Goal: Task Accomplishment & Management: Complete application form

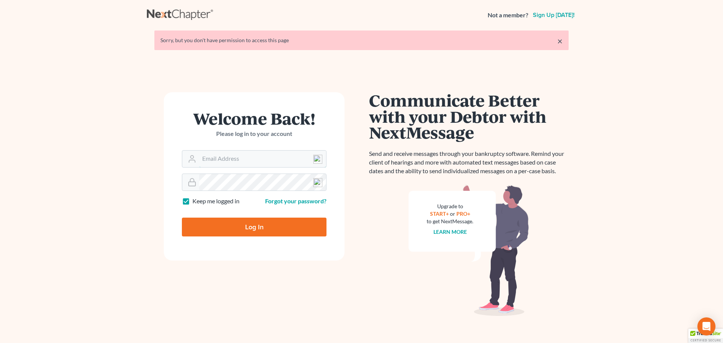
type input "[EMAIL_ADDRESS][DOMAIN_NAME]"
click at [237, 227] on input "Log In" at bounding box center [254, 227] width 145 height 19
type input "Thinking..."
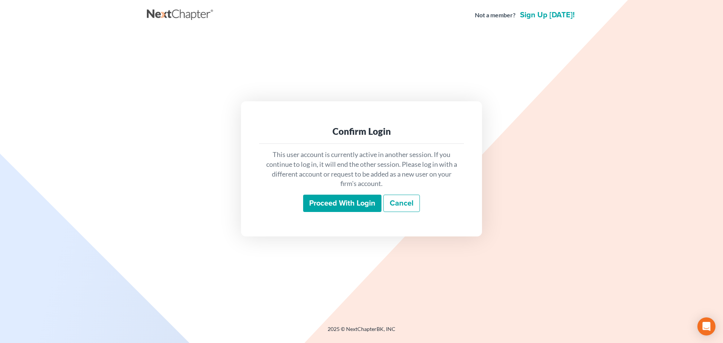
click at [353, 205] on input "Proceed with login" at bounding box center [342, 203] width 78 height 17
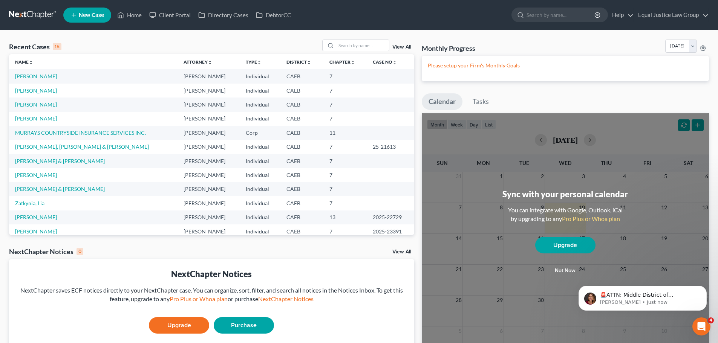
click at [46, 76] on link "[PERSON_NAME]" at bounding box center [36, 76] width 42 height 6
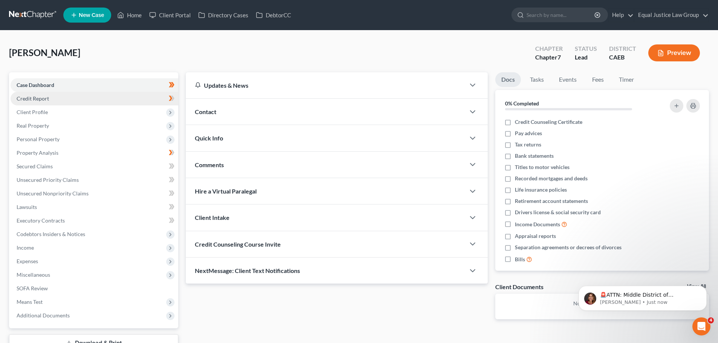
click at [46, 97] on span "Credit Report" at bounding box center [33, 98] width 32 height 6
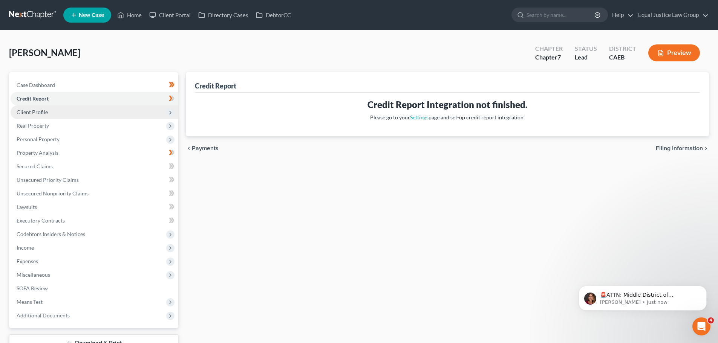
click at [32, 110] on span "Client Profile" at bounding box center [32, 112] width 31 height 6
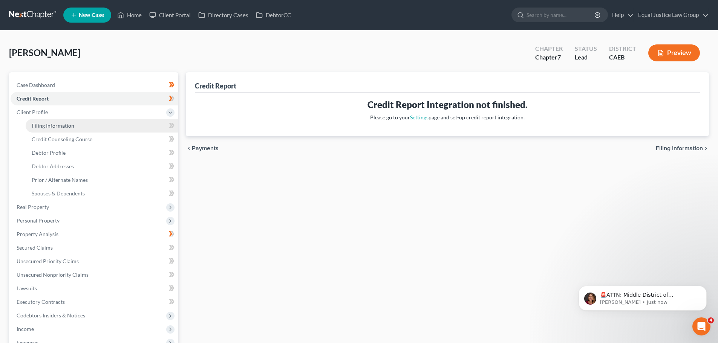
click at [65, 127] on span "Filing Information" at bounding box center [53, 125] width 43 height 6
select select "1"
select select "0"
select select "4"
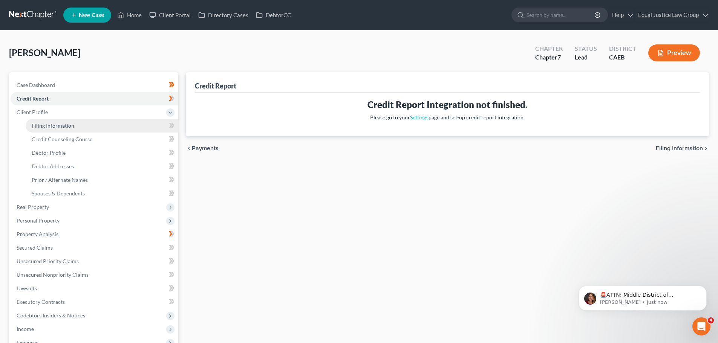
select select "1"
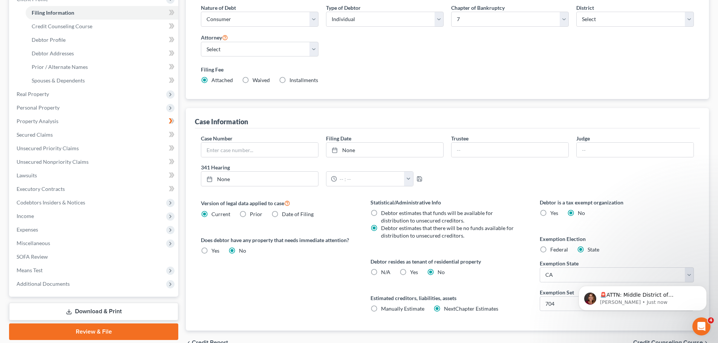
scroll to position [151, 0]
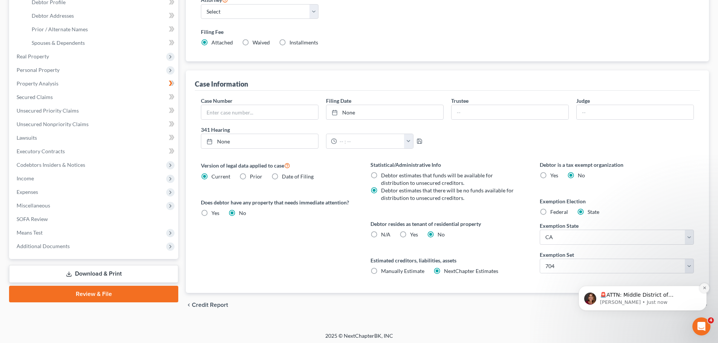
click at [705, 288] on icon "Dismiss notification" at bounding box center [704, 288] width 4 height 4
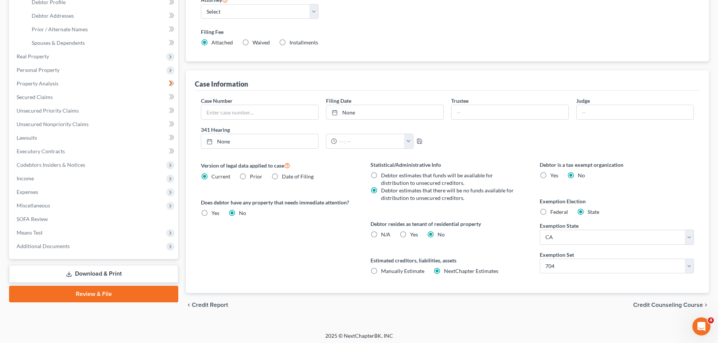
click at [660, 305] on span "Credit Counseling Course" at bounding box center [668, 305] width 70 height 6
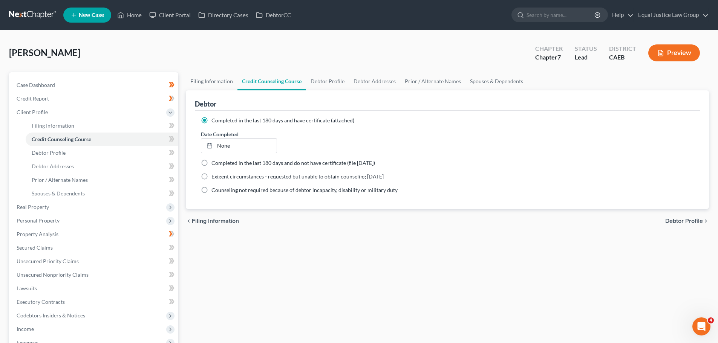
click at [680, 222] on span "Debtor Profile" at bounding box center [684, 221] width 38 height 6
select select "0"
select select "2"
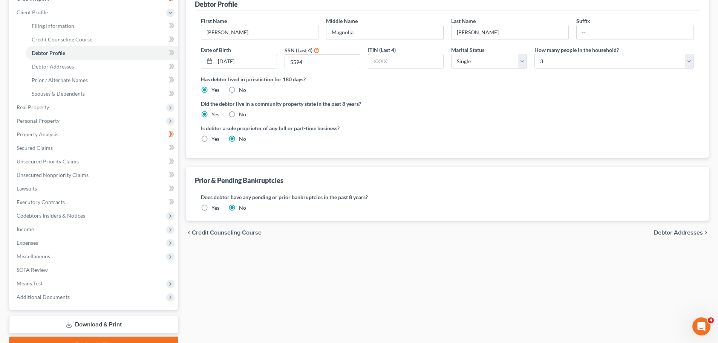
scroll to position [113, 0]
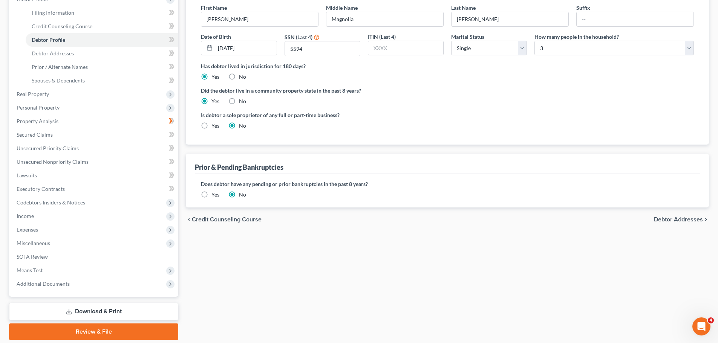
click at [664, 221] on span "Debtor Addresses" at bounding box center [678, 220] width 49 height 6
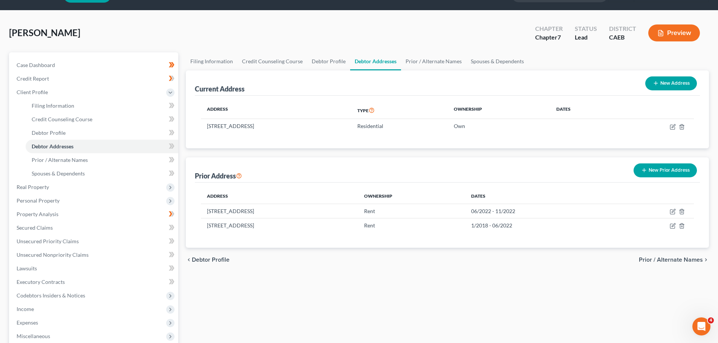
scroll to position [38, 0]
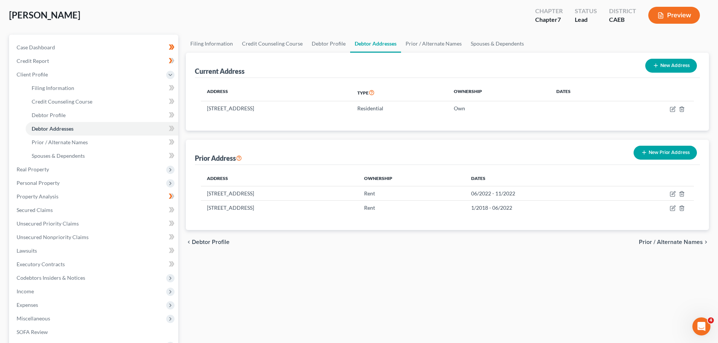
click at [665, 241] on span "Prior / Alternate Names" at bounding box center [671, 242] width 64 height 6
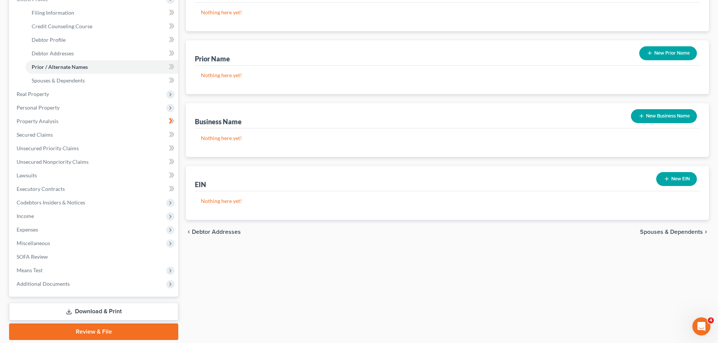
click at [671, 232] on span "Spouses & Dependents" at bounding box center [671, 232] width 63 height 6
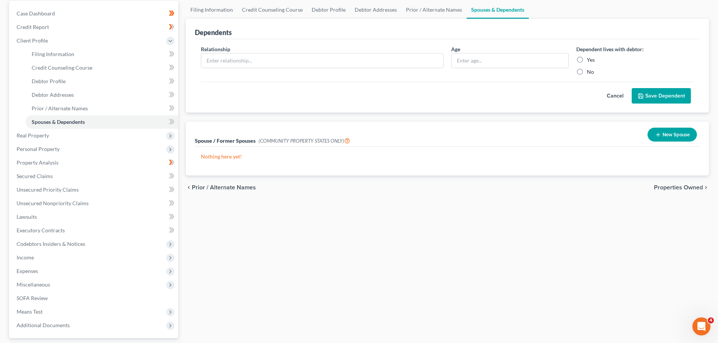
scroll to position [75, 0]
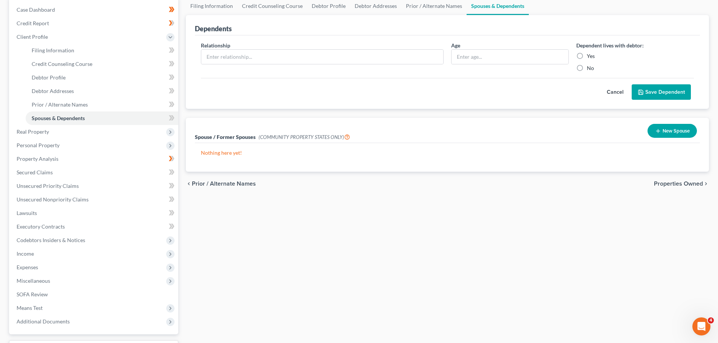
click at [666, 184] on span "Properties Owned" at bounding box center [678, 184] width 49 height 6
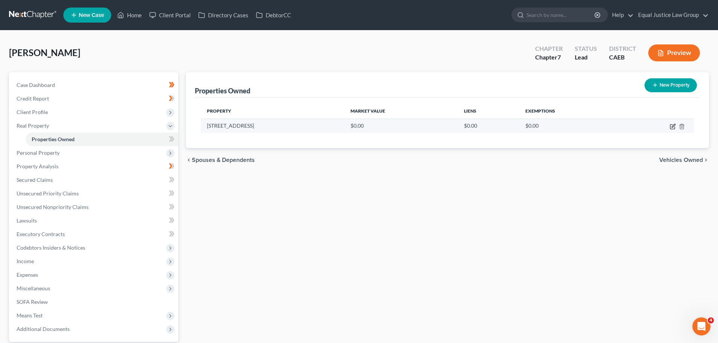
click at [672, 125] on icon "button" at bounding box center [672, 127] width 6 height 6
select select "4"
select select "0"
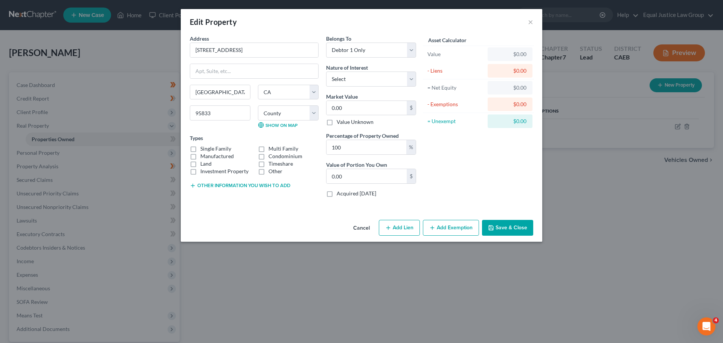
click at [215, 149] on label "Single Family" at bounding box center [215, 149] width 31 height 8
click at [208, 149] on input "Single Family" at bounding box center [205, 147] width 5 height 5
checkbox input "true"
click at [269, 157] on label "Condominium" at bounding box center [286, 157] width 34 height 8
click at [272, 157] on input "Condominium" at bounding box center [274, 155] width 5 height 5
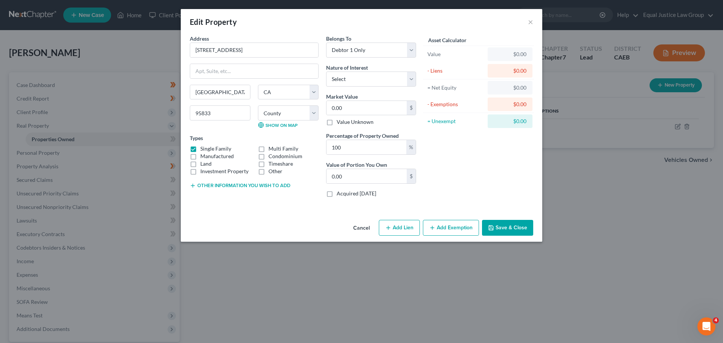
checkbox input "true"
click at [200, 147] on label "Single Family" at bounding box center [215, 149] width 31 height 8
click at [203, 147] on input "Single Family" at bounding box center [205, 147] width 5 height 5
checkbox input "false"
click at [370, 78] on select "Select Fee Simple Joint Tenant Life Estate Equitable Interest Future Interest T…" at bounding box center [371, 79] width 90 height 15
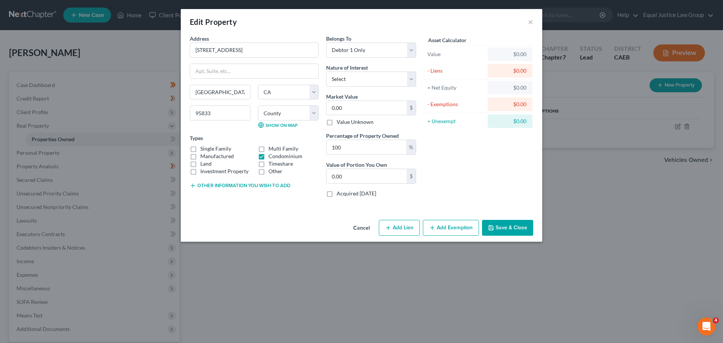
click at [472, 166] on div "Asset Calculator Value $0.00 - Liens $0.00 = Net Equity $0.00 - Exemptions $0.0…" at bounding box center [478, 119] width 117 height 169
click at [371, 107] on input "0.00" at bounding box center [367, 108] width 80 height 14
click at [364, 176] on input "0.00" at bounding box center [367, 176] width 80 height 14
click at [337, 193] on label "Acquired [DATE]" at bounding box center [357, 194] width 40 height 8
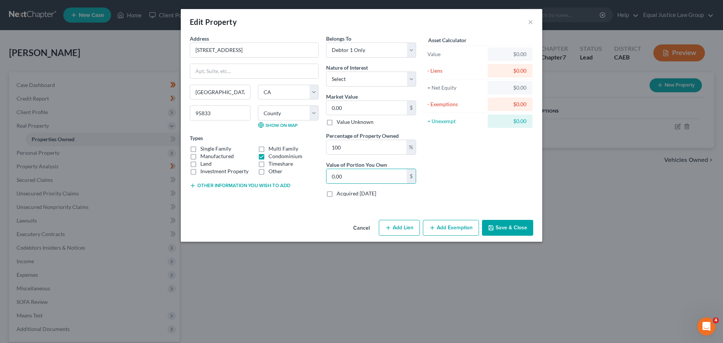
click at [340, 193] on input "Acquired [DATE]" at bounding box center [342, 192] width 5 height 5
checkbox input "true"
click at [400, 228] on button "Add Lien" at bounding box center [399, 228] width 41 height 16
select select "0"
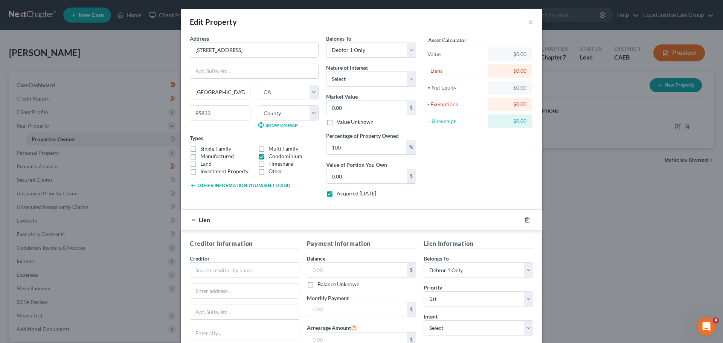
scroll to position [86, 0]
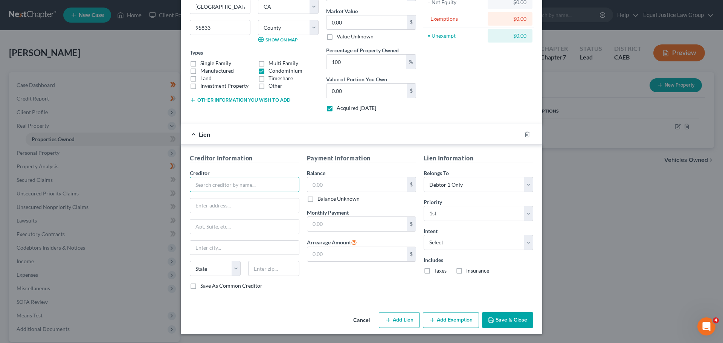
click at [217, 180] on input "text" at bounding box center [245, 184] width 110 height 15
drag, startPoint x: 240, startPoint y: 185, endPoint x: 185, endPoint y: 185, distance: 55.0
click at [186, 185] on div "Creditor Information Creditor * [GEOGRAPHIC_DATA] [US_STATE][GEOGRAPHIC_DATA] A…" at bounding box center [244, 225] width 117 height 142
type input "[PERSON_NAME]"
type input "PO Box 60516"
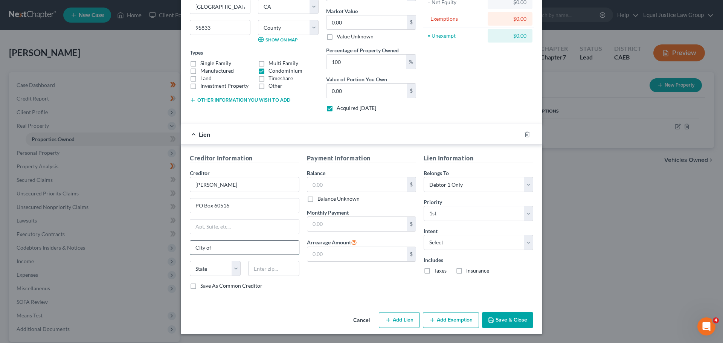
type input "City of Industry"
click at [213, 266] on select "State [US_STATE] AK AR AZ CA CO CT DE DC [GEOGRAPHIC_DATA] [GEOGRAPHIC_DATA] GU…" at bounding box center [215, 268] width 51 height 15
select select "4"
click at [190, 261] on select "State [US_STATE] AK AR AZ CA CO CT DE DC [GEOGRAPHIC_DATA] [GEOGRAPHIC_DATA] GU…" at bounding box center [215, 268] width 51 height 15
click at [271, 273] on input "text" at bounding box center [273, 268] width 51 height 15
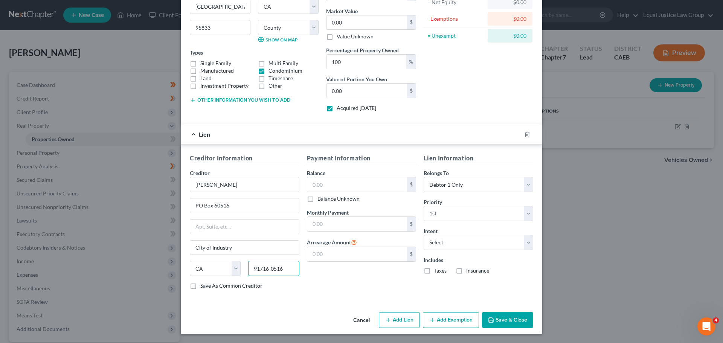
type input "91716-0516"
click at [347, 277] on div "Payment Information Balance $ Balance Unknown Balance Undetermined $ Balance Un…" at bounding box center [361, 225] width 117 height 142
click at [342, 182] on input "text" at bounding box center [357, 184] width 100 height 14
click at [323, 220] on input "text" at bounding box center [357, 224] width 100 height 14
click at [323, 254] on input "text" at bounding box center [357, 254] width 100 height 14
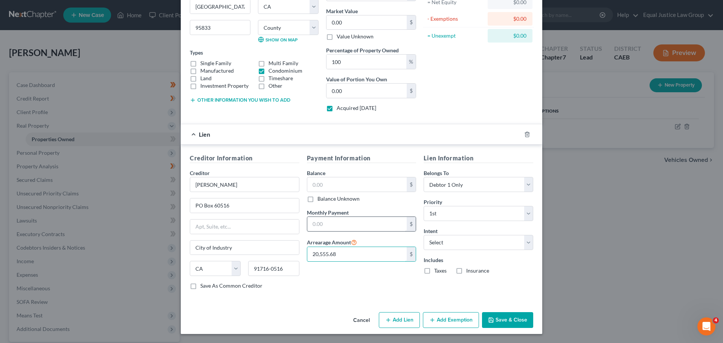
type input "20,555.68"
click at [353, 218] on input "text" at bounding box center [357, 224] width 100 height 14
type input "3,920.46"
click at [334, 188] on input "text" at bounding box center [357, 184] width 100 height 14
type input "547,948.59"
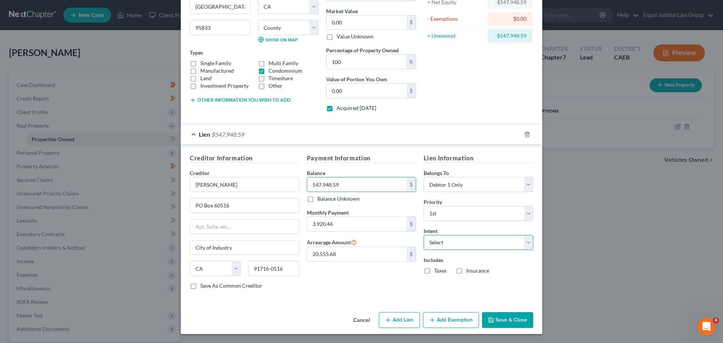
click at [466, 243] on select "Select Surrender Redeem Reaffirm Avoid Other" at bounding box center [479, 242] width 110 height 15
select select "2"
click at [424, 235] on select "Select Surrender Redeem Reaffirm Avoid Other" at bounding box center [479, 242] width 110 height 15
click at [397, 283] on div "Payment Information Balance 547,948.59 $ Balance Unknown Balance Undetermined 5…" at bounding box center [361, 225] width 117 height 142
click at [434, 272] on label "Taxes" at bounding box center [440, 271] width 12 height 8
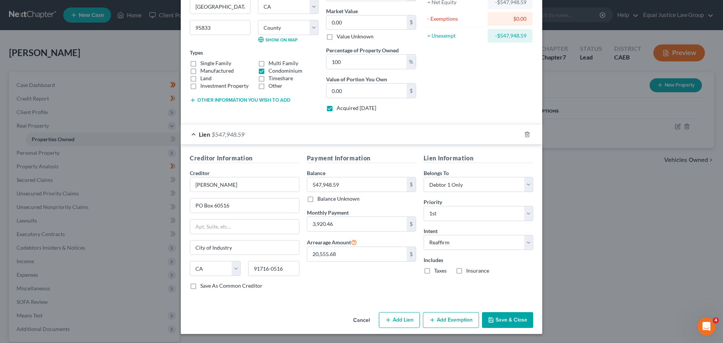
click at [437, 272] on input "Taxes" at bounding box center [439, 269] width 5 height 5
checkbox input "true"
click at [466, 269] on label "Insurance" at bounding box center [477, 271] width 23 height 8
click at [469, 269] on input "Insurance" at bounding box center [471, 269] width 5 height 5
checkbox input "true"
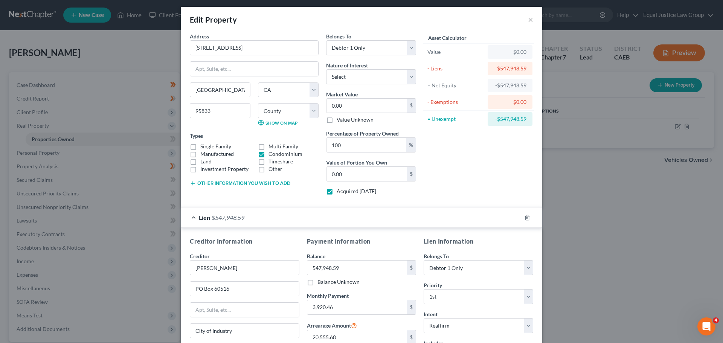
scroll to position [0, 0]
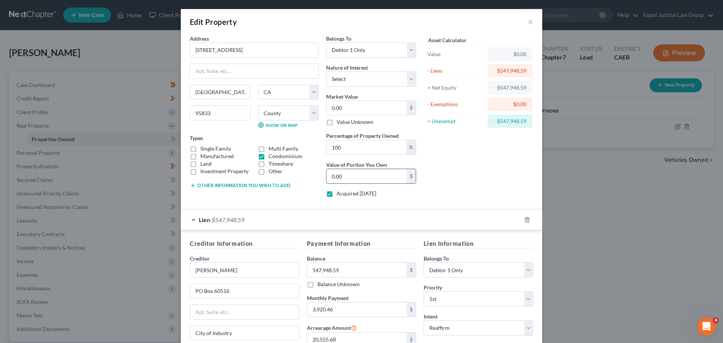
click at [367, 174] on input "0.00" at bounding box center [367, 176] width 80 height 14
click at [448, 165] on div "Asset Calculator Value $0.00 - Liens $547,948.59 = Net Equity -$547,948.59 - Ex…" at bounding box center [478, 119] width 117 height 169
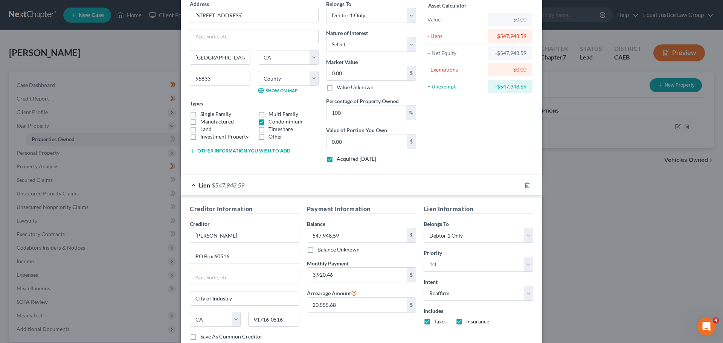
scroll to position [86, 0]
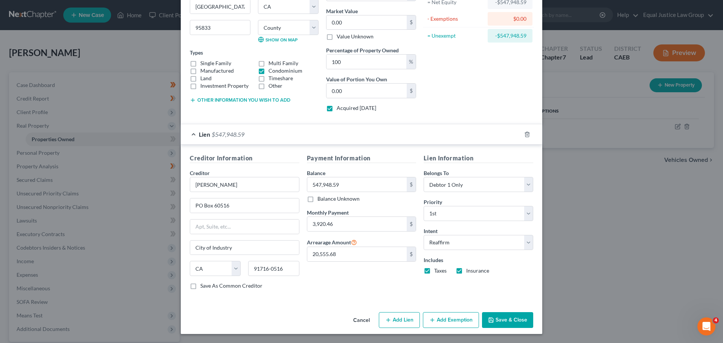
click at [506, 318] on button "Save & Close" at bounding box center [507, 320] width 51 height 16
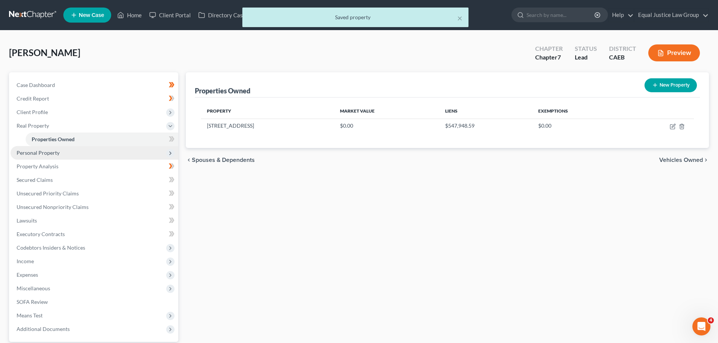
click at [57, 150] on span "Personal Property" at bounding box center [38, 153] width 43 height 6
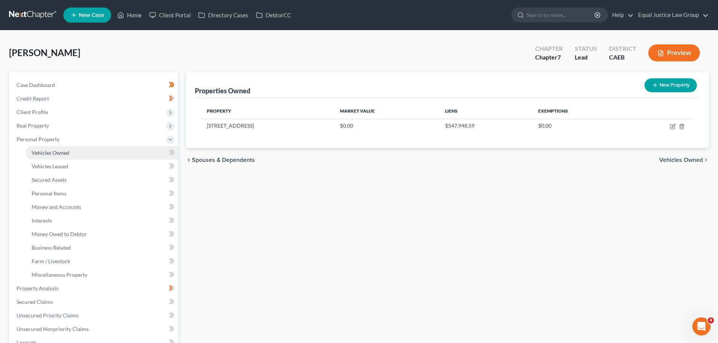
click at [70, 154] on link "Vehicles Owned" at bounding box center [102, 153] width 153 height 14
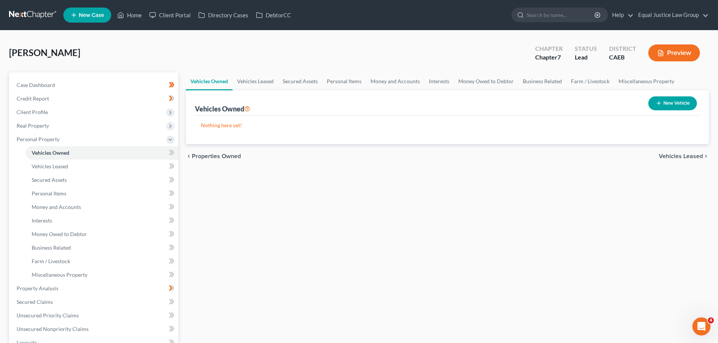
click at [655, 102] on icon "button" at bounding box center [658, 103] width 6 height 6
select select "0"
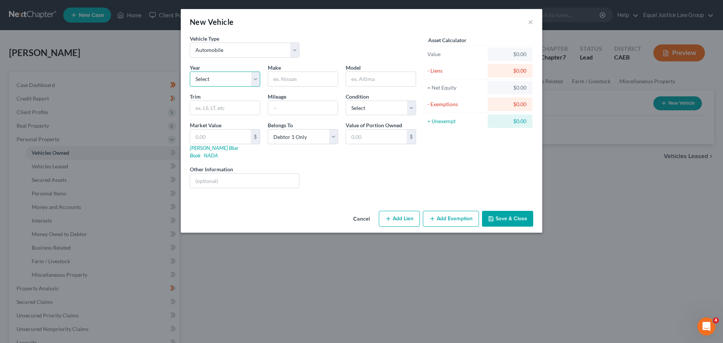
click at [234, 78] on select "Select 2026 2025 2024 2023 2022 2021 2020 2019 2018 2017 2016 2015 2014 2013 20…" at bounding box center [225, 79] width 70 height 15
select select "9"
click at [190, 72] on select "Select 2026 2025 2024 2023 2022 2021 2020 2019 2018 2017 2016 2015 2014 2013 20…" at bounding box center [225, 79] width 70 height 15
click at [286, 80] on input "text" at bounding box center [303, 79] width 70 height 14
type input "Lexus"
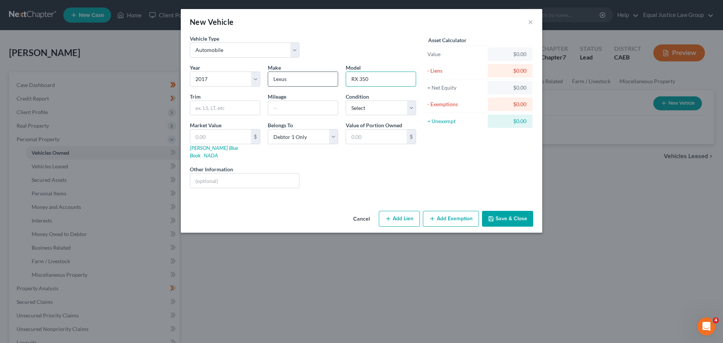
type input "RX 350"
click at [280, 107] on input "text" at bounding box center [303, 108] width 70 height 14
type input "31000"
click at [209, 105] on input "text" at bounding box center [225, 108] width 70 height 14
type input "F Sport SUV 4D"
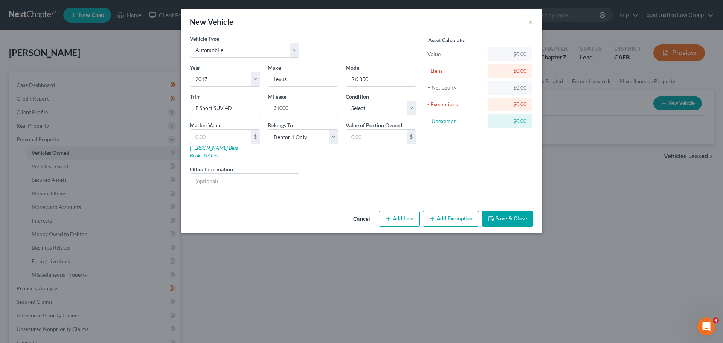
click at [312, 166] on div "Liens Select" at bounding box center [361, 176] width 117 height 23
click at [397, 106] on select "Select Excellent Very Good Good Fair Poor" at bounding box center [381, 108] width 70 height 15
click at [385, 106] on select "Select Excellent Very Good Good Fair Poor" at bounding box center [381, 108] width 70 height 15
select select "0"
click at [346, 101] on select "Select Excellent Very Good Good Fair Poor" at bounding box center [381, 108] width 70 height 15
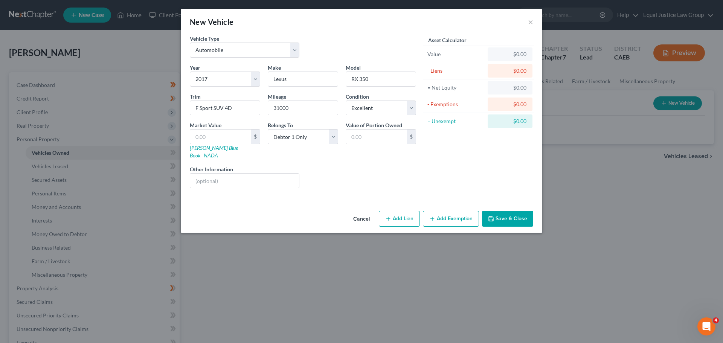
click at [456, 151] on div "Asset Calculator Value $0.00 - Liens $0.00 = Net Equity $0.00 - Exemptions $0.0…" at bounding box center [478, 115] width 117 height 160
click at [238, 135] on input "text" at bounding box center [220, 137] width 61 height 14
click at [206, 137] on input "text" at bounding box center [220, 137] width 61 height 14
type input "1"
type input "1.00"
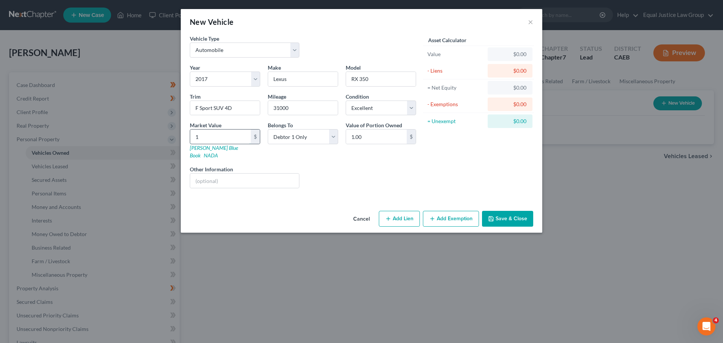
type input "19"
type input "19.00"
type input "195"
type input "195.00"
type input "1953"
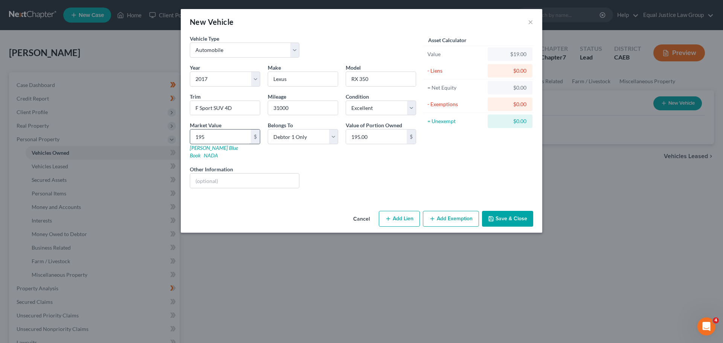
type input "1,953.00"
type input "1,9530"
type input "19,530.00"
click at [377, 156] on div "Year Select 2026 2025 2024 2023 2022 2021 2020 2019 2018 2017 2016 2015 2014 20…" at bounding box center [303, 129] width 234 height 131
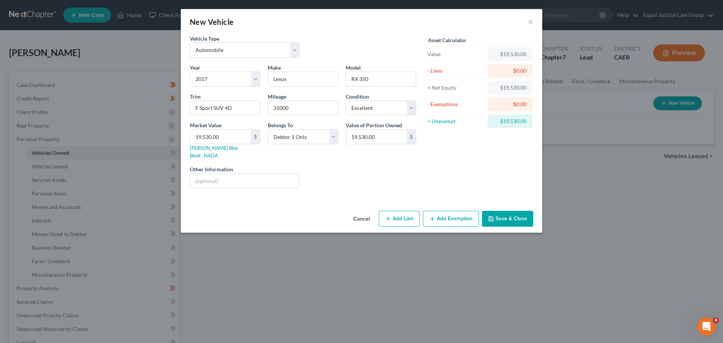
click at [403, 211] on button "Add Lien" at bounding box center [399, 219] width 41 height 16
select select "0"
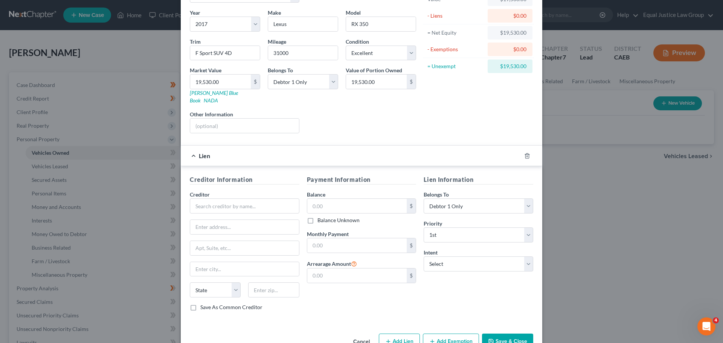
scroll to position [69, 0]
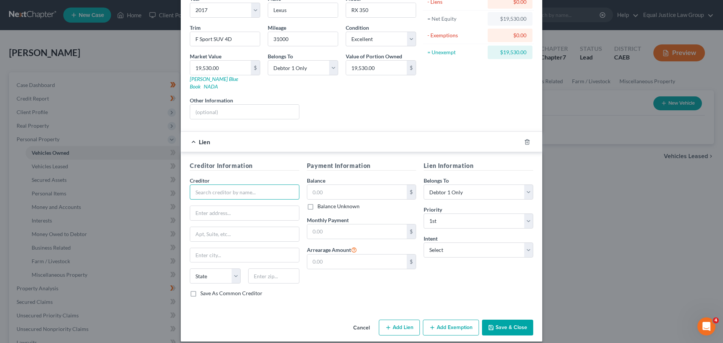
click at [216, 185] on input "text" at bounding box center [245, 192] width 110 height 15
click at [333, 185] on input "text" at bounding box center [357, 192] width 100 height 14
type input "20,681.49"
click at [341, 225] on input "text" at bounding box center [357, 232] width 100 height 14
type input "1,050.70"
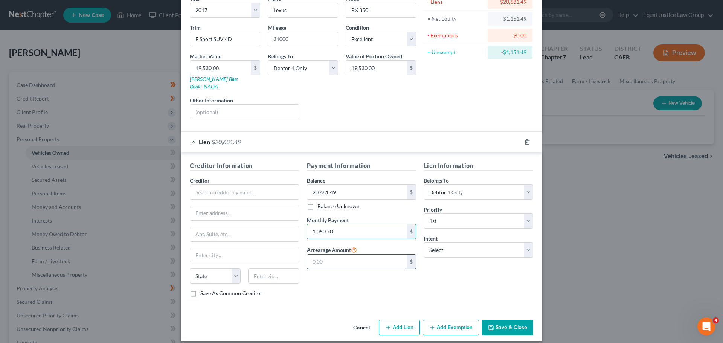
click at [344, 255] on input "text" at bounding box center [357, 262] width 100 height 14
click at [383, 280] on div "Payment Information Balance 20,681.49 $ Balance Unknown Balance Undetermined 20…" at bounding box center [361, 232] width 117 height 142
click at [328, 255] on input "text" at bounding box center [357, 262] width 100 height 14
type input "1,132.48"
click at [344, 280] on div "Payment Information Balance 20,681.49 $ Balance Unknown Balance Undetermined 20…" at bounding box center [361, 232] width 117 height 142
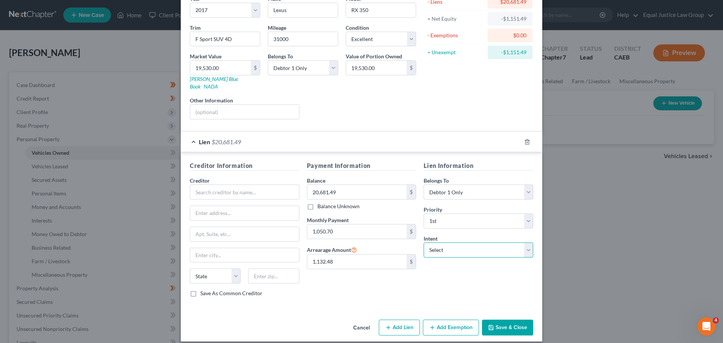
click at [458, 243] on select "Select Surrender Redeem Reaffirm Avoid Other" at bounding box center [479, 250] width 110 height 15
select select "2"
click at [424, 243] on select "Select Surrender Redeem Reaffirm Avoid Other" at bounding box center [479, 250] width 110 height 15
click at [502, 279] on div "Lien Information Belongs To * Select Debtor 1 Only Debtor 2 Only Debtor 1 And D…" at bounding box center [478, 232] width 117 height 142
click at [233, 185] on input "text" at bounding box center [245, 192] width 110 height 15
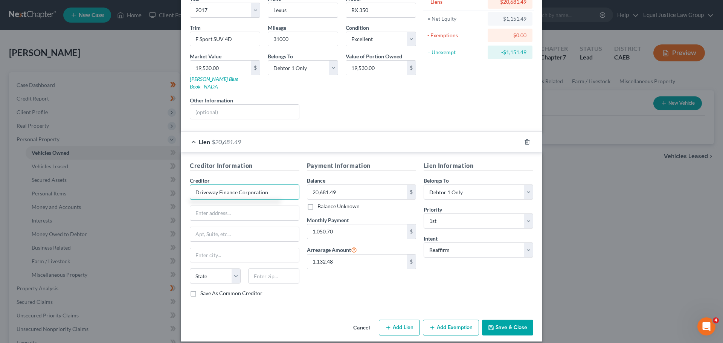
drag, startPoint x: 274, startPoint y: 186, endPoint x: 186, endPoint y: 189, distance: 88.2
click at [186, 189] on div "Creditor Information Creditor * Driveway Finance Corporation State [US_STATE][G…" at bounding box center [244, 232] width 117 height 142
type input "Driveway Finance Corporation"
click at [351, 255] on input "1,132.48" at bounding box center [357, 262] width 100 height 14
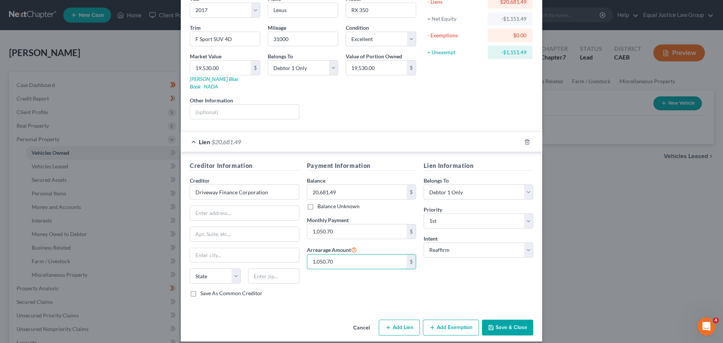
type input "1,050.70"
drag, startPoint x: 273, startPoint y: 185, endPoint x: 184, endPoint y: 191, distance: 89.5
click at [186, 191] on div "Creditor Information Creditor * Driveway Finance Corporation State [US_STATE][G…" at bounding box center [244, 232] width 117 height 142
click at [212, 207] on input "text" at bounding box center [244, 213] width 109 height 14
paste input "[STREET_ADDRESS][PERSON_NAME]"
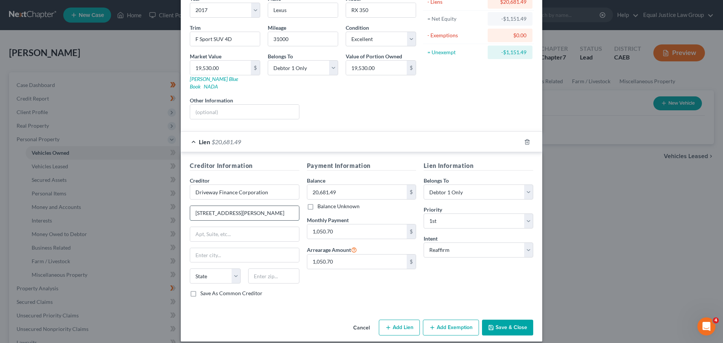
drag, startPoint x: 235, startPoint y: 203, endPoint x: 291, endPoint y: 205, distance: 55.8
click at [291, 206] on input "[STREET_ADDRESS][PERSON_NAME]" at bounding box center [244, 213] width 109 height 14
type input "[STREET_ADDRESS][PERSON_NAME]"
paste input "[GEOGRAPHIC_DATA]"
type input "[GEOGRAPHIC_DATA]"
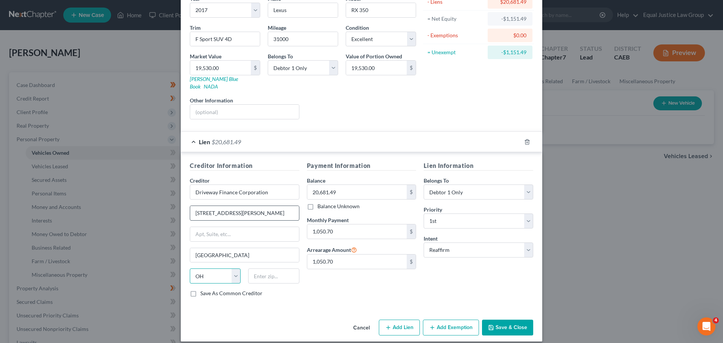
select select "38"
type input "97501"
drag, startPoint x: 214, startPoint y: 247, endPoint x: 253, endPoint y: 251, distance: 38.6
click at [253, 251] on input "[GEOGRAPHIC_DATA]" at bounding box center [244, 255] width 109 height 14
type input "Medford"
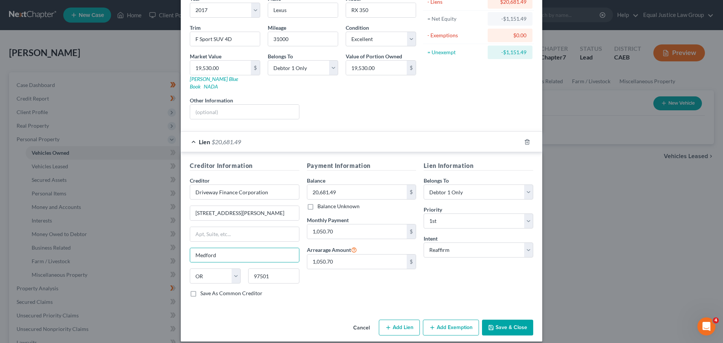
click at [509, 320] on button "Save & Close" at bounding box center [507, 328] width 51 height 16
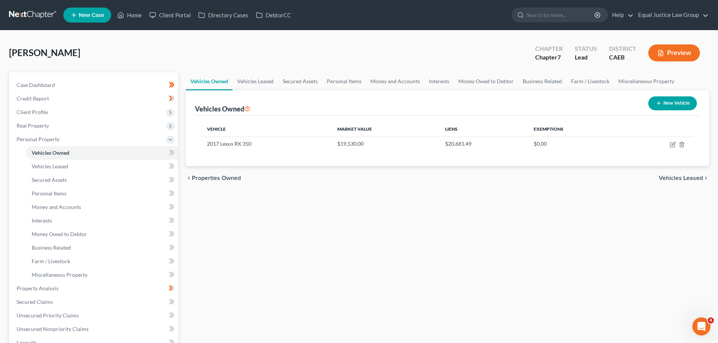
click at [677, 177] on span "Vehicles Leased" at bounding box center [680, 178] width 44 height 6
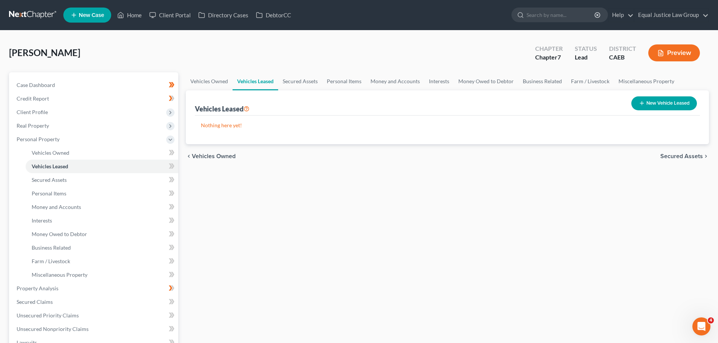
click at [679, 157] on span "Secured Assets" at bounding box center [681, 156] width 43 height 6
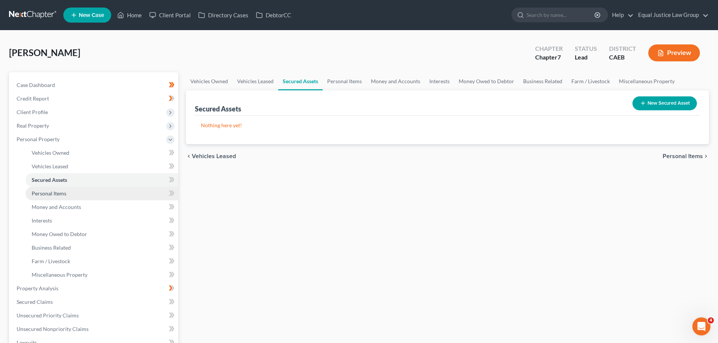
drag, startPoint x: 43, startPoint y: 192, endPoint x: 101, endPoint y: 196, distance: 57.7
click at [43, 192] on span "Personal Items" at bounding box center [49, 193] width 35 height 6
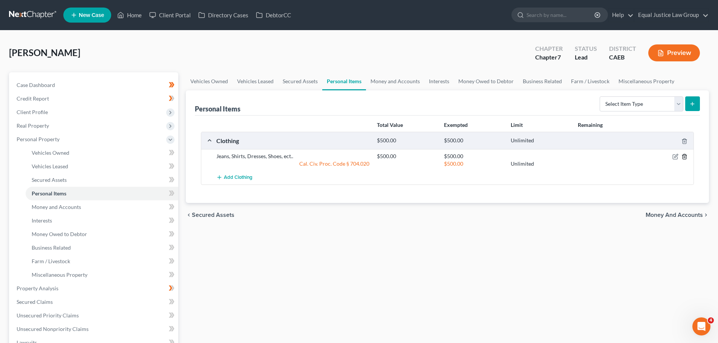
click at [685, 157] on icon "button" at bounding box center [684, 157] width 6 height 6
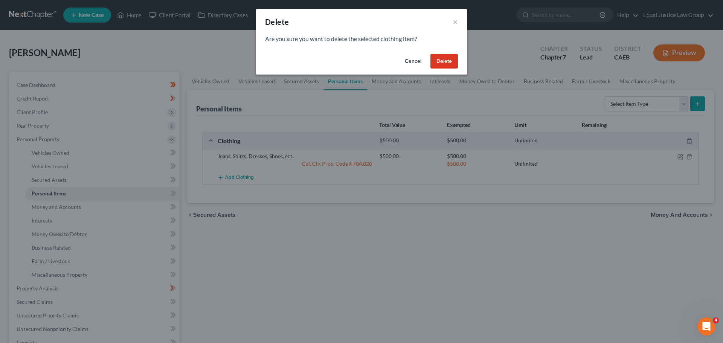
click at [450, 60] on button "Delete" at bounding box center [444, 61] width 27 height 15
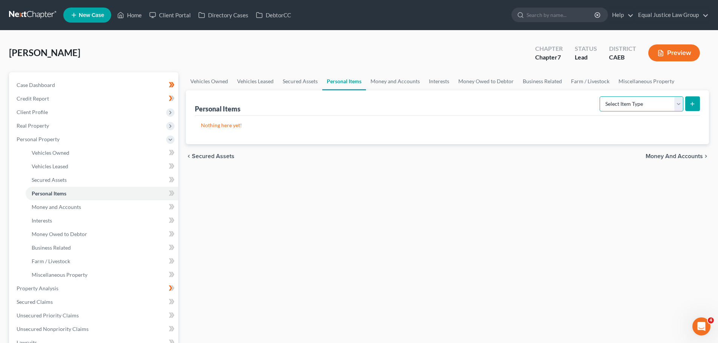
click at [646, 100] on select "Select Item Type Clothing Collectibles Of Value Electronics Firearms Household …" at bounding box center [641, 103] width 84 height 15
select select "clothing"
click at [600, 96] on select "Select Item Type Clothing Collectibles Of Value Electronics Firearms Household …" at bounding box center [641, 103] width 84 height 15
click at [693, 103] on icon "submit" at bounding box center [692, 104] width 6 height 6
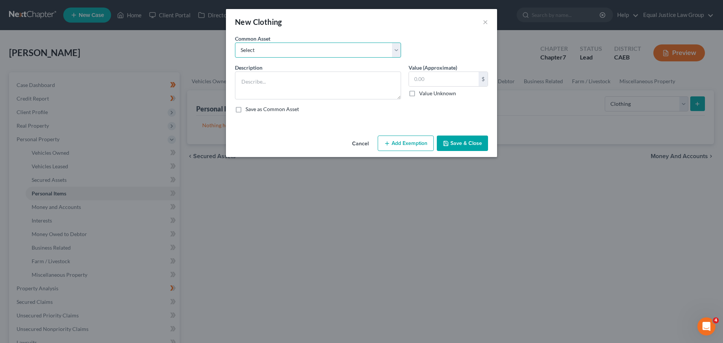
click at [397, 48] on select "Select Jeans, Shirts, Dresses, Shoes, etc.. Jeans, Shirts, Dresses, Shoes, ect.." at bounding box center [318, 50] width 166 height 15
select select "0"
click at [235, 43] on select "Select Jeans, Shirts, Dresses, Shoes, etc.. Jeans, Shirts, Dresses, Shoes, ect.." at bounding box center [318, 50] width 166 height 15
type textarea "Jeans, Shirts, Dresses, Shoes, etc.."
type input "500.00"
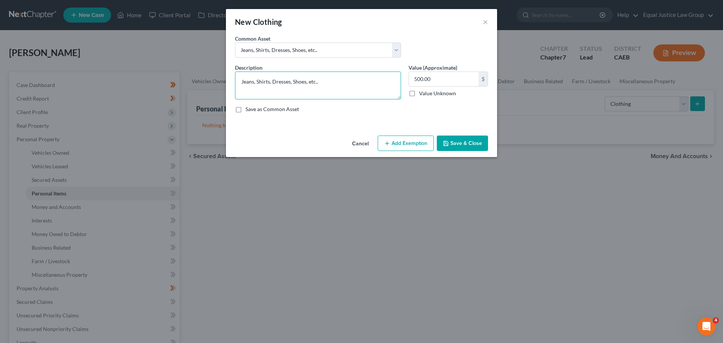
click at [324, 84] on textarea "Jeans, Shirts, Dresses, Shoes, etc.." at bounding box center [318, 86] width 166 height 28
type textarea "Jeans, Shirts, Dresses, Shoes, etc. No single item exceeds $925.00"
click at [447, 79] on input "500.00" at bounding box center [444, 79] width 70 height 14
type input "6,000.00"
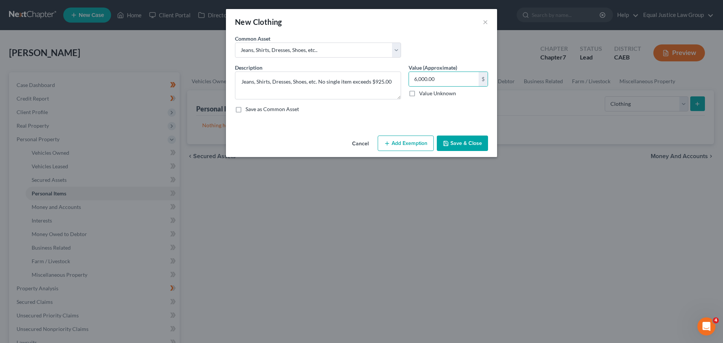
click at [457, 141] on button "Save & Close" at bounding box center [462, 144] width 51 height 16
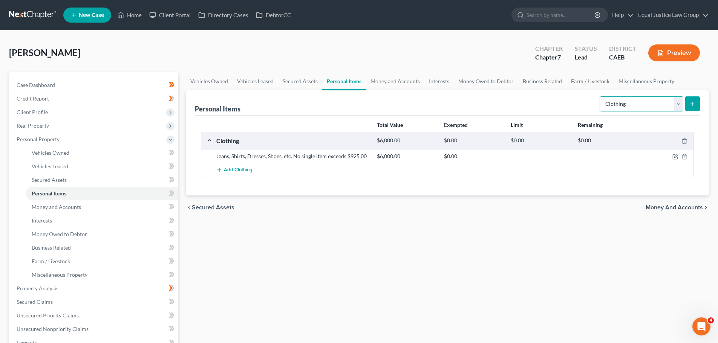
click at [680, 100] on select "Select Item Type Clothing Collectibles Of Value Electronics Firearms Household …" at bounding box center [641, 103] width 84 height 15
select select "electronics"
click at [600, 96] on select "Select Item Type Clothing Collectibles Of Value Electronics Firearms Household …" at bounding box center [641, 103] width 84 height 15
click at [696, 104] on button "submit" at bounding box center [692, 103] width 15 height 15
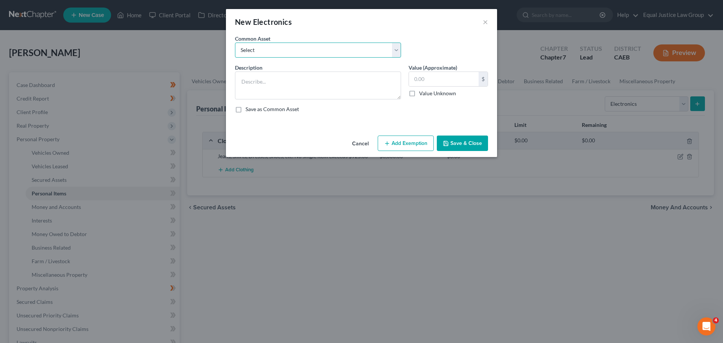
click at [393, 47] on select "Select 4 TV's, iPad, desktop computer, xbox, cell phone. No single item exceeds…" at bounding box center [318, 50] width 166 height 15
select select "1"
click at [235, 43] on select "Select 4 TV's, iPad, desktop computer, xbox, cell phone. No single item exceeds…" at bounding box center [318, 50] width 166 height 15
type textarea "iPhone, Tv, Computer"
type input "1,200.00"
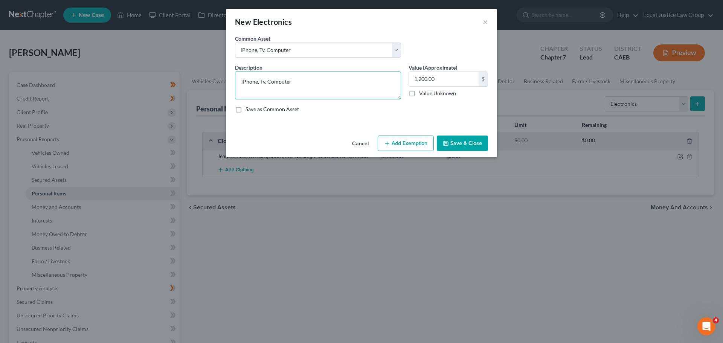
click at [240, 82] on textarea "iPhone, Tv, Computer" at bounding box center [318, 86] width 166 height 28
drag, startPoint x: 330, startPoint y: 80, endPoint x: 359, endPoint y: 84, distance: 30.0
click at [359, 84] on textarea "Laptops, iPads, Apple watches, iPhone, Tv, Computer" at bounding box center [318, 86] width 166 height 28
type textarea "Laptops, iPads, Apple watches, iPhones"
click at [441, 81] on input "1,200.00" at bounding box center [444, 79] width 70 height 14
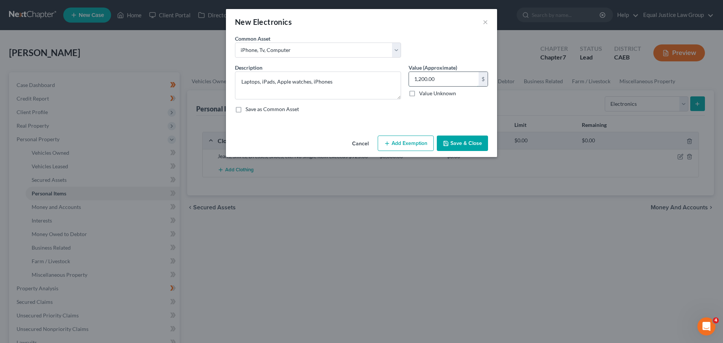
click at [441, 81] on input "1,200.00" at bounding box center [444, 79] width 70 height 14
type input "3,500.00"
click at [349, 82] on textarea "Laptops, iPads, Apple watches, iPhones" at bounding box center [318, 86] width 166 height 28
click at [243, 90] on textarea "Laptops, iPads, Apple watches, iPhones. No single item exceeds 925.00" at bounding box center [318, 86] width 166 height 28
type textarea "Laptops, iPads, Apple watches, iPhones. No single item exceeds $925.00"
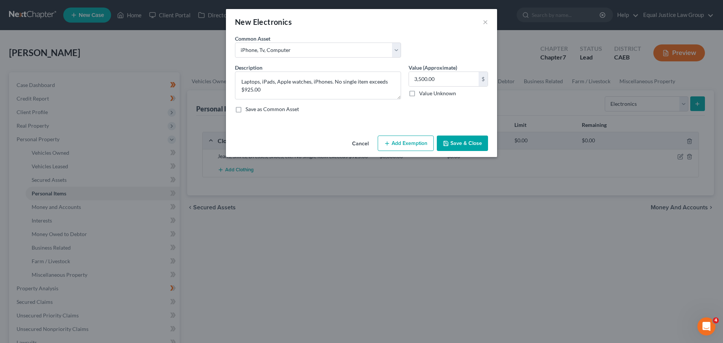
click at [467, 147] on button "Save & Close" at bounding box center [462, 144] width 51 height 16
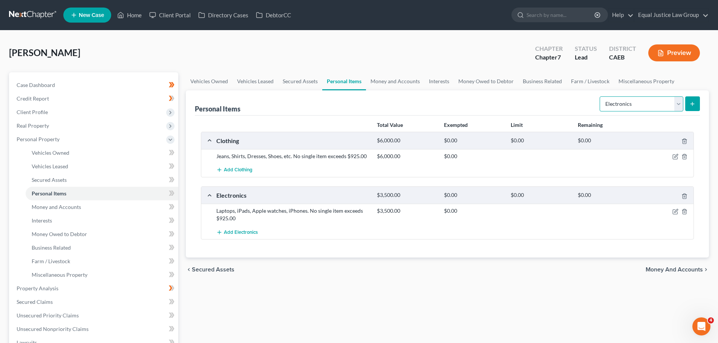
click at [636, 101] on select "Select Item Type Clothing Collectibles Of Value Electronics Firearms Household …" at bounding box center [641, 103] width 84 height 15
select select "firearms"
click at [600, 96] on select "Select Item Type Clothing Collectibles Of Value Electronics Firearms Household …" at bounding box center [641, 103] width 84 height 15
click at [693, 100] on button "submit" at bounding box center [692, 103] width 15 height 15
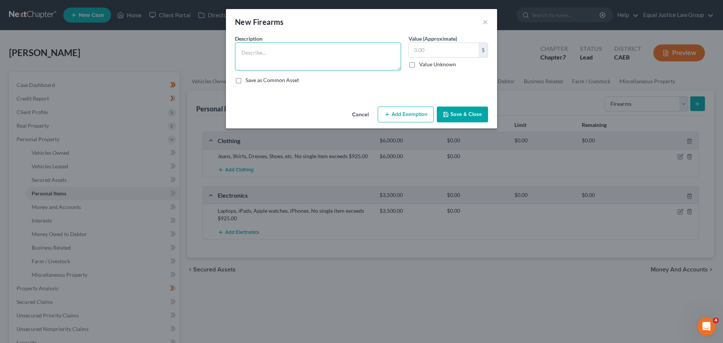
click at [267, 52] on textarea at bounding box center [318, 57] width 166 height 28
type textarea "Sig [PERSON_NAME] 9mm handgun"
click at [416, 52] on input "text" at bounding box center [444, 50] width 70 height 14
type input "700.00"
click at [463, 113] on button "Save & Close" at bounding box center [462, 115] width 51 height 16
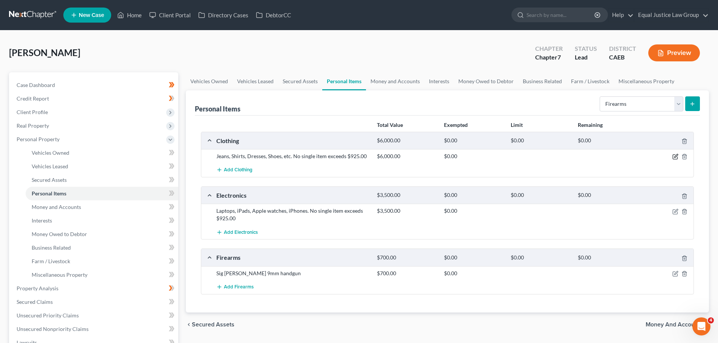
click at [674, 156] on icon "button" at bounding box center [675, 157] width 6 height 6
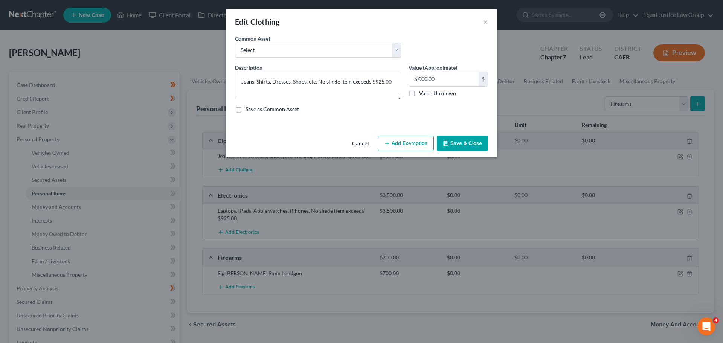
click at [394, 137] on button "Add Exemption" at bounding box center [406, 144] width 56 height 16
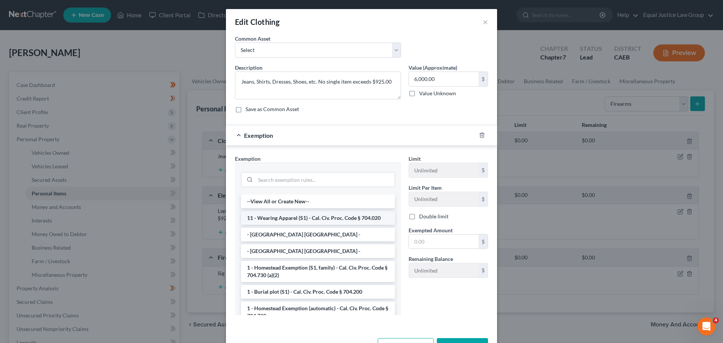
click at [336, 217] on li "11 - Wearing Apparel (S1) - Cal. Civ. Proc. Code § 704.020" at bounding box center [318, 218] width 154 height 14
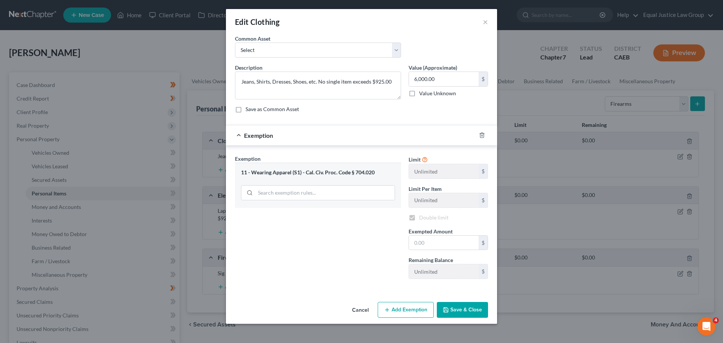
checkbox input "true"
click at [446, 240] on input "text" at bounding box center [444, 243] width 70 height 14
type input "6,000.00"
click at [460, 307] on button "Save & Close" at bounding box center [462, 310] width 51 height 16
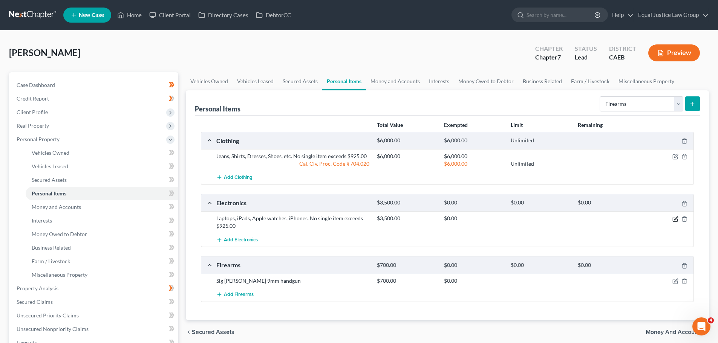
click at [675, 218] on icon "button" at bounding box center [675, 218] width 3 height 3
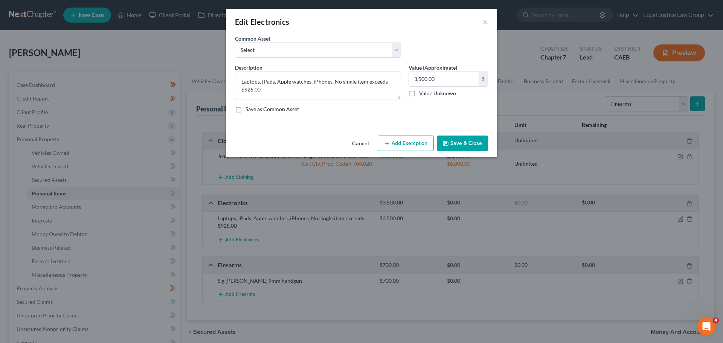
click at [393, 142] on button "Add Exemption" at bounding box center [406, 144] width 56 height 16
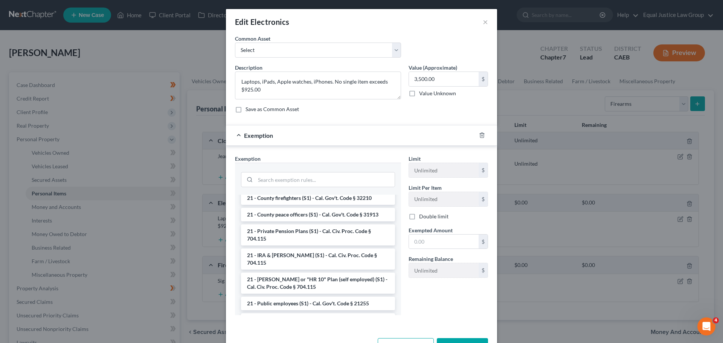
scroll to position [414, 0]
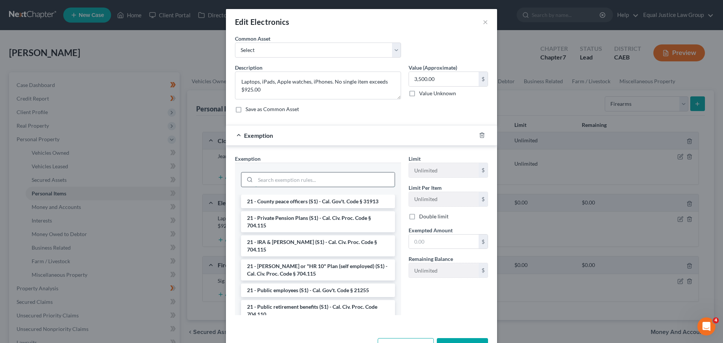
click at [314, 176] on input "search" at bounding box center [324, 180] width 139 height 14
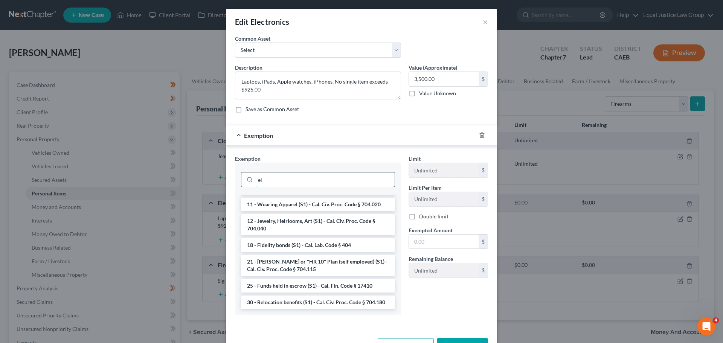
scroll to position [0, 0]
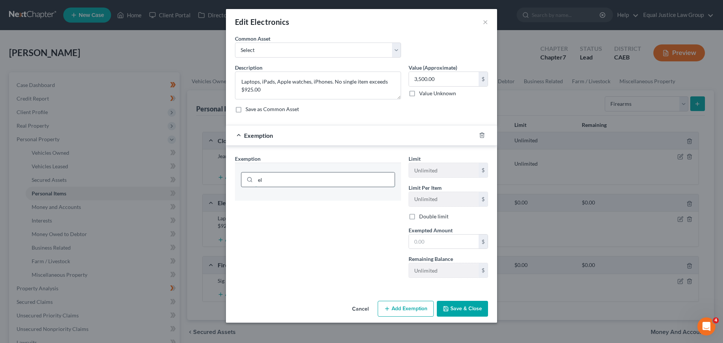
type input "e"
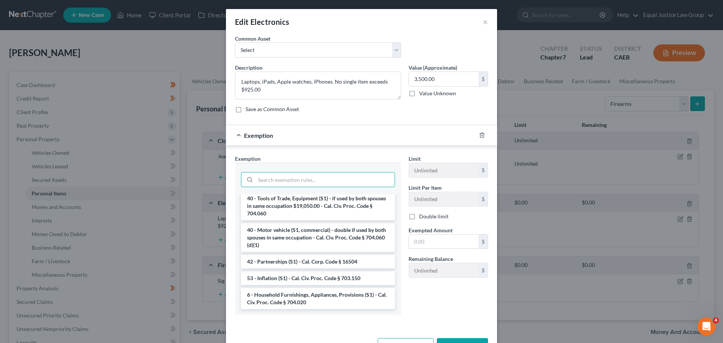
scroll to position [26, 0]
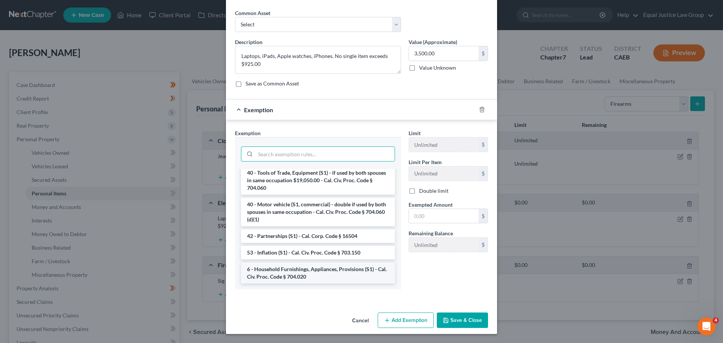
click at [320, 267] on li "6 - Household Furnishings, Appliances, Provisions (S1) - Cal. Civ. Proc. Code §…" at bounding box center [318, 273] width 154 height 21
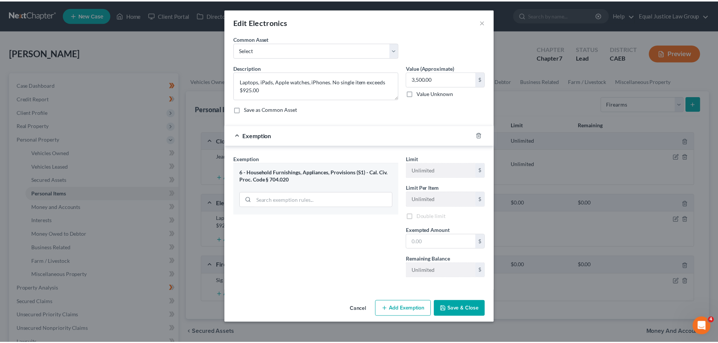
scroll to position [0, 0]
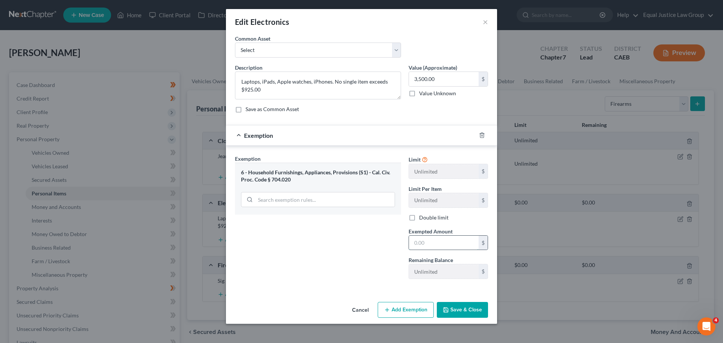
click at [427, 246] on input "text" at bounding box center [444, 243] width 70 height 14
type input "3,500.00"
click at [458, 306] on button "Save & Close" at bounding box center [462, 310] width 51 height 16
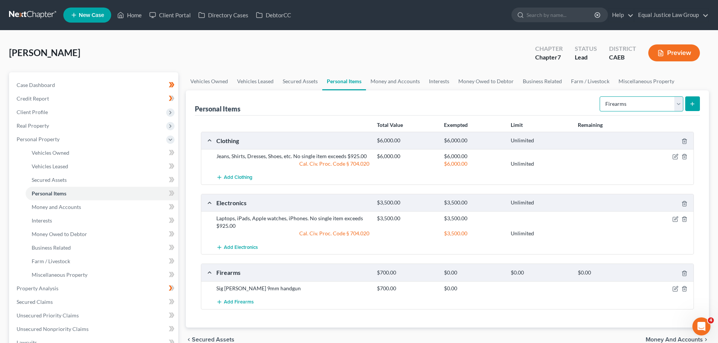
click at [678, 99] on select "Select Item Type Clothing Collectibles Of Value Electronics Firearms Household …" at bounding box center [641, 103] width 84 height 15
select select "household_goods"
click at [600, 96] on select "Select Item Type Clothing Collectibles Of Value Electronics Firearms Household …" at bounding box center [641, 103] width 84 height 15
click at [698, 105] on button "submit" at bounding box center [692, 103] width 15 height 15
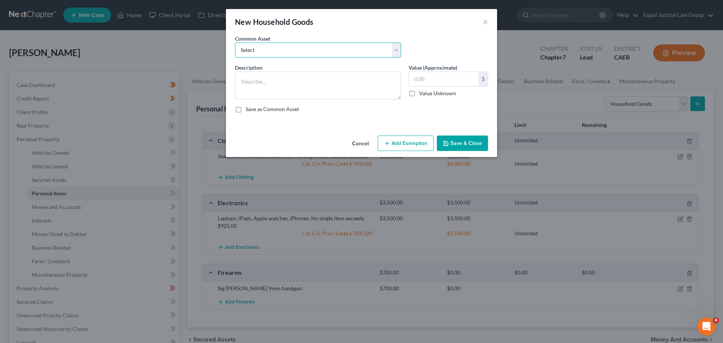
click at [282, 48] on select "Select Furniture, linens, kitchenware Furniture, linens, kitchenware Furniture,…" at bounding box center [318, 50] width 166 height 15
select select "0"
click at [235, 43] on select "Select Furniture, linens, kitchenware Furniture, linens, kitchenware Furniture,…" at bounding box center [318, 50] width 166 height 15
type textarea "Furniture, linens, kitchenware"
type input "2,000.00"
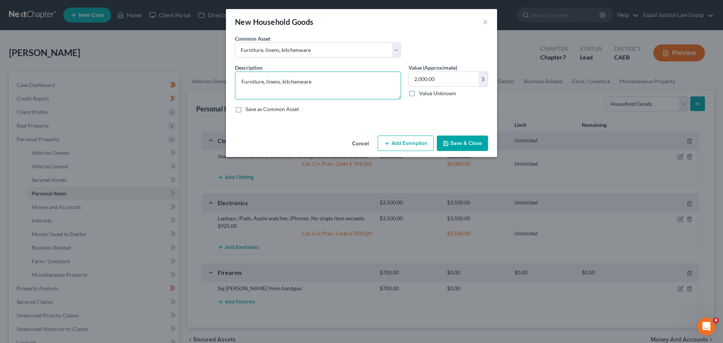
click at [331, 82] on textarea "Furniture, linens, kitchenware" at bounding box center [318, 86] width 166 height 28
type textarea "Furniture, linens, kitchenware. No single item exceeds $925.00"
click at [451, 76] on input "2,000.00" at bounding box center [444, 79] width 70 height 14
type input "6,000.00"
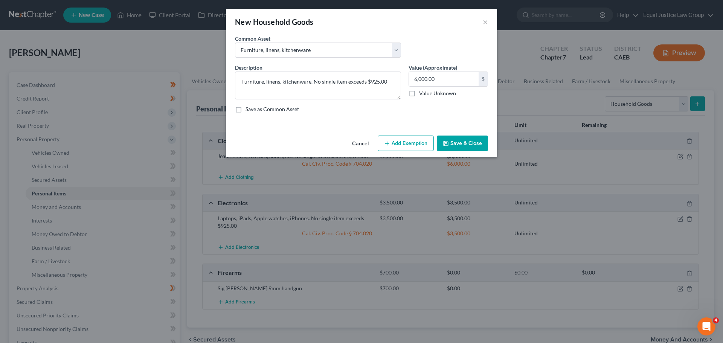
click at [470, 141] on button "Save & Close" at bounding box center [462, 144] width 51 height 16
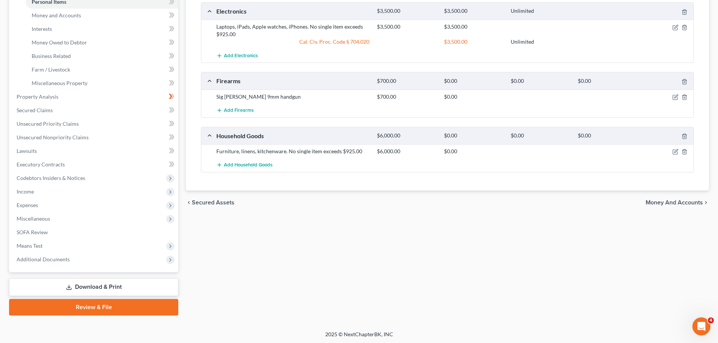
scroll to position [193, 0]
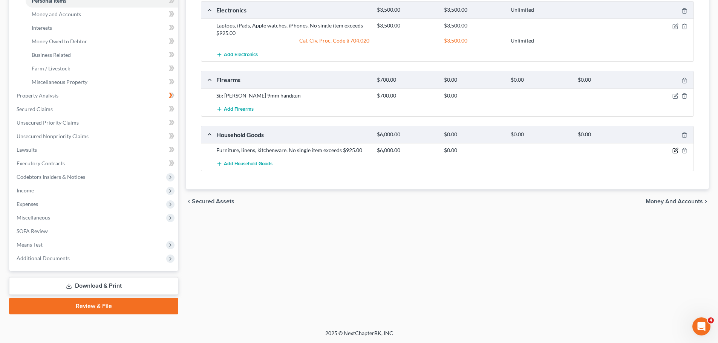
click at [674, 150] on icon "button" at bounding box center [675, 151] width 6 height 6
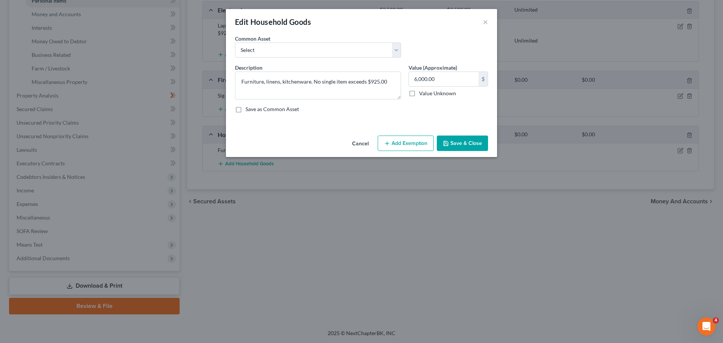
click at [405, 145] on button "Add Exemption" at bounding box center [406, 144] width 56 height 16
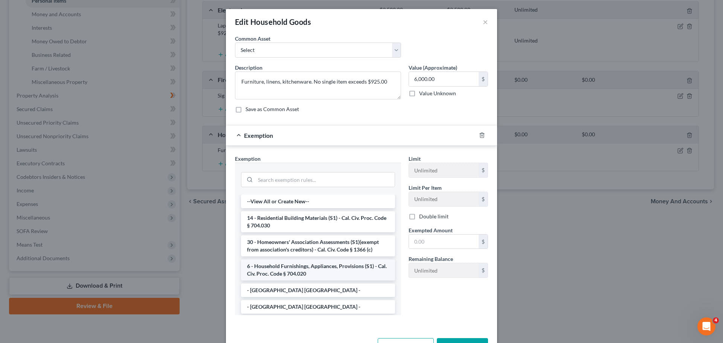
click at [339, 269] on li "6 - Household Furnishings, Appliances, Provisions (S1) - Cal. Civ. Proc. Code §…" at bounding box center [318, 270] width 154 height 21
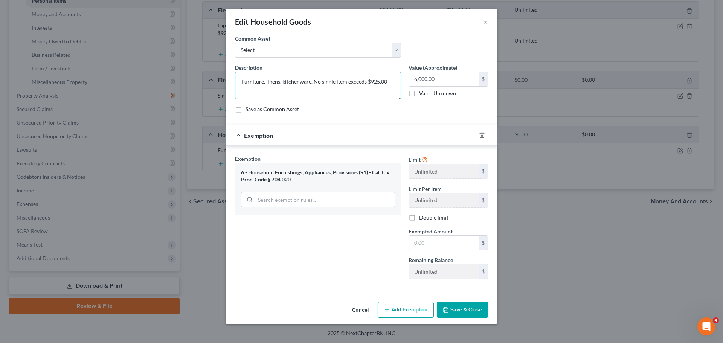
click at [313, 81] on textarea "Furniture, linens, kitchenware. No single item exceeds $925.00" at bounding box center [318, 86] width 166 height 28
drag, startPoint x: 315, startPoint y: 81, endPoint x: 326, endPoint y: 88, distance: 13.9
click at [315, 81] on textarea "Furniture, linens, kitchenware. Appliances. No single item exceeds $925.00" at bounding box center [318, 86] width 166 height 28
type textarea "Furniture, linens, kitchenware, appliances. No single item exceeds $925.00"
click at [440, 78] on input "6,000.00" at bounding box center [444, 79] width 70 height 14
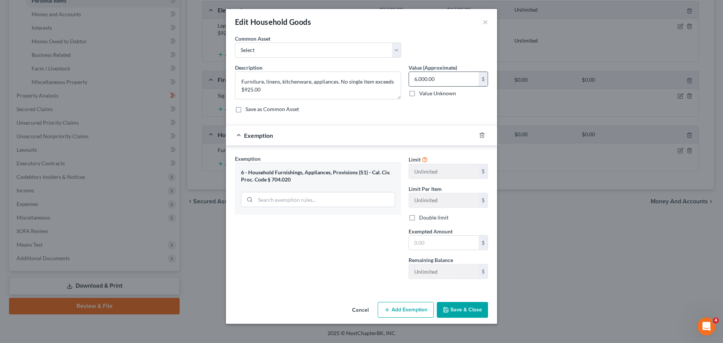
click at [440, 78] on input "6,000.00" at bounding box center [444, 79] width 70 height 14
type input "10,000.00"
click at [437, 237] on input "text" at bounding box center [444, 243] width 70 height 14
type input "10,000"
click at [463, 310] on button "Save & Close" at bounding box center [462, 310] width 51 height 16
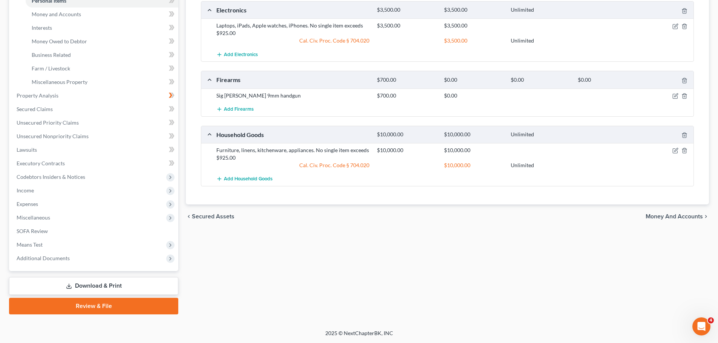
click at [496, 261] on div "Vehicles Owned Vehicles Leased Secured Assets Personal Items Money and Accounts…" at bounding box center [447, 96] width 530 height 435
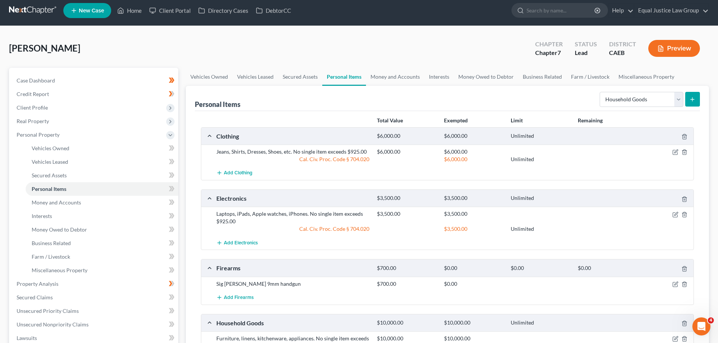
scroll to position [0, 0]
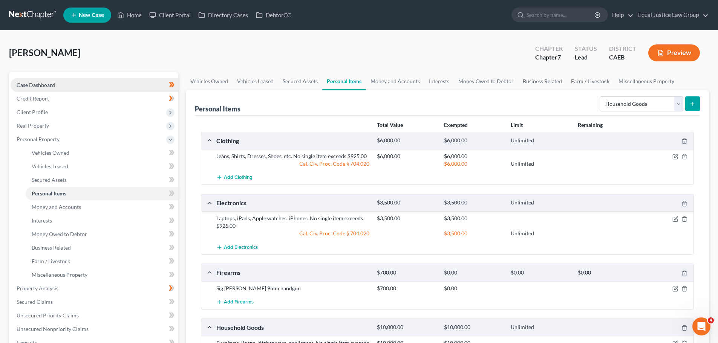
click at [45, 86] on span "Case Dashboard" at bounding box center [36, 85] width 38 height 6
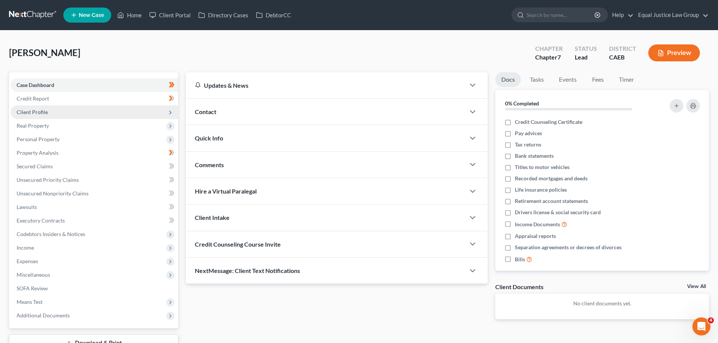
click at [41, 110] on span "Client Profile" at bounding box center [32, 112] width 31 height 6
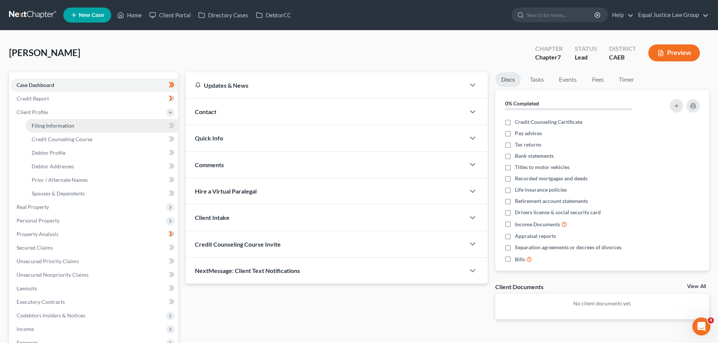
click at [73, 128] on link "Filing Information" at bounding box center [102, 126] width 153 height 14
select select "1"
select select "0"
select select "8"
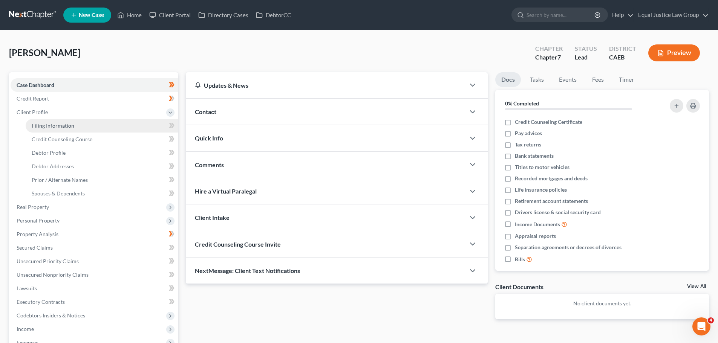
select select "1"
select select "4"
select select "1"
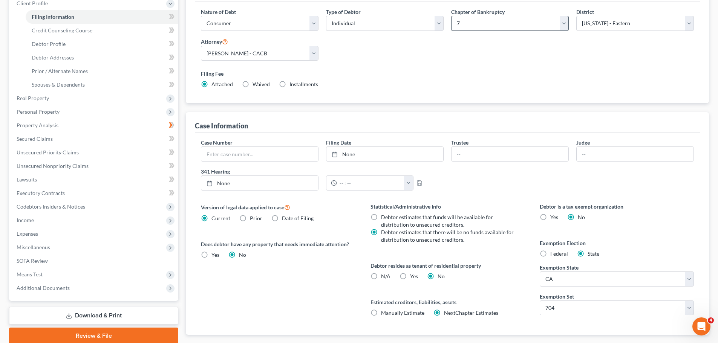
scroll to position [153, 0]
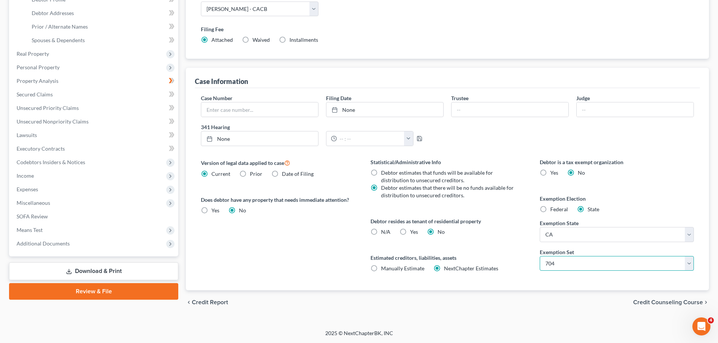
click at [631, 257] on select "Select 703 704" at bounding box center [616, 263] width 154 height 15
click at [658, 202] on label "Exemption Election" at bounding box center [616, 199] width 154 height 8
click at [55, 146] on span "Executory Contracts" at bounding box center [41, 148] width 48 height 6
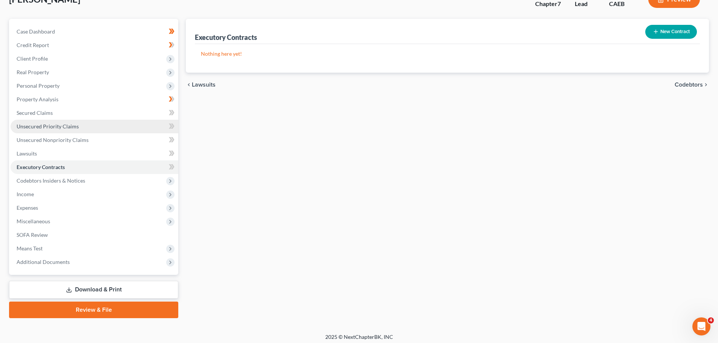
scroll to position [57, 0]
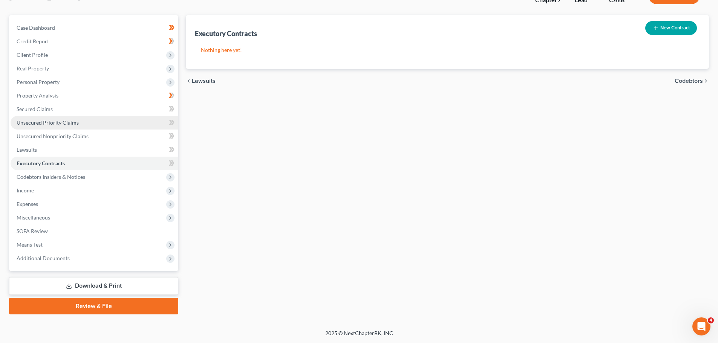
click at [49, 124] on span "Unsecured Priority Claims" at bounding box center [48, 122] width 62 height 6
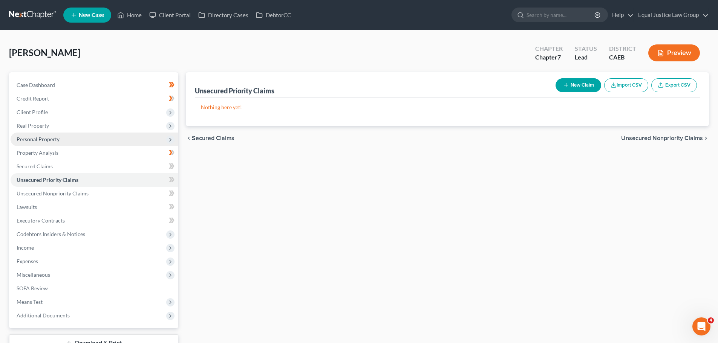
click at [49, 134] on span "Personal Property" at bounding box center [95, 140] width 168 height 14
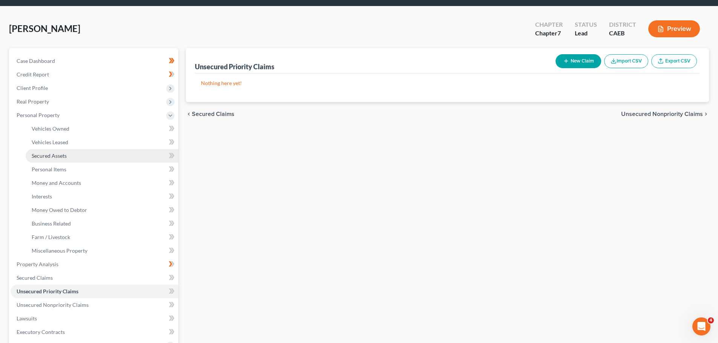
scroll to position [38, 0]
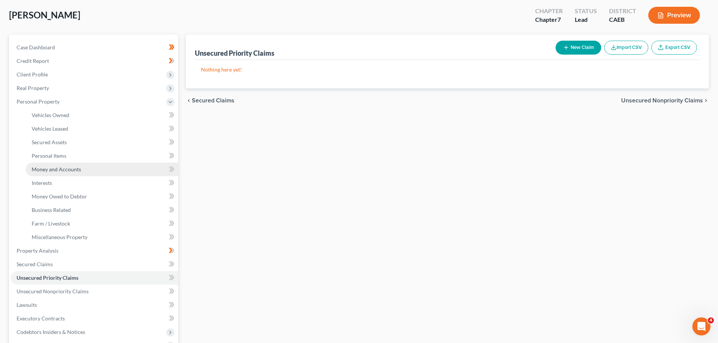
click at [64, 170] on span "Money and Accounts" at bounding box center [56, 169] width 49 height 6
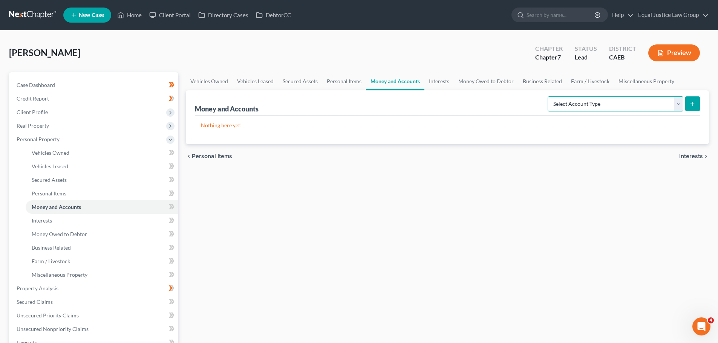
click at [676, 104] on select "Select Account Type Brokerage Cash on Hand Certificates of Deposit Checking Acc…" at bounding box center [615, 103] width 136 height 15
select select "checking"
click at [549, 96] on select "Select Account Type Brokerage Cash on Hand Certificates of Deposit Checking Acc…" at bounding box center [615, 103] width 136 height 15
click at [692, 105] on icon "submit" at bounding box center [692, 104] width 6 height 6
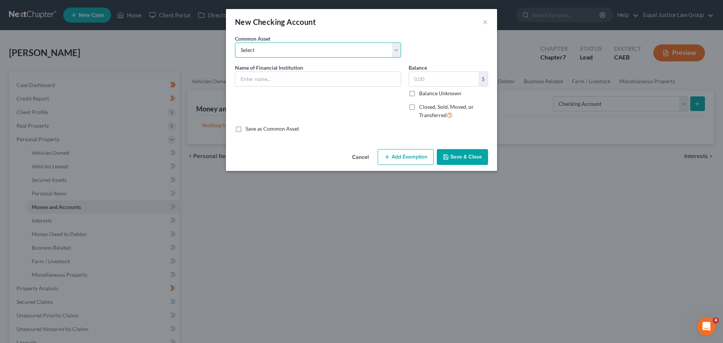
click at [281, 45] on select "Select EL DORADO SAVINGS BANK Chase Pacific Service Credit Union #148 Golden On…" at bounding box center [318, 50] width 166 height 15
click at [281, 47] on select "Select EL DORADO SAVINGS BANK Chase Pacific Service Credit Union #148 Golden On…" at bounding box center [318, 50] width 166 height 15
click at [261, 83] on input "text" at bounding box center [317, 79] width 165 height 14
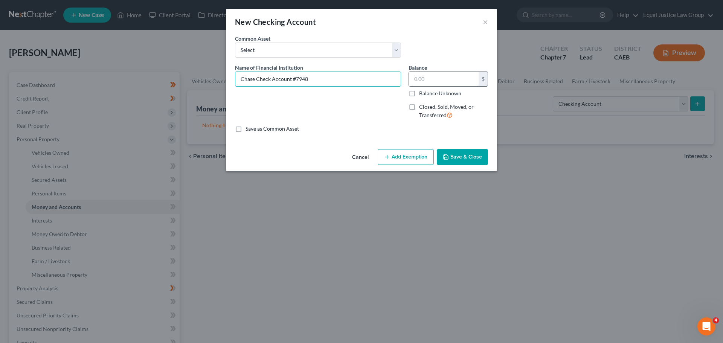
type input "Chase Check Account #7948"
click at [436, 78] on input "text" at bounding box center [444, 79] width 70 height 14
type input "6,359.50"
click at [398, 157] on button "Add Exemption" at bounding box center [406, 157] width 56 height 16
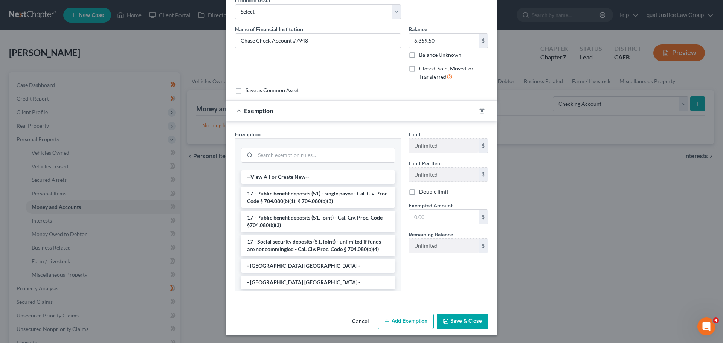
scroll to position [40, 0]
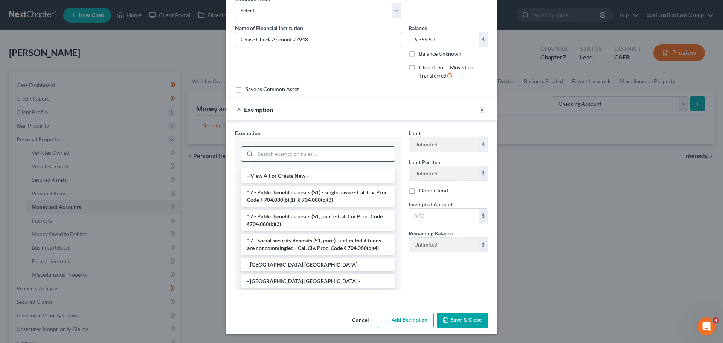
click at [260, 155] on input "search" at bounding box center [324, 154] width 139 height 14
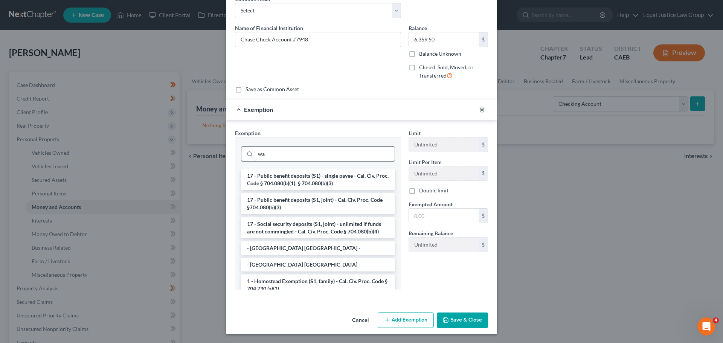
scroll to position [2, 0]
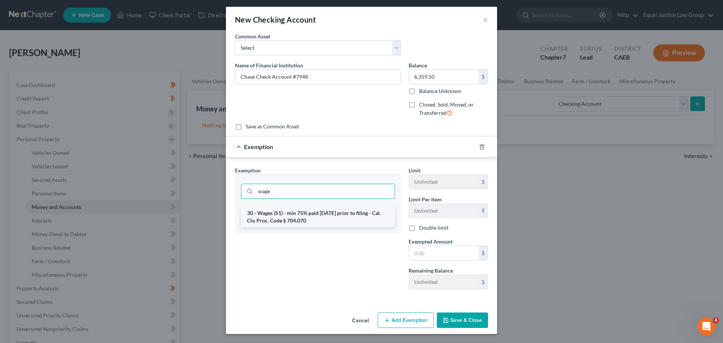
type input "wage"
click at [316, 223] on li "30 - Wages (S1) - min 75% paid [DATE] prior to filing - Cal. Civ. Proc. Code § …" at bounding box center [318, 216] width 154 height 21
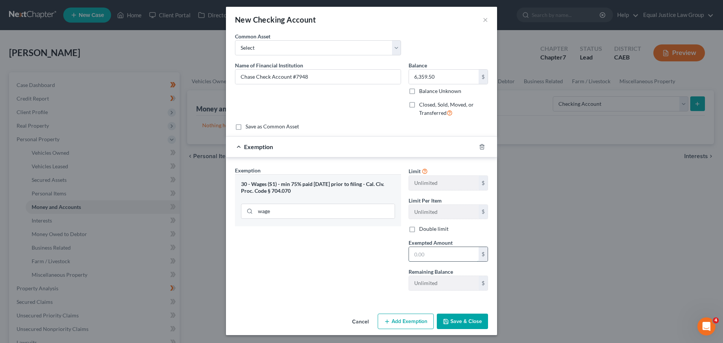
click at [432, 257] on input "text" at bounding box center [444, 254] width 70 height 14
click at [347, 255] on div "Exemption Set must be selected for CA. Exemption * 30 - Wages (S1) - min 75% pa…" at bounding box center [318, 232] width 174 height 130
click at [413, 257] on input "text" at bounding box center [444, 254] width 70 height 14
type input "4,769.63"
click at [352, 249] on div "Exemption Set must be selected for CA. Exemption * 30 - Wages (S1) - min 75% pa…" at bounding box center [318, 232] width 174 height 130
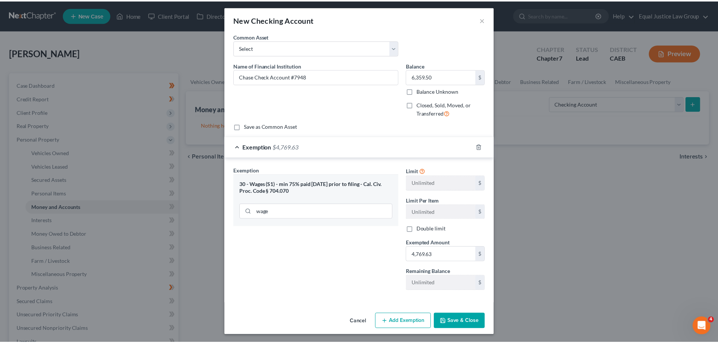
scroll to position [3, 0]
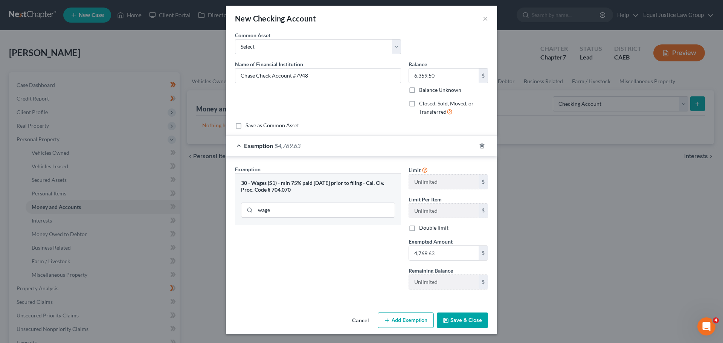
click at [467, 318] on button "Save & Close" at bounding box center [462, 321] width 51 height 16
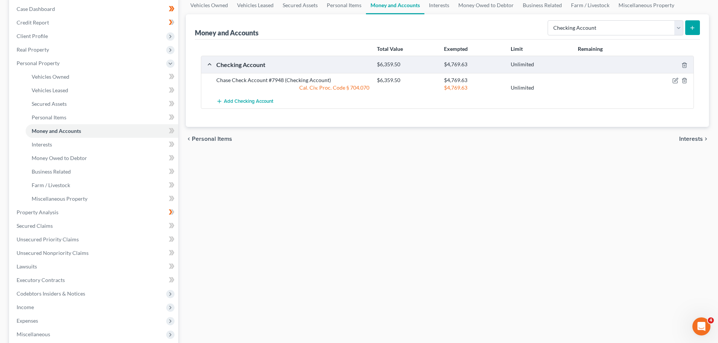
scroll to position [75, 0]
click at [688, 141] on span "Interests" at bounding box center [691, 140] width 24 height 6
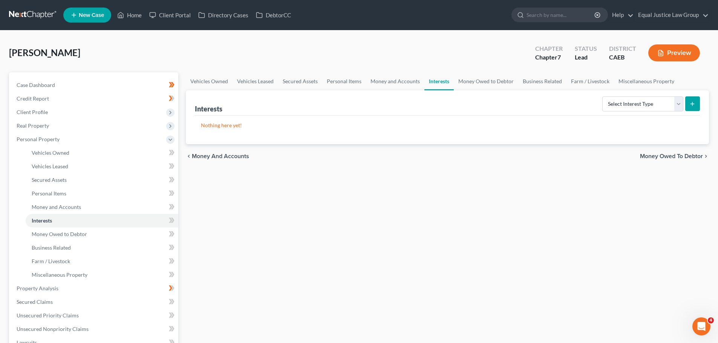
click at [197, 157] on span "Money and Accounts" at bounding box center [220, 156] width 57 height 6
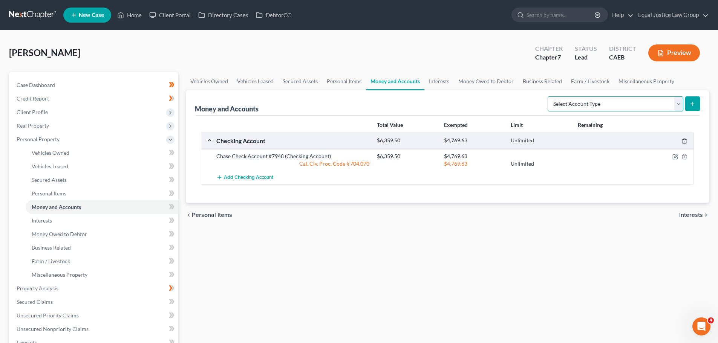
click at [680, 103] on select "Select Account Type Brokerage Cash on Hand Certificates of Deposit Checking Acc…" at bounding box center [615, 103] width 136 height 15
select select "cash_on_hand"
click at [549, 96] on select "Select Account Type Brokerage Cash on Hand Certificates of Deposit Checking Acc…" at bounding box center [615, 103] width 136 height 15
click at [696, 102] on button "submit" at bounding box center [692, 103] width 15 height 15
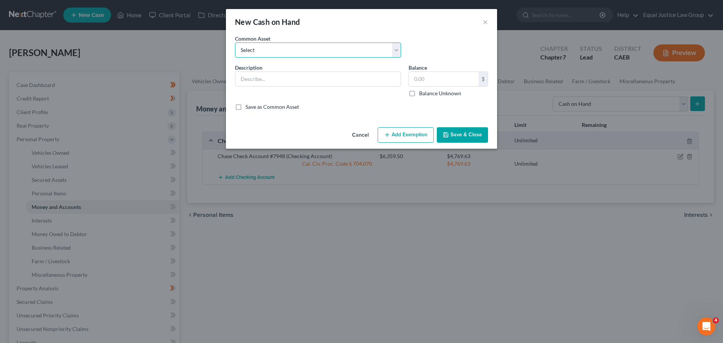
click at [299, 50] on select "Select Cash in Hand" at bounding box center [318, 50] width 166 height 15
select select "0"
click at [235, 43] on select "Select Cash in Hand" at bounding box center [318, 50] width 166 height 15
type input "Cash in Hand"
click at [456, 79] on input "300.00" at bounding box center [444, 79] width 70 height 14
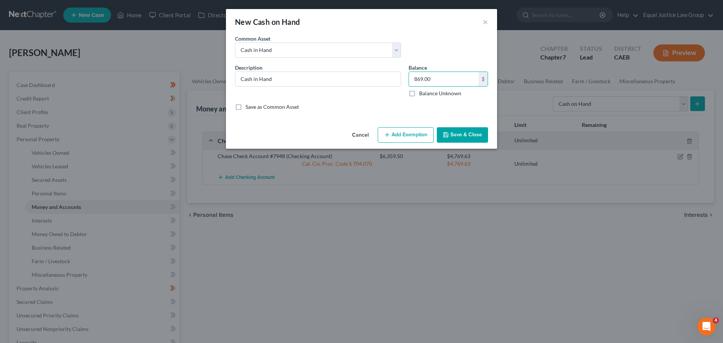
type input "869.00"
click at [410, 133] on button "Add Exemption" at bounding box center [406, 135] width 56 height 16
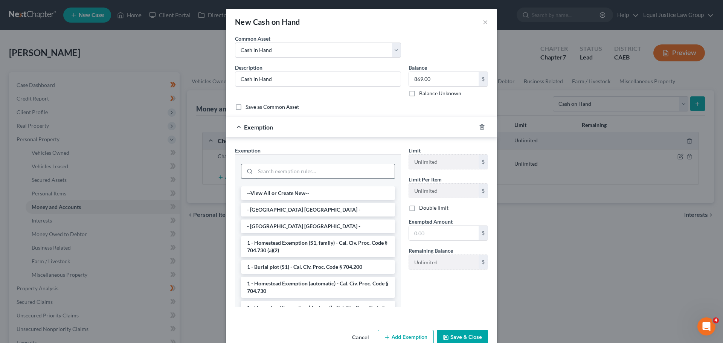
click at [293, 169] on input "search" at bounding box center [324, 171] width 139 height 14
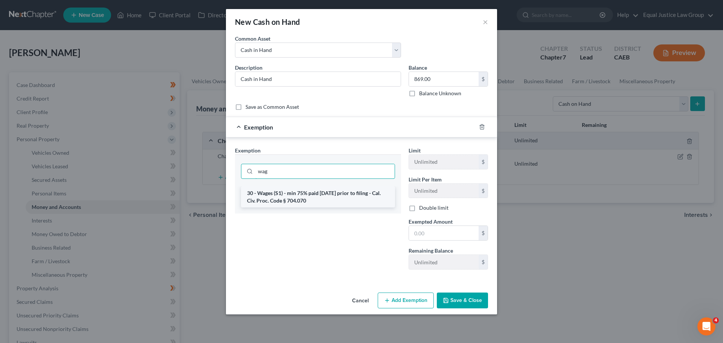
type input "wag"
click at [297, 192] on li "30 - Wages (S1) - min 75% paid [DATE] prior to filing - Cal. Civ. Proc. Code § …" at bounding box center [318, 196] width 154 height 21
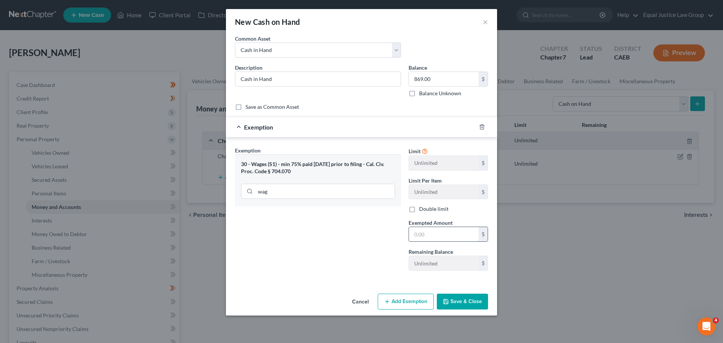
click at [444, 232] on input "text" at bounding box center [444, 234] width 70 height 14
type input "651.75"
click at [451, 301] on button "Save & Close" at bounding box center [462, 302] width 51 height 16
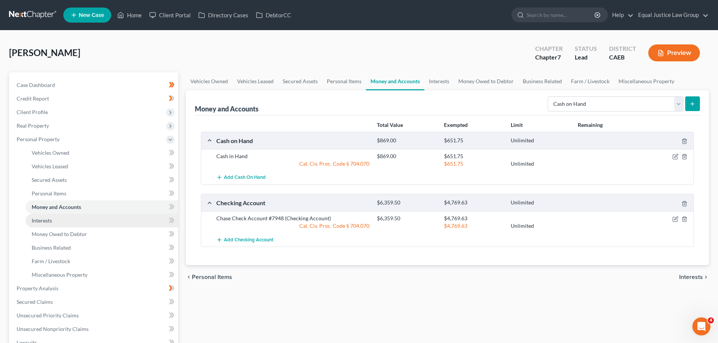
click at [58, 216] on link "Interests" at bounding box center [102, 221] width 153 height 14
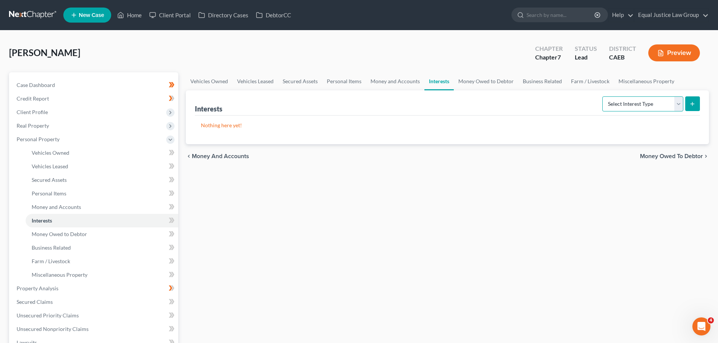
click at [681, 99] on select "Select Interest Type 401K Annuity Bond Education IRA Government Bond Government…" at bounding box center [642, 103] width 81 height 15
click at [603, 96] on select "Select Interest Type 401K Annuity Bond Education IRA Government Bond Government…" at bounding box center [642, 103] width 81 height 15
click at [517, 260] on div "Vehicles Owned Vehicles Leased Secured Assets Personal Items Money and Accounts…" at bounding box center [447, 289] width 530 height 435
click at [639, 105] on select "Select Interest Type 401K Annuity Bond Education IRA Government Bond Government…" at bounding box center [642, 103] width 81 height 15
select select "whole_life_insurance"
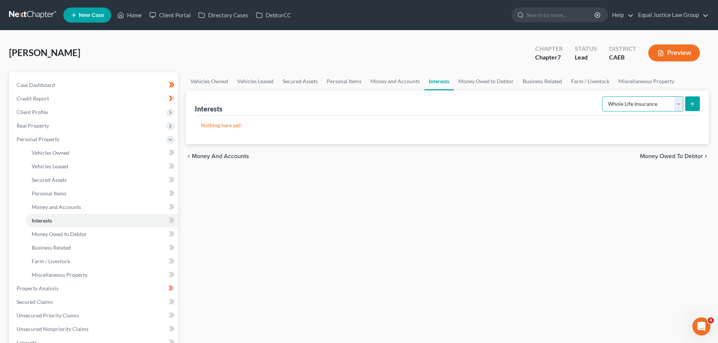
click at [603, 96] on select "Select Interest Type 401K Annuity Bond Education IRA Government Bond Government…" at bounding box center [642, 103] width 81 height 15
click at [568, 234] on div "Vehicles Owned Vehicles Leased Secured Assets Personal Items Money and Accounts…" at bounding box center [447, 289] width 530 height 435
click at [693, 104] on icon "submit" at bounding box center [692, 104] width 6 height 6
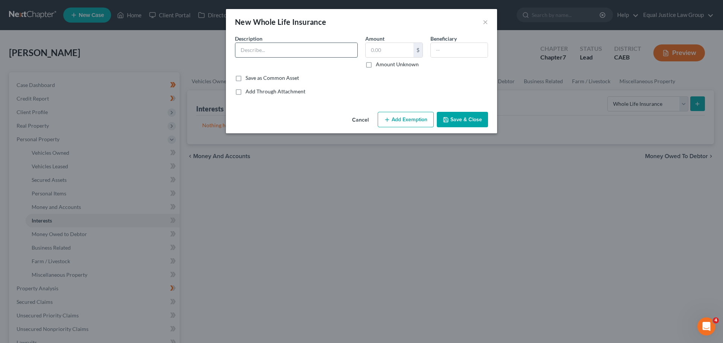
click at [297, 44] on input "text" at bounding box center [296, 50] width 122 height 14
click at [280, 48] on input "text" at bounding box center [296, 50] width 122 height 14
type input "State Farm 20 Pay Life"
click at [388, 48] on input "text" at bounding box center [390, 50] width 48 height 14
type input "50,000"
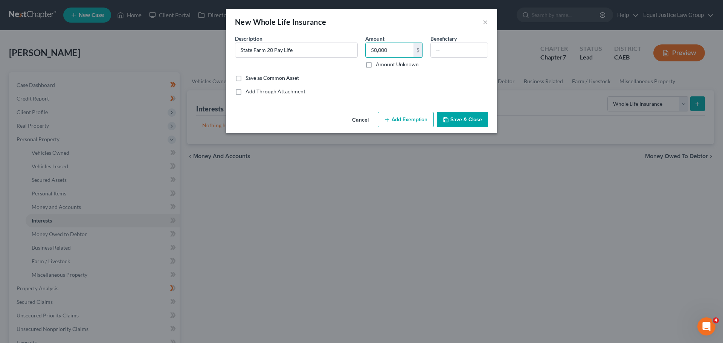
click at [416, 121] on button "Add Exemption" at bounding box center [406, 120] width 56 height 16
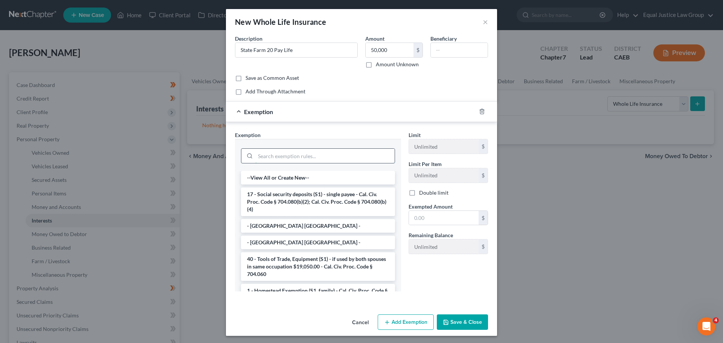
click at [304, 156] on input "search" at bounding box center [324, 156] width 139 height 14
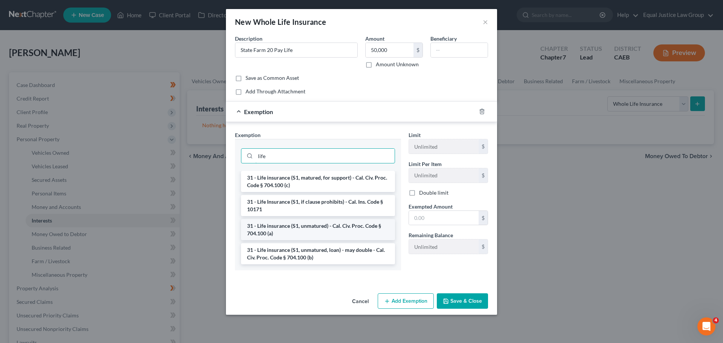
type input "life"
click at [296, 229] on li "31 - Life insurance (S1, unmatured) - Cal. Civ. Proc. Code § 704.100 (a)" at bounding box center [318, 229] width 154 height 21
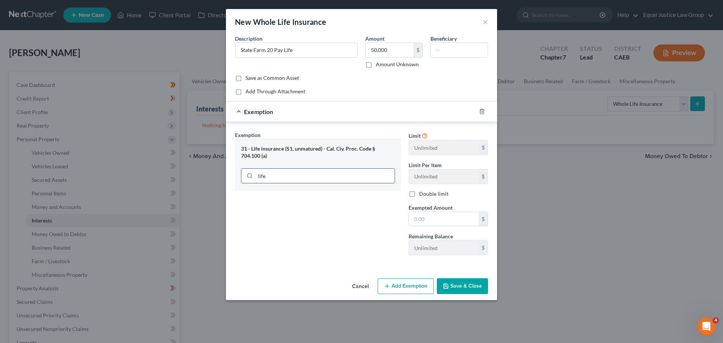
click at [323, 177] on input "life" at bounding box center [324, 176] width 139 height 14
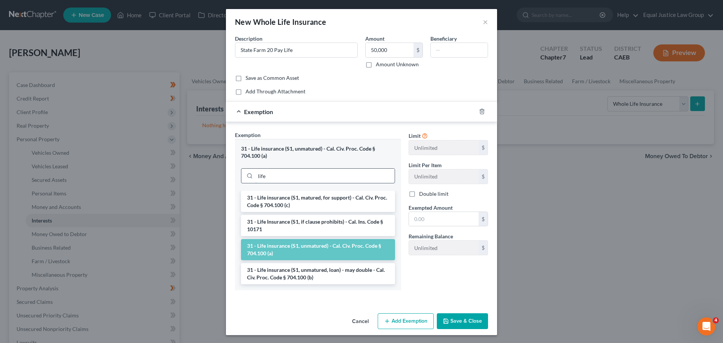
click at [323, 177] on input "life" at bounding box center [324, 176] width 139 height 14
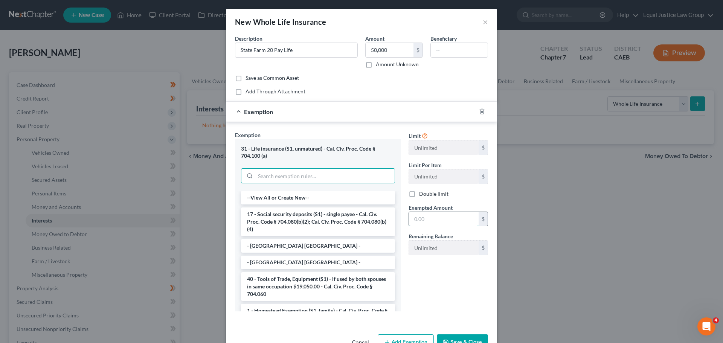
click at [434, 221] on input "text" at bounding box center [444, 219] width 70 height 14
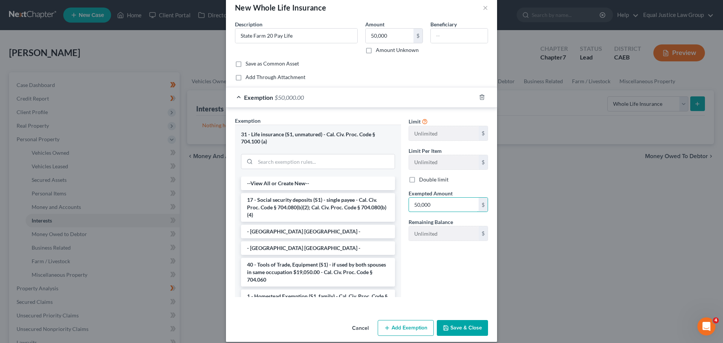
scroll to position [22, 0]
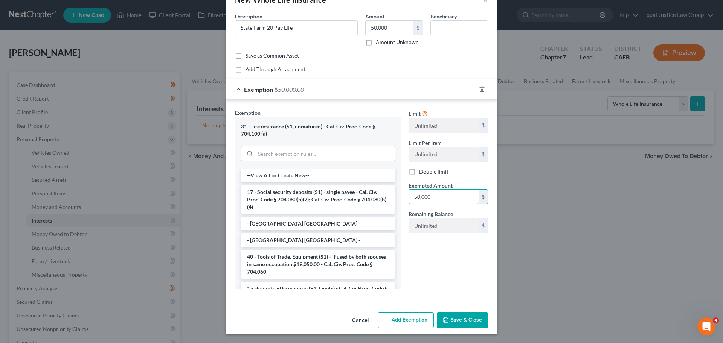
type input "50,000"
click at [458, 321] on button "Save & Close" at bounding box center [462, 320] width 51 height 16
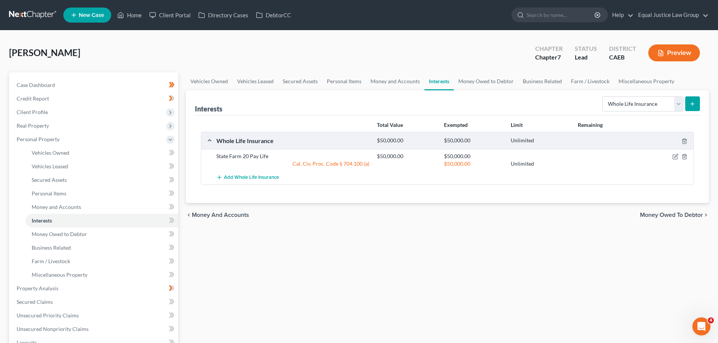
click at [681, 213] on span "Money Owed to Debtor" at bounding box center [671, 215] width 63 height 6
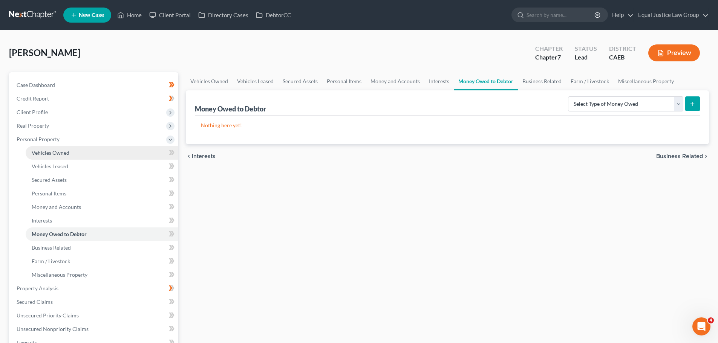
click at [63, 152] on span "Vehicles Owned" at bounding box center [51, 153] width 38 height 6
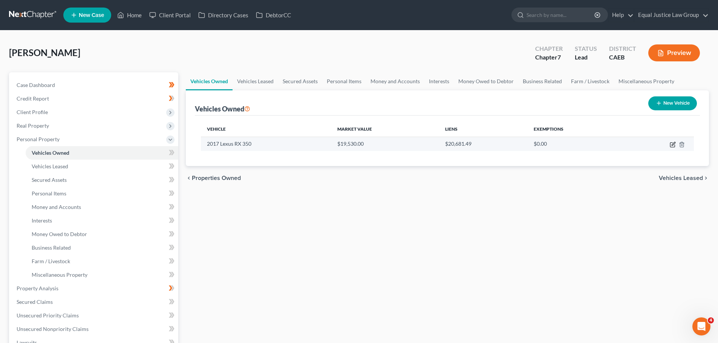
click at [670, 145] on icon "button" at bounding box center [672, 145] width 5 height 5
select select "0"
select select "9"
select select "0"
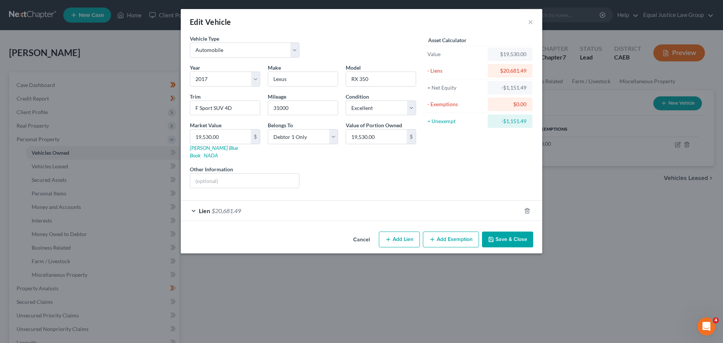
click at [412, 203] on div "Lien $20,681.49" at bounding box center [351, 211] width 341 height 20
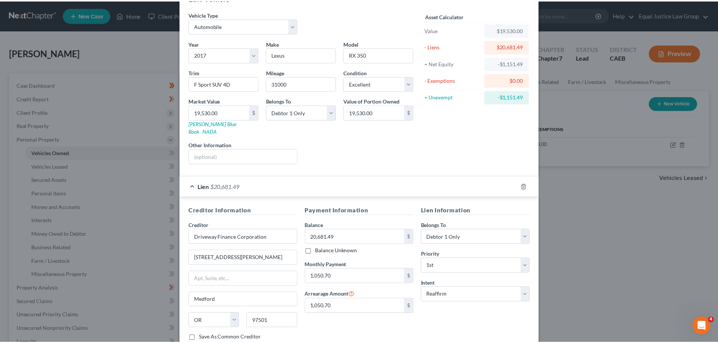
scroll to position [69, 0]
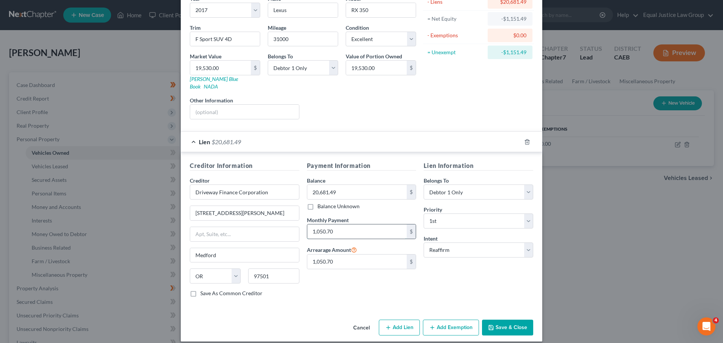
click at [348, 227] on input "1,050.70" at bounding box center [357, 232] width 100 height 14
click at [324, 225] on input "5" at bounding box center [357, 232] width 100 height 14
type input "560.00"
click at [507, 320] on button "Save & Close" at bounding box center [507, 328] width 51 height 16
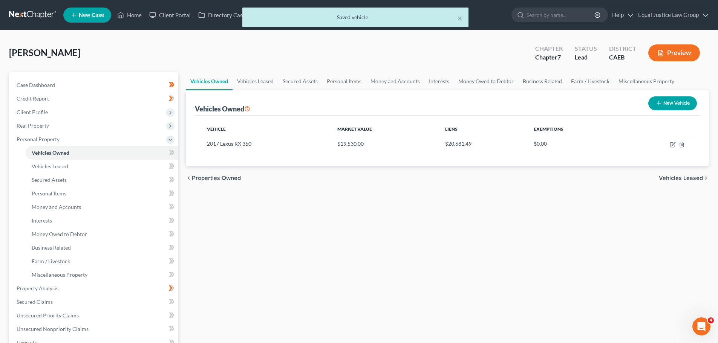
click at [488, 253] on div "Vehicles Owned Vehicles Leased Secured Assets Personal Items Money and Accounts…" at bounding box center [447, 289] width 530 height 435
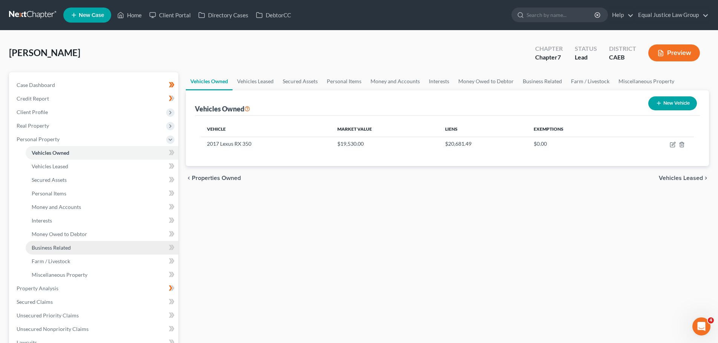
click at [70, 246] on span "Business Related" at bounding box center [51, 247] width 39 height 6
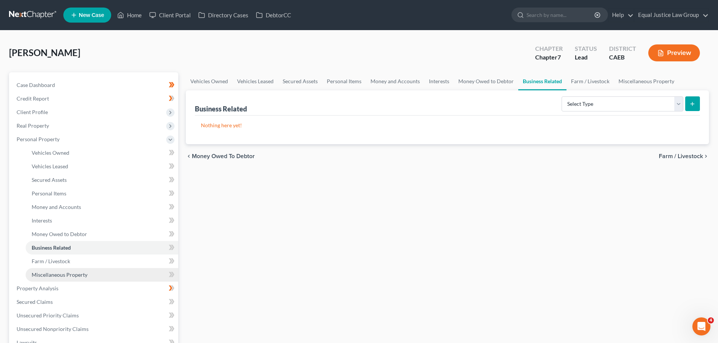
click at [84, 276] on span "Miscellaneous Property" at bounding box center [60, 275] width 56 height 6
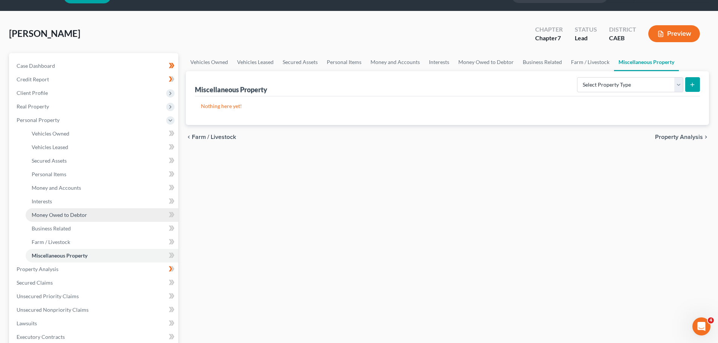
scroll to position [38, 0]
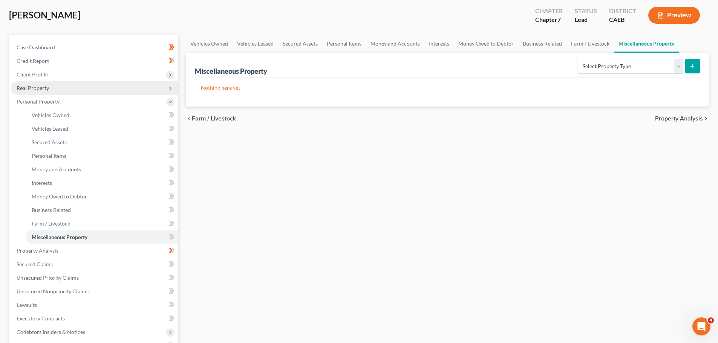
click at [46, 90] on span "Real Property" at bounding box center [33, 88] width 32 height 6
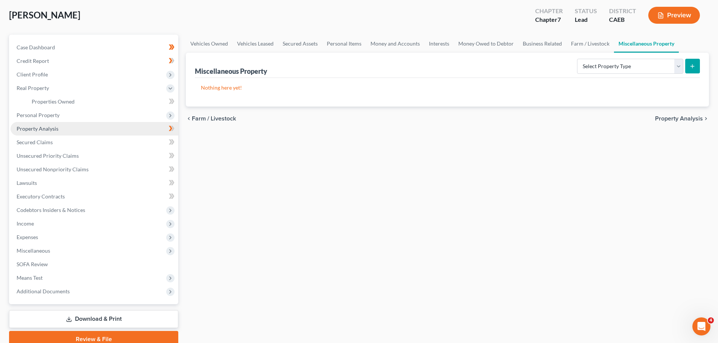
click at [61, 131] on link "Property Analysis" at bounding box center [95, 129] width 168 height 14
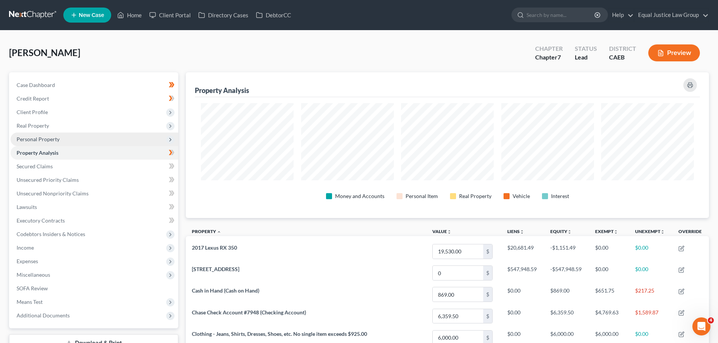
click at [56, 139] on span "Personal Property" at bounding box center [38, 139] width 43 height 6
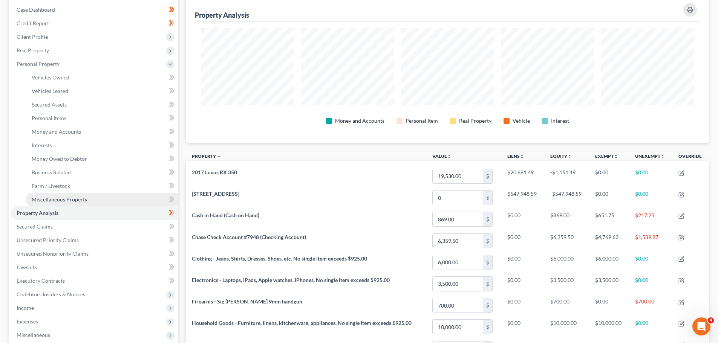
click at [93, 197] on link "Miscellaneous Property" at bounding box center [102, 200] width 153 height 14
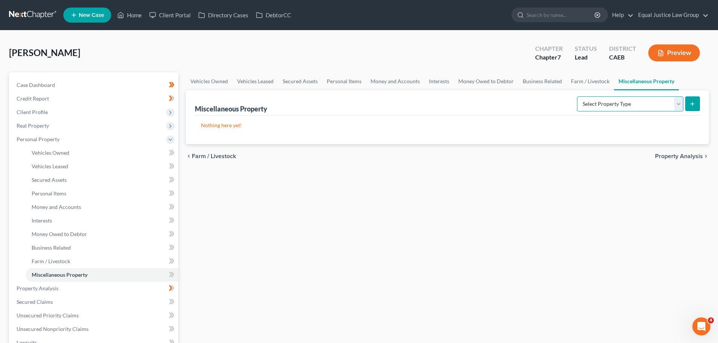
click at [652, 104] on select "Select Property Type Assigned for Creditor Benefit [DATE] Holding for Another N…" at bounding box center [630, 103] width 106 height 15
click at [538, 104] on div "Miscellaneous Property Select Property Type Assigned for Creditor Benefit [DATE…" at bounding box center [447, 102] width 505 height 25
click at [50, 288] on span "Property Analysis" at bounding box center [38, 288] width 42 height 6
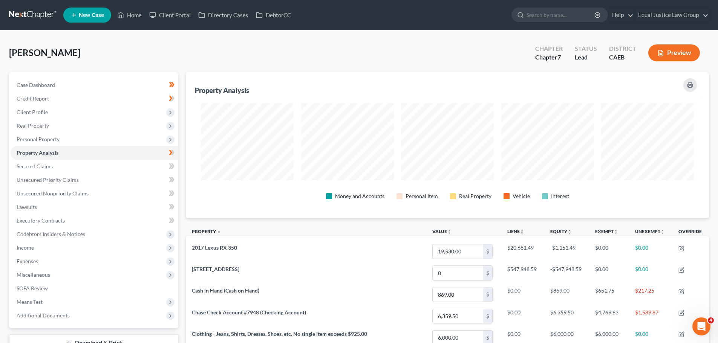
scroll to position [146, 523]
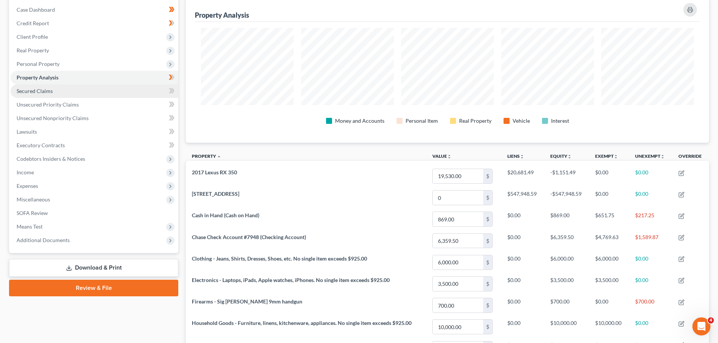
click at [53, 89] on link "Secured Claims" at bounding box center [95, 91] width 168 height 14
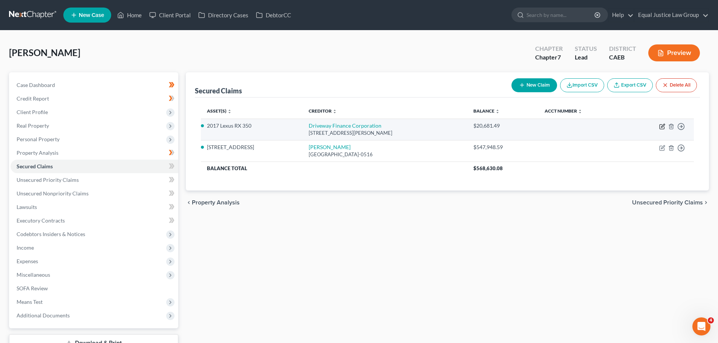
click at [662, 127] on icon "button" at bounding box center [662, 125] width 3 height 3
select select "38"
select select "6"
select select "2"
select select "0"
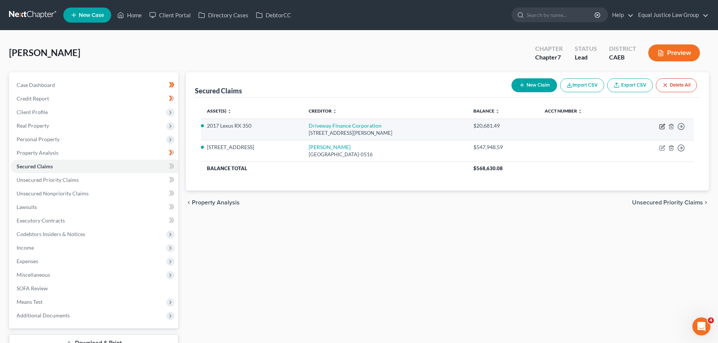
select select "0"
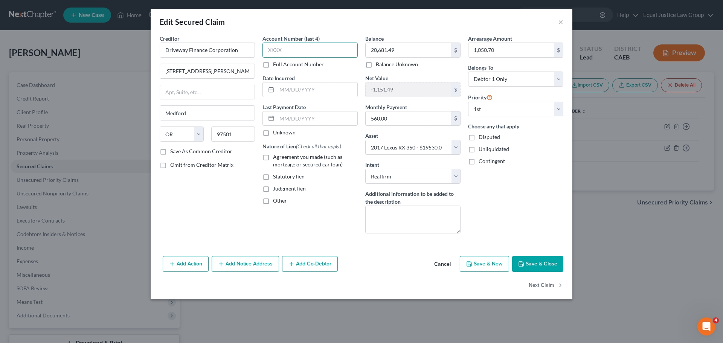
click at [291, 49] on input "text" at bounding box center [310, 50] width 95 height 15
click at [319, 50] on input "text" at bounding box center [310, 50] width 95 height 15
type input "3708"
click at [328, 118] on input "text" at bounding box center [317, 119] width 81 height 14
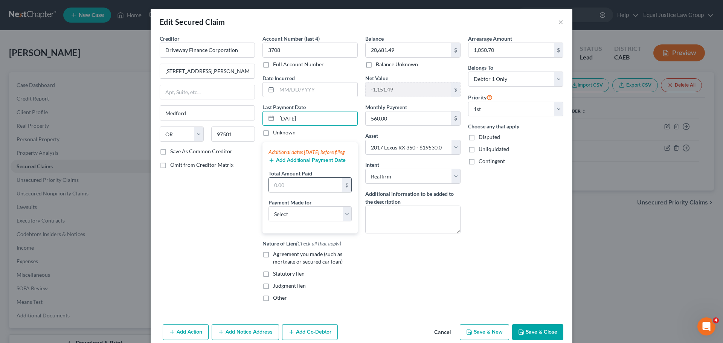
type input "[DATE]"
click at [304, 189] on input "text" at bounding box center [305, 185] width 73 height 14
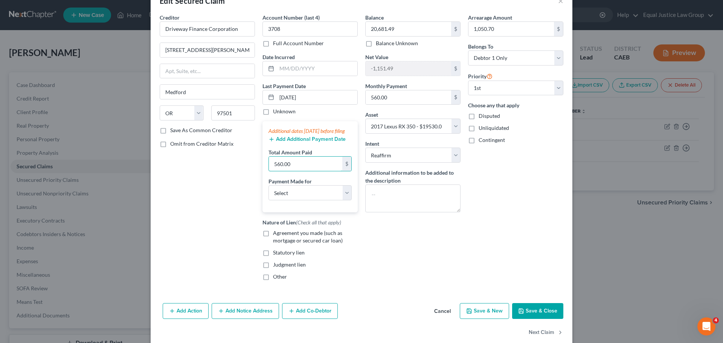
scroll to position [38, 0]
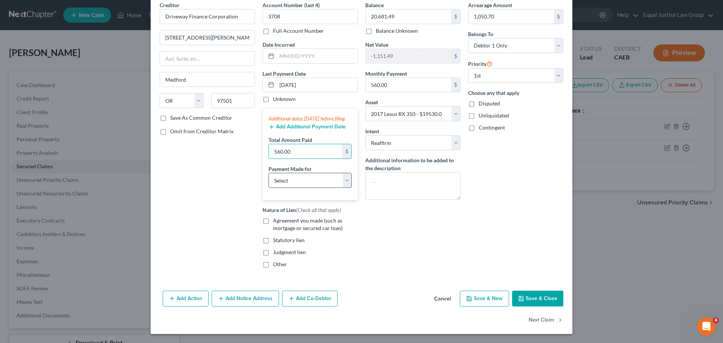
type input "560.00"
click at [313, 183] on select "Select Car Credit Card Loan Repayment Mortgage Other Suppliers Or Vendors" at bounding box center [310, 180] width 83 height 15
select select "0"
click at [269, 176] on select "Select Car Credit Card Loan Repayment Mortgage Other Suppliers Or Vendors" at bounding box center [310, 180] width 83 height 15
click at [395, 225] on div "Balance 20,681.49 $ Balance Unknown Balance Undetermined 20,681.49 $ Balance Un…" at bounding box center [413, 137] width 103 height 273
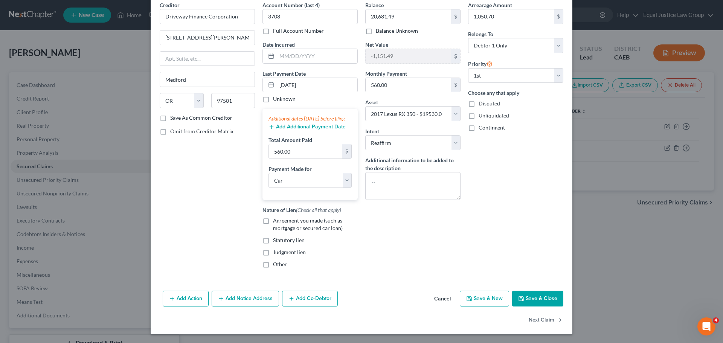
click at [293, 223] on span "Agreement you made (such as mortgage or secured car loan)" at bounding box center [308, 224] width 70 height 14
click at [281, 222] on input "Agreement you made (such as mortgage or secured car loan)" at bounding box center [278, 219] width 5 height 5
checkbox input "true"
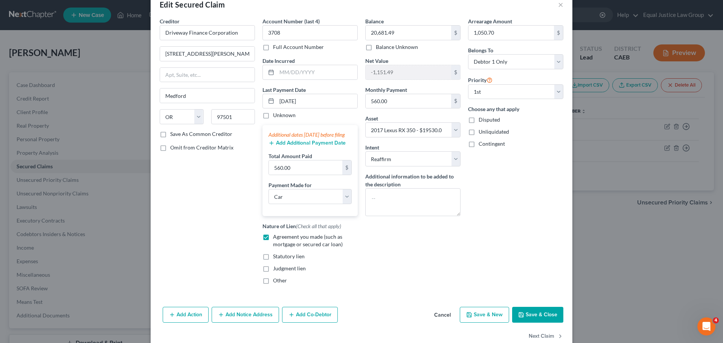
scroll to position [0, 0]
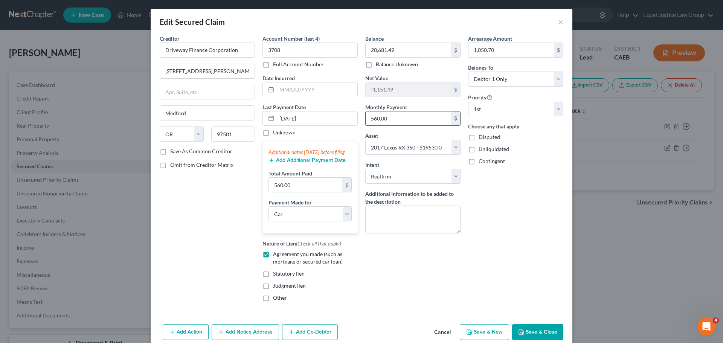
click at [394, 118] on input "560.00" at bounding box center [409, 119] width 86 height 14
type input "545.00"
click at [511, 197] on div "Arrearage Amount 1,050.70 $ Belongs To * Select Debtor 1 Only Debtor 2 Only Deb…" at bounding box center [515, 171] width 103 height 273
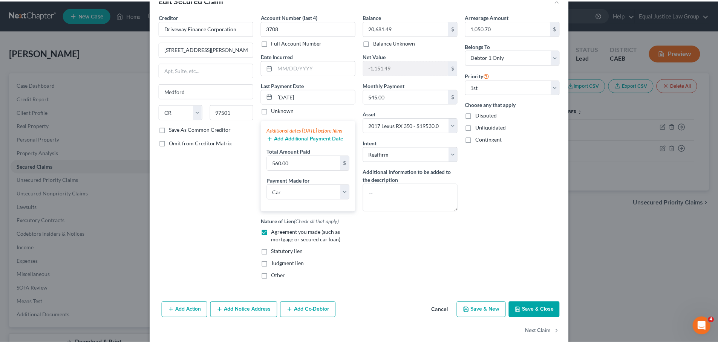
scroll to position [41, 0]
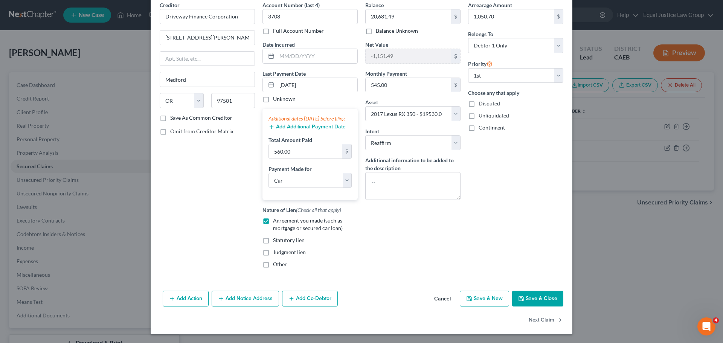
click at [544, 298] on button "Save & Close" at bounding box center [537, 299] width 51 height 16
select select
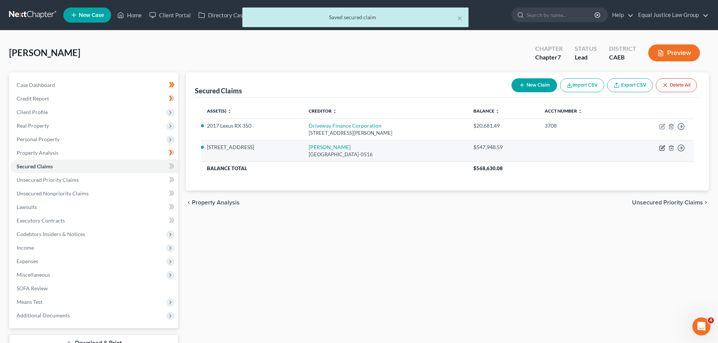
click at [663, 148] on icon "button" at bounding box center [662, 146] width 3 height 3
select select "4"
select select "2"
select select "0"
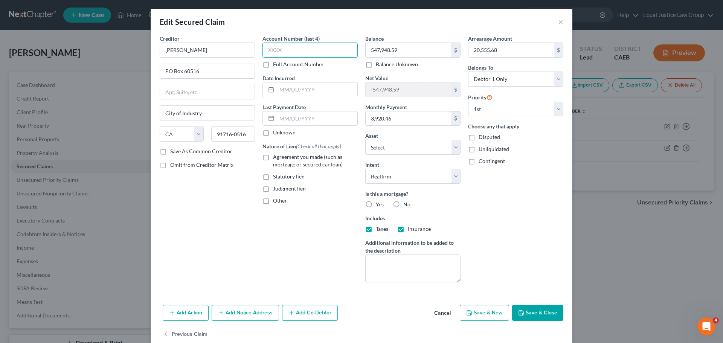
click at [289, 51] on input "text" at bounding box center [310, 50] width 95 height 15
type input "1221"
click at [293, 120] on input "text" at bounding box center [317, 119] width 81 height 14
click at [409, 257] on textarea at bounding box center [412, 269] width 95 height 28
click at [538, 316] on button "Save & Close" at bounding box center [537, 313] width 51 height 16
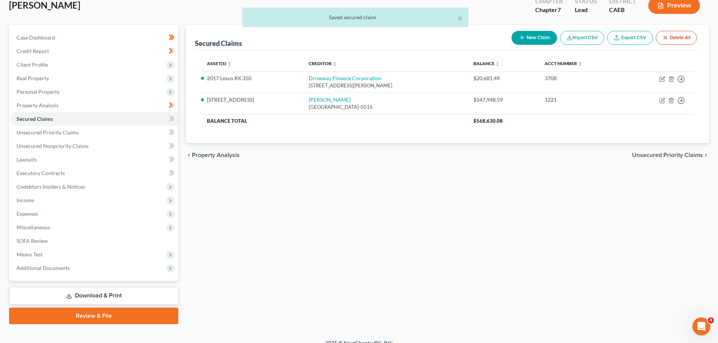
scroll to position [57, 0]
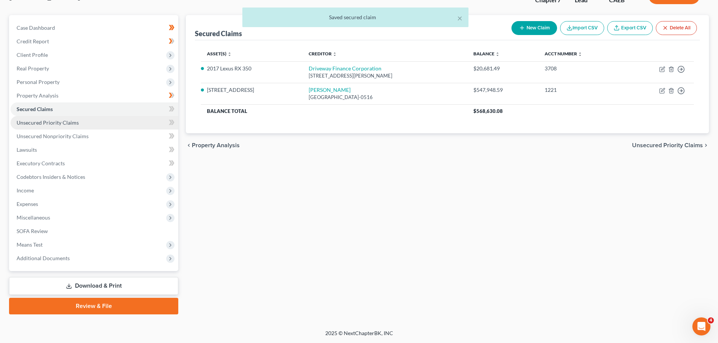
click at [50, 123] on span "Unsecured Priority Claims" at bounding box center [48, 122] width 62 height 6
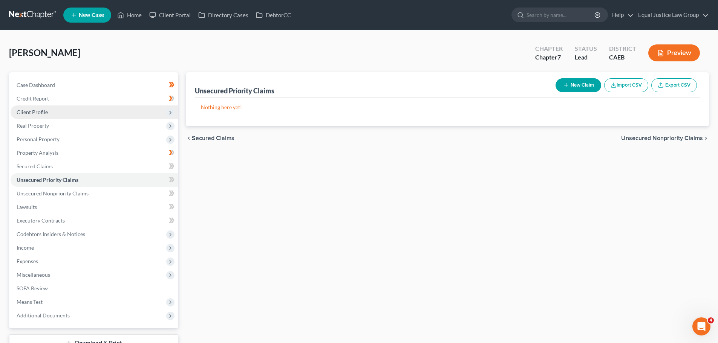
click at [39, 110] on span "Client Profile" at bounding box center [32, 112] width 31 height 6
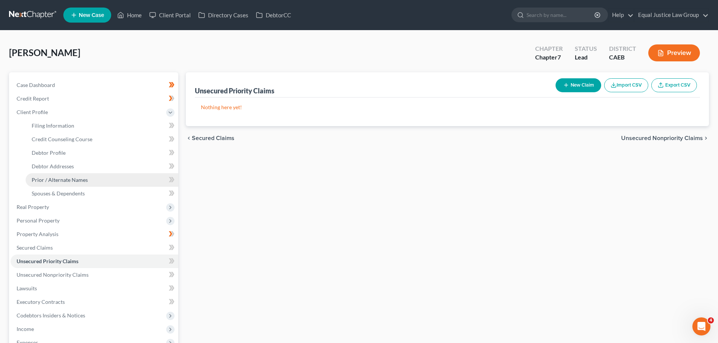
click at [65, 180] on span "Prior / Alternate Names" at bounding box center [60, 180] width 56 height 6
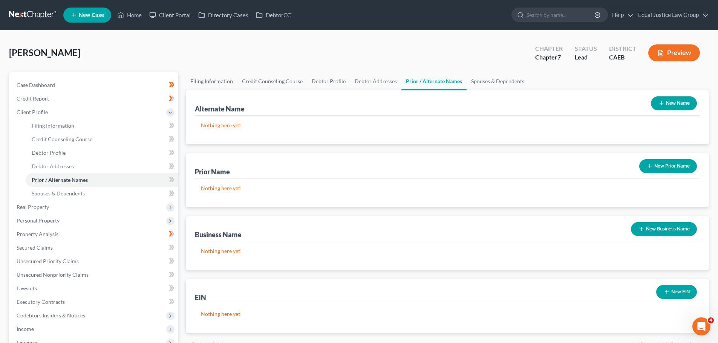
click at [657, 167] on button "New Prior Name" at bounding box center [668, 166] width 58 height 14
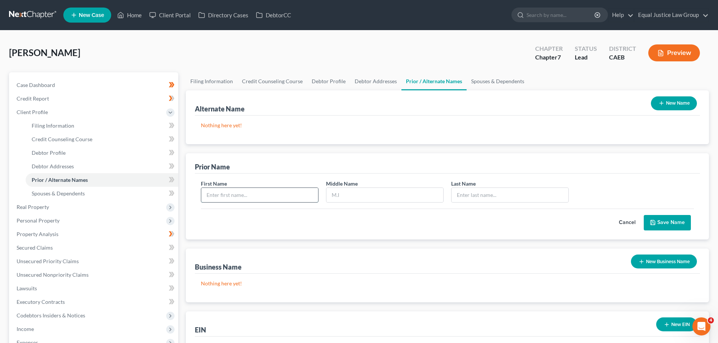
click at [256, 196] on input "text" at bounding box center [259, 195] width 117 height 14
type input "[PERSON_NAME]"
type input "M"
type input "[PERSON_NAME]"
click at [671, 220] on button "Save Name" at bounding box center [666, 223] width 47 height 16
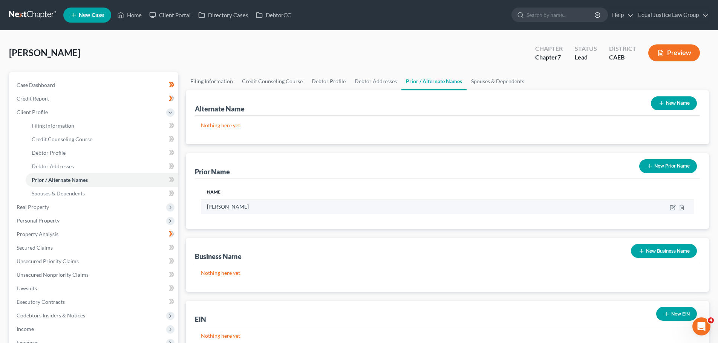
drag, startPoint x: 255, startPoint y: 208, endPoint x: 232, endPoint y: 214, distance: 23.9
click at [232, 214] on td "[PERSON_NAME]" at bounding box center [359, 207] width 316 height 14
click at [287, 241] on div "Business Name New Business Name" at bounding box center [447, 250] width 505 height 25
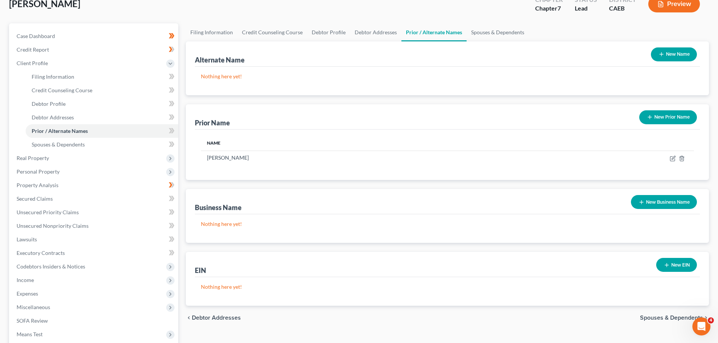
scroll to position [139, 0]
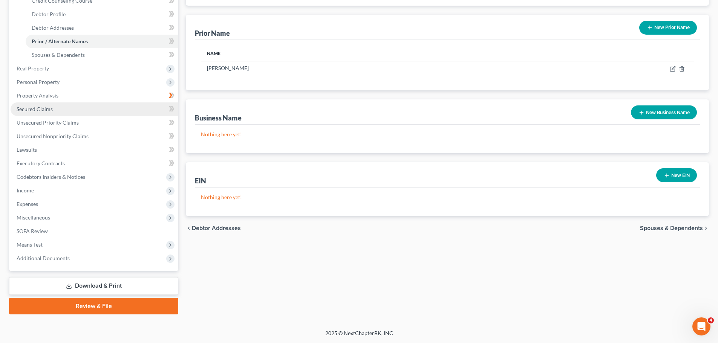
drag, startPoint x: 48, startPoint y: 108, endPoint x: 59, endPoint y: 110, distance: 10.7
click at [48, 108] on span "Secured Claims" at bounding box center [35, 109] width 36 height 6
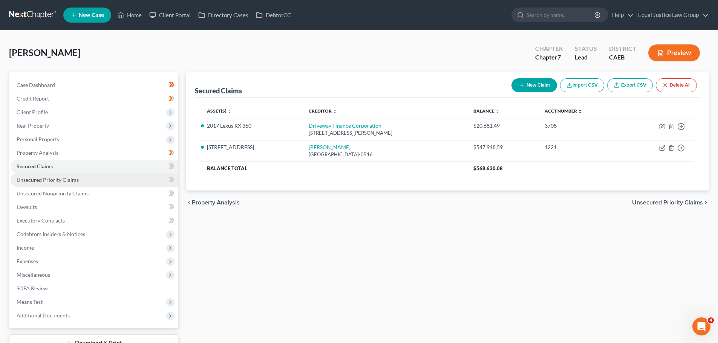
click at [63, 180] on span "Unsecured Priority Claims" at bounding box center [48, 180] width 62 height 6
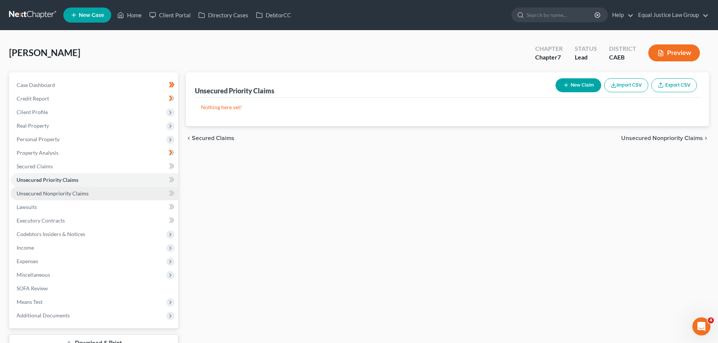
click at [52, 195] on span "Unsecured Nonpriority Claims" at bounding box center [53, 193] width 72 height 6
click at [579, 82] on button "New Claim" at bounding box center [578, 85] width 46 height 14
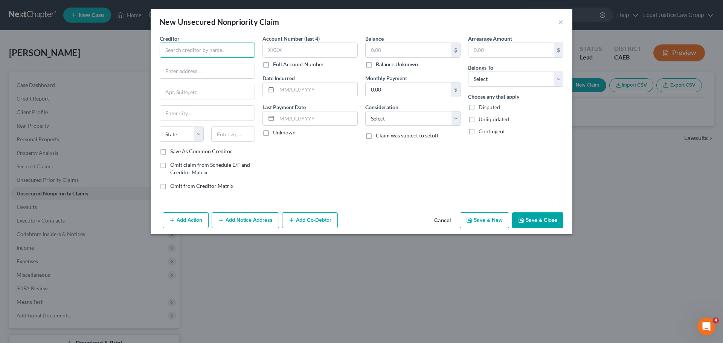
click at [171, 51] on input "text" at bounding box center [207, 50] width 95 height 15
type input "[PERSON_NAME] Bank"
type input "PO Box 9201"
type input "[STREET_ADDRESS][PERSON_NAME]"
type input "Old Bethpage"
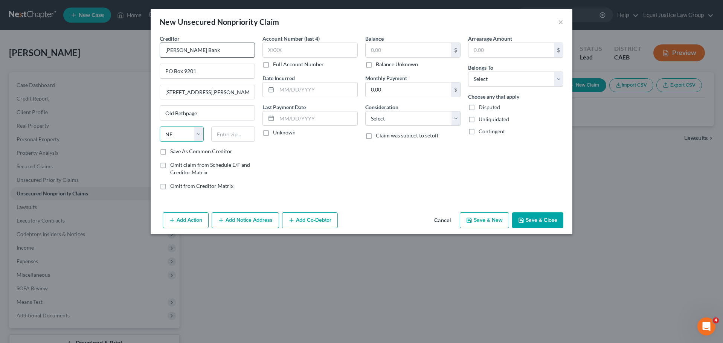
select select "35"
type input "11804-9001"
click at [282, 43] on input "text" at bounding box center [310, 50] width 95 height 15
type input "1247"
click at [313, 87] on input "text" at bounding box center [317, 89] width 81 height 14
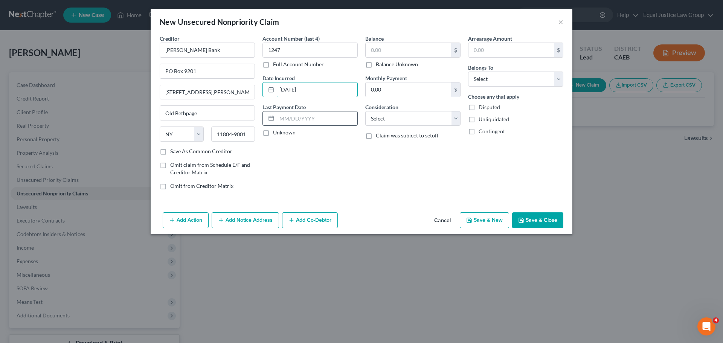
type input "[DATE]"
click at [316, 116] on input "text" at bounding box center [317, 119] width 81 height 14
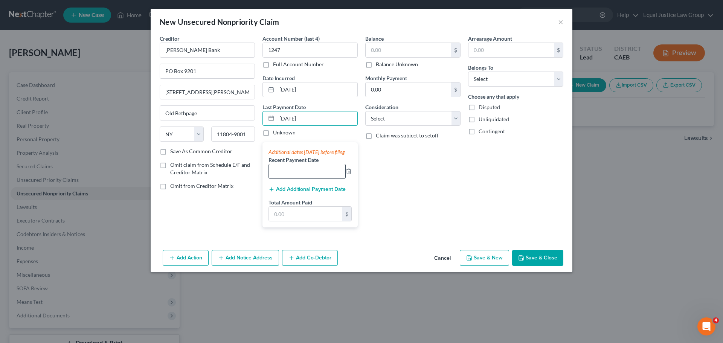
type input "[DATE]"
click at [313, 179] on input "text" at bounding box center [307, 171] width 76 height 14
type input "64.00"
click at [302, 221] on input "text" at bounding box center [305, 214] width 73 height 14
click at [430, 220] on div "Balance $ Balance Unknown Balance Undetermined $ Balance Unknown Monthly Paymen…" at bounding box center [413, 134] width 103 height 199
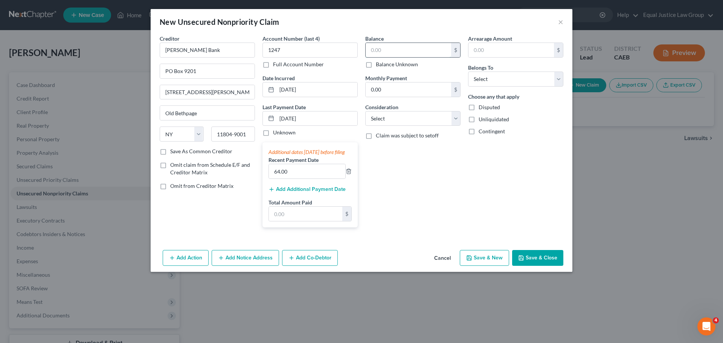
click at [390, 48] on input "text" at bounding box center [409, 50] width 86 height 14
type input "1,712.00"
click at [419, 88] on input "0.00" at bounding box center [409, 89] width 86 height 14
type input "64.00"
click at [440, 160] on div "Balance 1,712.00 $ Balance Unknown Balance Undetermined 1,712.00 $ Balance Unkn…" at bounding box center [413, 134] width 103 height 199
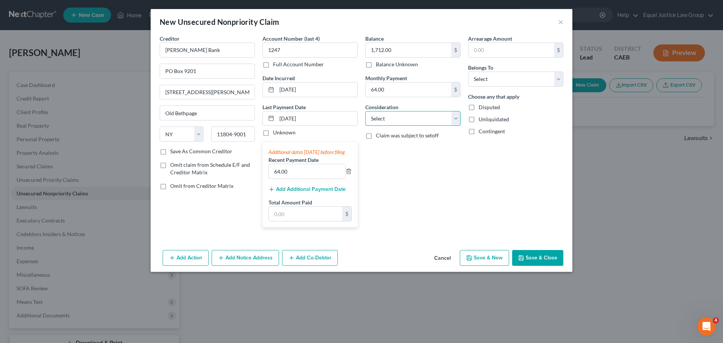
click at [413, 116] on select "Select Cable / Satellite Services Collection Agency Credit Card Debt Debt Couns…" at bounding box center [412, 118] width 95 height 15
select select "2"
click at [365, 111] on select "Select Cable / Satellite Services Collection Agency Credit Card Debt Debt Couns…" at bounding box center [412, 118] width 95 height 15
click at [487, 186] on div "Arrearage Amount $ Belongs To * Select Debtor 1 Only Debtor 2 Only Debtor 1 And…" at bounding box center [515, 134] width 103 height 199
click at [501, 81] on select "Select Debtor 1 Only Debtor 2 Only Debtor 1 And Debtor 2 Only At Least One Of T…" at bounding box center [515, 79] width 95 height 15
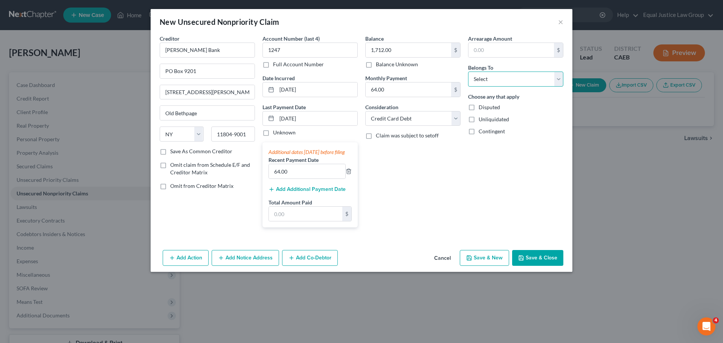
select select "0"
click at [468, 72] on select "Select Debtor 1 Only Debtor 2 Only Debtor 1 And Debtor 2 Only At Least One Of T…" at bounding box center [515, 79] width 95 height 15
click at [496, 171] on div "Arrearage Amount $ Belongs To * Select Debtor 1 Only Debtor 2 Only Debtor 1 And…" at bounding box center [515, 134] width 103 height 199
click at [533, 265] on button "Save & Close" at bounding box center [537, 258] width 51 height 16
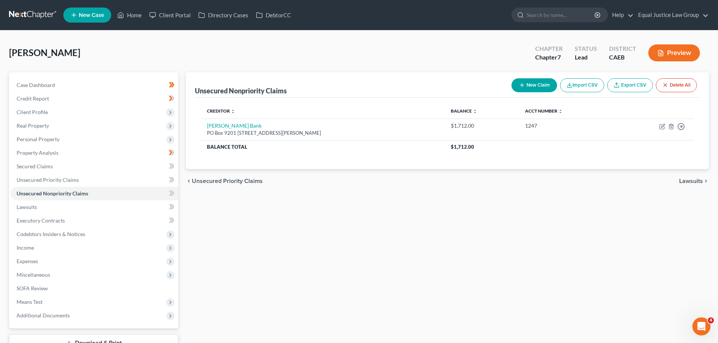
click at [535, 83] on button "New Claim" at bounding box center [534, 85] width 46 height 14
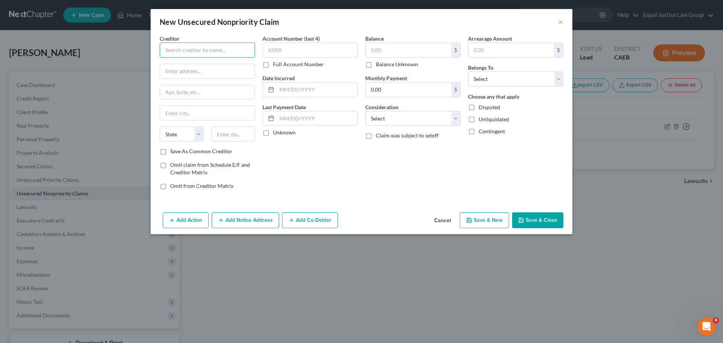
click at [180, 51] on input "text" at bounding box center [207, 50] width 95 height 15
type input "Barclays Bank [US_STATE]"
type input "PO Box 8803"
type input "Wilmington"
select select "7"
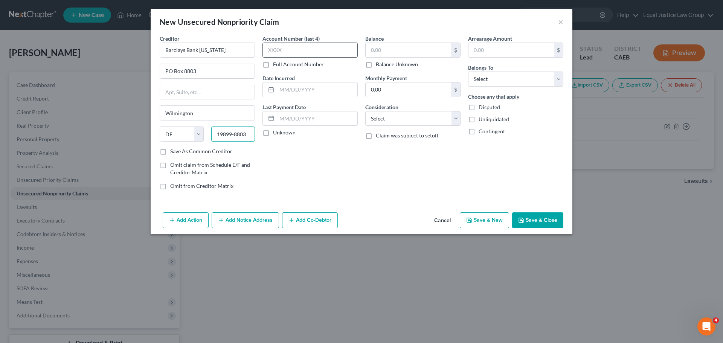
type input "19899-8803"
click at [312, 51] on input "text" at bounding box center [310, 50] width 95 height 15
type input "5347"
click at [300, 89] on input "text" at bounding box center [317, 89] width 81 height 14
type input "[DATE]"
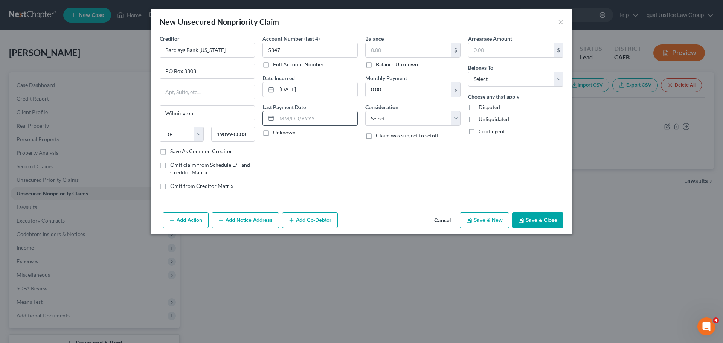
click at [310, 122] on input "text" at bounding box center [317, 119] width 81 height 14
type input "[DATE]"
click at [390, 50] on input "text" at bounding box center [409, 50] width 86 height 14
type input "11,903.00"
click at [403, 87] on input "0.00" at bounding box center [409, 89] width 86 height 14
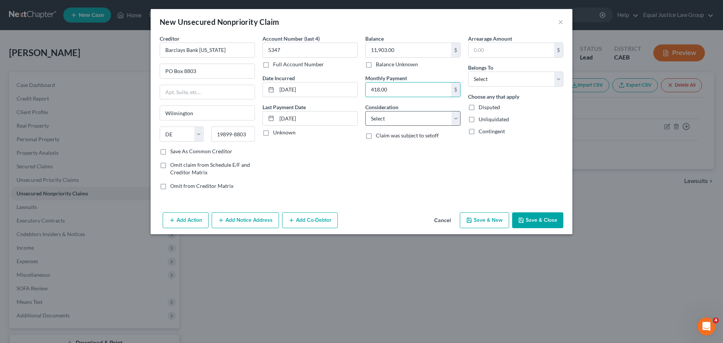
type input "418.00"
click at [457, 117] on select "Select Cable / Satellite Services Collection Agency Credit Card Debt Debt Couns…" at bounding box center [412, 118] width 95 height 15
select select "2"
click at [365, 111] on select "Select Cable / Satellite Services Collection Agency Credit Card Debt Debt Couns…" at bounding box center [412, 118] width 95 height 15
click at [405, 87] on input "418.00" at bounding box center [409, 89] width 86 height 14
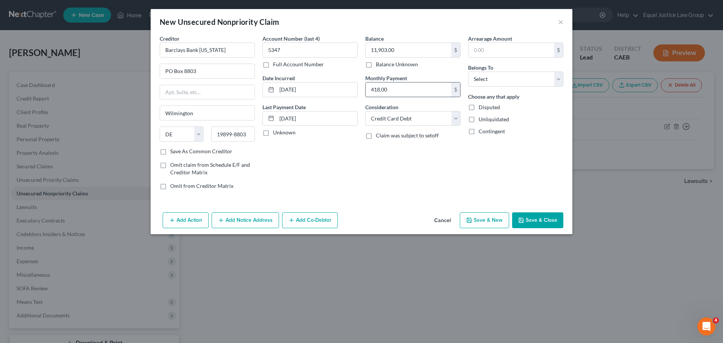
click at [405, 87] on input "418.00" at bounding box center [409, 89] width 86 height 14
click at [495, 43] on input "text" at bounding box center [512, 50] width 86 height 14
type input "11,903.00"
click at [492, 73] on select "Select Debtor 1 Only Debtor 2 Only Debtor 1 And Debtor 2 Only At Least One Of T…" at bounding box center [515, 79] width 95 height 15
select select "0"
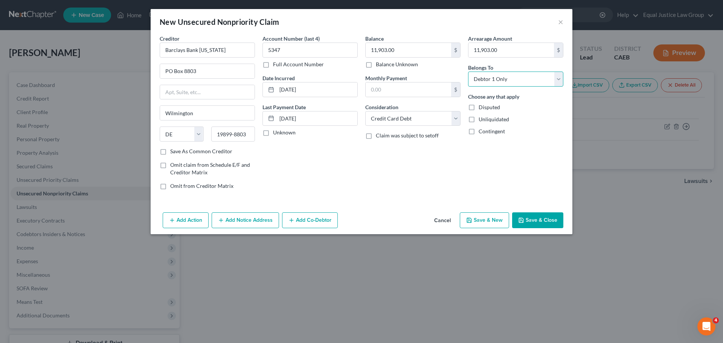
click at [468, 72] on select "Select Debtor 1 Only Debtor 2 Only Debtor 1 And Debtor 2 Only At Least One Of T…" at bounding box center [515, 79] width 95 height 15
click at [552, 145] on div "Arrearage Amount 11,903.00 $ Belongs To * Select Debtor 1 Only Debtor 2 Only De…" at bounding box center [515, 115] width 103 height 161
click at [533, 217] on button "Save & Close" at bounding box center [537, 220] width 51 height 16
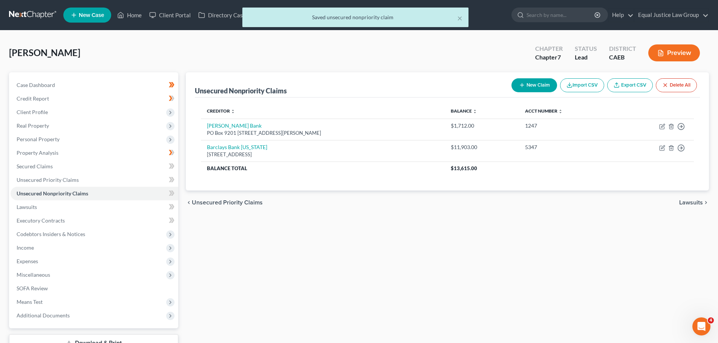
scroll to position [38, 0]
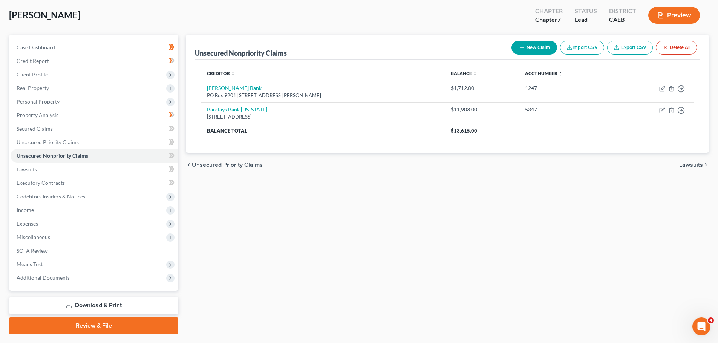
click at [535, 50] on button "New Claim" at bounding box center [534, 48] width 46 height 14
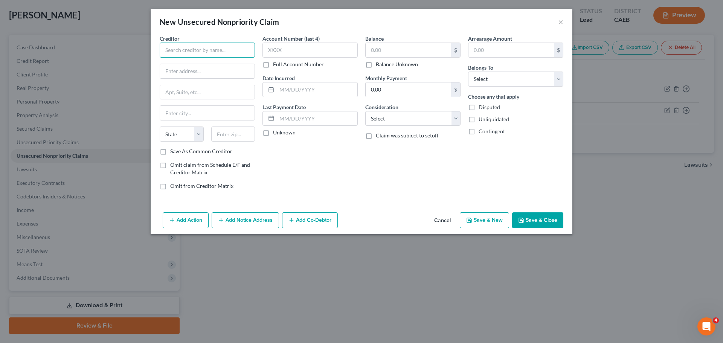
click at [189, 50] on input "text" at bounding box center [207, 50] width 95 height 15
type input "SYNCB/ [PERSON_NAME]'s Club DC"
type input "PO Box 71727"
type input "[GEOGRAPHIC_DATA]"
select select "39"
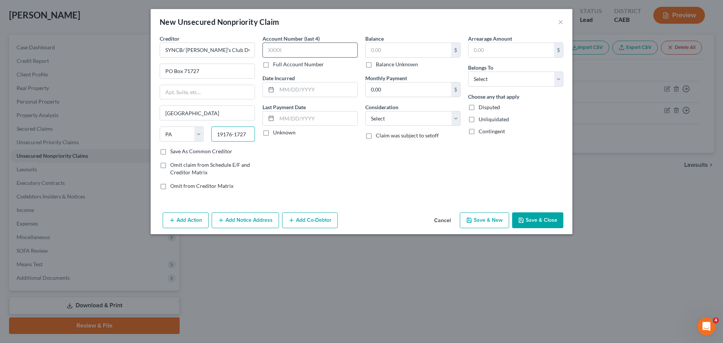
type input "19176-1727"
click at [308, 45] on input "text" at bounding box center [310, 50] width 95 height 15
type input "7964"
click at [313, 89] on input "text" at bounding box center [317, 89] width 81 height 14
type input "[DATE]"
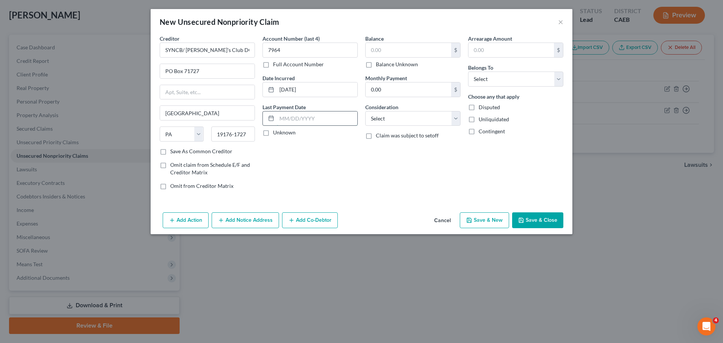
click at [317, 116] on input "text" at bounding box center [317, 119] width 81 height 14
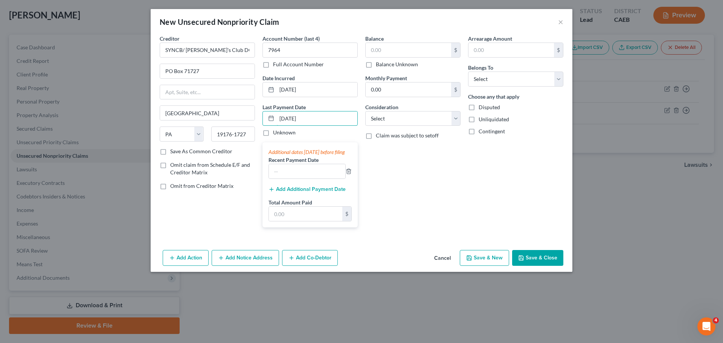
type input "[DATE]"
click at [420, 172] on div "Balance $ Balance Unknown Balance Undetermined $ Balance Unknown Monthly Paymen…" at bounding box center [413, 134] width 103 height 199
click at [412, 46] on input "text" at bounding box center [409, 50] width 86 height 14
type input "2,553.00"
click at [426, 117] on select "Select Cable / Satellite Services Collection Agency Credit Card Debt Debt Couns…" at bounding box center [412, 118] width 95 height 15
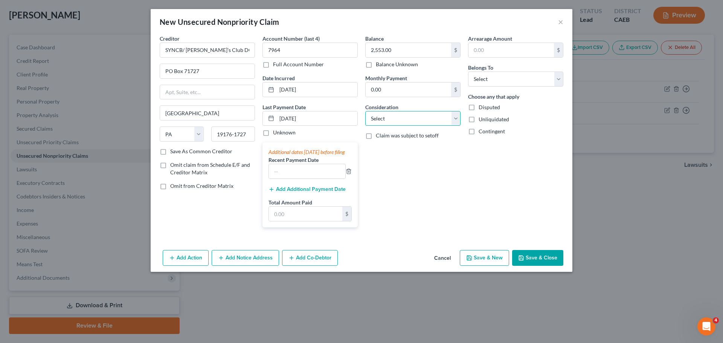
select select "2"
click at [365, 111] on select "Select Cable / Satellite Services Collection Agency Credit Card Debt Debt Couns…" at bounding box center [412, 118] width 95 height 15
click at [495, 53] on input "text" at bounding box center [512, 50] width 86 height 14
type input "2,553.00"
click at [526, 75] on select "Select Debtor 1 Only Debtor 2 Only Debtor 1 And Debtor 2 Only At Least One Of T…" at bounding box center [515, 79] width 95 height 15
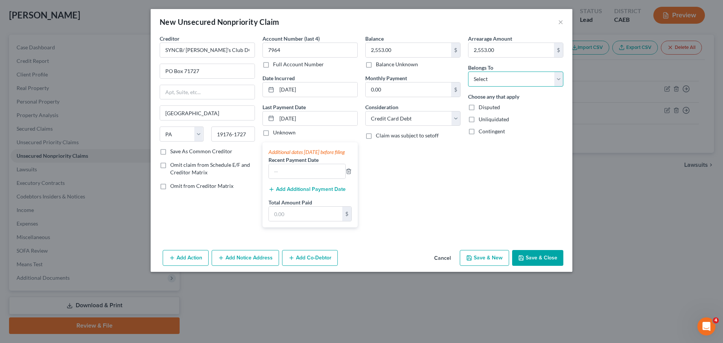
select select "0"
click at [468, 72] on select "Select Debtor 1 Only Debtor 2 Only Debtor 1 And Debtor 2 Only At Least One Of T…" at bounding box center [515, 79] width 95 height 15
click at [538, 169] on div "Arrearage Amount 2,553.00 $ Belongs To * Select Debtor 1 Only Debtor 2 Only Deb…" at bounding box center [515, 134] width 103 height 199
click at [529, 266] on button "Save & Close" at bounding box center [537, 258] width 51 height 16
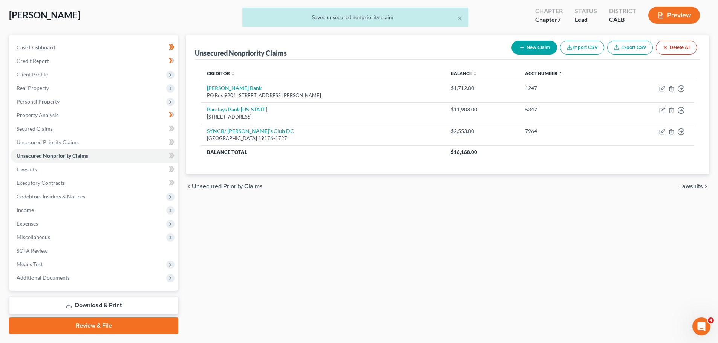
click at [539, 46] on button "New Claim" at bounding box center [534, 48] width 46 height 14
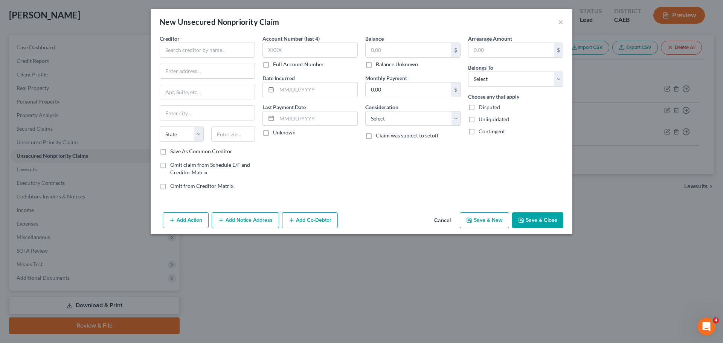
click at [446, 220] on button "Cancel" at bounding box center [442, 220] width 29 height 15
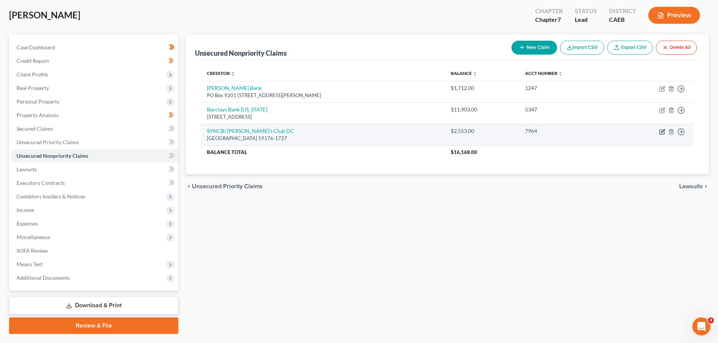
click at [661, 133] on icon "button" at bounding box center [662, 130] width 3 height 3
select select "39"
select select "2"
select select "0"
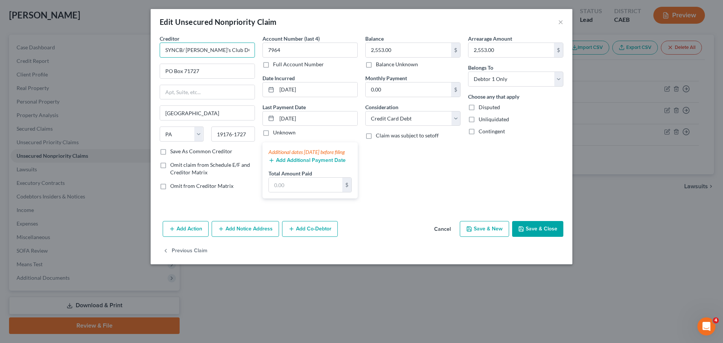
drag, startPoint x: 211, startPoint y: 50, endPoint x: 229, endPoint y: 50, distance: 17.3
click at [229, 50] on input "SYNCB/ [PERSON_NAME]'s Club DC" at bounding box center [207, 50] width 95 height 15
click at [295, 49] on input "7964" at bounding box center [310, 50] width 95 height 15
type input "SYNCB/ [PERSON_NAME]'s Club/ Paypal"
click at [273, 64] on label "Full Account Number" at bounding box center [298, 65] width 51 height 8
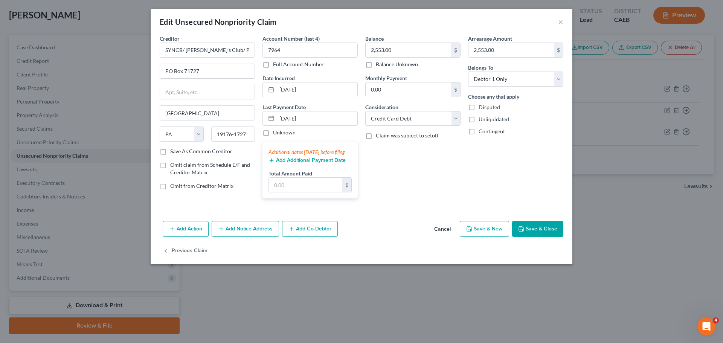
click at [276, 64] on input "Full Account Number" at bounding box center [278, 63] width 5 height 5
click at [287, 50] on input "7964" at bounding box center [310, 50] width 95 height 15
type input "7964; 8668"
click at [428, 50] on input "2,553.00" at bounding box center [409, 50] width 86 height 14
type input "11,083.00"
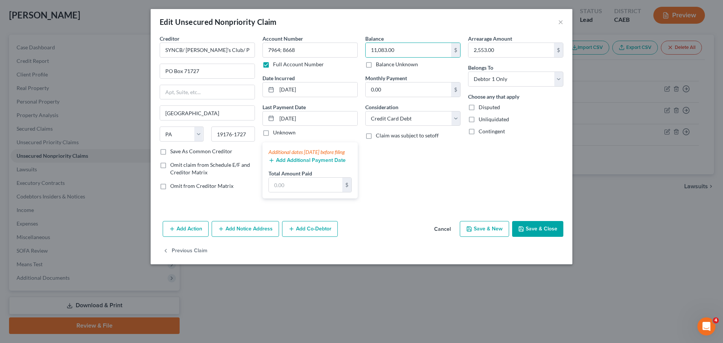
click at [543, 170] on div "Arrearage Amount 2,553.00 $ Belongs To * Select Debtor 1 Only Debtor 2 Only Deb…" at bounding box center [515, 120] width 103 height 170
click at [513, 47] on input "2,553.00" at bounding box center [512, 50] width 86 height 14
type input "11,083.00"
click at [548, 234] on button "Save & Close" at bounding box center [537, 229] width 51 height 16
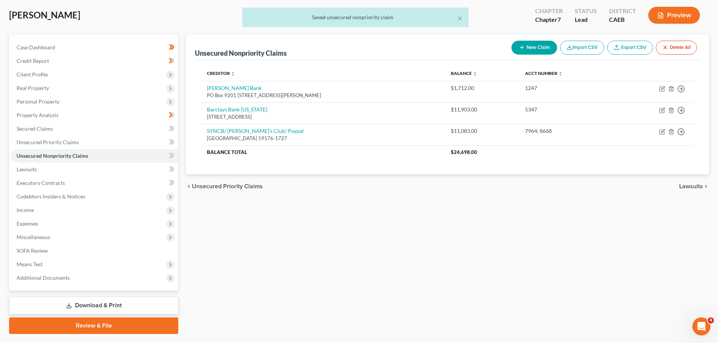
click at [527, 46] on button "New Claim" at bounding box center [534, 48] width 46 height 14
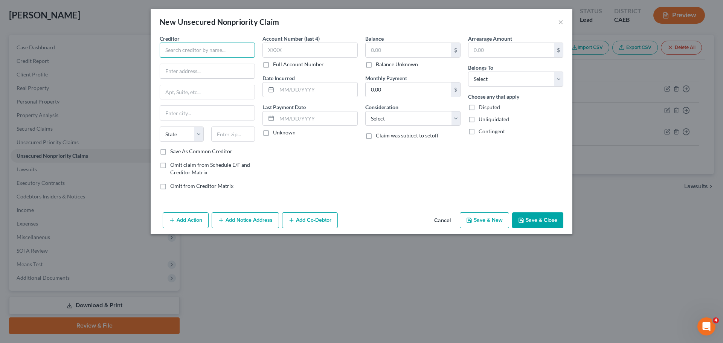
click at [217, 49] on input "text" at bounding box center [207, 50] width 95 height 15
click at [443, 219] on button "Cancel" at bounding box center [442, 220] width 29 height 15
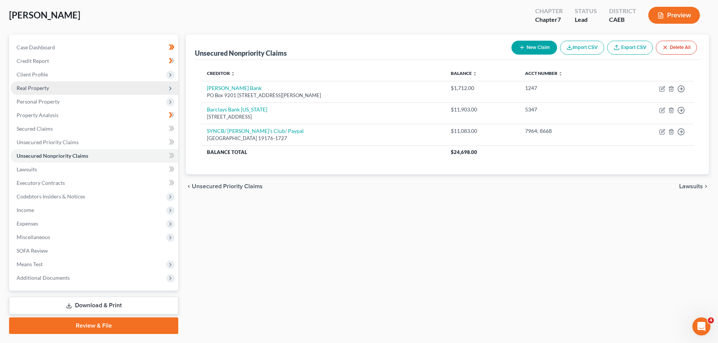
click at [39, 88] on span "Real Property" at bounding box center [33, 88] width 32 height 6
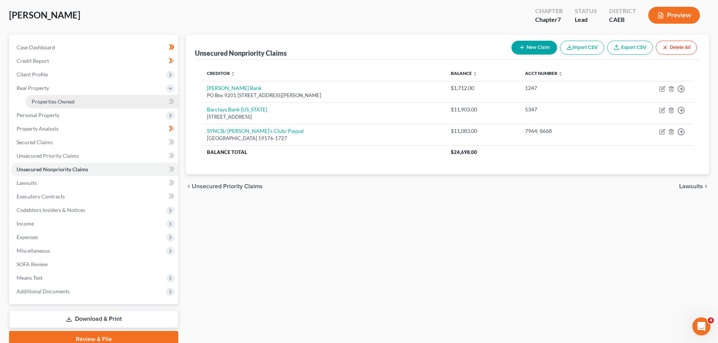
click at [43, 100] on span "Properties Owned" at bounding box center [53, 101] width 43 height 6
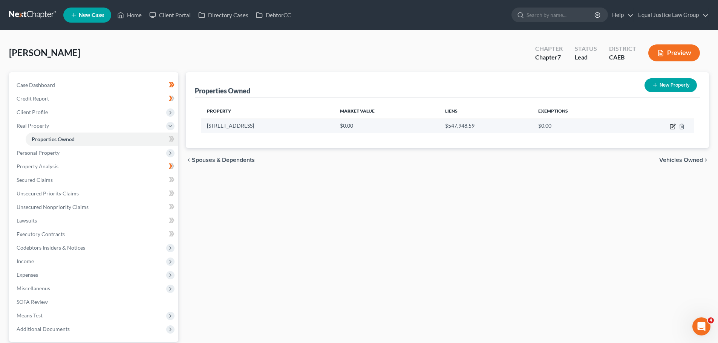
click at [671, 126] on icon "button" at bounding box center [672, 127] width 6 height 6
select select "4"
select select "33"
select select "0"
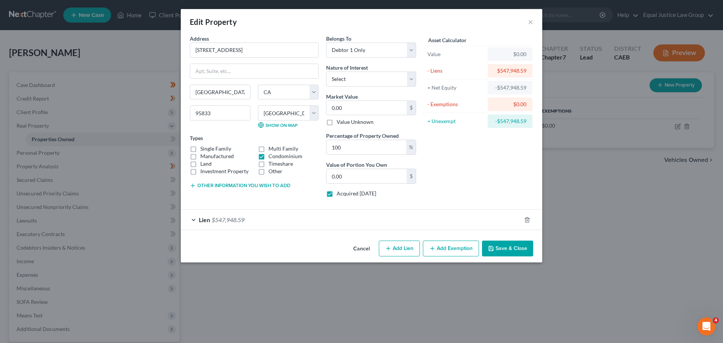
click at [306, 221] on div "Lien $547,948.59" at bounding box center [351, 220] width 341 height 20
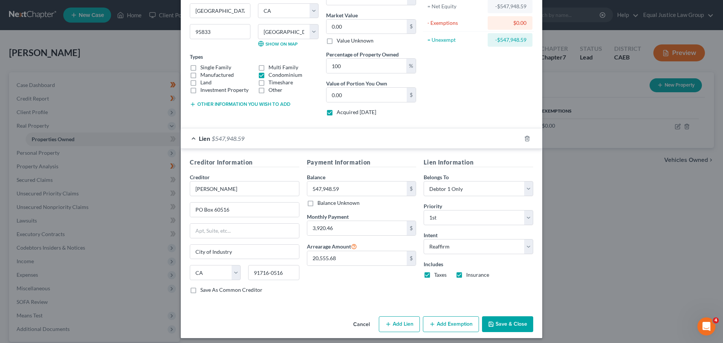
scroll to position [86, 0]
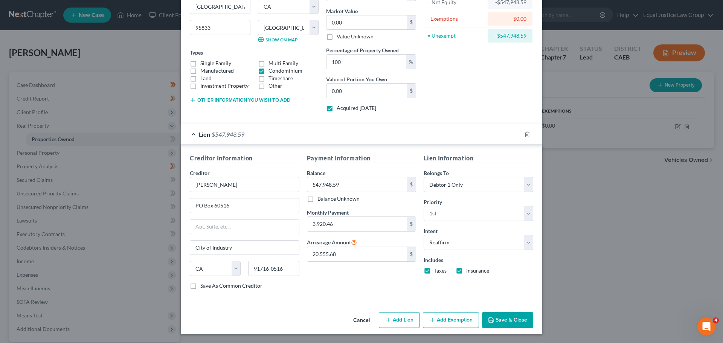
click at [361, 318] on button "Cancel" at bounding box center [361, 320] width 29 height 15
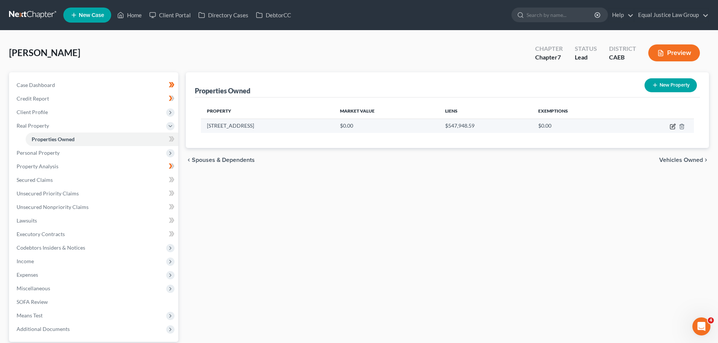
click at [673, 128] on icon "button" at bounding box center [672, 127] width 6 height 6
select select "4"
select select "33"
select select "0"
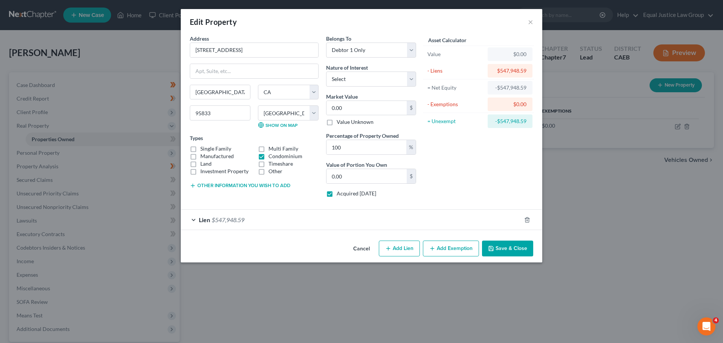
click at [290, 216] on div "Lien $547,948.59" at bounding box center [351, 220] width 341 height 20
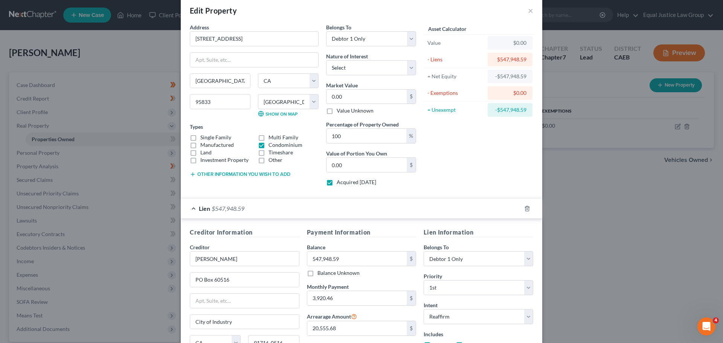
scroll to position [0, 0]
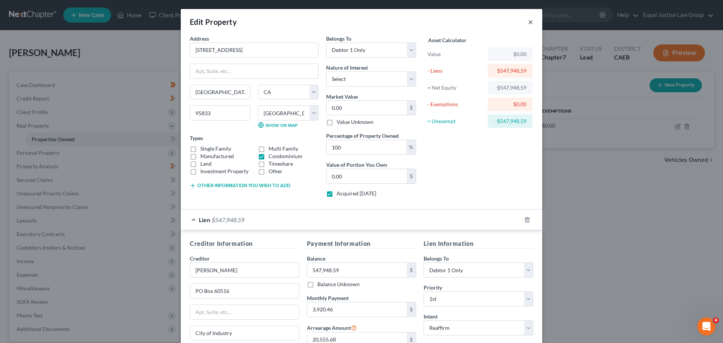
click at [528, 20] on button "×" at bounding box center [530, 21] width 5 height 9
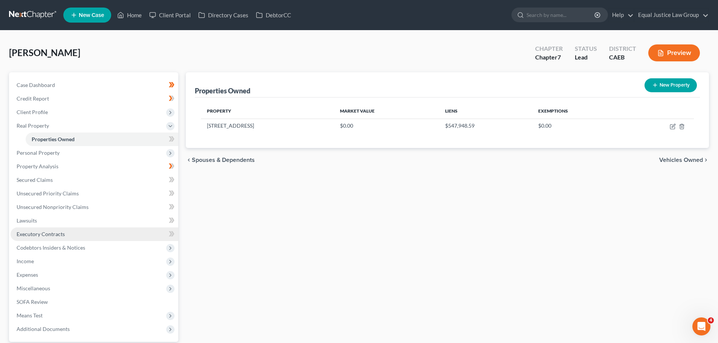
click at [52, 235] on span "Executory Contracts" at bounding box center [41, 234] width 48 height 6
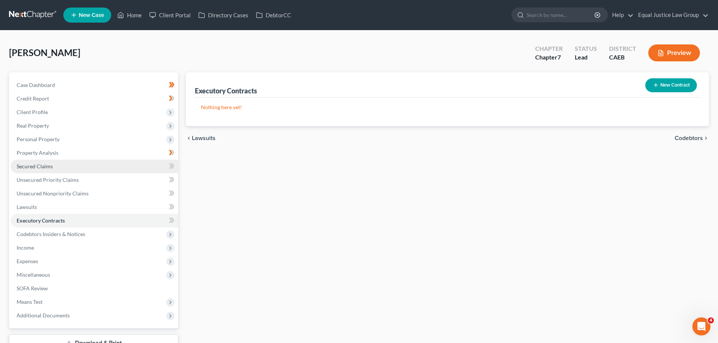
click at [45, 168] on span "Secured Claims" at bounding box center [35, 166] width 36 height 6
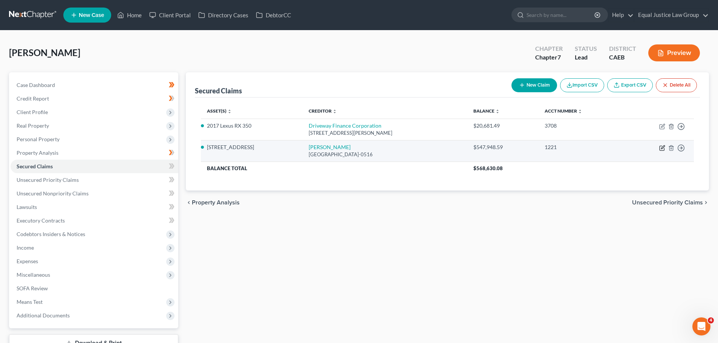
click at [663, 150] on icon "button" at bounding box center [662, 148] width 6 height 6
select select "4"
select select "5"
select select "2"
select select "0"
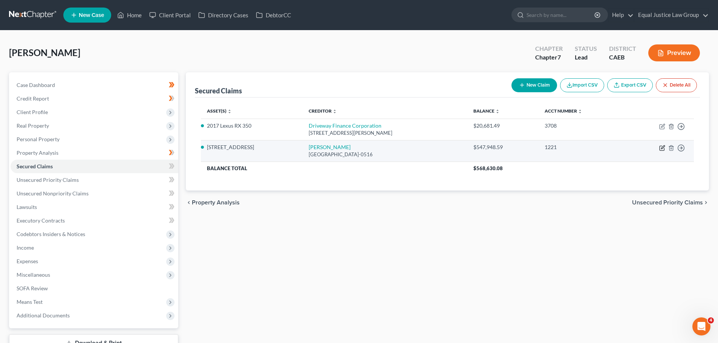
select select "0"
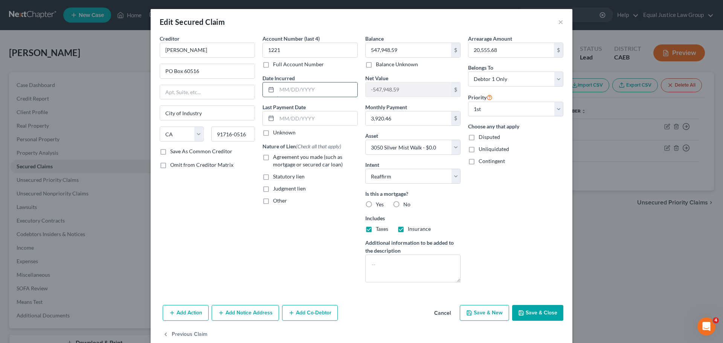
click at [293, 86] on input "text" at bounding box center [317, 89] width 81 height 14
type input "[DATE]"
click at [296, 119] on input "text" at bounding box center [317, 119] width 81 height 14
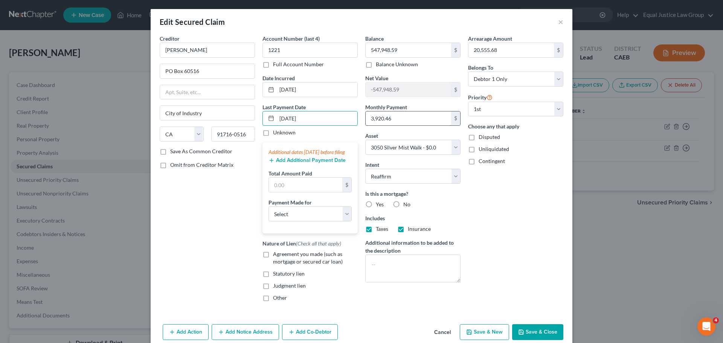
type input "[DATE]"
click at [395, 119] on input "3,920.46" at bounding box center [409, 119] width 86 height 14
click at [313, 189] on input "text" at bounding box center [305, 185] width 73 height 14
paste input "3,920.46"
type input "3,920.46"
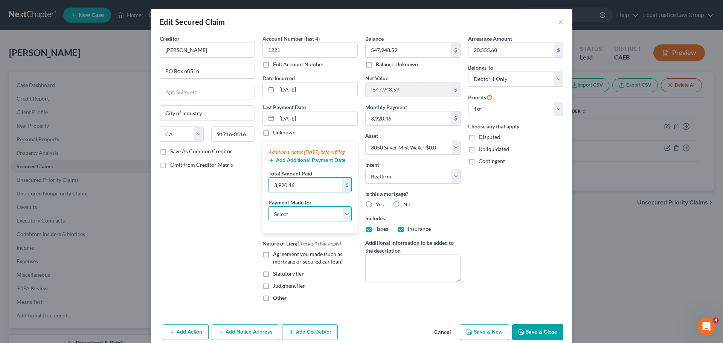
click at [306, 221] on select "Select Car Credit Card Loan Repayment Mortgage Other Suppliers Or Vendors" at bounding box center [310, 213] width 83 height 15
select select "3"
click at [269, 214] on select "Select Car Credit Card Loan Repayment Mortgage Other Suppliers Or Vendors" at bounding box center [310, 213] width 83 height 15
click at [273, 262] on label "Agreement you made (such as mortgage or secured car loan)" at bounding box center [315, 258] width 85 height 15
click at [276, 255] on input "Agreement you made (such as mortgage or secured car loan)" at bounding box center [278, 253] width 5 height 5
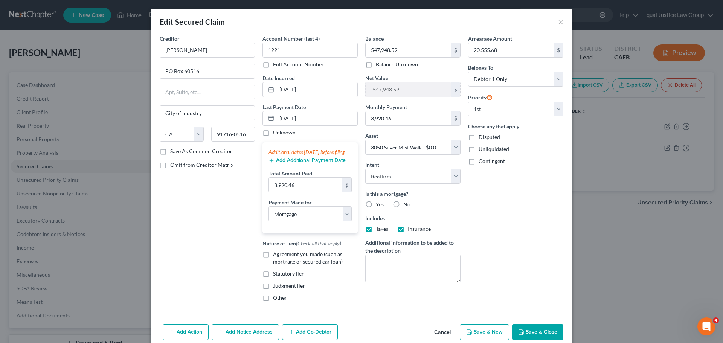
checkbox input "true"
click at [395, 119] on input "3,920.46" at bounding box center [409, 119] width 86 height 14
click at [540, 237] on div "Arrearage Amount 20,555.68 $ Belongs To * Select Debtor 1 Only Debtor 2 Only De…" at bounding box center [515, 171] width 103 height 273
click at [376, 204] on label "Yes" at bounding box center [380, 205] width 8 height 8
click at [379, 204] on input "Yes" at bounding box center [381, 203] width 5 height 5
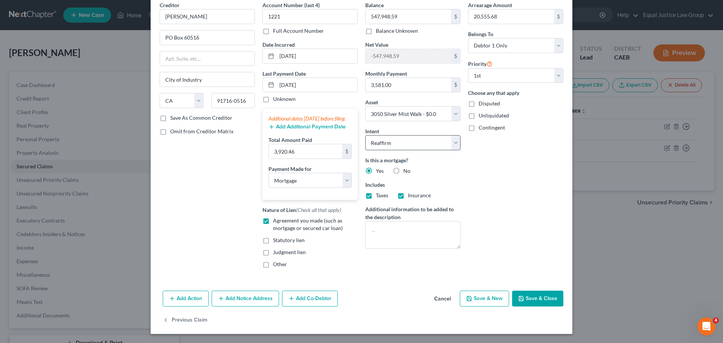
scroll to position [41, 0]
click at [542, 299] on button "Save & Close" at bounding box center [537, 299] width 51 height 16
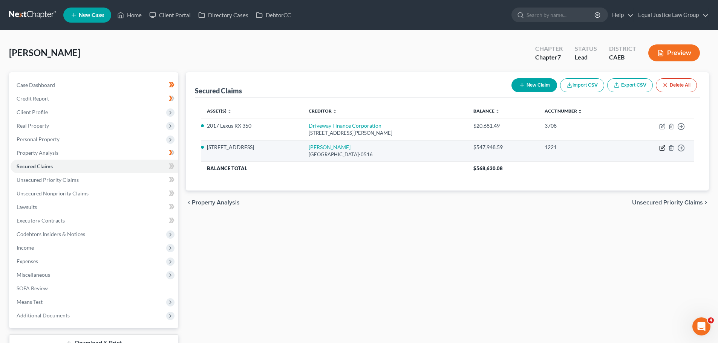
click at [661, 148] on icon "button" at bounding box center [662, 146] width 3 height 3
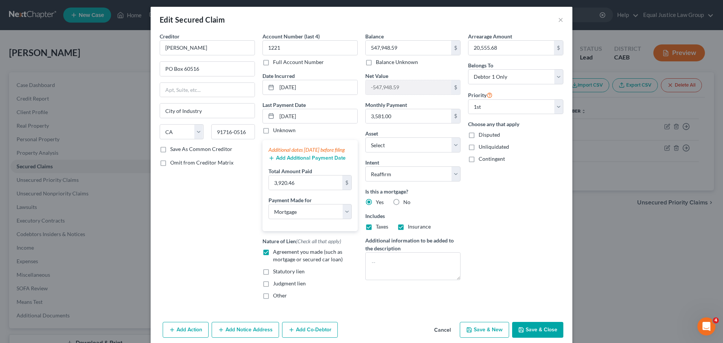
scroll to position [0, 0]
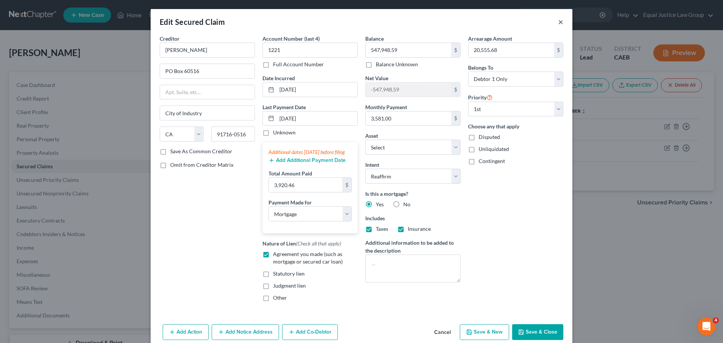
click at [558, 21] on button "×" at bounding box center [560, 21] width 5 height 9
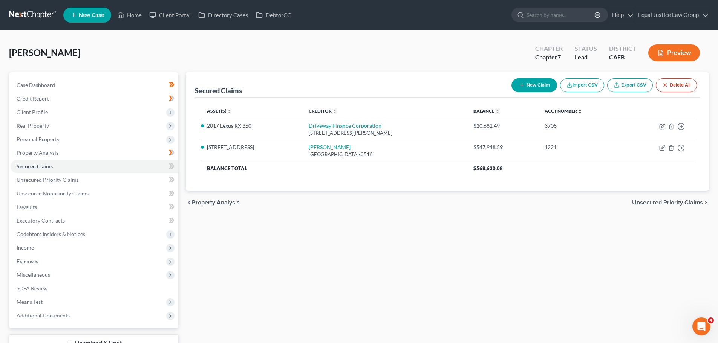
click at [630, 271] on div "Secured Claims New Claim Import CSV Export CSV Delete All Asset(s) expand_more …" at bounding box center [447, 221] width 530 height 299
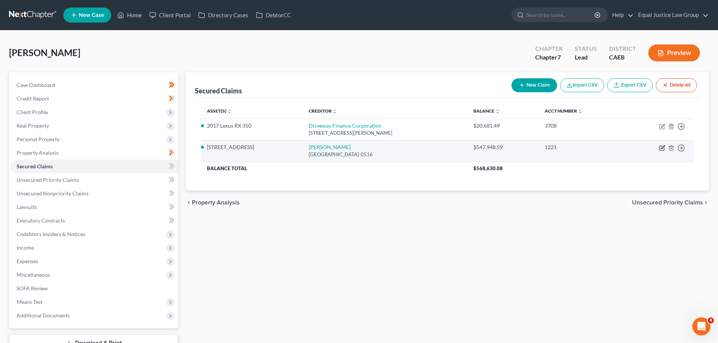
click at [660, 146] on icon "button" at bounding box center [661, 148] width 5 height 5
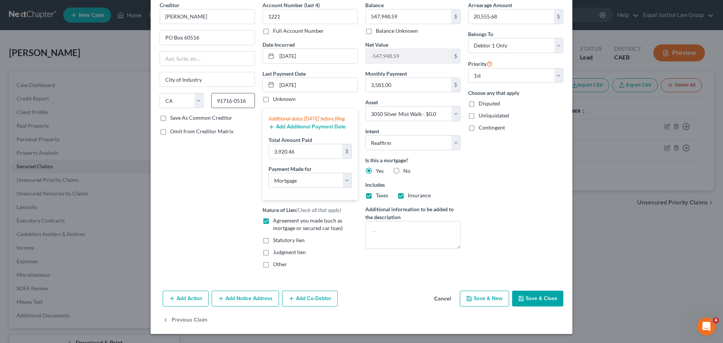
scroll to position [41, 0]
click at [248, 299] on button "Add Notice Address" at bounding box center [245, 299] width 67 height 16
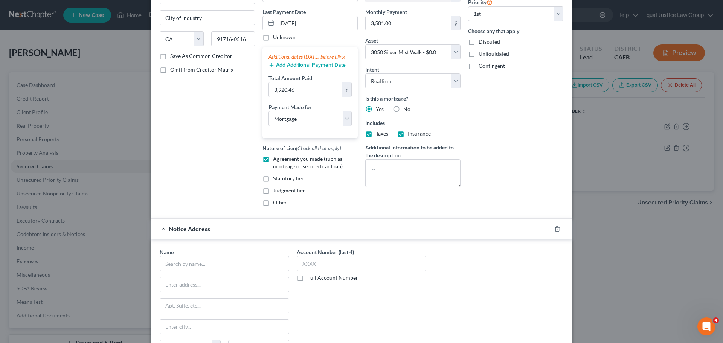
scroll to position [203, 0]
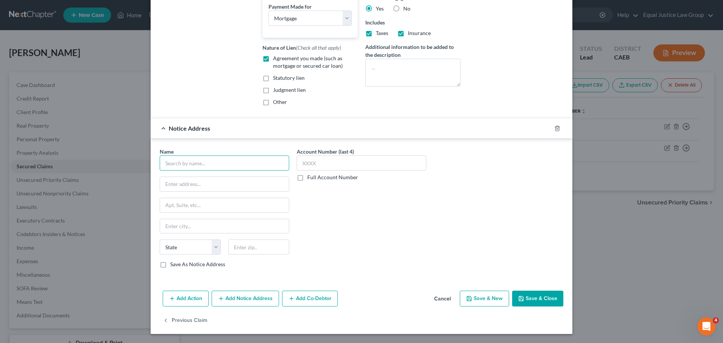
click at [191, 159] on input "text" at bounding box center [225, 163] width 130 height 15
click at [179, 184] on input "text" at bounding box center [224, 184] width 129 height 14
click at [216, 244] on select "State [US_STATE] AK AR AZ CA CO CT DE DC [GEOGRAPHIC_DATA] [GEOGRAPHIC_DATA] GU…" at bounding box center [190, 247] width 61 height 15
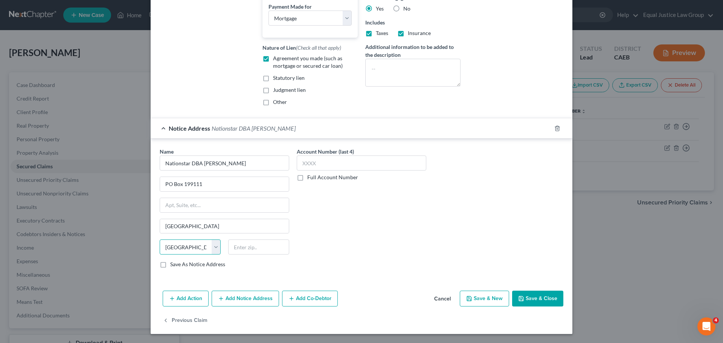
click at [160, 240] on select "State [US_STATE] AK AR AZ CA CO CT DE DC [GEOGRAPHIC_DATA] [GEOGRAPHIC_DATA] GU…" at bounding box center [190, 247] width 61 height 15
click at [256, 250] on input "text" at bounding box center [258, 247] width 61 height 15
click at [346, 238] on div "Account Number (last 4) Full Account Number" at bounding box center [361, 211] width 137 height 127
click at [320, 159] on input "text" at bounding box center [362, 163] width 130 height 15
click at [472, 194] on div "Name * Nationstar DBA [PERSON_NAME] PO Box 199111 [GEOGRAPHIC_DATA] [US_STATE] …" at bounding box center [361, 211] width 411 height 127
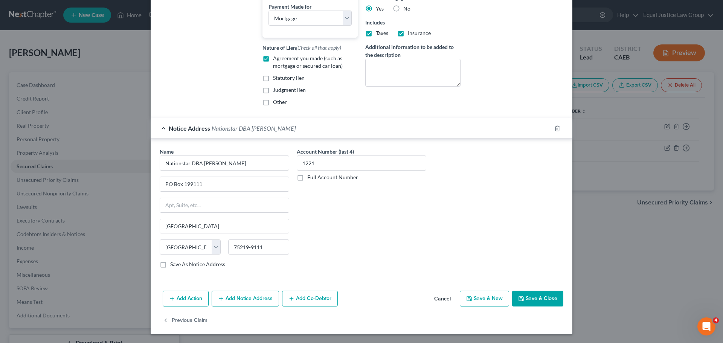
click at [529, 294] on button "Save & Close" at bounding box center [537, 299] width 51 height 16
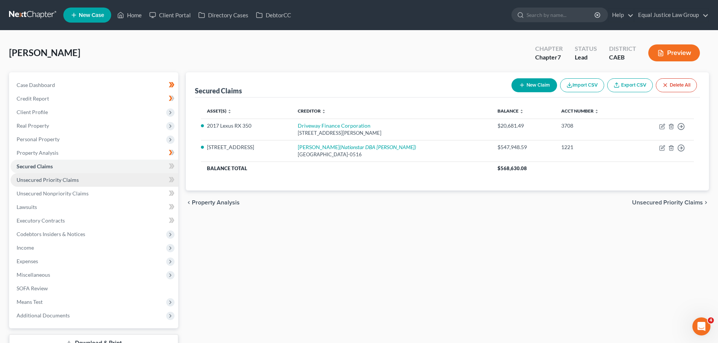
drag, startPoint x: 37, startPoint y: 177, endPoint x: 37, endPoint y: 181, distance: 4.2
click at [37, 177] on span "Unsecured Priority Claims" at bounding box center [48, 180] width 62 height 6
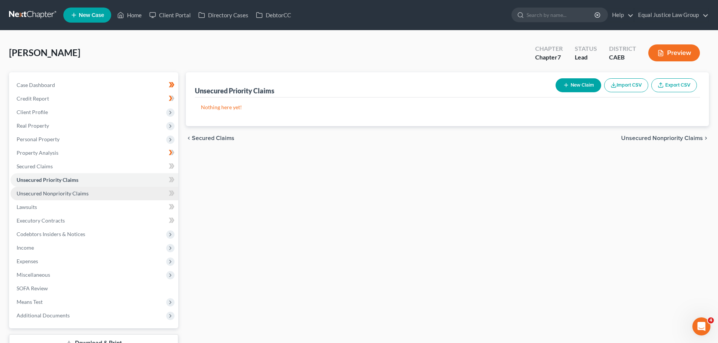
click at [36, 194] on span "Unsecured Nonpriority Claims" at bounding box center [53, 193] width 72 height 6
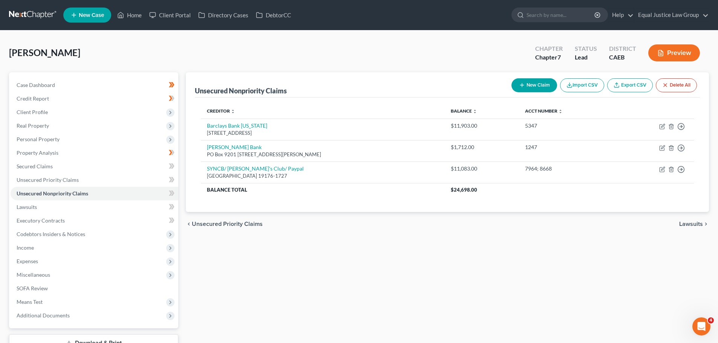
click at [533, 84] on button "New Claim" at bounding box center [534, 85] width 46 height 14
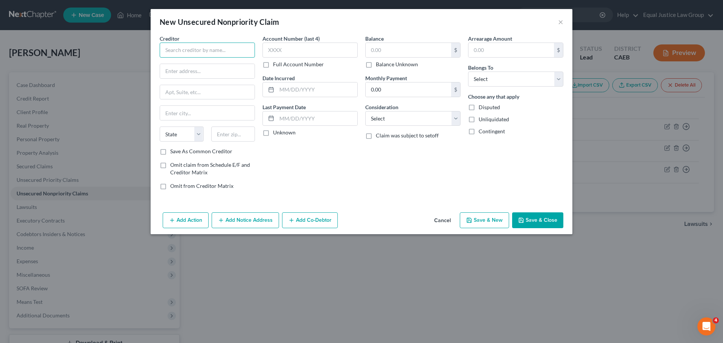
click at [171, 45] on input "text" at bounding box center [207, 50] width 95 height 15
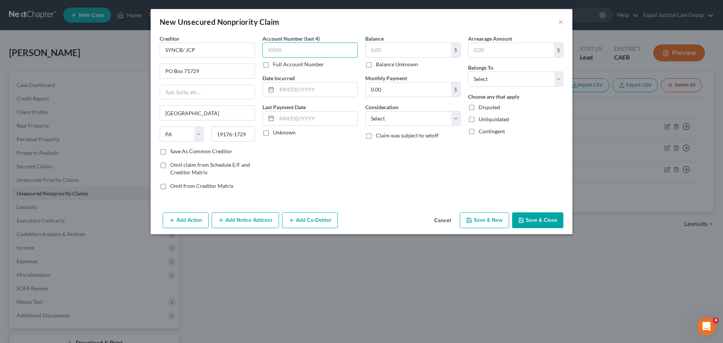
click at [307, 46] on input "text" at bounding box center [310, 50] width 95 height 15
click at [308, 88] on input "text" at bounding box center [317, 89] width 81 height 14
click at [277, 116] on input "text" at bounding box center [317, 119] width 81 height 14
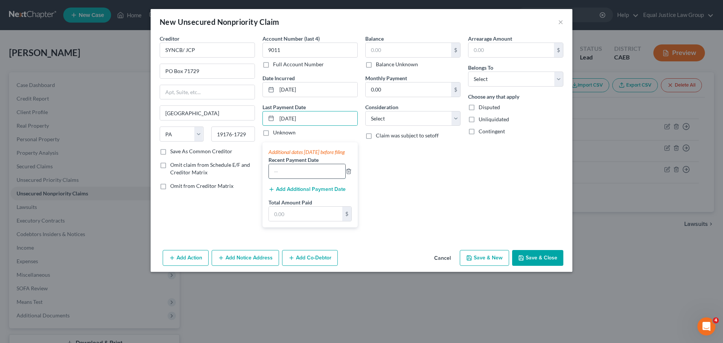
click at [287, 179] on input "text" at bounding box center [307, 171] width 76 height 14
click at [290, 221] on input "text" at bounding box center [305, 214] width 73 height 14
click at [423, 187] on div "Balance $ Balance Unknown Balance Undetermined $ Balance Unknown Monthly Paymen…" at bounding box center [413, 134] width 103 height 199
click at [388, 48] on input "text" at bounding box center [409, 50] width 86 height 14
click at [398, 90] on input "0.00" at bounding box center [409, 89] width 86 height 14
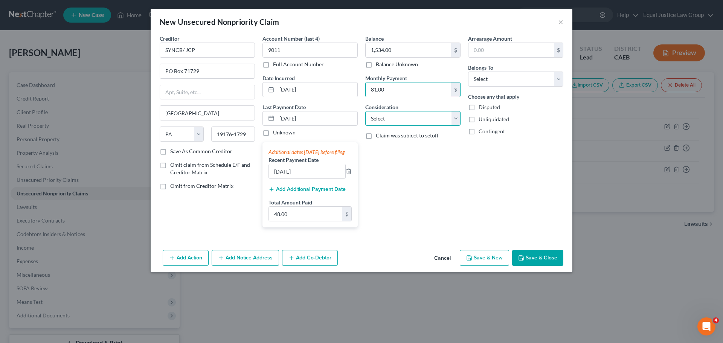
click at [425, 118] on select "Select Cable / Satellite Services Collection Agency Credit Card Debt Debt Couns…" at bounding box center [412, 118] width 95 height 15
click at [365, 111] on select "Select Cable / Satellite Services Collection Agency Credit Card Debt Debt Couns…" at bounding box center [412, 118] width 95 height 15
click at [507, 50] on input "text" at bounding box center [512, 50] width 86 height 14
click at [517, 75] on select "Select Debtor 1 Only Debtor 2 Only Debtor 1 And Debtor 2 Only At Least One Of T…" at bounding box center [515, 79] width 95 height 15
click at [468, 72] on select "Select Debtor 1 Only Debtor 2 Only Debtor 1 And Debtor 2 Only At Least One Of T…" at bounding box center [515, 79] width 95 height 15
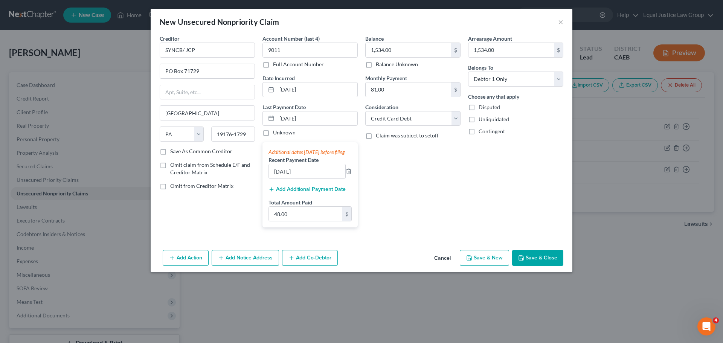
click at [536, 91] on div "Arrearage Amount 1,534.00 $ Belongs To * Select Debtor 1 Only Debtor 2 Only Deb…" at bounding box center [515, 134] width 103 height 199
click at [538, 265] on button "Save & Close" at bounding box center [537, 258] width 51 height 16
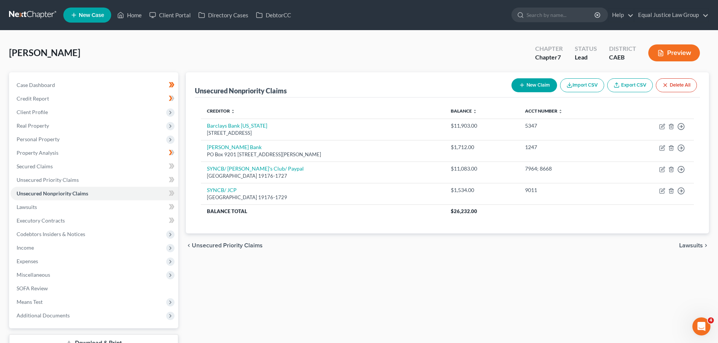
click at [529, 87] on button "New Claim" at bounding box center [534, 85] width 46 height 14
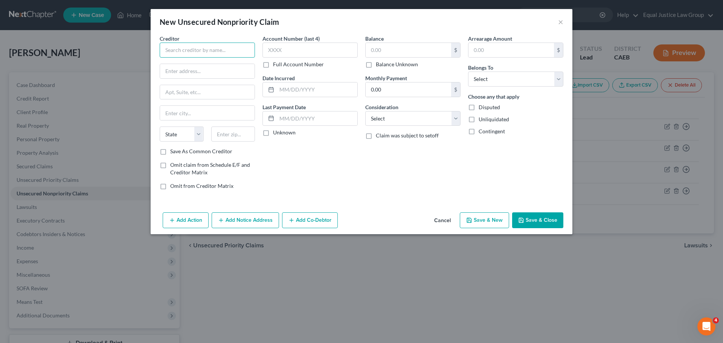
click at [210, 51] on input "text" at bounding box center [207, 50] width 95 height 15
click at [291, 46] on input "text" at bounding box center [310, 50] width 95 height 15
click at [341, 89] on input "text" at bounding box center [317, 89] width 81 height 14
click at [320, 116] on input "text" at bounding box center [317, 119] width 81 height 14
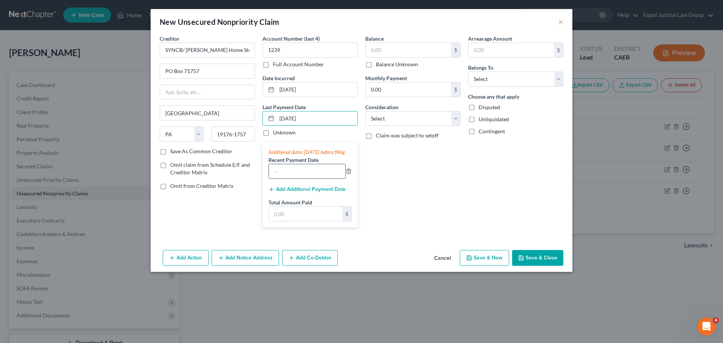
click at [289, 179] on input "text" at bounding box center [307, 171] width 76 height 14
click at [298, 215] on input "text" at bounding box center [305, 214] width 73 height 14
click at [416, 47] on input "text" at bounding box center [409, 50] width 86 height 14
click at [397, 86] on input "0.00" at bounding box center [409, 89] width 86 height 14
click at [408, 119] on select "Select Cable / Satellite Services Collection Agency Credit Card Debt Debt Couns…" at bounding box center [412, 118] width 95 height 15
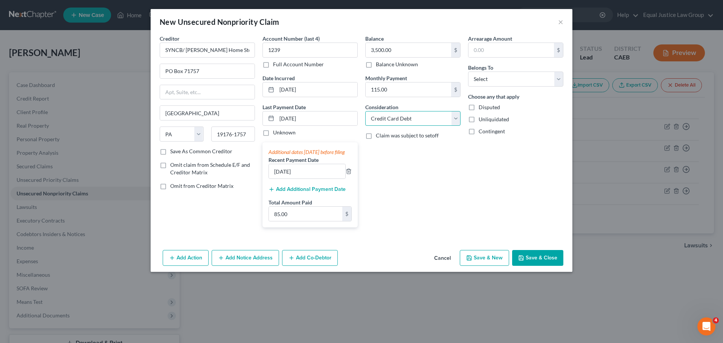
click at [365, 111] on select "Select Cable / Satellite Services Collection Agency Credit Card Debt Debt Couns…" at bounding box center [412, 118] width 95 height 15
click at [516, 51] on input "text" at bounding box center [512, 50] width 86 height 14
click at [508, 80] on select "Select Debtor 1 Only Debtor 2 Only Debtor 1 And Debtor 2 Only At Least One Of T…" at bounding box center [515, 79] width 95 height 15
click at [468, 72] on select "Select Debtor 1 Only Debtor 2 Only Debtor 1 And Debtor 2 Only At Least One Of T…" at bounding box center [515, 79] width 95 height 15
click at [541, 123] on div "Choose any that apply Disputed Unliquidated Contingent" at bounding box center [515, 114] width 95 height 43
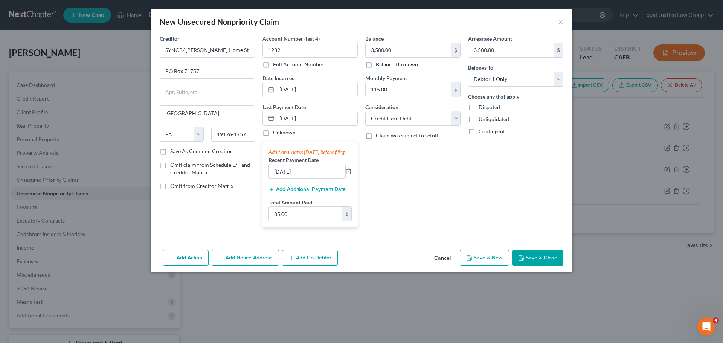
click at [539, 266] on button "Save & Close" at bounding box center [537, 258] width 51 height 16
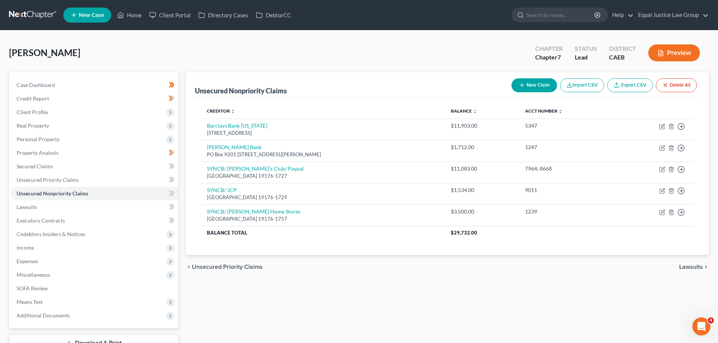
click at [543, 85] on button "New Claim" at bounding box center [534, 85] width 46 height 14
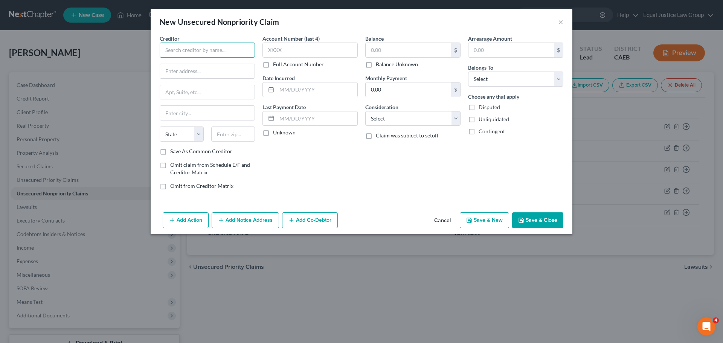
click at [222, 46] on input "text" at bounding box center [207, 50] width 95 height 15
click at [192, 49] on input "Possib/COA" at bounding box center [207, 50] width 95 height 15
click at [192, 50] on input "Possib/COA" at bounding box center [207, 50] width 95 height 15
drag, startPoint x: 298, startPoint y: 38, endPoint x: 295, endPoint y: 52, distance: 14.5
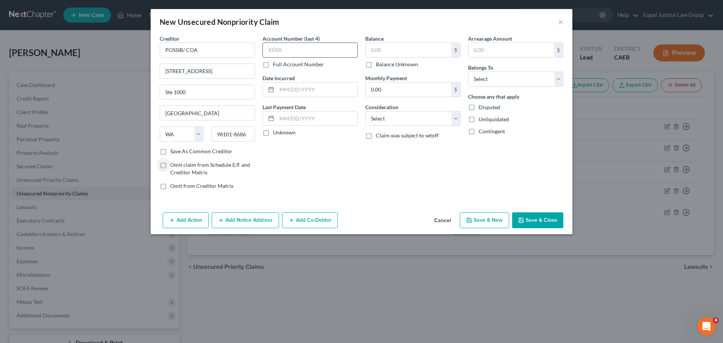
click at [298, 38] on label "Account Number (last 4)" at bounding box center [291, 39] width 57 height 8
click at [294, 52] on input "text" at bounding box center [310, 50] width 95 height 15
click at [298, 89] on input "text" at bounding box center [317, 89] width 81 height 14
click at [319, 122] on input "text" at bounding box center [317, 119] width 81 height 14
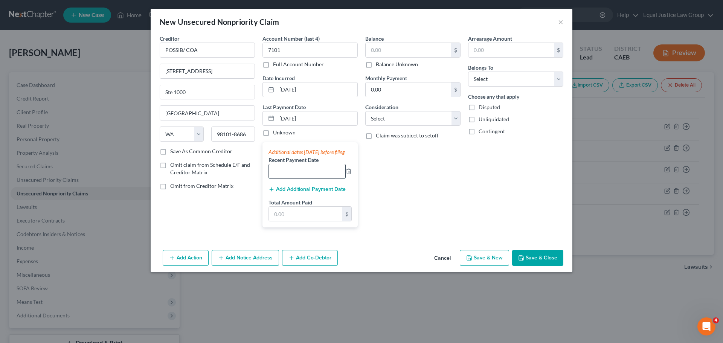
click at [299, 179] on input "text" at bounding box center [307, 171] width 76 height 14
click at [285, 219] on input "text" at bounding box center [305, 214] width 73 height 14
click at [386, 50] on input "text" at bounding box center [409, 50] width 86 height 14
click at [394, 89] on input "0.00" at bounding box center [409, 89] width 86 height 14
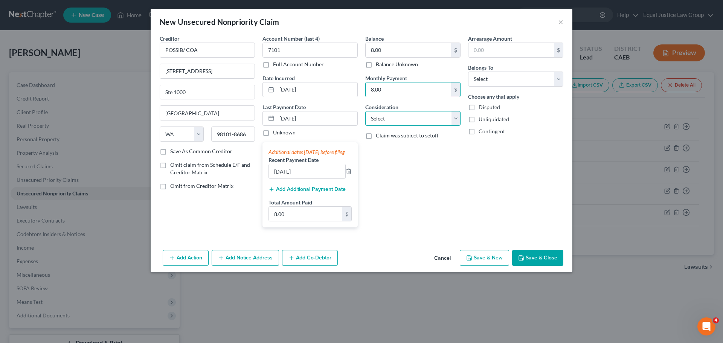
click at [414, 120] on select "Select Cable / Satellite Services Collection Agency Credit Card Debt Debt Couns…" at bounding box center [412, 118] width 95 height 15
click at [365, 111] on select "Select Cable / Satellite Services Collection Agency Credit Card Debt Debt Couns…" at bounding box center [412, 118] width 95 height 15
click at [527, 170] on div "Arrearage Amount $ Belongs To * Select Debtor 1 Only Debtor 2 Only Debtor 1 And…" at bounding box center [515, 134] width 103 height 199
click at [500, 50] on input "text" at bounding box center [512, 50] width 86 height 14
click at [511, 81] on select "Select Debtor 1 Only Debtor 2 Only Debtor 1 And Debtor 2 Only At Least One Of T…" at bounding box center [515, 79] width 95 height 15
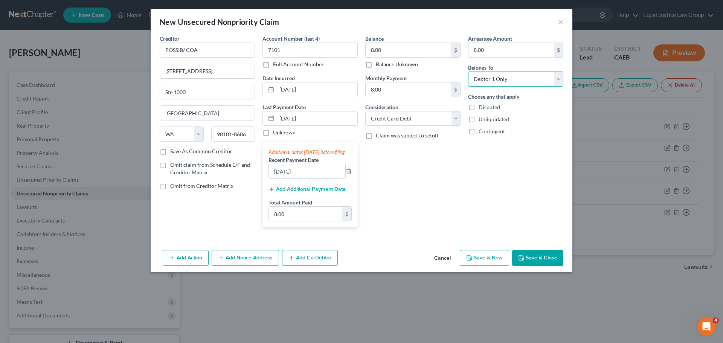
click at [468, 72] on select "Select Debtor 1 Only Debtor 2 Only Debtor 1 And Debtor 2 Only At Least One Of T…" at bounding box center [515, 79] width 95 height 15
click at [552, 96] on div "Choose any that apply Disputed Unliquidated Contingent" at bounding box center [515, 114] width 95 height 43
click at [533, 266] on button "Save & Close" at bounding box center [537, 258] width 51 height 16
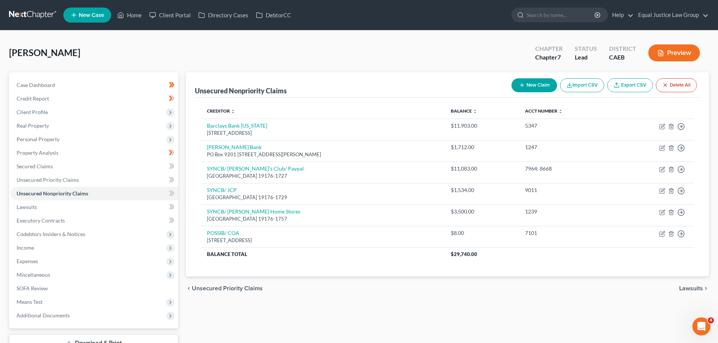
click at [540, 88] on button "New Claim" at bounding box center [534, 85] width 46 height 14
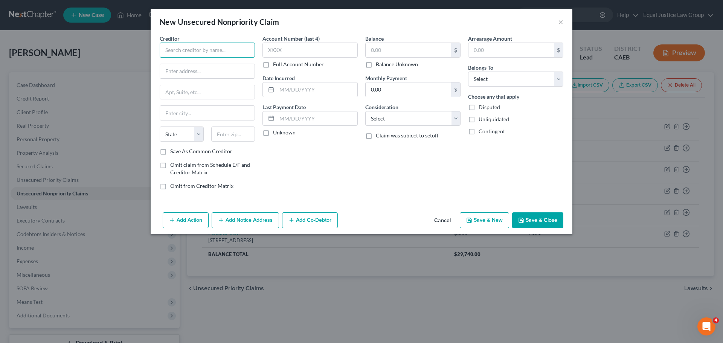
click at [215, 55] on input "text" at bounding box center [207, 50] width 95 height 15
click at [173, 50] on input "COmenity Bank/ LNBRYANT" at bounding box center [207, 50] width 95 height 15
click at [194, 67] on input "text" at bounding box center [207, 71] width 95 height 14
click at [274, 46] on input "text" at bounding box center [310, 50] width 95 height 15
click at [313, 89] on input "text" at bounding box center [317, 89] width 81 height 14
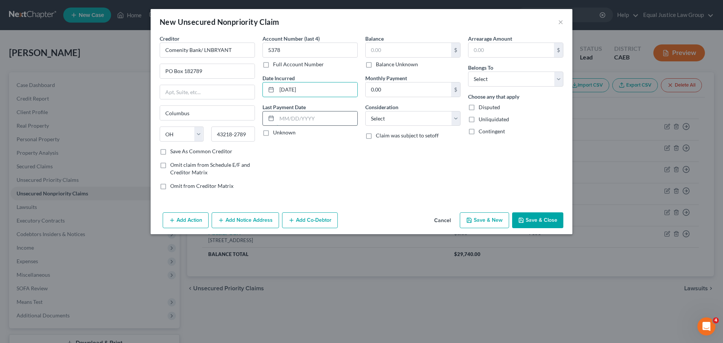
click at [292, 119] on input "text" at bounding box center [317, 119] width 81 height 14
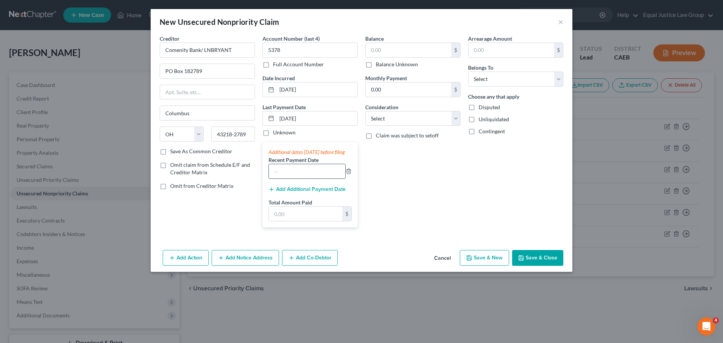
click at [292, 179] on input "text" at bounding box center [307, 171] width 76 height 14
click at [292, 216] on input "text" at bounding box center [305, 214] width 73 height 14
click at [418, 50] on input "text" at bounding box center [409, 50] width 86 height 14
click at [409, 87] on input "0.00" at bounding box center [409, 89] width 86 height 14
click at [408, 117] on select "Select Cable / Satellite Services Collection Agency Credit Card Debt Debt Couns…" at bounding box center [412, 118] width 95 height 15
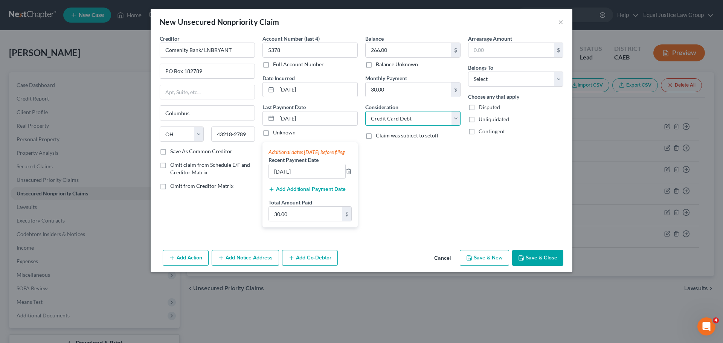
click at [365, 111] on select "Select Cable / Satellite Services Collection Agency Credit Card Debt Debt Couns…" at bounding box center [412, 118] width 95 height 15
click at [479, 165] on div "Arrearage Amount $ Belongs To * Select Debtor 1 Only Debtor 2 Only Debtor 1 And…" at bounding box center [515, 134] width 103 height 199
click at [484, 51] on input "text" at bounding box center [512, 50] width 86 height 14
click at [484, 80] on select "Select Debtor 1 Only Debtor 2 Only Debtor 1 And Debtor 2 Only At Least One Of T…" at bounding box center [515, 79] width 95 height 15
click at [468, 72] on select "Select Debtor 1 Only Debtor 2 Only Debtor 1 And Debtor 2 Only At Least One Of T…" at bounding box center [515, 79] width 95 height 15
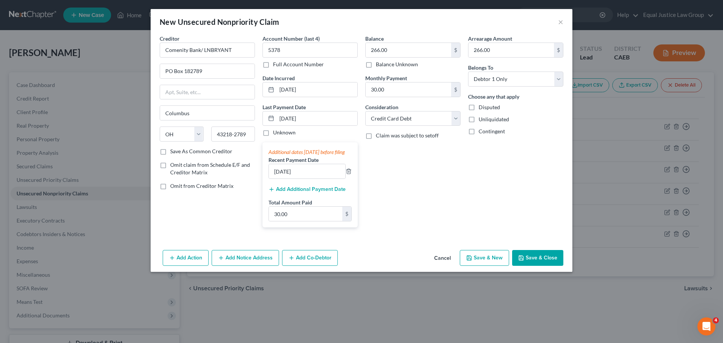
click at [552, 102] on div "Choose any that apply Disputed Unliquidated Contingent" at bounding box center [515, 114] width 95 height 43
click at [544, 266] on button "Save & Close" at bounding box center [537, 258] width 51 height 16
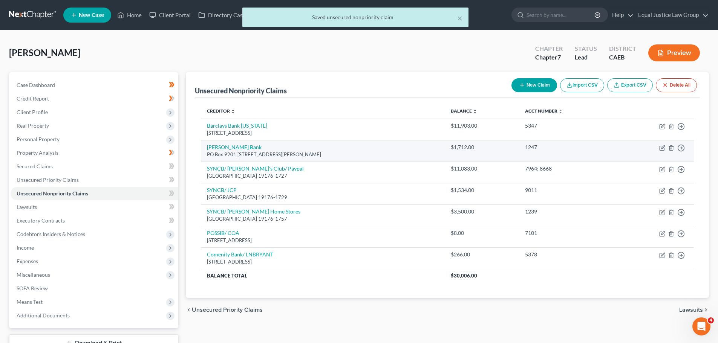
scroll to position [38, 0]
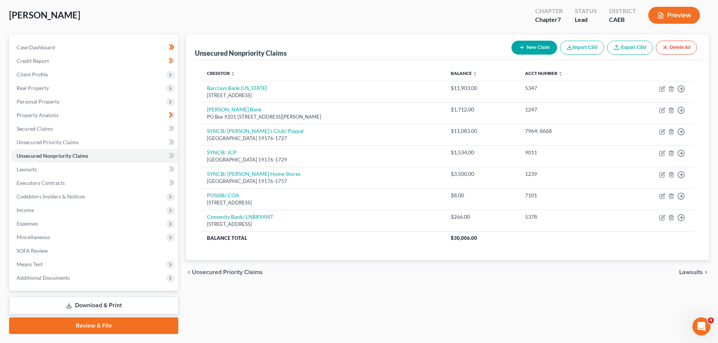
click at [519, 47] on icon "button" at bounding box center [522, 47] width 6 height 6
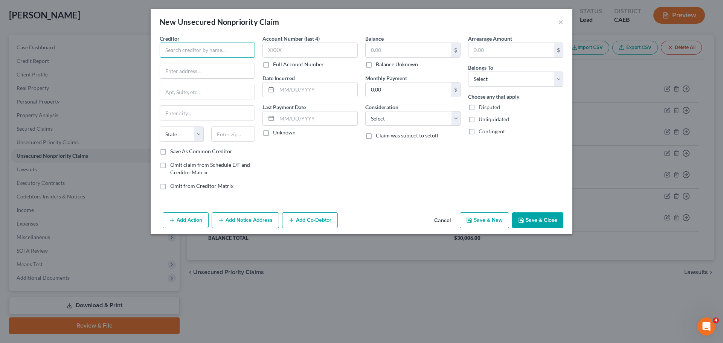
click at [186, 52] on input "text" at bounding box center [207, 50] width 95 height 15
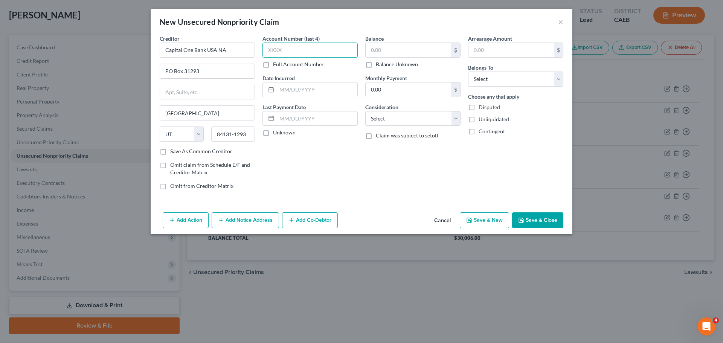
click at [291, 46] on input "text" at bounding box center [310, 50] width 95 height 15
click at [293, 89] on input "text" at bounding box center [317, 89] width 81 height 14
click at [297, 120] on input "text" at bounding box center [317, 119] width 81 height 14
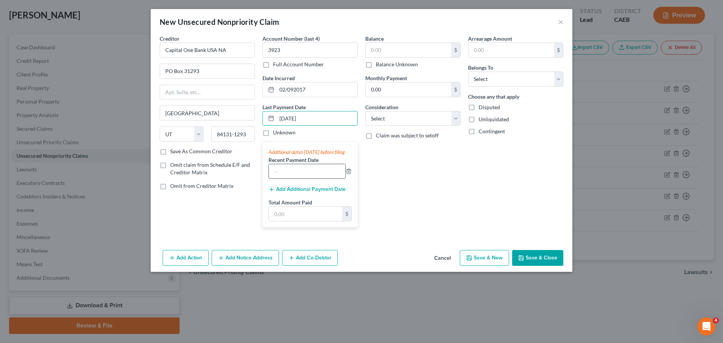
click at [293, 177] on input "text" at bounding box center [307, 171] width 76 height 14
click at [299, 221] on input "text" at bounding box center [305, 214] width 73 height 14
click at [401, 47] on input "text" at bounding box center [409, 50] width 86 height 14
click at [279, 179] on input "[DATE]" at bounding box center [307, 171] width 76 height 14
click at [310, 221] on input "104.00" at bounding box center [305, 214] width 73 height 14
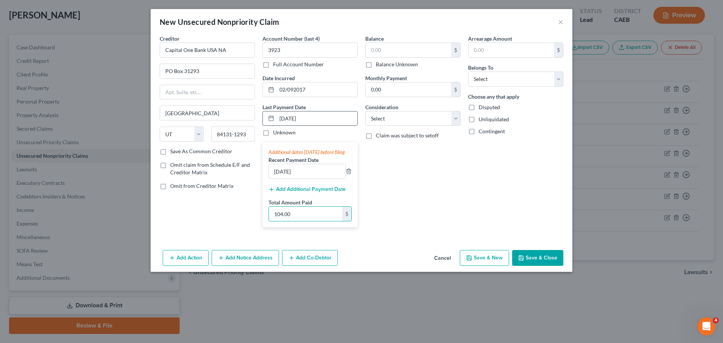
click at [286, 118] on input "[DATE]" at bounding box center [317, 119] width 81 height 14
click at [306, 218] on input "104.00" at bounding box center [305, 214] width 73 height 14
click at [402, 208] on div "Balance $ Balance Unknown Balance Undetermined $ Balance Unknown Monthly Paymen…" at bounding box center [413, 134] width 103 height 199
click at [415, 51] on input "text" at bounding box center [409, 50] width 86 height 14
click at [424, 93] on input "0.00" at bounding box center [409, 89] width 86 height 14
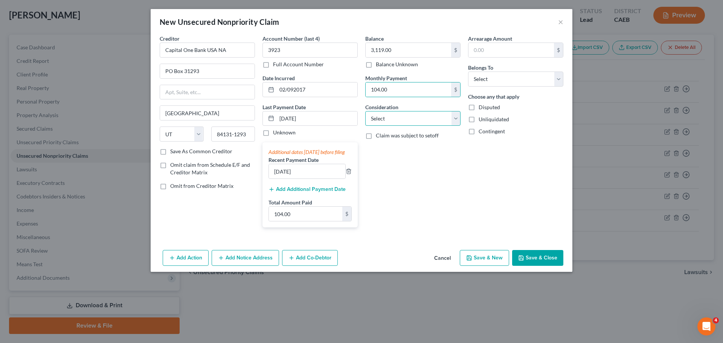
click at [414, 117] on select "Select Cable / Satellite Services Collection Agency Credit Card Debt Debt Couns…" at bounding box center [412, 118] width 95 height 15
click at [365, 111] on select "Select Cable / Satellite Services Collection Agency Credit Card Debt Debt Couns…" at bounding box center [412, 118] width 95 height 15
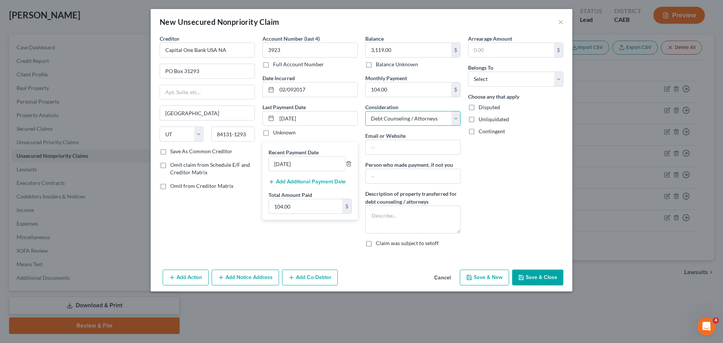
click at [416, 114] on select "Select Cable / Satellite Services Collection Agency Credit Card Debt Debt Couns…" at bounding box center [412, 118] width 95 height 15
click at [365, 111] on select "Select Cable / Satellite Services Collection Agency Credit Card Debt Debt Couns…" at bounding box center [412, 118] width 95 height 15
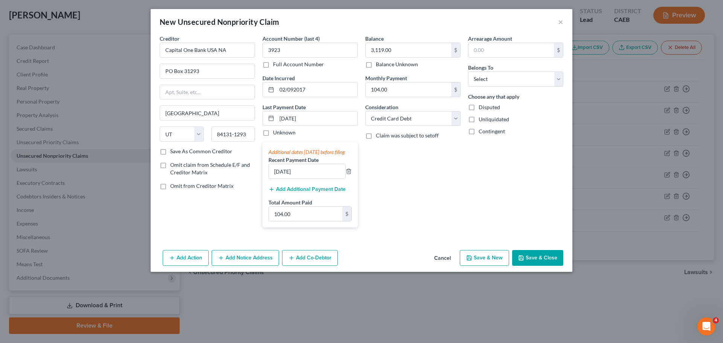
click at [505, 167] on div "Arrearage Amount $ Belongs To * Select Debtor 1 Only Debtor 2 Only Debtor 1 And…" at bounding box center [515, 134] width 103 height 199
click at [511, 46] on input "text" at bounding box center [512, 50] width 86 height 14
click at [518, 79] on select "Select Debtor 1 Only Debtor 2 Only Debtor 1 And Debtor 2 Only At Least One Of T…" at bounding box center [515, 79] width 95 height 15
click at [468, 72] on select "Select Debtor 1 Only Debtor 2 Only Debtor 1 And Debtor 2 Only At Least One Of T…" at bounding box center [515, 79] width 95 height 15
click at [534, 266] on button "Save & Close" at bounding box center [537, 258] width 51 height 16
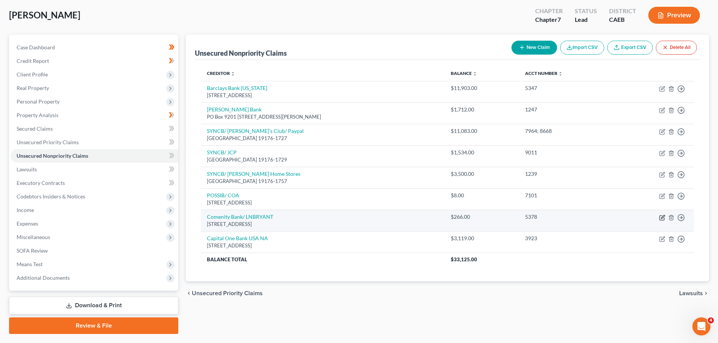
click at [663, 218] on icon "button" at bounding box center [662, 216] width 3 height 3
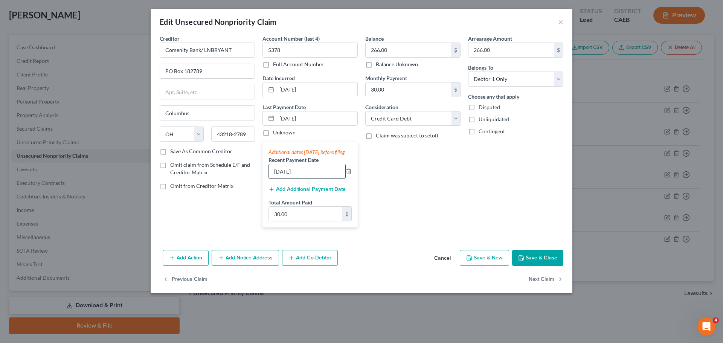
click at [280, 179] on input "[DATE]" at bounding box center [307, 171] width 76 height 14
click at [286, 118] on input "[DATE]" at bounding box center [317, 119] width 81 height 14
click at [541, 266] on button "Save & Close" at bounding box center [537, 258] width 51 height 16
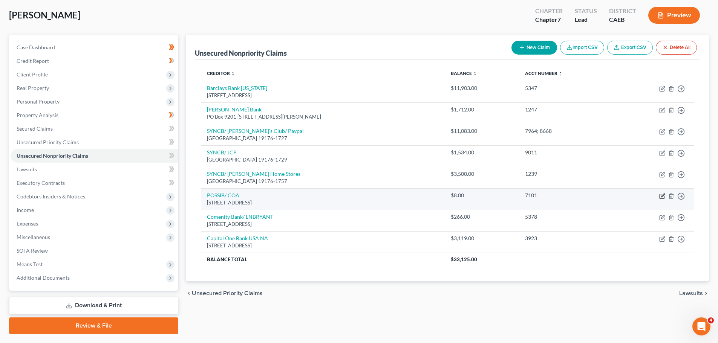
click at [661, 195] on icon "button" at bounding box center [662, 196] width 6 height 6
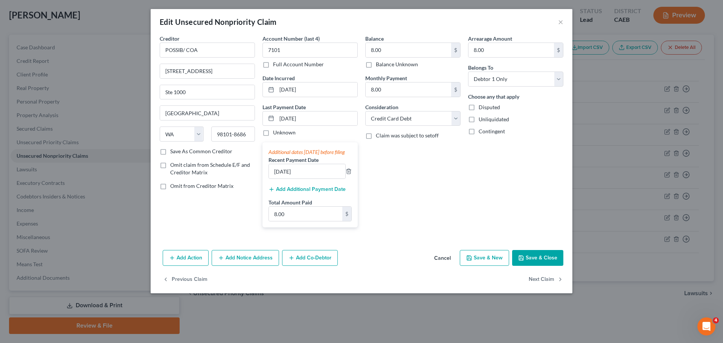
click at [442, 265] on button "Cancel" at bounding box center [442, 258] width 29 height 15
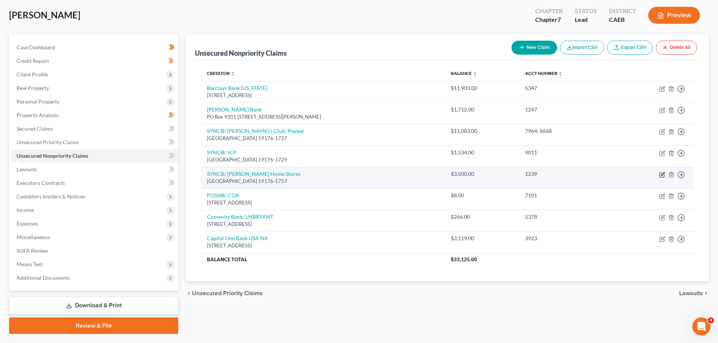
click at [661, 174] on icon "button" at bounding box center [662, 175] width 6 height 6
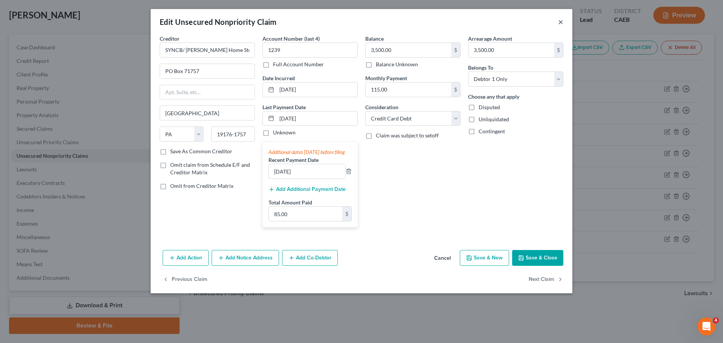
click at [561, 20] on button "×" at bounding box center [560, 21] width 5 height 9
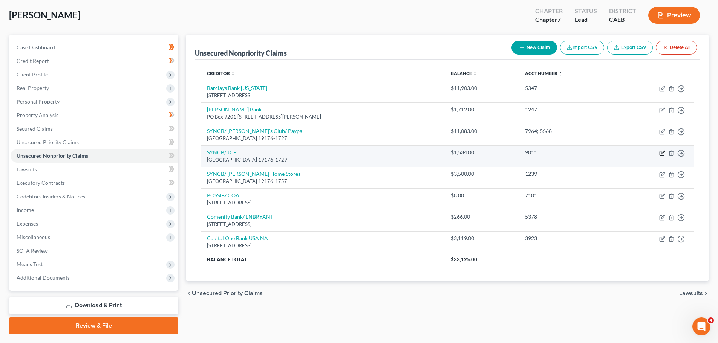
click at [661, 152] on icon "button" at bounding box center [662, 153] width 6 height 6
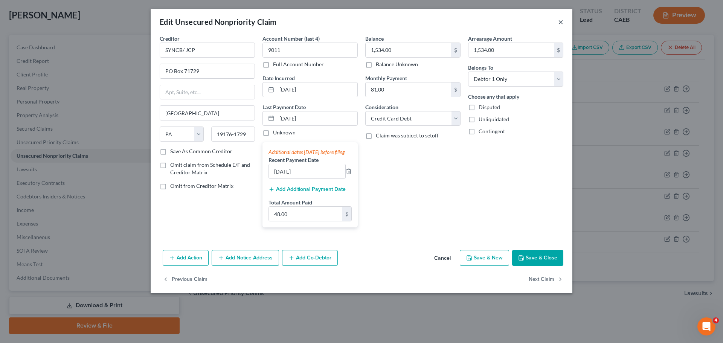
click at [562, 21] on button "×" at bounding box center [560, 21] width 5 height 9
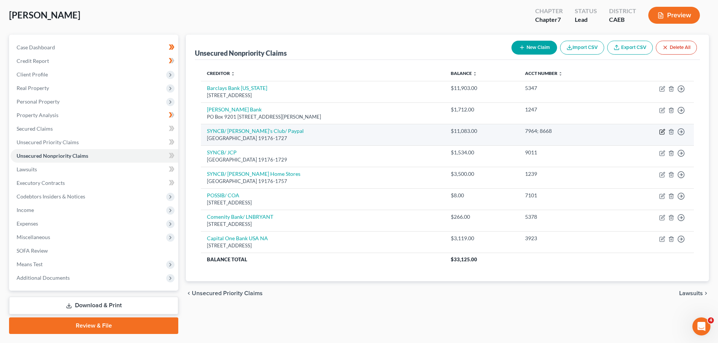
click at [660, 131] on icon "button" at bounding box center [661, 132] width 5 height 5
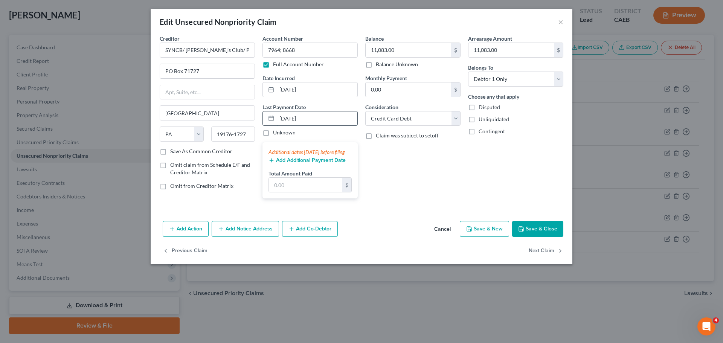
click at [327, 122] on input "[DATE]" at bounding box center [317, 119] width 81 height 14
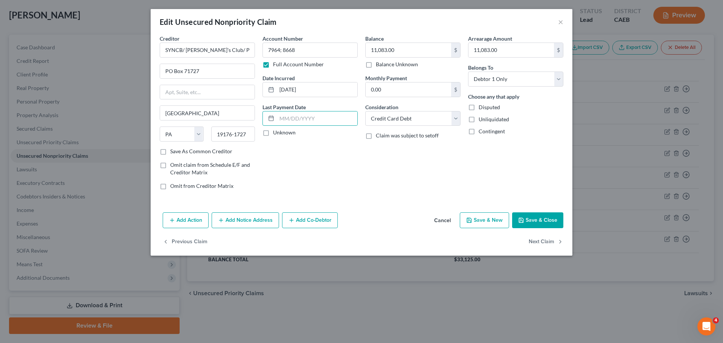
click at [356, 168] on div "Account Number 7964; 8668 Full Account Number Date Incurred [DATE] Last Payment…" at bounding box center [310, 115] width 103 height 161
click at [286, 133] on label "Unknown" at bounding box center [284, 133] width 23 height 8
click at [281, 133] on input "Unknown" at bounding box center [278, 131] width 5 height 5
click at [286, 133] on label "Unknown" at bounding box center [284, 133] width 23 height 8
click at [281, 133] on input "Unknown" at bounding box center [278, 131] width 5 height 5
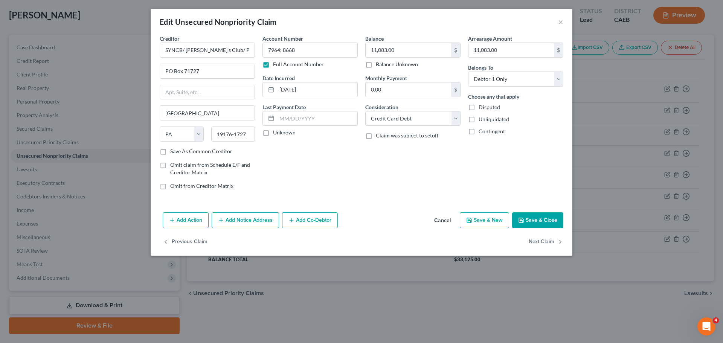
click at [547, 222] on button "Save & Close" at bounding box center [537, 220] width 51 height 16
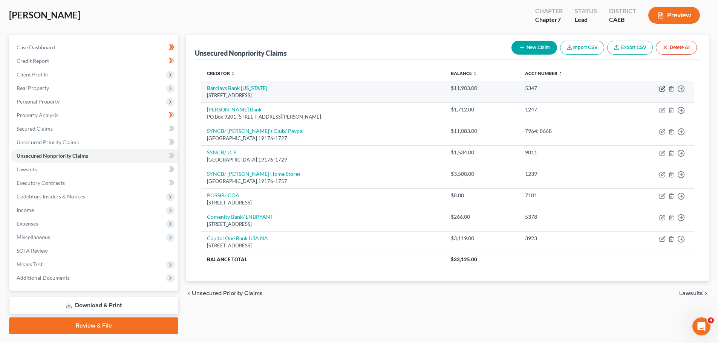
click at [662, 87] on icon "button" at bounding box center [662, 87] width 3 height 3
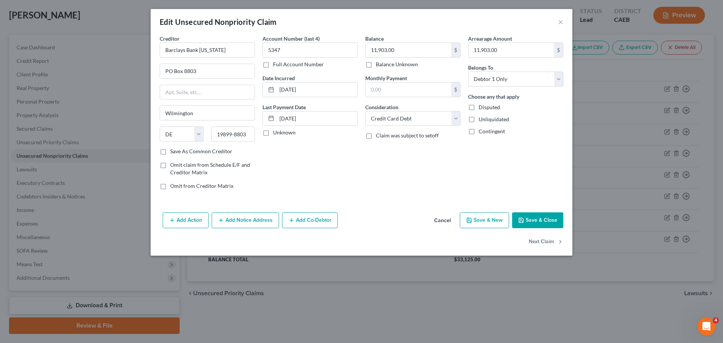
click at [541, 220] on button "Save & Close" at bounding box center [537, 220] width 51 height 16
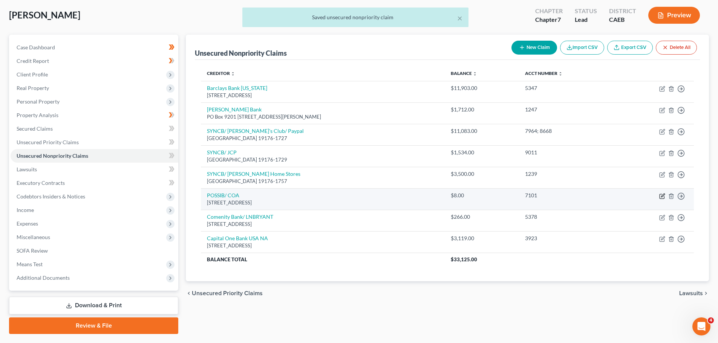
click at [662, 196] on icon "button" at bounding box center [662, 196] width 6 height 6
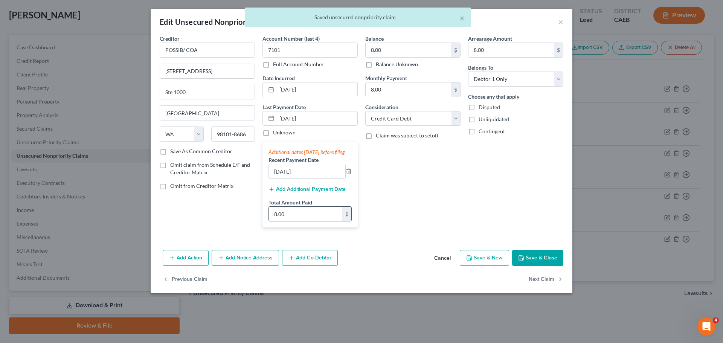
click at [301, 221] on input "8.00" at bounding box center [305, 214] width 73 height 14
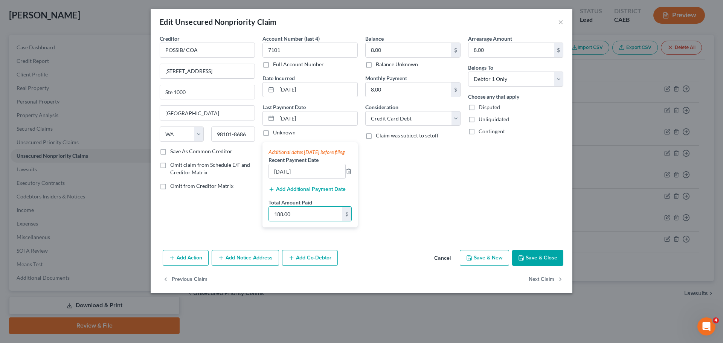
click at [544, 266] on button "Save & Close" at bounding box center [537, 258] width 51 height 16
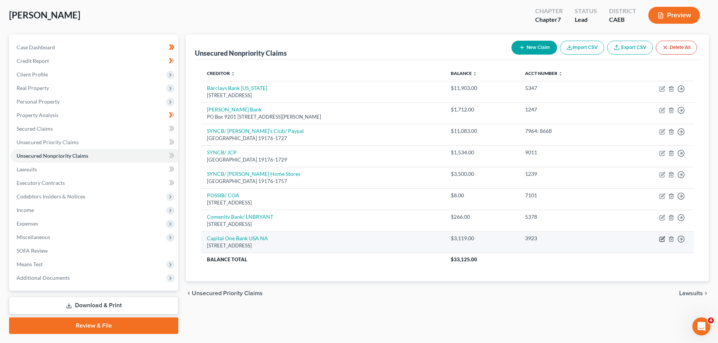
click at [660, 240] on icon "button" at bounding box center [662, 239] width 6 height 6
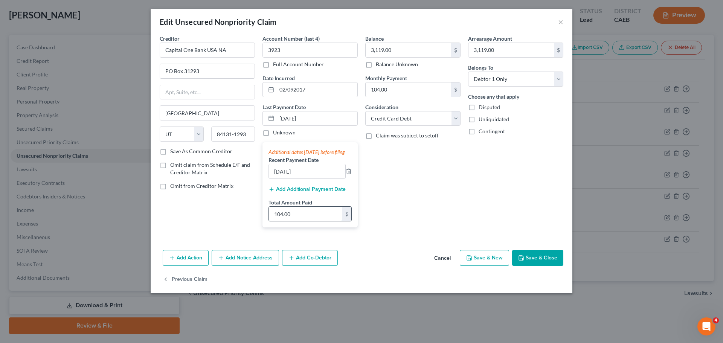
click at [301, 221] on input "104.00" at bounding box center [305, 214] width 73 height 14
click at [340, 121] on input "[DATE]" at bounding box center [317, 119] width 81 height 14
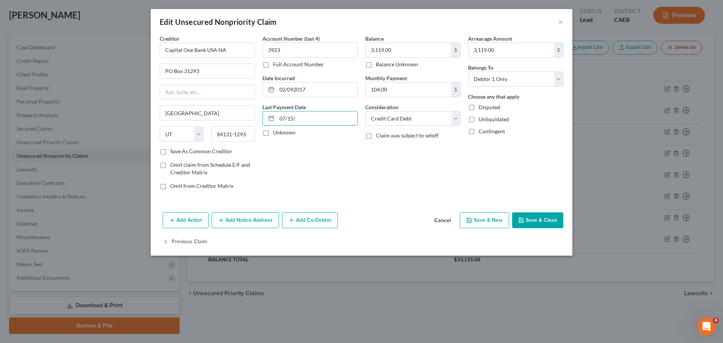
click at [381, 180] on div "Balance 3,119.00 $ Balance Unknown Balance Undetermined 3,119.00 $ Balance Unkn…" at bounding box center [413, 115] width 103 height 161
drag, startPoint x: 318, startPoint y: 118, endPoint x: 273, endPoint y: 118, distance: 44.5
click at [273, 118] on div "07/15/" at bounding box center [310, 118] width 95 height 15
click at [537, 222] on button "Save & Close" at bounding box center [537, 220] width 51 height 16
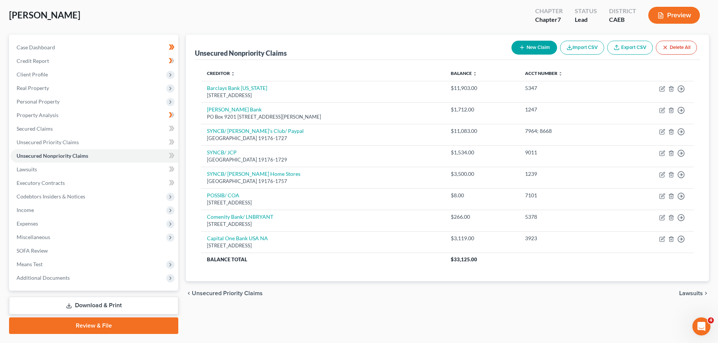
click at [541, 50] on button "New Claim" at bounding box center [534, 48] width 46 height 14
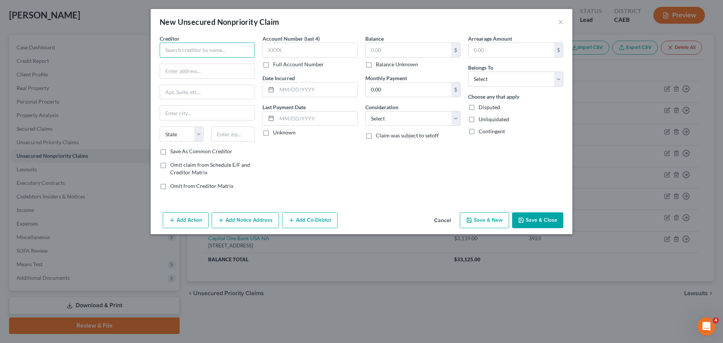
click at [207, 57] on input "text" at bounding box center [207, 50] width 95 height 15
click at [215, 115] on input "text" at bounding box center [207, 113] width 95 height 14
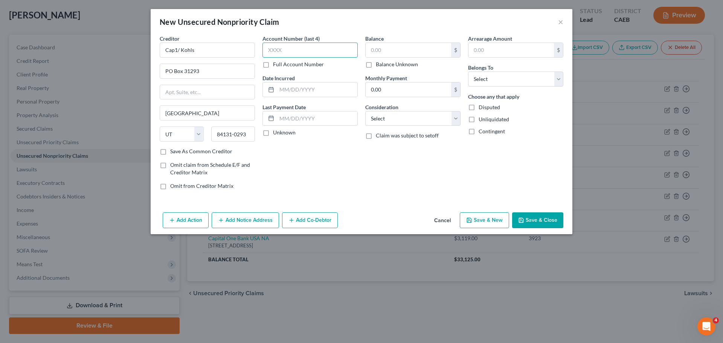
click at [292, 44] on input "text" at bounding box center [310, 50] width 95 height 15
click at [299, 92] on input "text" at bounding box center [317, 89] width 81 height 14
click at [291, 116] on input "text" at bounding box center [317, 119] width 81 height 14
click at [415, 51] on input "text" at bounding box center [409, 50] width 86 height 14
drag, startPoint x: 397, startPoint y: 117, endPoint x: 397, endPoint y: 123, distance: 6.0
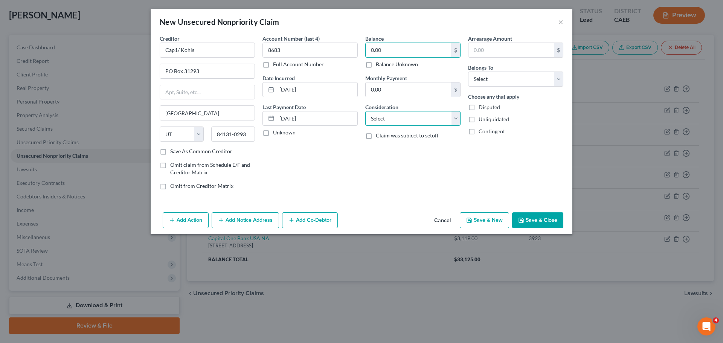
click at [397, 117] on select "Select Cable / Satellite Services Collection Agency Credit Card Debt Debt Couns…" at bounding box center [412, 118] width 95 height 15
click at [365, 111] on select "Select Cable / Satellite Services Collection Agency Credit Card Debt Debt Couns…" at bounding box center [412, 118] width 95 height 15
drag, startPoint x: 400, startPoint y: 118, endPoint x: 400, endPoint y: 124, distance: 5.7
click at [400, 118] on select "Select Cable / Satellite Services Collection Agency Credit Card Debt Debt Couns…" at bounding box center [412, 118] width 95 height 15
click at [365, 111] on select "Select Cable / Satellite Services Collection Agency Credit Card Debt Debt Couns…" at bounding box center [412, 118] width 95 height 15
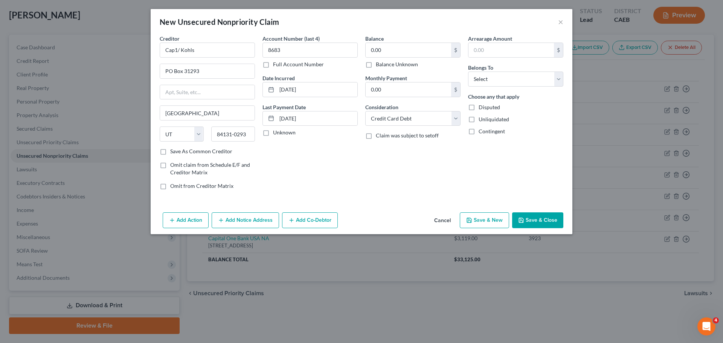
click at [498, 160] on div "Arrearage Amount $ Belongs To * Select Debtor 1 Only Debtor 2 Only Debtor 1 And…" at bounding box center [515, 115] width 103 height 161
click at [503, 52] on input "text" at bounding box center [512, 50] width 86 height 14
click at [509, 78] on select "Select Debtor 1 Only Debtor 2 Only Debtor 1 And Debtor 2 Only At Least One Of T…" at bounding box center [515, 79] width 95 height 15
click at [468, 72] on select "Select Debtor 1 Only Debtor 2 Only Debtor 1 And Debtor 2 Only At Least One Of T…" at bounding box center [515, 79] width 95 height 15
click at [543, 142] on div "Arrearage Amount 0.00 $ Belongs To * Select Debtor 1 Only Debtor 2 Only Debtor …" at bounding box center [515, 115] width 103 height 161
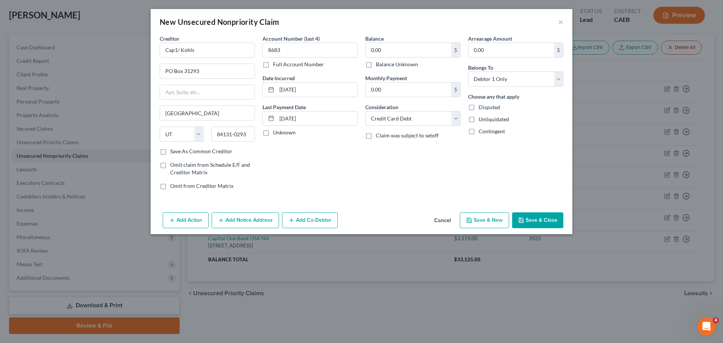
click at [548, 221] on button "Save & Close" at bounding box center [537, 220] width 51 height 16
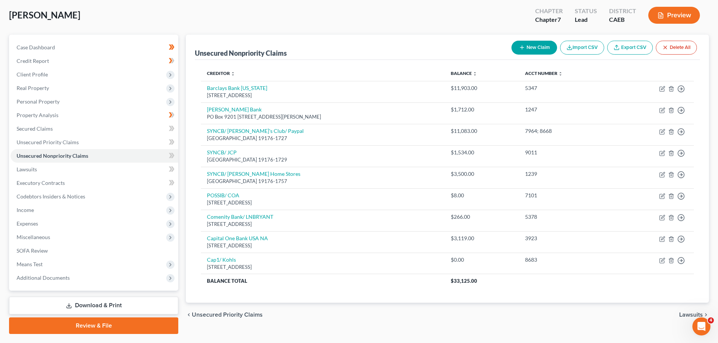
click at [528, 46] on button "New Claim" at bounding box center [534, 48] width 46 height 14
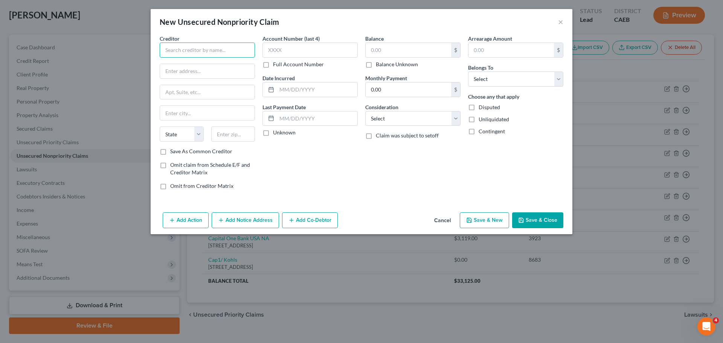
click at [172, 51] on input "text" at bounding box center [207, 50] width 95 height 15
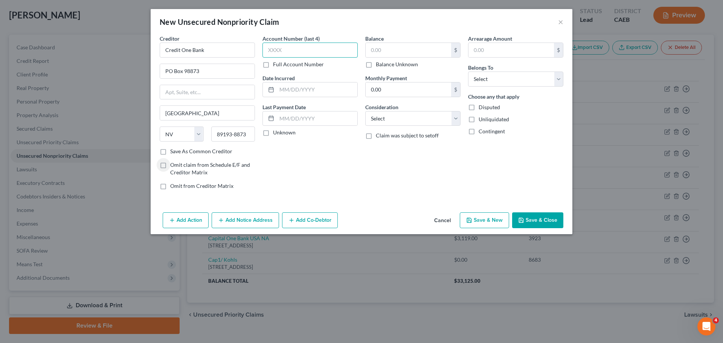
click at [277, 55] on input "text" at bounding box center [310, 50] width 95 height 15
click at [295, 89] on input "text" at bounding box center [317, 89] width 81 height 14
click at [297, 118] on input "text" at bounding box center [317, 119] width 81 height 14
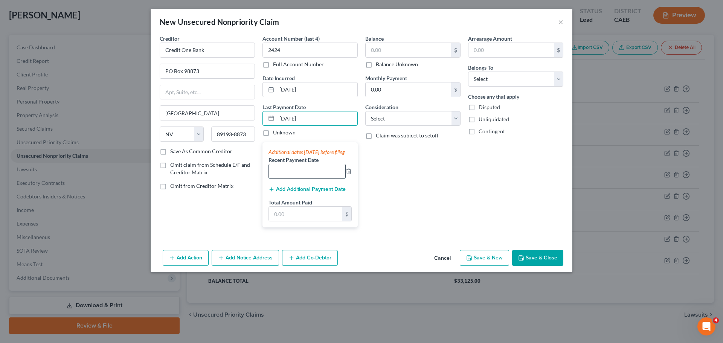
click at [294, 179] on input "text" at bounding box center [307, 171] width 76 height 14
click at [302, 217] on input "text" at bounding box center [305, 214] width 73 height 14
click at [413, 44] on input "text" at bounding box center [409, 50] width 86 height 14
click at [394, 93] on input "0.00" at bounding box center [409, 89] width 86 height 14
click at [516, 47] on input "text" at bounding box center [512, 50] width 86 height 14
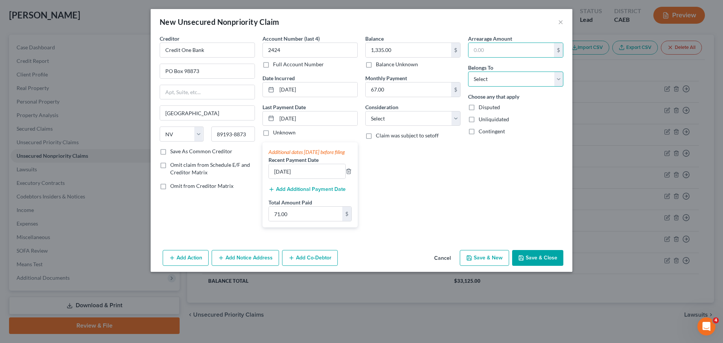
click at [499, 83] on select "Select Debtor 1 Only Debtor 2 Only Debtor 1 And Debtor 2 Only At Least One Of T…" at bounding box center [515, 79] width 95 height 15
click at [468, 72] on select "Select Debtor 1 Only Debtor 2 Only Debtor 1 And Debtor 2 Only At Least One Of T…" at bounding box center [515, 79] width 95 height 15
click at [529, 266] on button "Save & Close" at bounding box center [537, 258] width 51 height 16
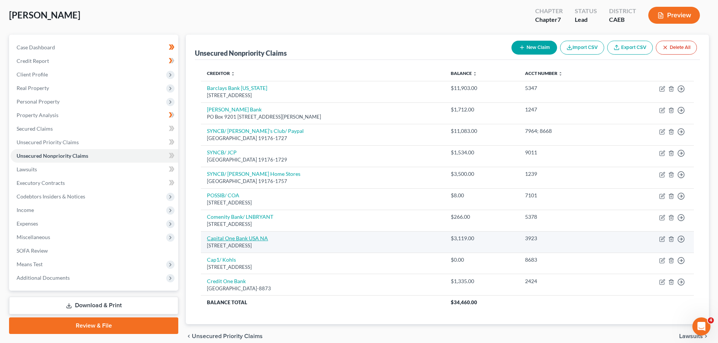
click at [258, 240] on link "Capital One Bank USA NA" at bounding box center [237, 238] width 61 height 6
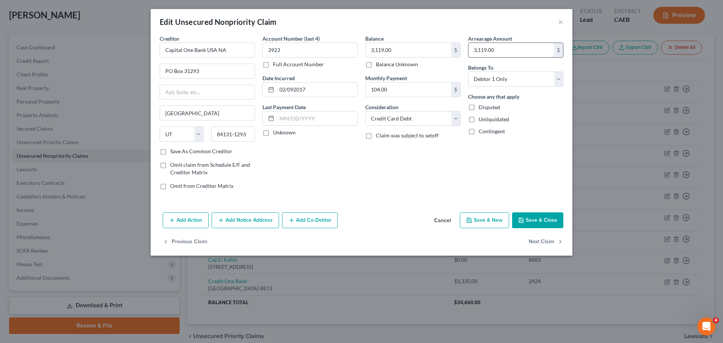
click at [506, 48] on input "3,119.00" at bounding box center [512, 50] width 86 height 14
click at [536, 220] on button "Save & Close" at bounding box center [537, 220] width 51 height 16
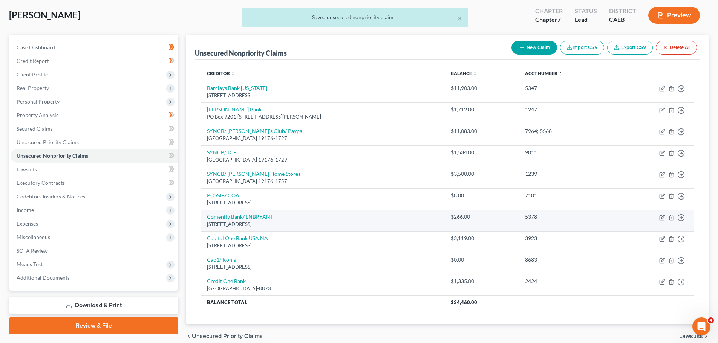
click at [513, 219] on div "$266.00" at bounding box center [482, 217] width 62 height 8
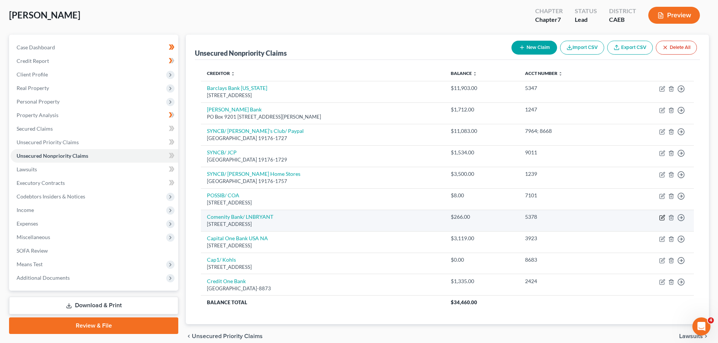
click at [661, 218] on icon "button" at bounding box center [662, 216] width 3 height 3
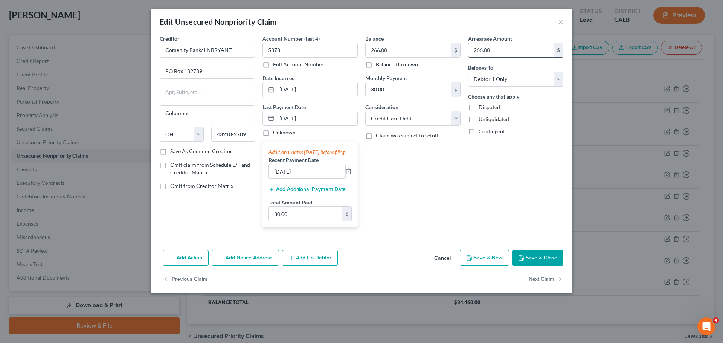
click at [497, 50] on input "266.00" at bounding box center [512, 50] width 86 height 14
click at [520, 260] on icon "button" at bounding box center [521, 258] width 5 height 5
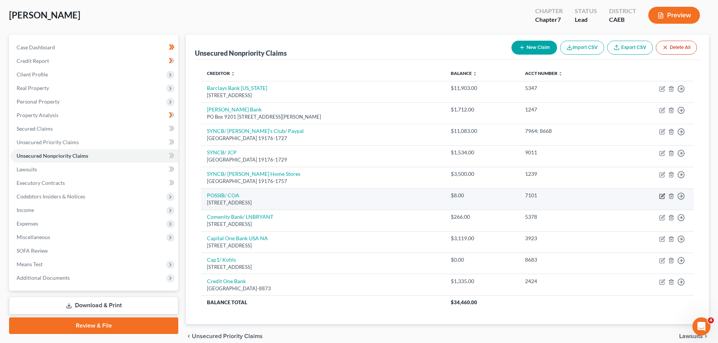
click at [661, 195] on icon "button" at bounding box center [662, 196] width 6 height 6
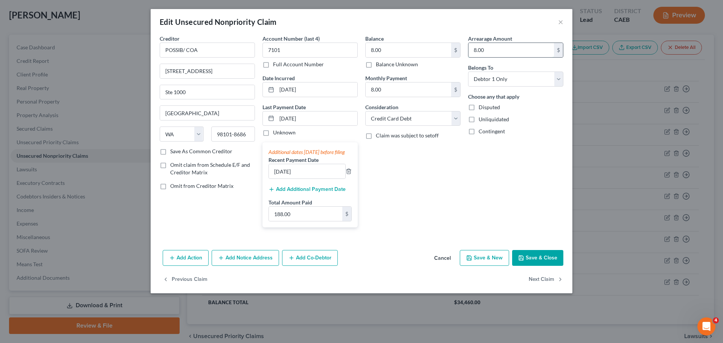
click at [504, 50] on input "8.00" at bounding box center [512, 50] width 86 height 14
click at [532, 266] on button "Save & Close" at bounding box center [537, 258] width 51 height 16
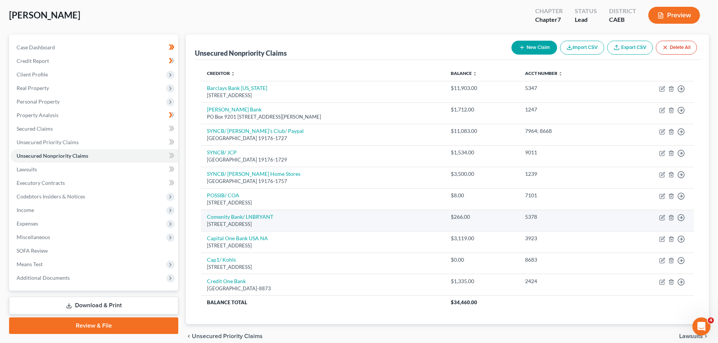
scroll to position [72, 0]
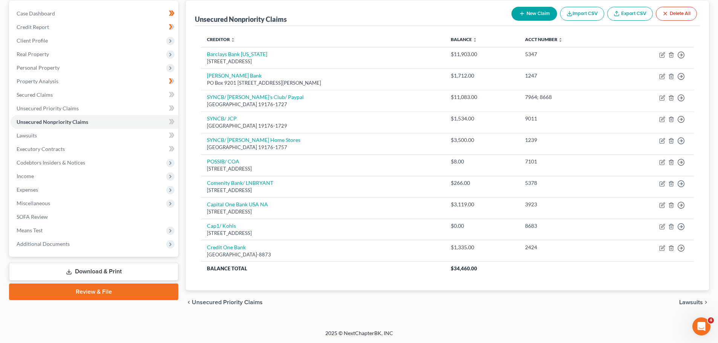
click at [539, 13] on button "New Claim" at bounding box center [534, 14] width 46 height 14
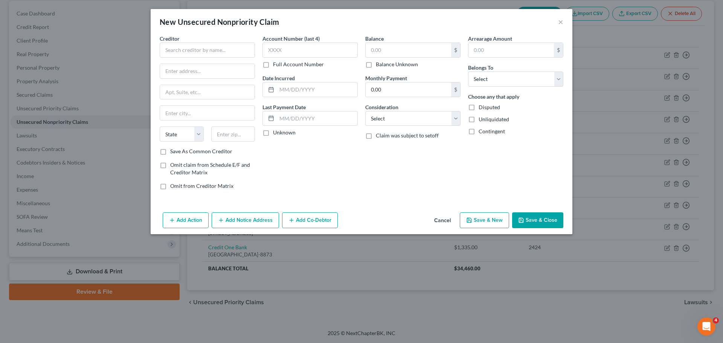
click at [441, 218] on button "Cancel" at bounding box center [442, 220] width 29 height 15
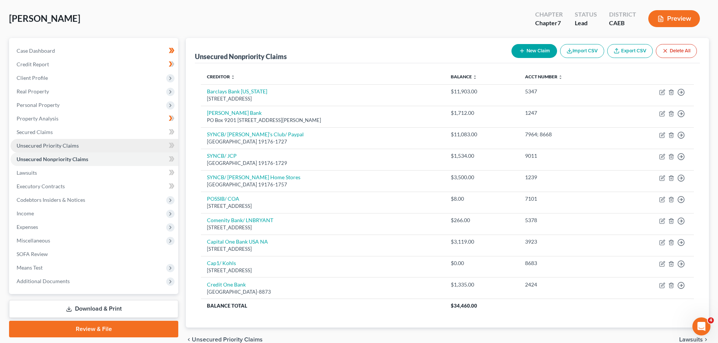
scroll to position [34, 0]
click at [537, 51] on button "New Claim" at bounding box center [534, 51] width 46 height 14
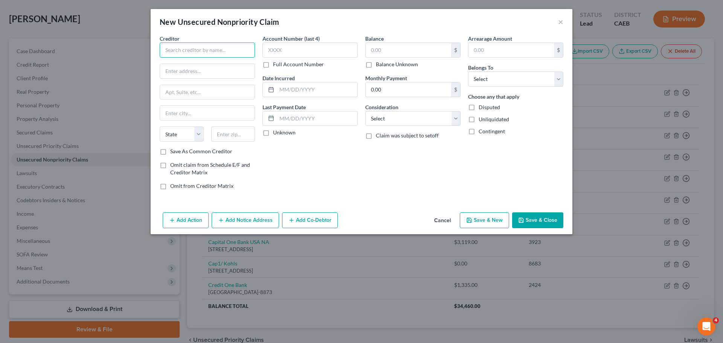
click at [183, 50] on input "text" at bounding box center [207, 50] width 95 height 15
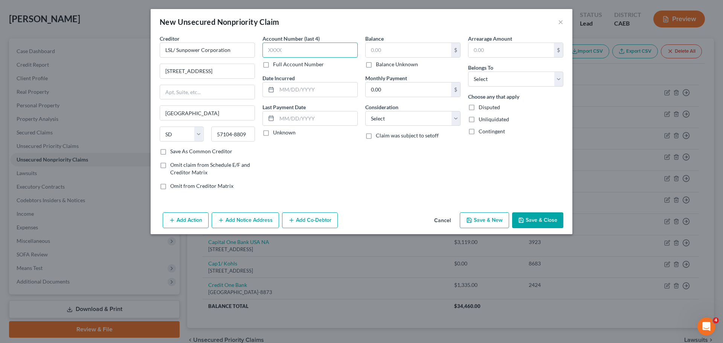
click at [284, 47] on input "text" at bounding box center [310, 50] width 95 height 15
click at [295, 90] on input "text" at bounding box center [317, 89] width 81 height 14
click at [302, 106] on label "Last Payment Date" at bounding box center [284, 107] width 43 height 8
click at [303, 112] on input "text" at bounding box center [317, 119] width 81 height 14
click at [393, 50] on input "text" at bounding box center [409, 50] width 86 height 14
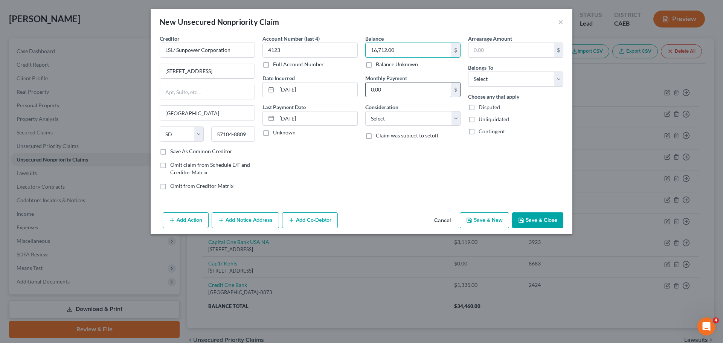
click at [393, 90] on input "0.00" at bounding box center [409, 89] width 86 height 14
click at [402, 115] on select "Select Cable / Satellite Services Collection Agency Credit Card Debt Debt Couns…" at bounding box center [412, 118] width 95 height 15
click at [365, 111] on select "Select Cable / Satellite Services Collection Agency Credit Card Debt Debt Couns…" at bounding box center [412, 118] width 95 height 15
click at [399, 146] on input "text" at bounding box center [413, 147] width 95 height 14
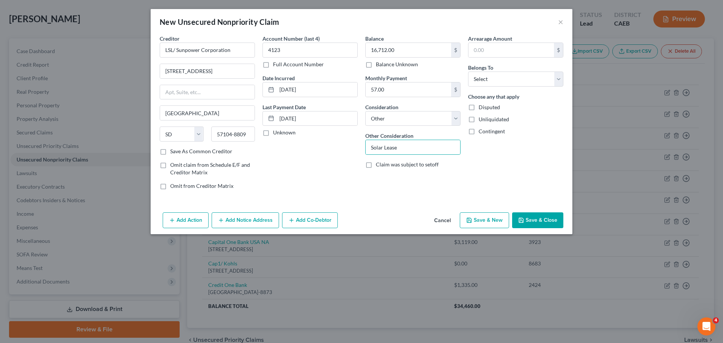
drag, startPoint x: 536, startPoint y: 155, endPoint x: 535, endPoint y: 109, distance: 46.0
click at [536, 155] on div "Arrearage Amount $ Belongs To * Select Debtor 1 Only Debtor 2 Only Debtor 1 And…" at bounding box center [515, 115] width 103 height 161
click at [509, 44] on input "text" at bounding box center [512, 50] width 86 height 14
click at [517, 78] on select "Select Debtor 1 Only Debtor 2 Only Debtor 1 And Debtor 2 Only At Least One Of T…" at bounding box center [515, 79] width 95 height 15
click at [468, 72] on select "Select Debtor 1 Only Debtor 2 Only Debtor 1 And Debtor 2 Only At Least One Of T…" at bounding box center [515, 79] width 95 height 15
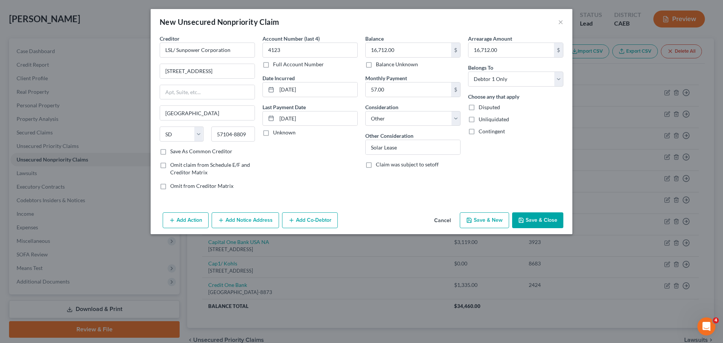
click at [544, 106] on div "Disputed" at bounding box center [515, 108] width 95 height 8
click at [545, 222] on button "Save & Close" at bounding box center [537, 220] width 51 height 16
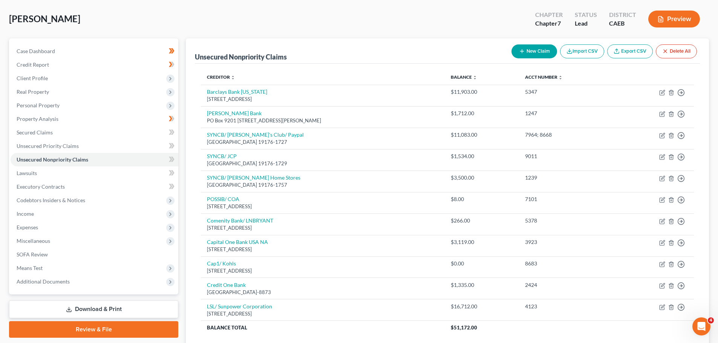
click at [524, 48] on button "New Claim" at bounding box center [534, 51] width 46 height 14
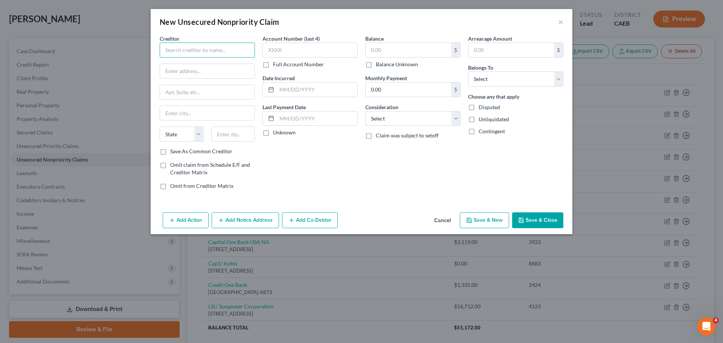
click at [191, 54] on input "text" at bounding box center [207, 50] width 95 height 15
click at [448, 222] on button "Cancel" at bounding box center [442, 220] width 29 height 15
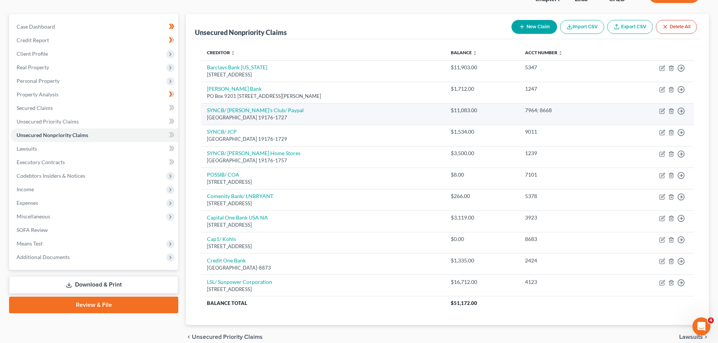
scroll to position [72, 0]
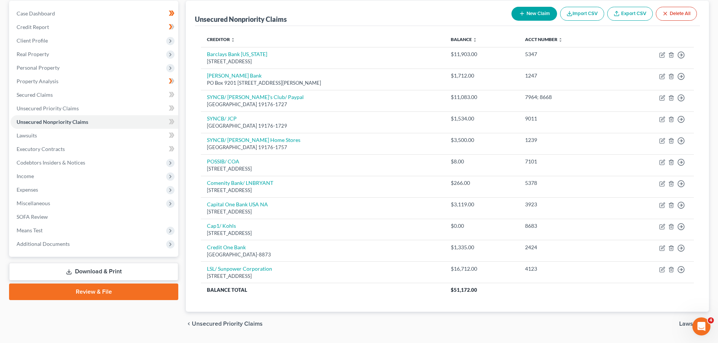
click at [530, 15] on button "New Claim" at bounding box center [534, 14] width 46 height 14
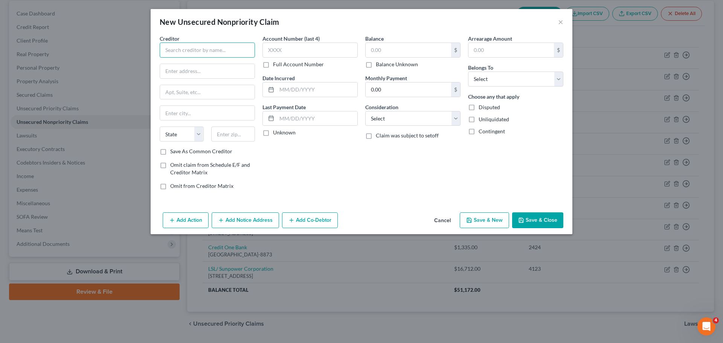
click at [177, 45] on input "text" at bounding box center [207, 50] width 95 height 15
drag, startPoint x: 179, startPoint y: 52, endPoint x: 171, endPoint y: 49, distance: 8.1
click at [173, 48] on input "COmenity Capital Bank" at bounding box center [207, 50] width 95 height 15
click at [202, 74] on input "text" at bounding box center [207, 71] width 95 height 14
click at [313, 50] on input "text" at bounding box center [310, 50] width 95 height 15
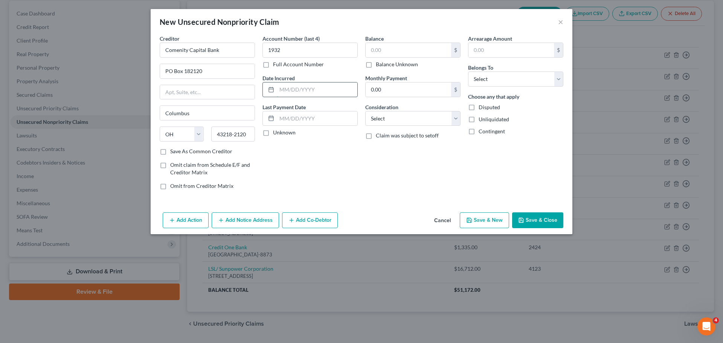
click at [333, 89] on input "text" at bounding box center [317, 89] width 81 height 14
click at [297, 120] on input "text" at bounding box center [317, 119] width 81 height 14
click at [423, 51] on input "text" at bounding box center [409, 50] width 86 height 14
click at [414, 89] on input "0.00" at bounding box center [409, 89] width 86 height 14
drag, startPoint x: 416, startPoint y: 116, endPoint x: 414, endPoint y: 124, distance: 7.6
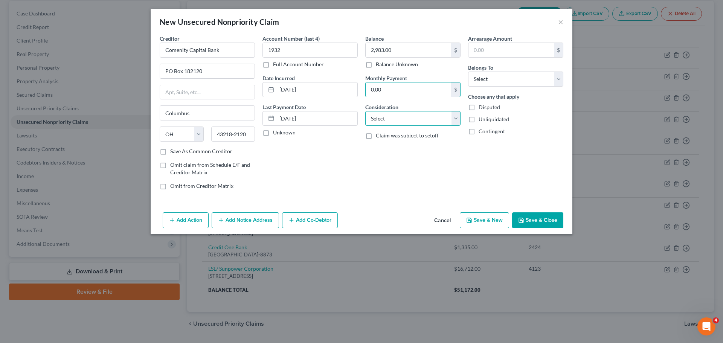
click at [416, 116] on select "Select Cable / Satellite Services Collection Agency Credit Card Debt Debt Couns…" at bounding box center [412, 118] width 95 height 15
click at [365, 111] on select "Select Cable / Satellite Services Collection Agency Credit Card Debt Debt Couns…" at bounding box center [412, 118] width 95 height 15
click at [500, 54] on input "text" at bounding box center [512, 50] width 86 height 14
click at [555, 163] on div "Arrearage Amount 2,983.00 $ Belongs To * Select Debtor 1 Only Debtor 2 Only Deb…" at bounding box center [515, 115] width 103 height 161
click at [544, 222] on button "Save & Close" at bounding box center [537, 220] width 51 height 16
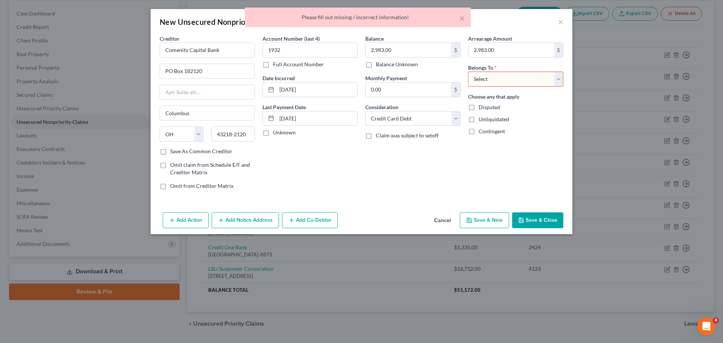
drag, startPoint x: 515, startPoint y: 74, endPoint x: 515, endPoint y: 78, distance: 3.8
click at [515, 74] on select "Select Debtor 1 Only Debtor 2 Only Debtor 1 And Debtor 2 Only At Least One Of T…" at bounding box center [515, 79] width 95 height 15
click at [468, 72] on select "Select Debtor 1 Only Debtor 2 Only Debtor 1 And Debtor 2 Only At Least One Of T…" at bounding box center [515, 79] width 95 height 15
click at [541, 222] on button "Save & Close" at bounding box center [537, 220] width 51 height 16
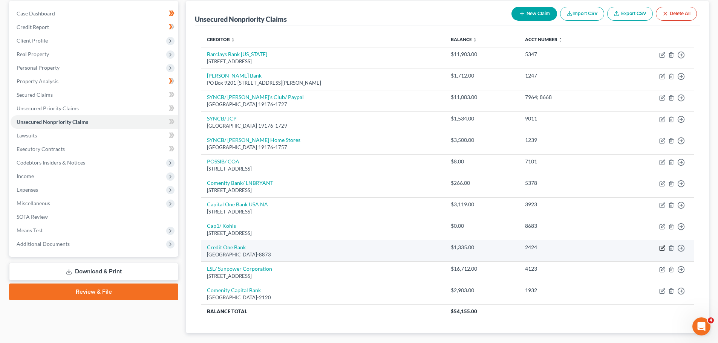
click at [661, 249] on icon "button" at bounding box center [662, 247] width 3 height 3
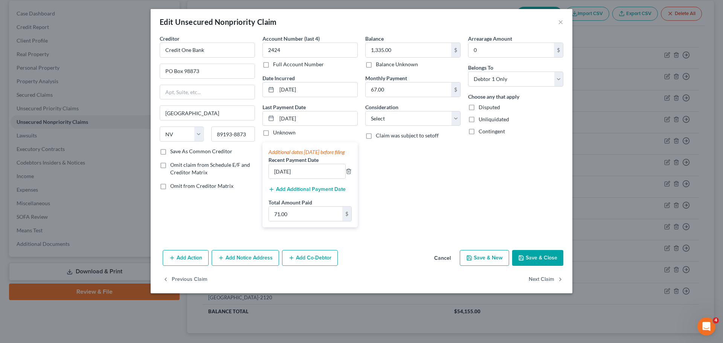
click at [273, 65] on label "Full Account Number" at bounding box center [298, 65] width 51 height 8
click at [276, 65] on input "Full Account Number" at bounding box center [278, 63] width 5 height 5
click at [288, 48] on input "2424" at bounding box center [310, 50] width 95 height 15
click at [327, 88] on input "[DATE]" at bounding box center [317, 89] width 81 height 14
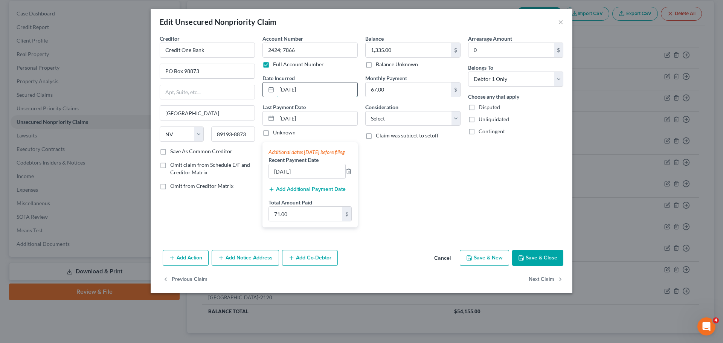
click at [327, 88] on input "[DATE]" at bounding box center [317, 89] width 81 height 14
click at [315, 120] on input "[DATE]" at bounding box center [317, 119] width 81 height 14
click at [316, 121] on input "[DATE]" at bounding box center [317, 119] width 81 height 14
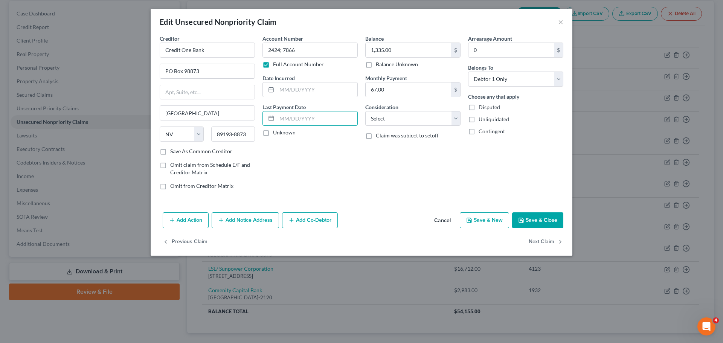
click at [317, 134] on div "Unknown" at bounding box center [310, 133] width 95 height 8
click at [414, 53] on input "1,335.00" at bounding box center [409, 50] width 86 height 14
click at [390, 90] on input "67.00" at bounding box center [409, 89] width 86 height 14
click at [402, 120] on select "Select Cable / Satellite Services Collection Agency Credit Card Debt Debt Couns…" at bounding box center [412, 118] width 95 height 15
click at [365, 111] on select "Select Cable / Satellite Services Collection Agency Credit Card Debt Debt Couns…" at bounding box center [412, 118] width 95 height 15
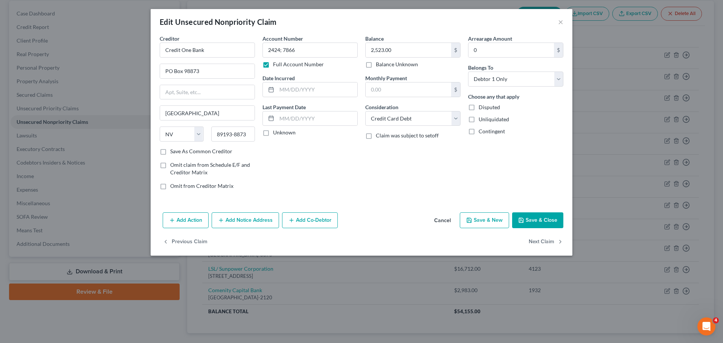
click at [396, 201] on div "Creditor * Credit One Bank PO Box 98873 [GEOGRAPHIC_DATA] [US_STATE][GEOGRAPHIC…" at bounding box center [362, 122] width 422 height 175
click at [547, 220] on button "Save & Close" at bounding box center [537, 220] width 51 height 16
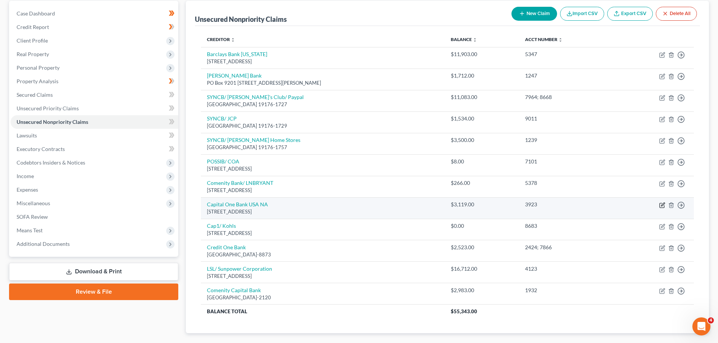
click at [660, 206] on icon "button" at bounding box center [662, 205] width 6 height 6
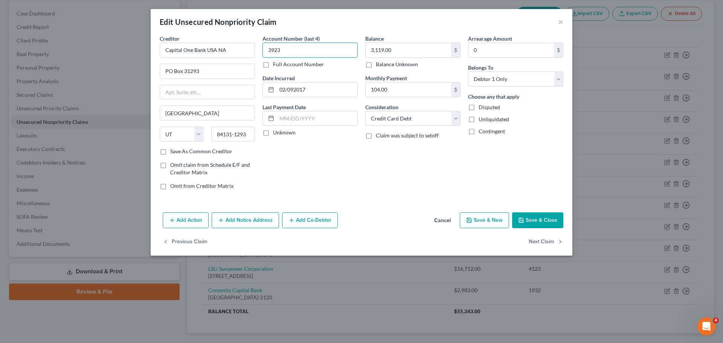
click at [295, 50] on input "3923" at bounding box center [310, 50] width 95 height 15
click at [273, 67] on label "Full Account Number" at bounding box center [298, 65] width 51 height 8
click at [276, 66] on input "Full Account Number" at bounding box center [278, 63] width 5 height 5
click at [273, 66] on label "Full Account Number" at bounding box center [298, 65] width 51 height 8
click at [276, 66] on input "Full Account Number" at bounding box center [278, 63] width 5 height 5
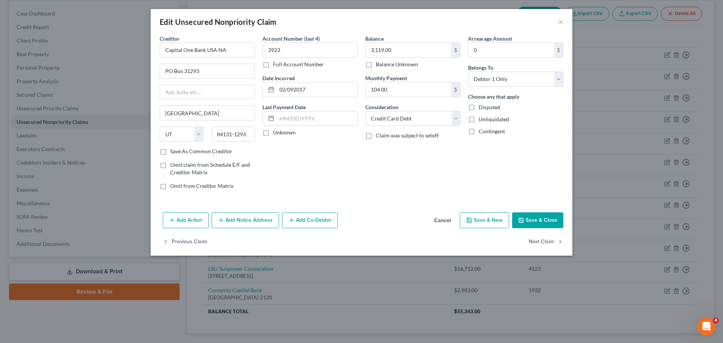
click at [273, 66] on label "Full Account Number" at bounding box center [298, 65] width 51 height 8
click at [276, 66] on input "Full Account Number" at bounding box center [278, 63] width 5 height 5
click at [283, 51] on input "3923" at bounding box center [310, 50] width 95 height 15
click at [319, 91] on input "02/092017" at bounding box center [317, 89] width 81 height 14
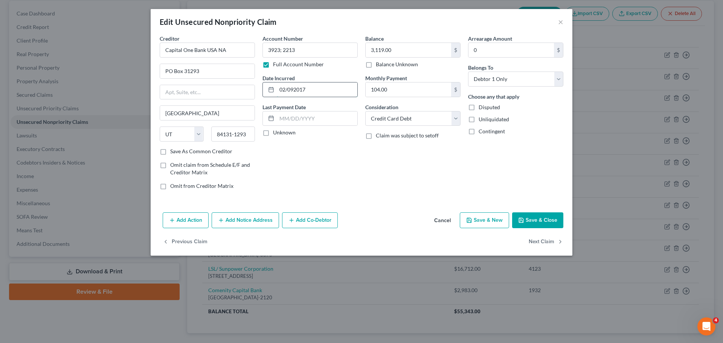
click at [326, 95] on input "02/092017" at bounding box center [317, 89] width 81 height 14
click at [323, 91] on input "02/092017" at bounding box center [317, 89] width 81 height 14
click at [318, 88] on input "02/092017" at bounding box center [317, 89] width 81 height 14
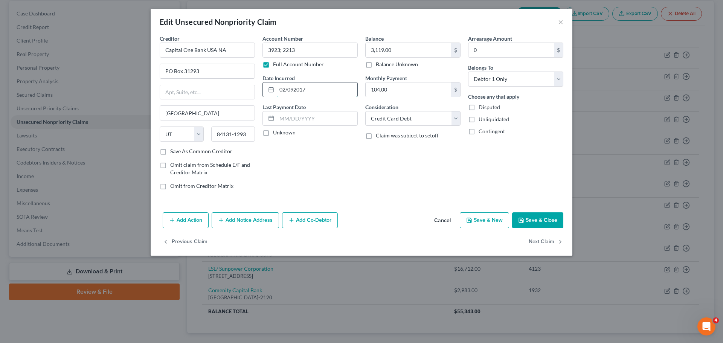
click at [315, 87] on input "02/092017" at bounding box center [317, 89] width 81 height 14
drag, startPoint x: 313, startPoint y: 88, endPoint x: 273, endPoint y: 91, distance: 39.3
click at [273, 91] on div "02/092017" at bounding box center [310, 89] width 95 height 15
click at [409, 91] on input "104.00" at bounding box center [409, 89] width 86 height 14
click at [403, 50] on input "3,119.00" at bounding box center [409, 50] width 86 height 14
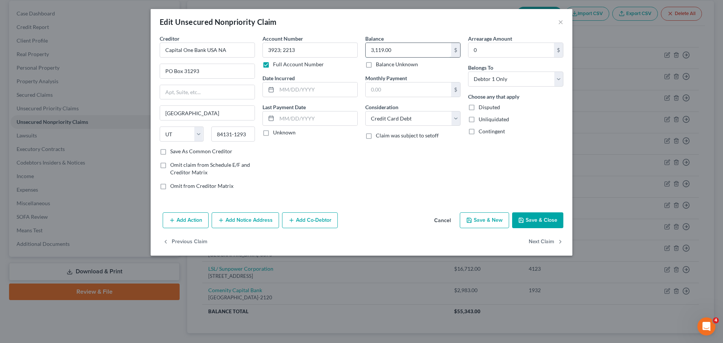
click at [403, 50] on input "3,119.00" at bounding box center [409, 50] width 86 height 14
click at [545, 219] on button "Save & Close" at bounding box center [537, 220] width 51 height 16
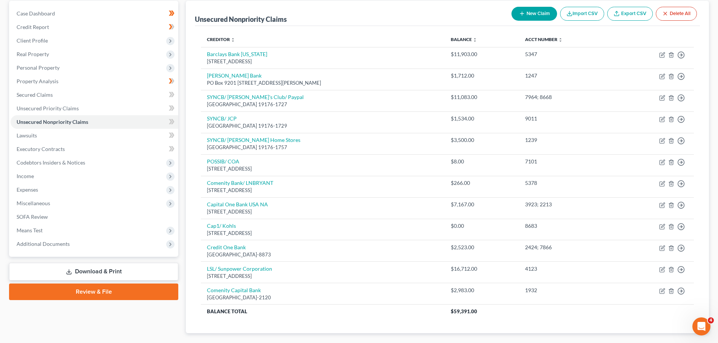
click at [536, 14] on button "New Claim" at bounding box center [534, 14] width 46 height 14
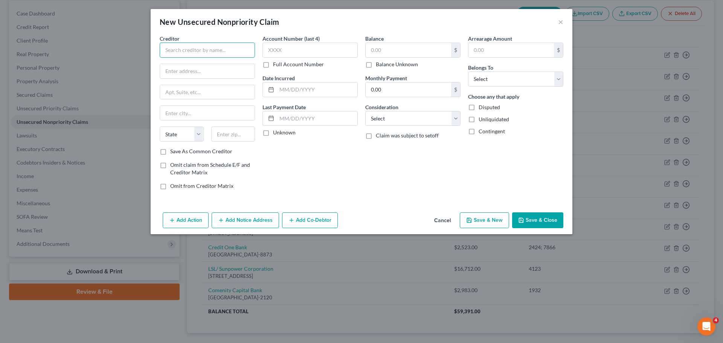
click at [222, 43] on input "text" at bounding box center [207, 50] width 95 height 15
click at [180, 112] on input "Minne" at bounding box center [207, 113] width 95 height 14
click at [186, 131] on select "State [US_STATE] AK AR AZ CA CO CT DE DC [GEOGRAPHIC_DATA] [GEOGRAPHIC_DATA] GU…" at bounding box center [182, 134] width 44 height 15
click at [160, 127] on select "State [US_STATE] AK AR AZ CA CO CT DE DC [GEOGRAPHIC_DATA] [GEOGRAPHIC_DATA] GU…" at bounding box center [182, 134] width 44 height 15
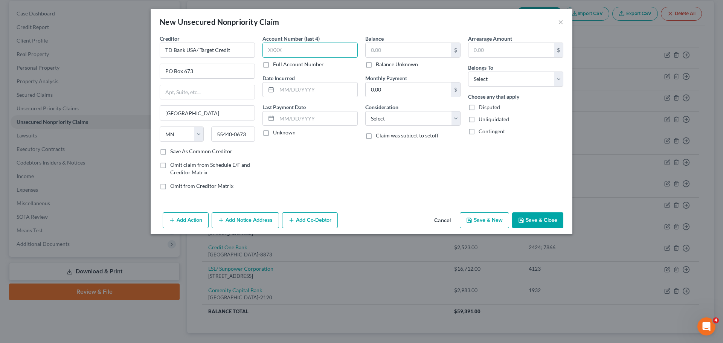
click at [281, 49] on input "text" at bounding box center [310, 50] width 95 height 15
click at [296, 88] on input "text" at bounding box center [317, 89] width 81 height 14
click at [303, 116] on input "text" at bounding box center [317, 119] width 81 height 14
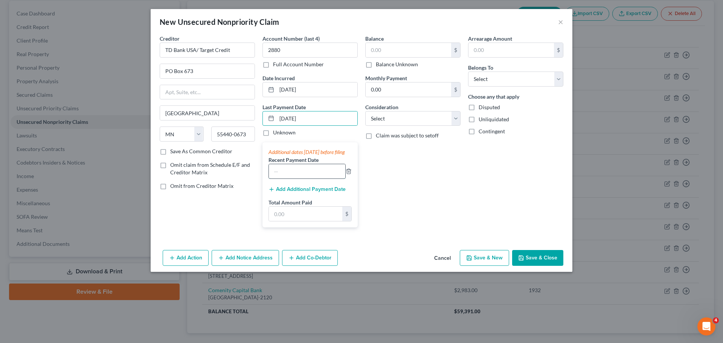
click at [314, 177] on input "text" at bounding box center [307, 171] width 76 height 14
click at [290, 217] on input "text" at bounding box center [305, 214] width 73 height 14
click at [406, 49] on input "text" at bounding box center [409, 50] width 86 height 14
click at [401, 92] on input "0.00" at bounding box center [409, 89] width 86 height 14
click at [412, 114] on select "Select Cable / Satellite Services Collection Agency Credit Card Debt Debt Couns…" at bounding box center [412, 118] width 95 height 15
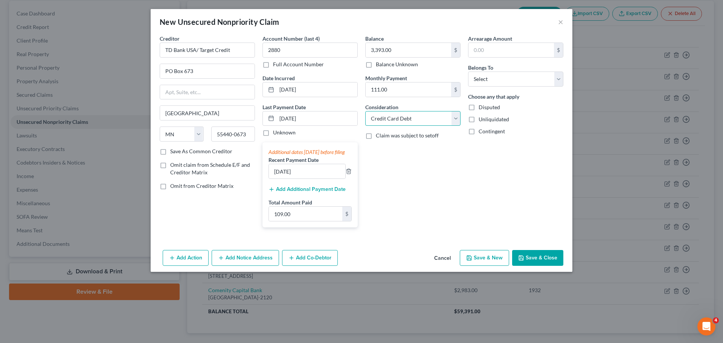
click at [365, 111] on select "Select Cable / Satellite Services Collection Agency Credit Card Debt Debt Couns…" at bounding box center [412, 118] width 95 height 15
click at [445, 163] on div "Balance 3,393.00 $ Balance Unknown Balance Undetermined 3,393.00 $ Balance Unkn…" at bounding box center [413, 134] width 103 height 199
click at [499, 77] on select "Select Debtor 1 Only Debtor 2 Only Debtor 1 And Debtor 2 Only At Least One Of T…" at bounding box center [515, 79] width 95 height 15
click at [468, 72] on select "Select Debtor 1 Only Debtor 2 Only Debtor 1 And Debtor 2 Only At Least One Of T…" at bounding box center [515, 79] width 95 height 15
click at [533, 145] on div "Arrearage Amount $ Belongs To * Select Debtor 1 Only Debtor 2 Only Debtor 1 And…" at bounding box center [515, 134] width 103 height 199
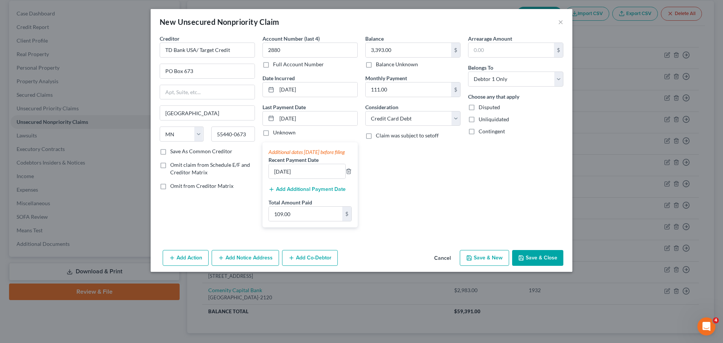
click at [548, 262] on button "Save & Close" at bounding box center [537, 258] width 51 height 16
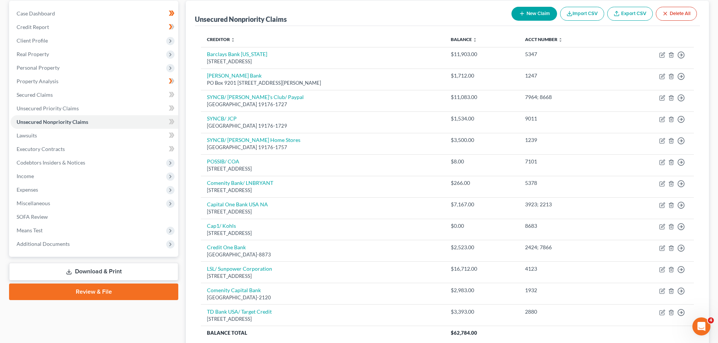
click at [543, 14] on button "New Claim" at bounding box center [534, 14] width 46 height 14
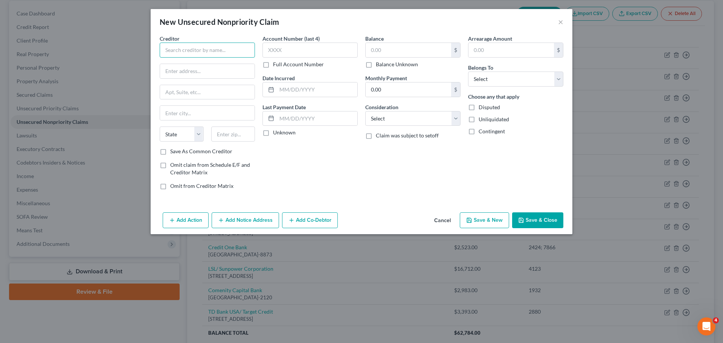
click at [200, 54] on input "text" at bounding box center [207, 50] width 95 height 15
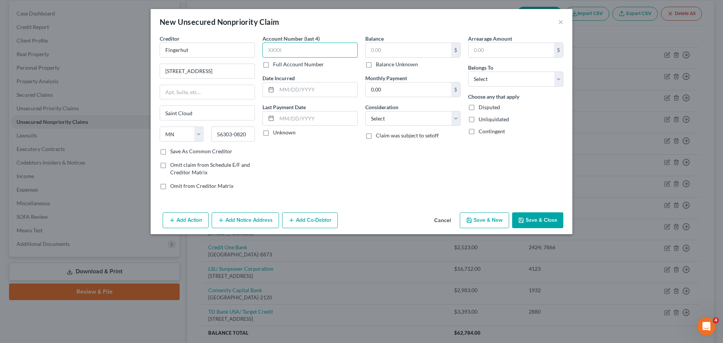
click at [286, 47] on input "text" at bounding box center [310, 50] width 95 height 15
click at [282, 57] on input "text" at bounding box center [310, 50] width 95 height 15
click at [297, 86] on input "text" at bounding box center [317, 89] width 81 height 14
click at [292, 114] on input "text" at bounding box center [317, 119] width 81 height 14
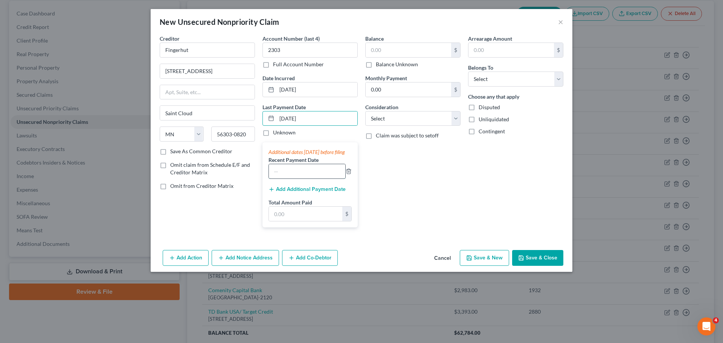
click at [284, 179] on input "text" at bounding box center [307, 171] width 76 height 14
click at [293, 220] on input "text" at bounding box center [305, 214] width 73 height 14
click at [406, 52] on input "text" at bounding box center [409, 50] width 86 height 14
click at [400, 88] on input "0.00" at bounding box center [409, 89] width 86 height 14
click at [403, 117] on select "Select Cable / Satellite Services Collection Agency Credit Card Debt Debt Couns…" at bounding box center [412, 118] width 95 height 15
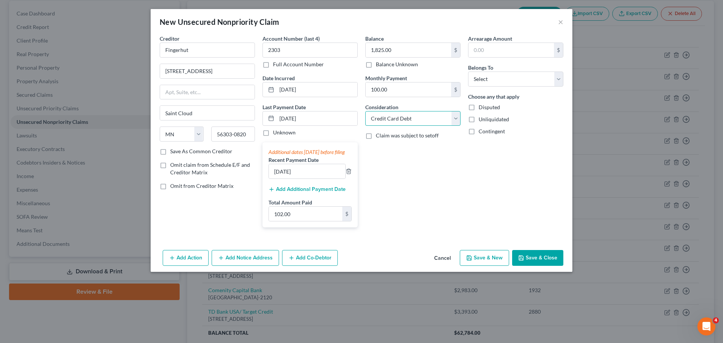
click at [365, 111] on select "Select Cable / Satellite Services Collection Agency Credit Card Debt Debt Couns…" at bounding box center [412, 118] width 95 height 15
click at [508, 171] on div "Arrearage Amount $ Belongs To * Select Debtor 1 Only Debtor 2 Only Debtor 1 And…" at bounding box center [515, 134] width 103 height 199
drag, startPoint x: 495, startPoint y: 82, endPoint x: 493, endPoint y: 86, distance: 4.9
click at [495, 82] on select "Select Debtor 1 Only Debtor 2 Only Debtor 1 And Debtor 2 Only At Least One Of T…" at bounding box center [515, 79] width 95 height 15
click at [468, 72] on select "Select Debtor 1 Only Debtor 2 Only Debtor 1 And Debtor 2 Only At Least One Of T…" at bounding box center [515, 79] width 95 height 15
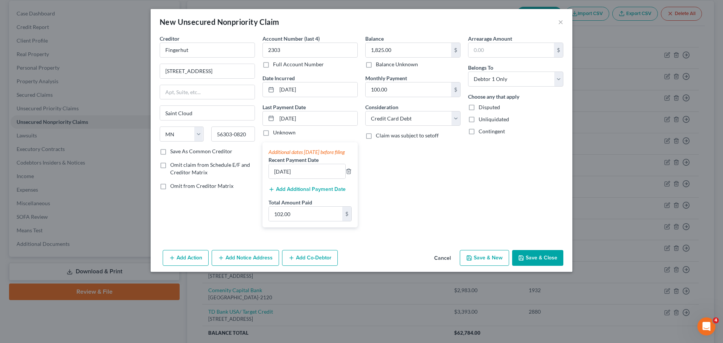
click at [523, 146] on div "Arrearage Amount $ Belongs To * Select Debtor 1 Only Debtor 2 Only Debtor 1 And…" at bounding box center [515, 134] width 103 height 199
click at [541, 264] on button "Save & Close" at bounding box center [537, 258] width 51 height 16
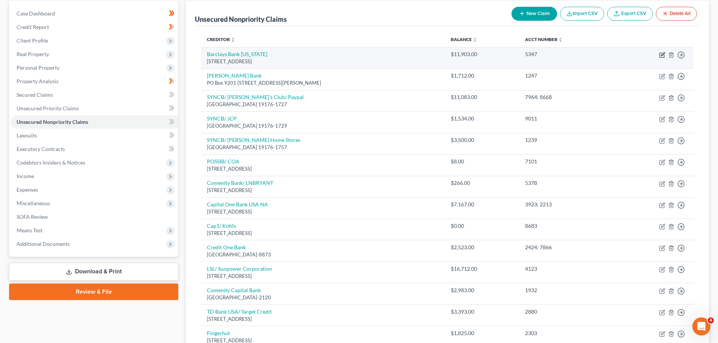
click at [663, 52] on icon "button" at bounding box center [662, 55] width 6 height 6
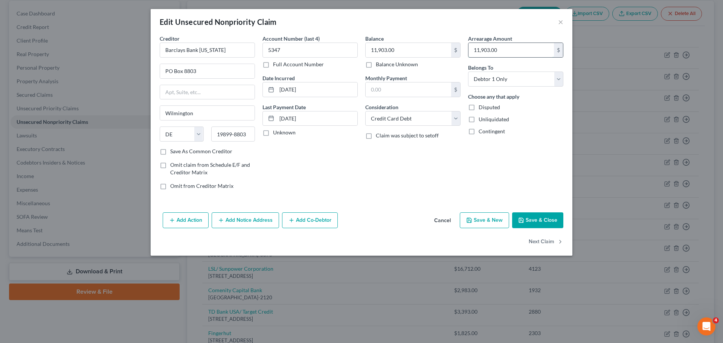
click at [501, 48] on input "11,903.00" at bounding box center [512, 50] width 86 height 14
click at [539, 223] on button "Save & Close" at bounding box center [537, 220] width 51 height 16
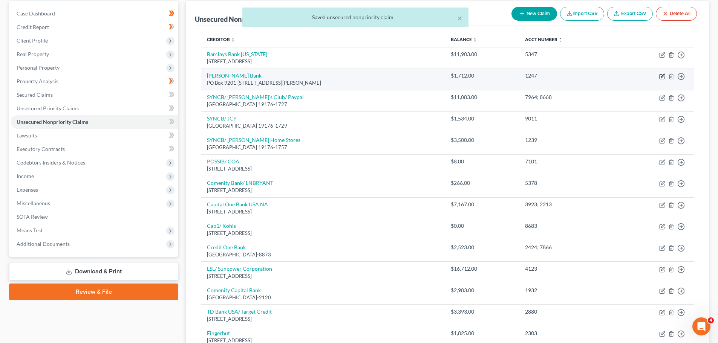
click at [661, 78] on icon "button" at bounding box center [662, 76] width 6 height 6
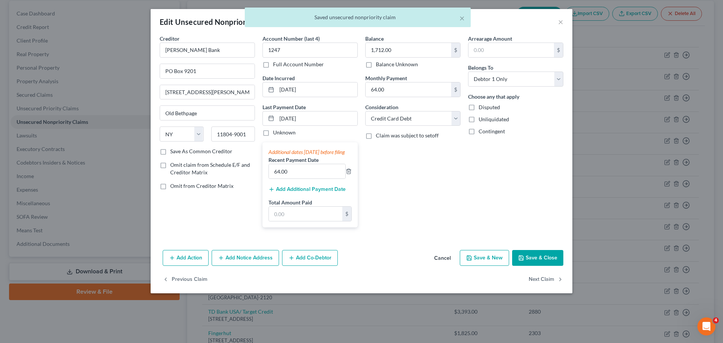
click at [540, 266] on button "Save & Close" at bounding box center [537, 258] width 51 height 16
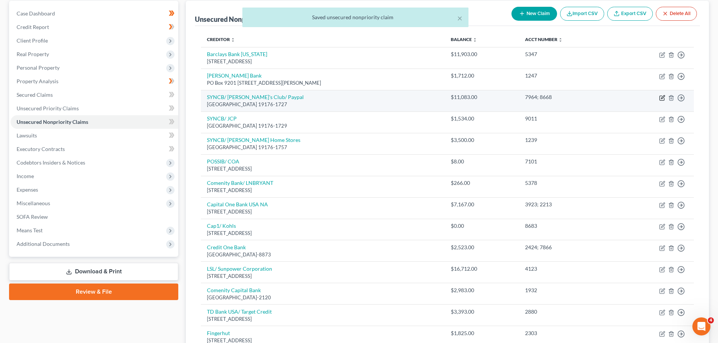
click at [662, 98] on icon "button" at bounding box center [662, 98] width 6 height 6
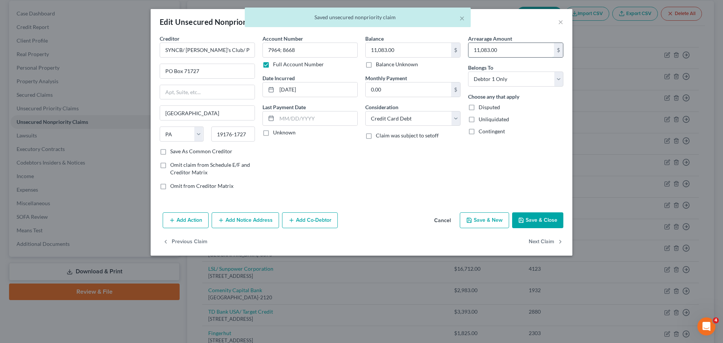
click at [517, 54] on input "11,083.00" at bounding box center [512, 50] width 86 height 14
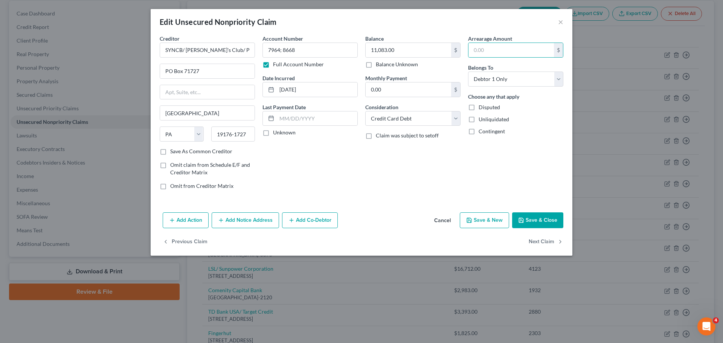
click at [542, 217] on button "Save & Close" at bounding box center [537, 220] width 51 height 16
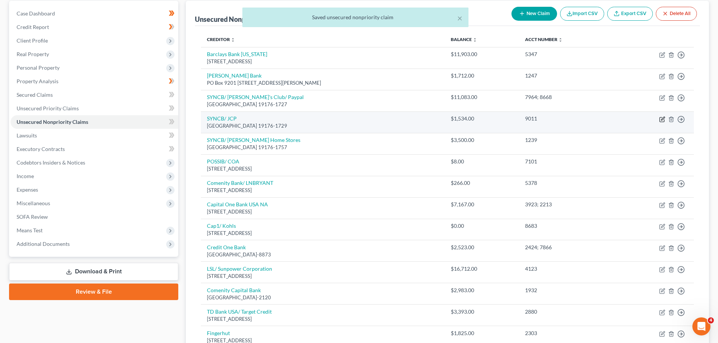
click at [660, 119] on icon "button" at bounding box center [662, 119] width 6 height 6
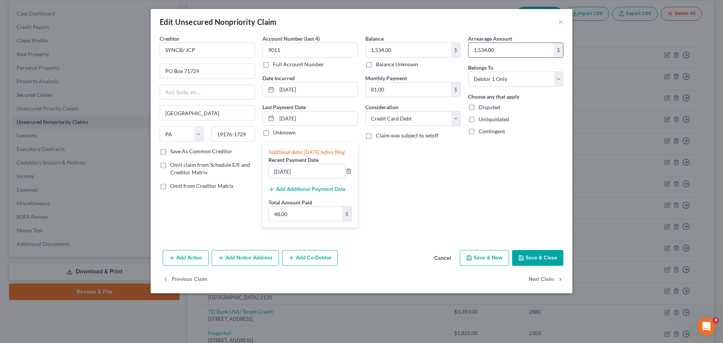
click at [517, 51] on input "1,534.00" at bounding box center [512, 50] width 86 height 14
click at [549, 266] on button "Save & Close" at bounding box center [537, 258] width 51 height 16
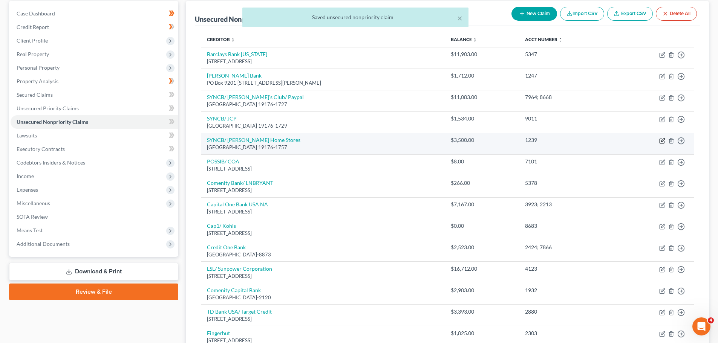
click at [661, 141] on icon "button" at bounding box center [662, 139] width 3 height 3
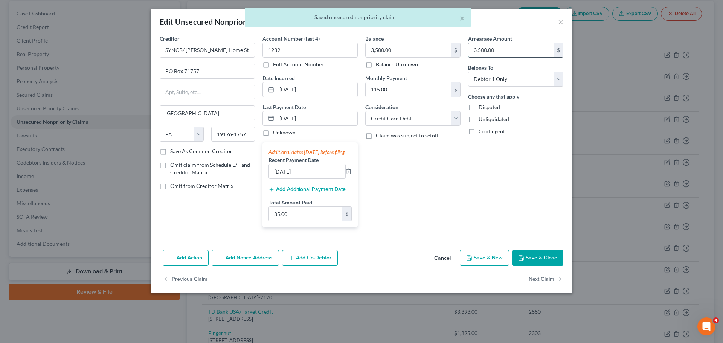
click at [498, 47] on input "3,500.00" at bounding box center [512, 50] width 86 height 14
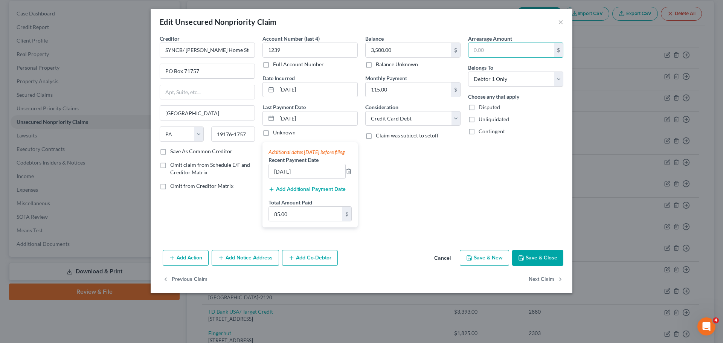
click at [539, 266] on button "Save & Close" at bounding box center [537, 258] width 51 height 16
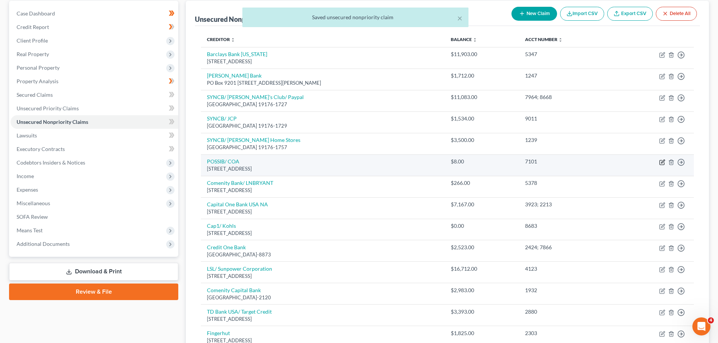
click at [660, 162] on icon "button" at bounding box center [662, 162] width 6 height 6
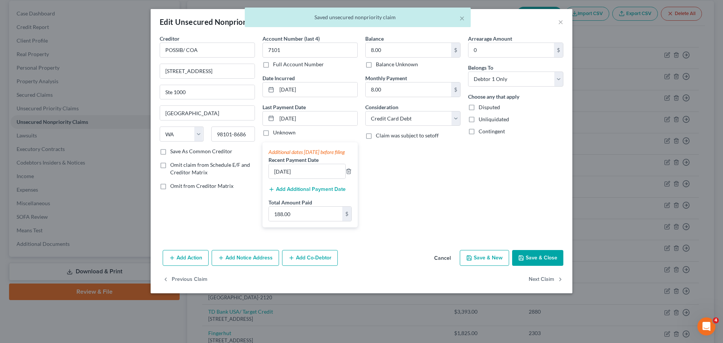
click at [560, 22] on div "× Saved unsecured nonpriority claim" at bounding box center [357, 19] width 723 height 23
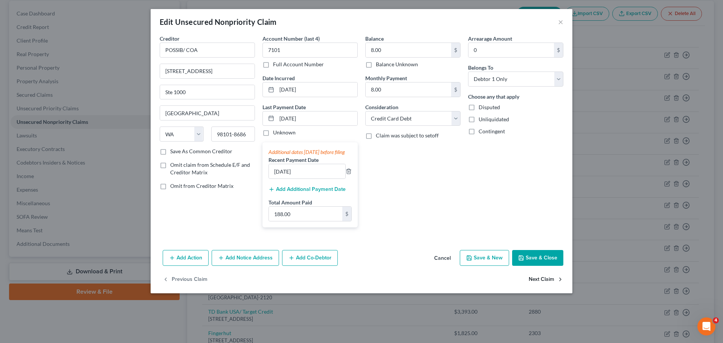
click at [548, 286] on button "Next Claim" at bounding box center [546, 280] width 35 height 16
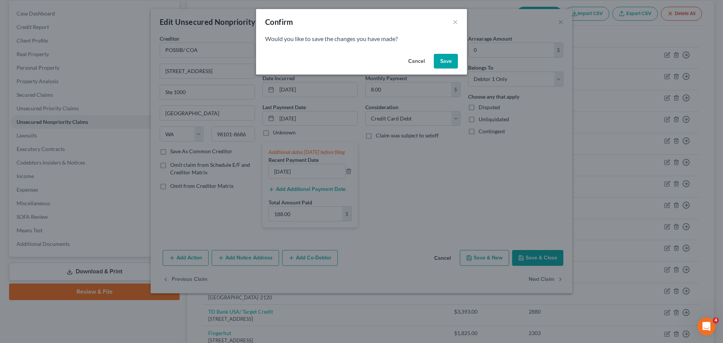
click at [440, 61] on button "Save" at bounding box center [446, 61] width 24 height 15
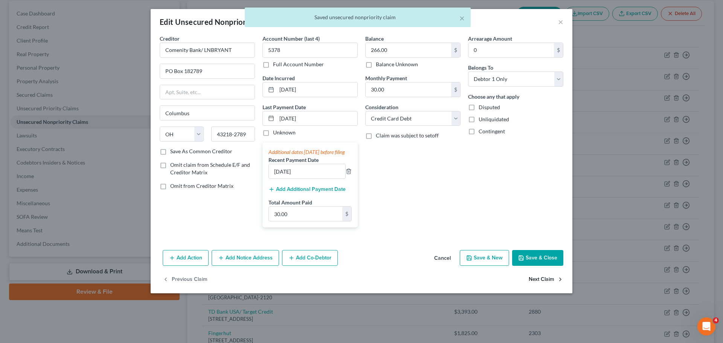
click at [533, 286] on button "Next Claim" at bounding box center [546, 280] width 35 height 16
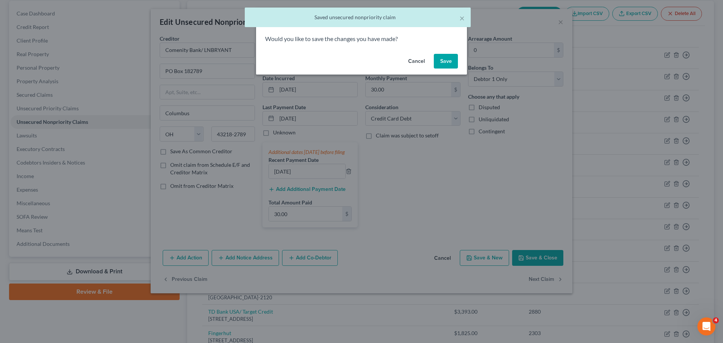
click at [448, 59] on button "Save" at bounding box center [446, 61] width 24 height 15
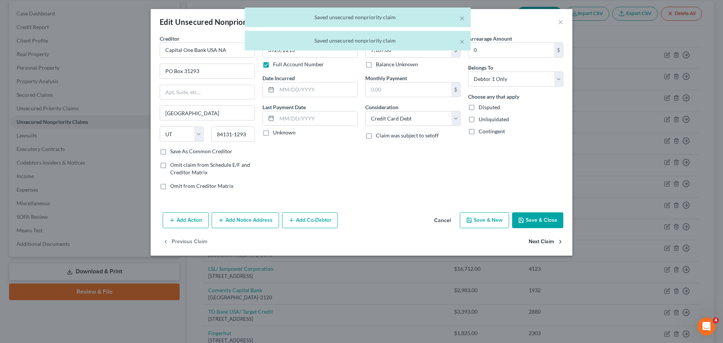
click at [542, 240] on button "Next Claim" at bounding box center [546, 242] width 35 height 16
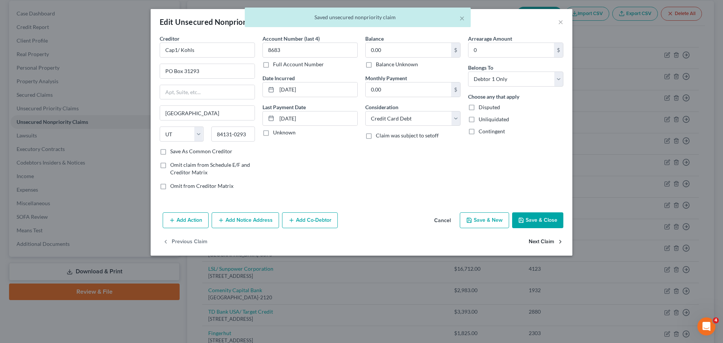
click at [532, 237] on button "Next Claim" at bounding box center [546, 242] width 35 height 16
click at [536, 240] on button "Next Claim" at bounding box center [546, 242] width 35 height 16
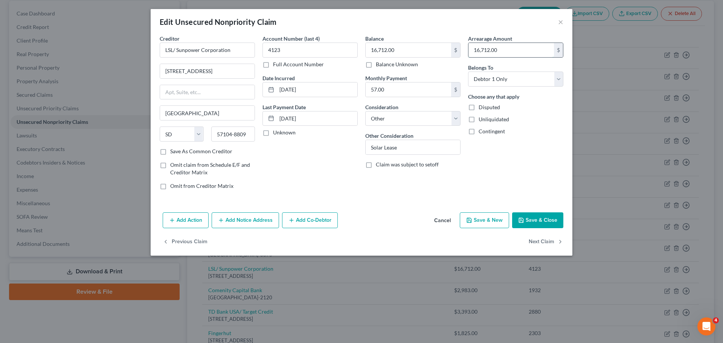
click at [520, 49] on input "16,712.00" at bounding box center [512, 50] width 86 height 14
click at [505, 17] on div "Edit Unsecured Nonpriority Claim ×" at bounding box center [362, 22] width 422 height 26
click at [542, 242] on button "Next Claim" at bounding box center [546, 242] width 35 height 16
click at [521, 47] on input "2,983.00" at bounding box center [512, 50] width 86 height 14
click at [541, 239] on button "Next Claim" at bounding box center [546, 242] width 35 height 16
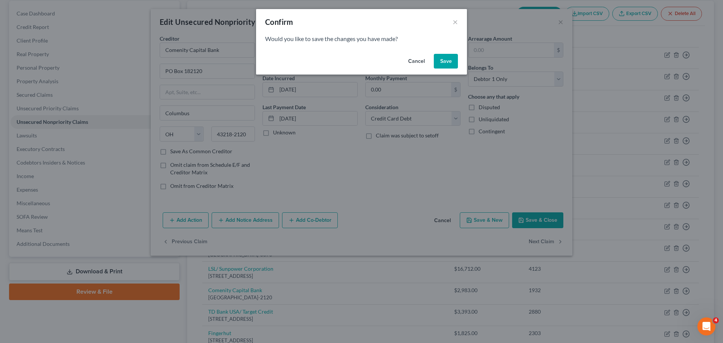
click at [449, 65] on button "Save" at bounding box center [446, 61] width 24 height 15
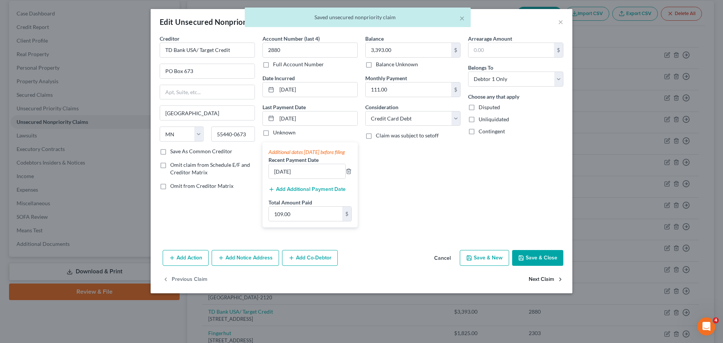
click at [535, 286] on button "Next Claim" at bounding box center [546, 280] width 35 height 16
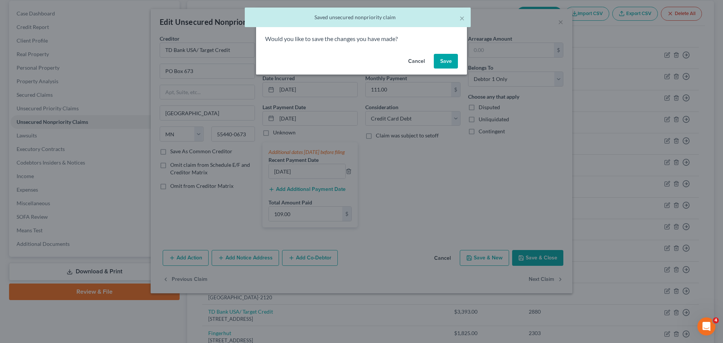
drag, startPoint x: 445, startPoint y: 58, endPoint x: 572, endPoint y: 230, distance: 213.6
click at [445, 58] on button "Save" at bounding box center [446, 61] width 24 height 15
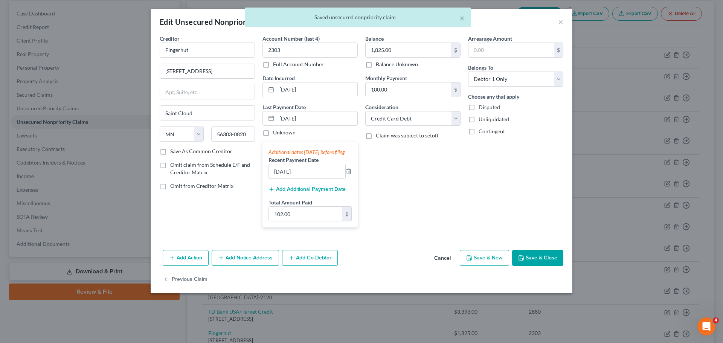
click at [560, 21] on div "× Saved unsecured nonpriority claim" at bounding box center [357, 19] width 723 height 23
click at [536, 263] on button "Save & Close" at bounding box center [537, 258] width 51 height 16
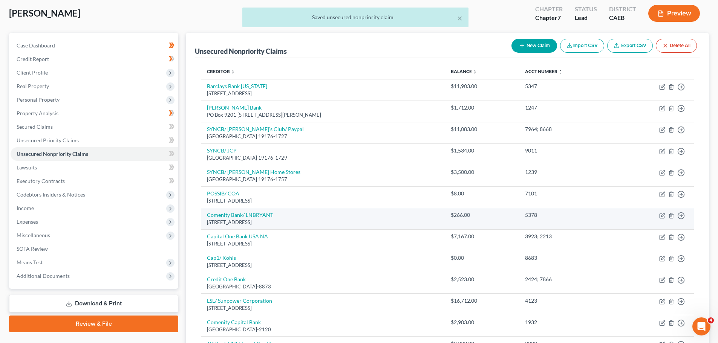
scroll to position [0, 0]
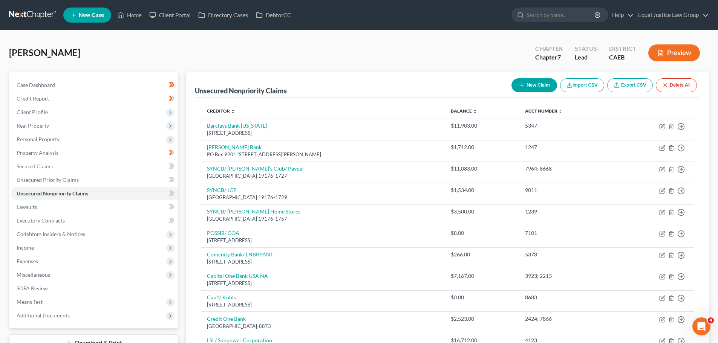
click at [524, 84] on button "New Claim" at bounding box center [534, 85] width 46 height 14
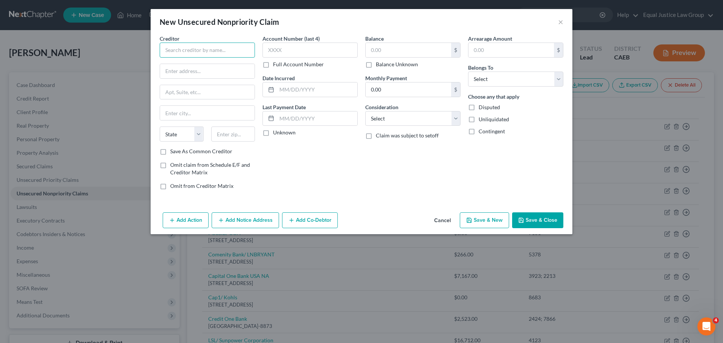
click at [176, 53] on input "text" at bounding box center [207, 50] width 95 height 15
click at [185, 67] on input "text" at bounding box center [207, 71] width 95 height 14
click at [201, 133] on select "State [US_STATE] AK AR AZ CA CO CT DE DC [GEOGRAPHIC_DATA] [GEOGRAPHIC_DATA] GU…" at bounding box center [182, 134] width 44 height 15
click at [160, 127] on select "State [US_STATE] AK AR AZ CA CO CT DE DC [GEOGRAPHIC_DATA] [GEOGRAPHIC_DATA] GU…" at bounding box center [182, 134] width 44 height 15
click at [241, 133] on input "text" at bounding box center [233, 134] width 44 height 15
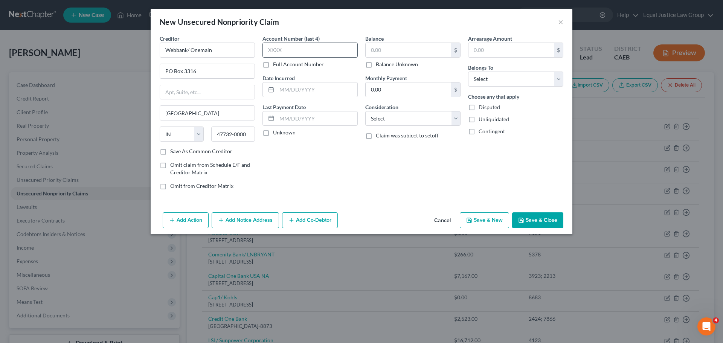
click at [300, 177] on div "Account Number (last 4) Full Account Number Date Incurred Last Payment Date Unk…" at bounding box center [310, 115] width 103 height 161
click at [307, 45] on div "Account Number (last 4) Full Account Number" at bounding box center [310, 52] width 95 height 34
click at [305, 51] on input "text" at bounding box center [310, 50] width 95 height 15
click at [291, 88] on input "text" at bounding box center [317, 89] width 81 height 14
click at [306, 114] on input "text" at bounding box center [317, 119] width 81 height 14
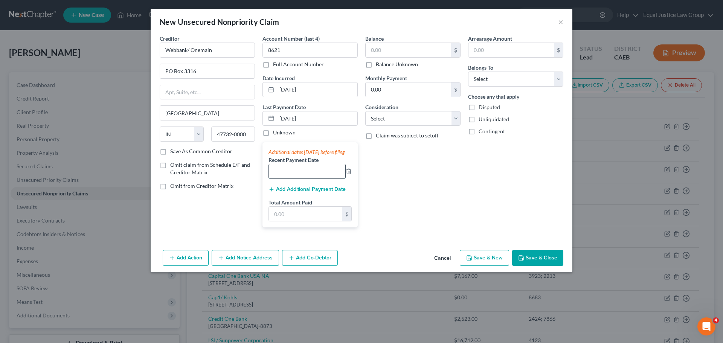
click at [290, 178] on input "text" at bounding box center [307, 171] width 76 height 14
click at [304, 220] on input "text" at bounding box center [305, 214] width 73 height 14
click at [405, 52] on input "text" at bounding box center [409, 50] width 86 height 14
click at [399, 91] on input "0.00" at bounding box center [409, 89] width 86 height 14
click at [397, 119] on select "Select Cable / Satellite Services Collection Agency Credit Card Debt Debt Couns…" at bounding box center [412, 118] width 95 height 15
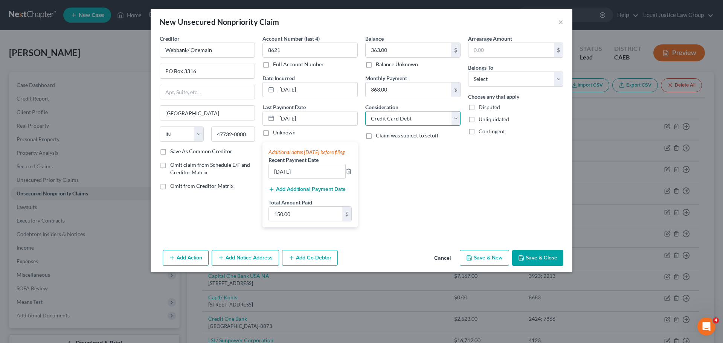
click at [365, 111] on select "Select Cable / Satellite Services Collection Agency Credit Card Debt Debt Couns…" at bounding box center [412, 118] width 95 height 15
click at [496, 50] on input "text" at bounding box center [512, 50] width 86 height 14
click at [483, 74] on select "Select Debtor 1 Only Debtor 2 Only Debtor 1 And Debtor 2 Only At Least One Of T…" at bounding box center [515, 79] width 95 height 15
click at [468, 72] on select "Select Debtor 1 Only Debtor 2 Only Debtor 1 And Debtor 2 Only At Least One Of T…" at bounding box center [515, 79] width 95 height 15
click at [552, 153] on div "Arrearage Amount $ Belongs To * Select Debtor 1 Only Debtor 2 Only Debtor 1 And…" at bounding box center [515, 134] width 103 height 199
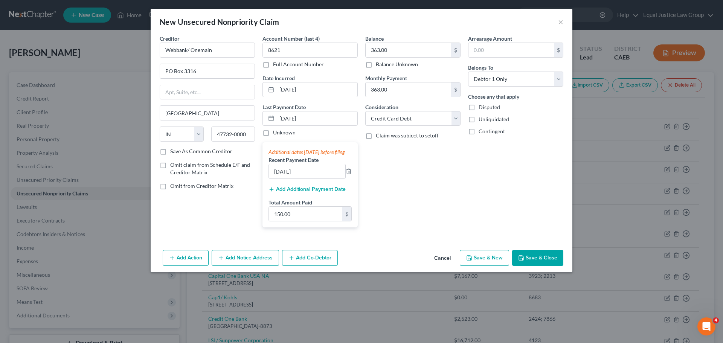
click at [540, 266] on button "Save & Close" at bounding box center [537, 258] width 51 height 16
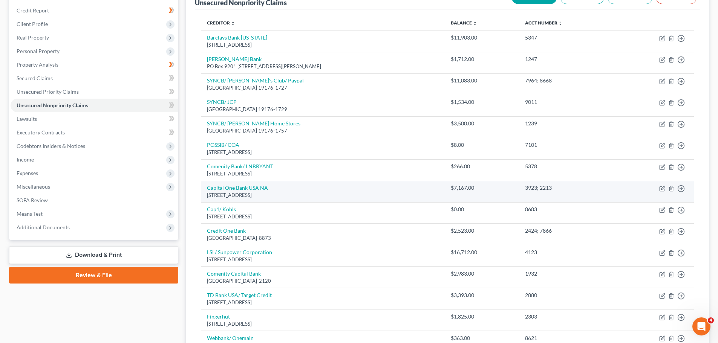
scroll to position [75, 0]
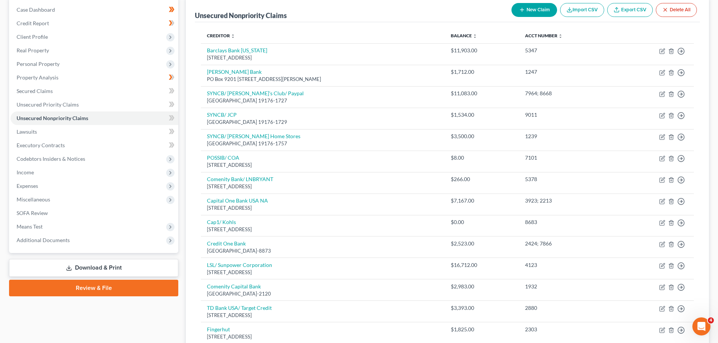
click at [542, 14] on button "New Claim" at bounding box center [534, 10] width 46 height 14
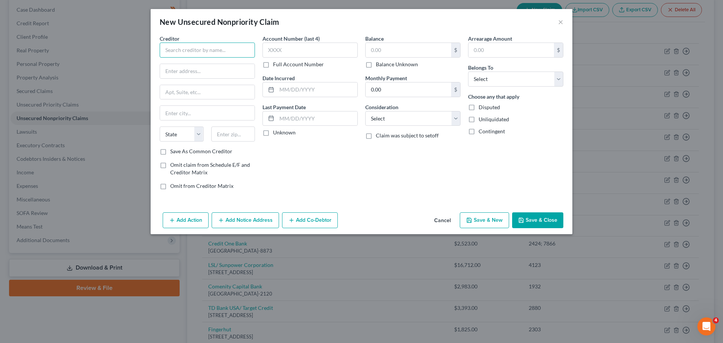
click at [203, 48] on input "text" at bounding box center [207, 50] width 95 height 15
drag, startPoint x: 191, startPoint y: 73, endPoint x: 177, endPoint y: 67, distance: 15.7
click at [191, 73] on input "text" at bounding box center [207, 71] width 95 height 14
click at [187, 113] on input "text" at bounding box center [207, 113] width 95 height 14
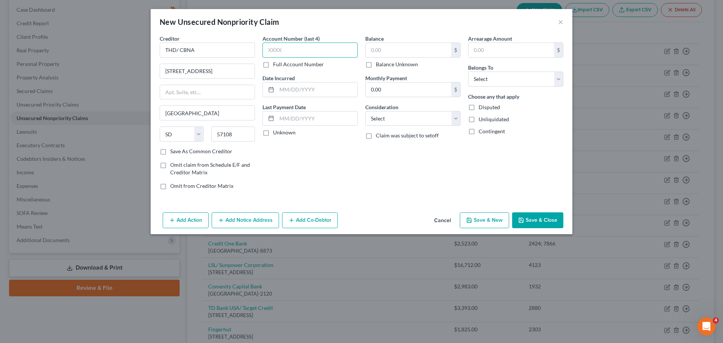
click at [301, 47] on input "text" at bounding box center [310, 50] width 95 height 15
click at [325, 92] on input "text" at bounding box center [317, 89] width 81 height 14
click at [298, 119] on input "text" at bounding box center [317, 119] width 81 height 14
click at [391, 47] on input "text" at bounding box center [409, 50] width 86 height 14
click at [406, 91] on input "0.00" at bounding box center [409, 89] width 86 height 14
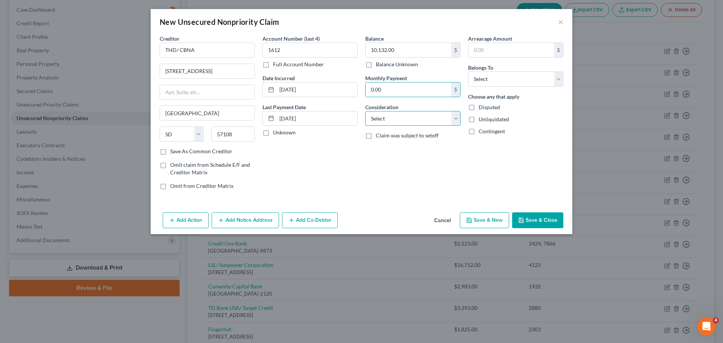
click at [405, 116] on select "Select Cable / Satellite Services Collection Agency Credit Card Debt Debt Couns…" at bounding box center [412, 118] width 95 height 15
click at [365, 111] on select "Select Cable / Satellite Services Collection Agency Credit Card Debt Debt Couns…" at bounding box center [412, 118] width 95 height 15
click at [402, 140] on div "Balance 10,132.00 $ Balance Unknown Balance Undetermined 10,132.00 $ Balance Un…" at bounding box center [413, 115] width 103 height 161
click at [402, 116] on select "Select Cable / Satellite Services Collection Agency Credit Card Debt Debt Couns…" at bounding box center [412, 118] width 95 height 15
click at [365, 111] on select "Select Cable / Satellite Services Collection Agency Credit Card Debt Debt Couns…" at bounding box center [412, 118] width 95 height 15
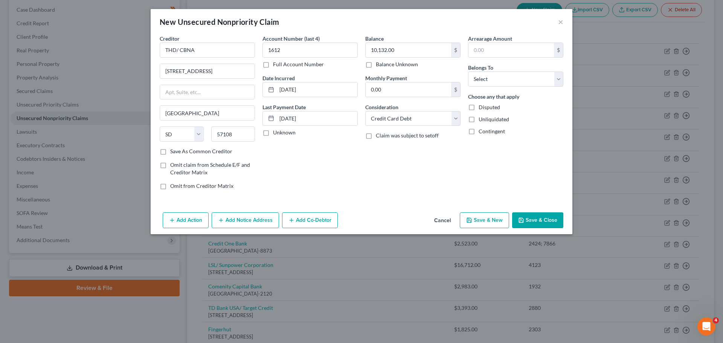
drag, startPoint x: 515, startPoint y: 189, endPoint x: 521, endPoint y: 132, distance: 56.9
click at [515, 189] on div "Arrearage Amount $ Belongs To * Select Debtor 1 Only Debtor 2 Only Debtor 1 And…" at bounding box center [515, 115] width 103 height 161
click at [490, 48] on input "text" at bounding box center [512, 50] width 86 height 14
click at [480, 82] on select "Select Debtor 1 Only Debtor 2 Only Debtor 1 And Debtor 2 Only At Least One Of T…" at bounding box center [515, 79] width 95 height 15
click at [468, 72] on select "Select Debtor 1 Only Debtor 2 Only Debtor 1 And Debtor 2 Only At Least One Of T…" at bounding box center [515, 79] width 95 height 15
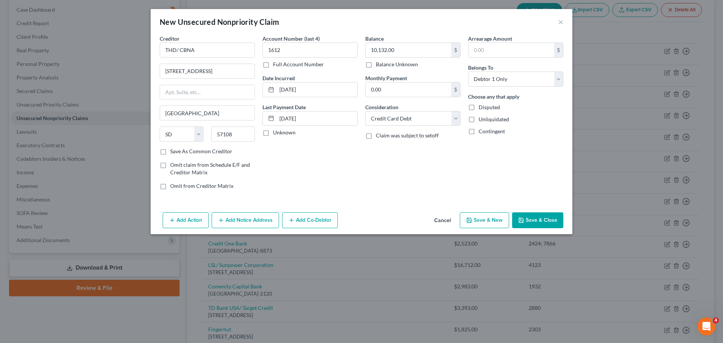
click at [500, 167] on div "Arrearage Amount $ Belongs To * Select Debtor 1 Only Debtor 2 Only Debtor 1 And…" at bounding box center [515, 115] width 103 height 161
click at [479, 48] on input "text" at bounding box center [512, 50] width 86 height 14
drag, startPoint x: 448, startPoint y: 167, endPoint x: 512, endPoint y: 206, distance: 74.6
click at [448, 167] on div "Balance 10,132.00 $ Balance Unknown Balance Undetermined 10,132.00 $ Balance Un…" at bounding box center [413, 115] width 103 height 161
click at [535, 220] on button "Save & Close" at bounding box center [537, 220] width 51 height 16
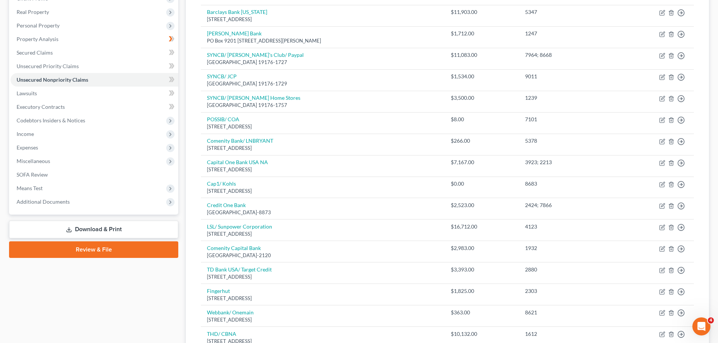
scroll to position [12, 0]
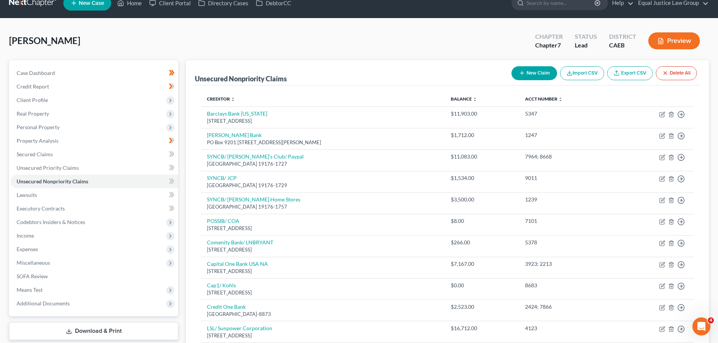
click at [535, 75] on button "New Claim" at bounding box center [534, 73] width 46 height 14
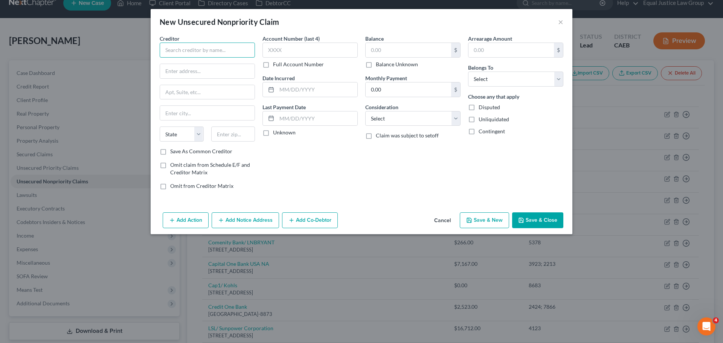
click at [193, 52] on input "text" at bounding box center [207, 50] width 95 height 15
click at [192, 92] on input "Attn:" at bounding box center [207, 92] width 95 height 14
drag, startPoint x: 192, startPoint y: 92, endPoint x: 161, endPoint y: 93, distance: 30.9
click at [161, 93] on input "Attn:" at bounding box center [207, 92] width 95 height 14
click at [282, 50] on input "text" at bounding box center [310, 50] width 95 height 15
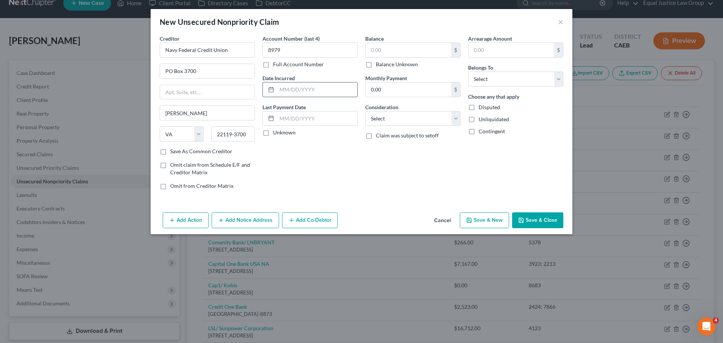
click at [288, 87] on input "text" at bounding box center [317, 89] width 81 height 14
click at [303, 118] on input "text" at bounding box center [317, 119] width 81 height 14
click at [412, 51] on input "text" at bounding box center [409, 50] width 86 height 14
click at [408, 91] on input "0.00" at bounding box center [409, 89] width 86 height 14
click at [417, 116] on select "Select Cable / Satellite Services Collection Agency Credit Card Debt Debt Couns…" at bounding box center [412, 118] width 95 height 15
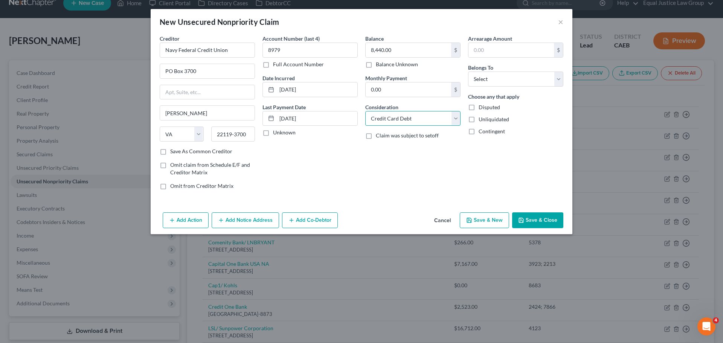
click at [365, 111] on select "Select Cable / Satellite Services Collection Agency Credit Card Debt Debt Couns…" at bounding box center [412, 118] width 95 height 15
click at [449, 142] on div "Balance 8,440.00 $ Balance Unknown Balance Undetermined 8,440.00 $ Balance Unkn…" at bounding box center [413, 115] width 103 height 161
click at [523, 78] on select "Select Debtor 1 Only Debtor 2 Only Debtor 1 And Debtor 2 Only At Least One Of T…" at bounding box center [515, 79] width 95 height 15
click at [468, 72] on select "Select Debtor 1 Only Debtor 2 Only Debtor 1 And Debtor 2 Only At Least One Of T…" at bounding box center [515, 79] width 95 height 15
click at [539, 100] on div "Choose any that apply Disputed Unliquidated Contingent" at bounding box center [515, 114] width 95 height 43
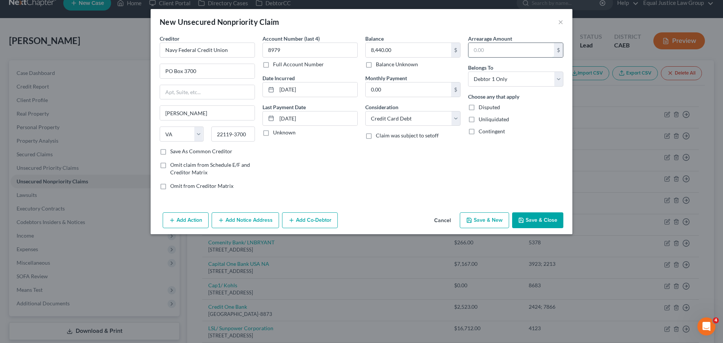
click at [498, 54] on input "text" at bounding box center [512, 50] width 86 height 14
click at [533, 220] on button "Save & Close" at bounding box center [537, 220] width 51 height 16
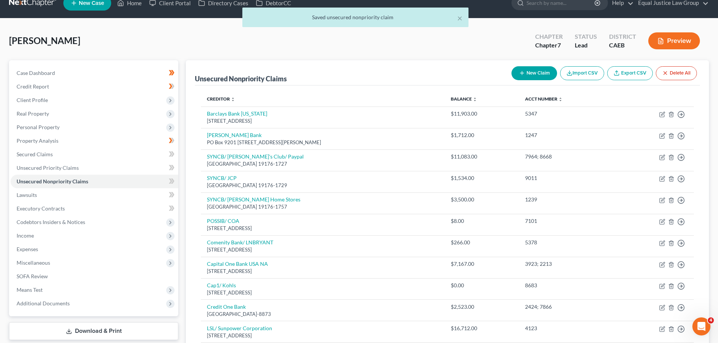
click at [544, 75] on button "New Claim" at bounding box center [534, 73] width 46 height 14
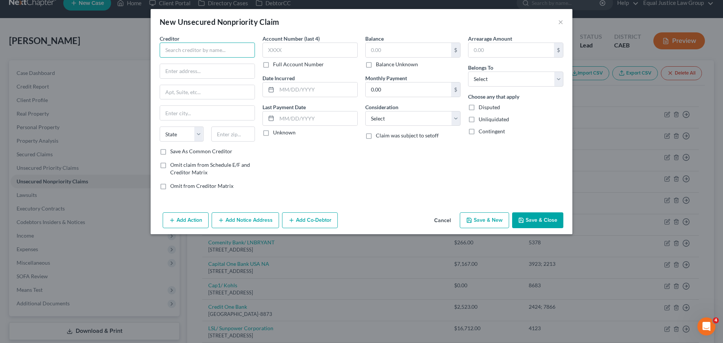
click at [185, 50] on input "text" at bounding box center [207, 50] width 95 height 15
click at [211, 69] on input "text" at bounding box center [207, 71] width 95 height 14
click at [165, 49] on input "Department of Education" at bounding box center [207, 50] width 95 height 15
click at [187, 72] on input "text" at bounding box center [207, 71] width 95 height 14
click at [173, 113] on input "text" at bounding box center [207, 113] width 95 height 14
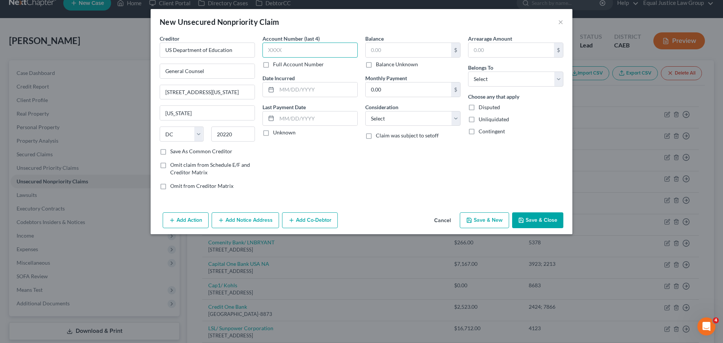
click at [305, 49] on input "text" at bounding box center [310, 50] width 95 height 15
click at [273, 64] on label "Full Account Number" at bounding box center [298, 65] width 51 height 8
click at [276, 64] on input "Full Account Number" at bounding box center [278, 63] width 5 height 5
click at [286, 50] on input "2999" at bounding box center [310, 50] width 95 height 15
click at [329, 116] on input "text" at bounding box center [317, 119] width 81 height 14
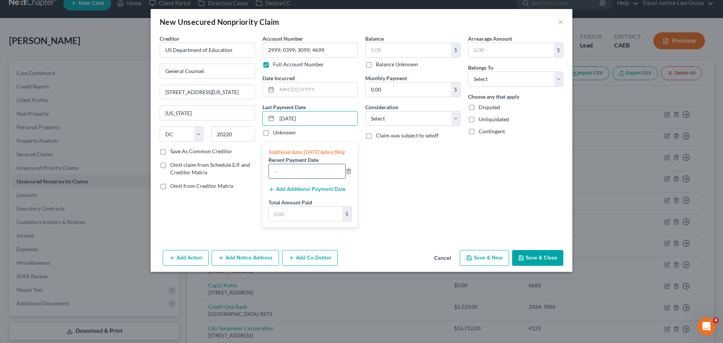
click at [316, 179] on input "text" at bounding box center [307, 171] width 76 height 14
click at [303, 221] on input "text" at bounding box center [305, 214] width 73 height 14
click at [349, 173] on line "button" at bounding box center [349, 172] width 0 height 2
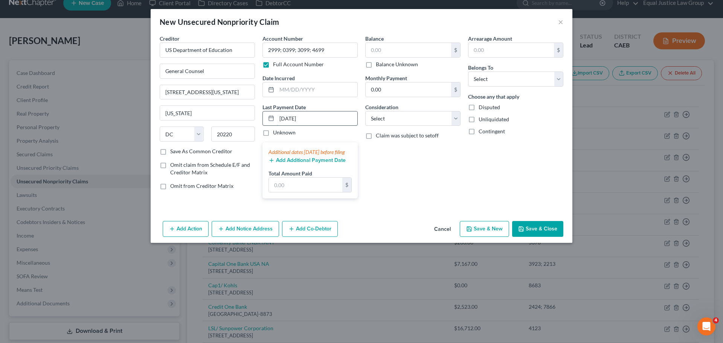
click at [327, 119] on input "[DATE]" at bounding box center [317, 119] width 81 height 14
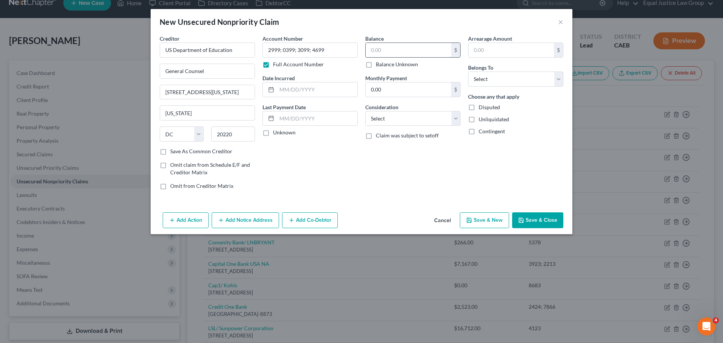
click at [402, 49] on input "text" at bounding box center [409, 50] width 86 height 14
click at [405, 118] on select "Select Cable / Satellite Services Collection Agency Credit Card Debt Debt Couns…" at bounding box center [412, 118] width 95 height 15
click at [365, 111] on select "Select Cable / Satellite Services Collection Agency Credit Card Debt Debt Couns…" at bounding box center [412, 118] width 95 height 15
click at [484, 180] on div "Arrearage Amount $ Belongs To * Select Debtor 1 Only Debtor 2 Only Debtor 1 And…" at bounding box center [515, 115] width 103 height 161
click at [502, 76] on select "Select Debtor 1 Only Debtor 2 Only Debtor 1 And Debtor 2 Only At Least One Of T…" at bounding box center [515, 79] width 95 height 15
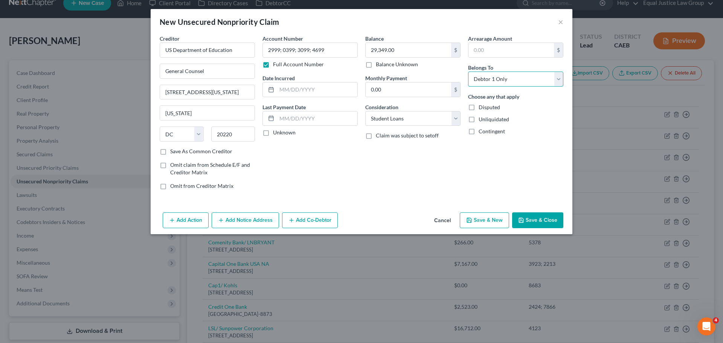
click at [468, 72] on select "Select Debtor 1 Only Debtor 2 Only Debtor 1 And Debtor 2 Only At Least One Of T…" at bounding box center [515, 79] width 95 height 15
click at [542, 103] on div "Choose any that apply Disputed Unliquidated Contingent" at bounding box center [515, 114] width 95 height 43
click at [530, 218] on button "Save & Close" at bounding box center [537, 220] width 51 height 16
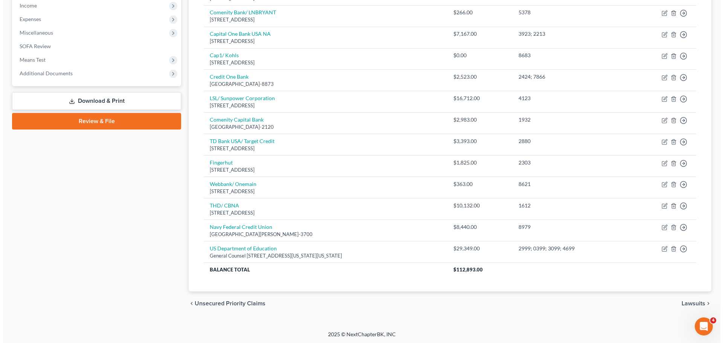
scroll to position [243, 0]
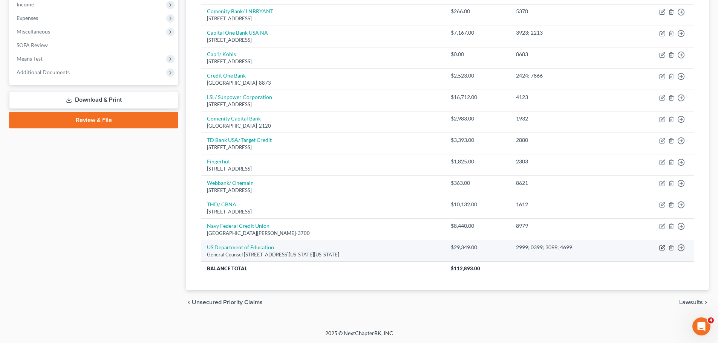
click at [660, 247] on icon "button" at bounding box center [662, 248] width 6 height 6
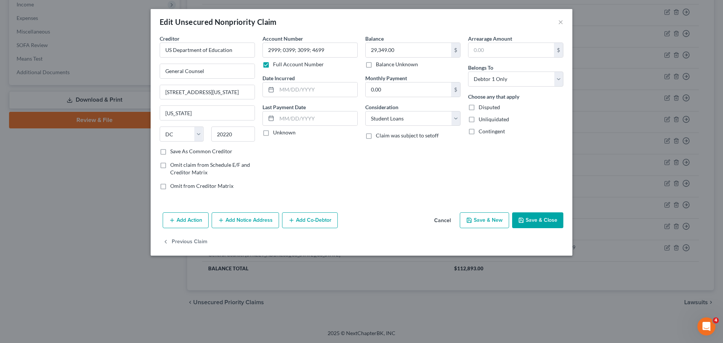
click at [247, 221] on button "Add Notice Address" at bounding box center [245, 220] width 67 height 16
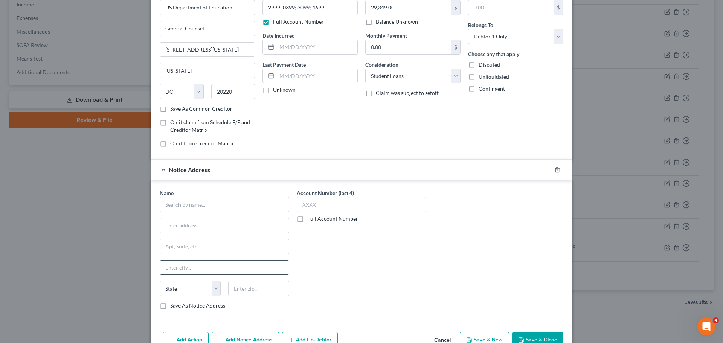
scroll to position [84, 0]
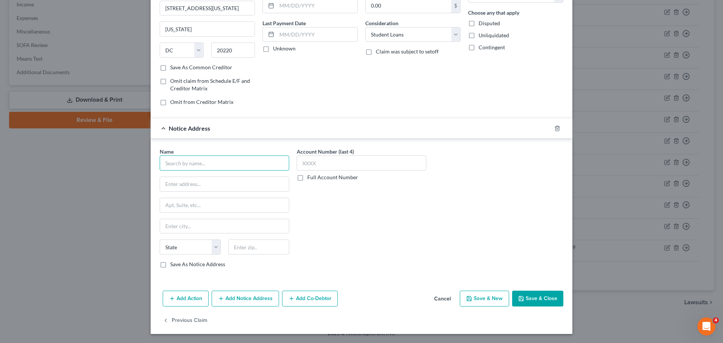
click at [182, 165] on input "text" at bounding box center [225, 163] width 130 height 15
click at [324, 164] on input "text" at bounding box center [362, 163] width 130 height 15
click at [307, 177] on label "Full Account Number" at bounding box center [332, 178] width 51 height 8
click at [310, 177] on input "Full Account Number" at bounding box center [312, 176] width 5 height 5
click at [316, 166] on input "2999" at bounding box center [362, 163] width 130 height 15
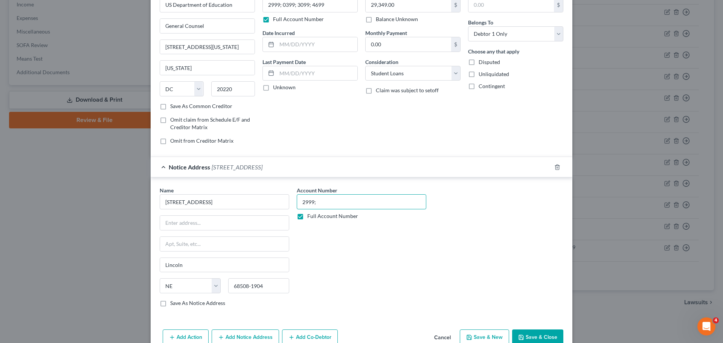
scroll to position [0, 0]
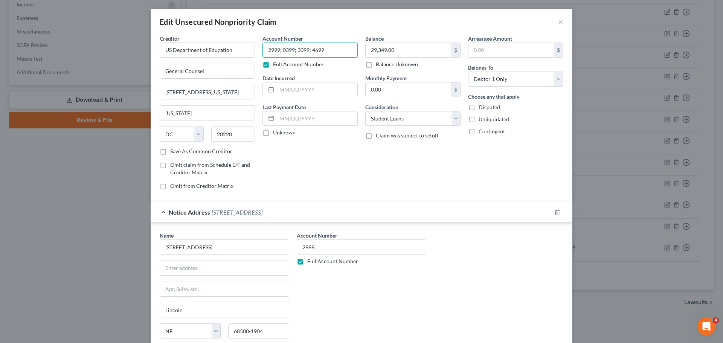
click at [294, 49] on input "2999; 0399; 3099; 4699" at bounding box center [310, 50] width 95 height 15
click at [312, 244] on input "2999;" at bounding box center [362, 247] width 130 height 15
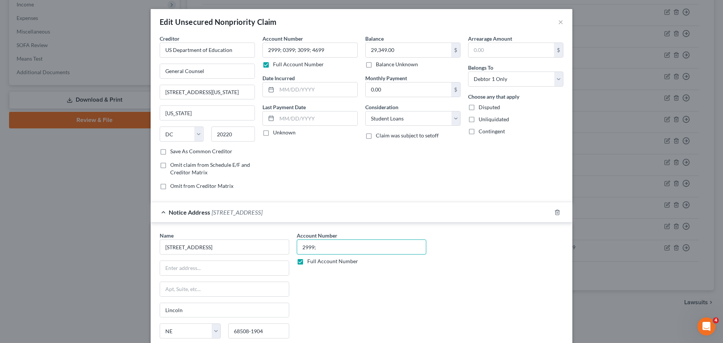
click at [312, 244] on input "2999;" at bounding box center [362, 247] width 130 height 15
paste input "0399; 3099; 4699"
click at [407, 280] on div "Account Number 2999; 0399; 3099; 4699 Full Account Number" at bounding box center [361, 295] width 137 height 127
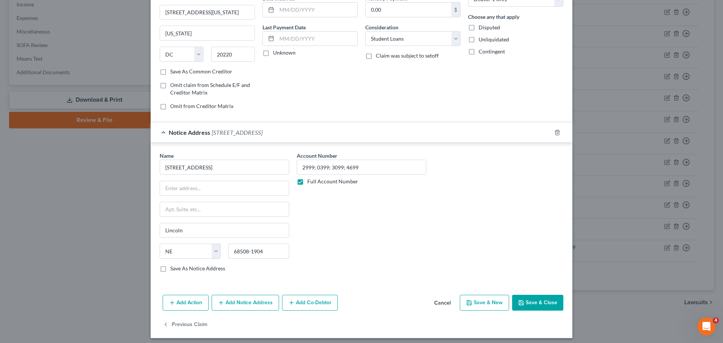
scroll to position [84, 0]
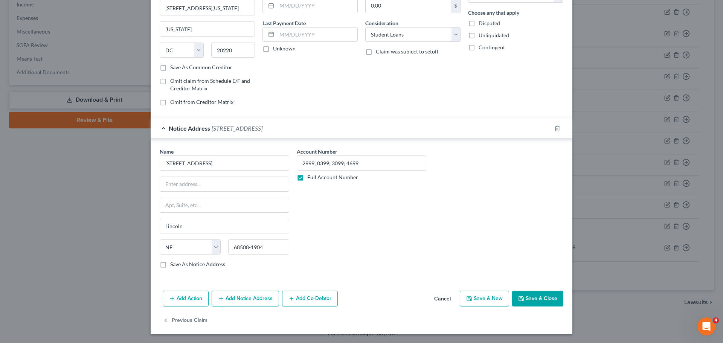
click at [535, 298] on button "Save & Close" at bounding box center [537, 299] width 51 height 16
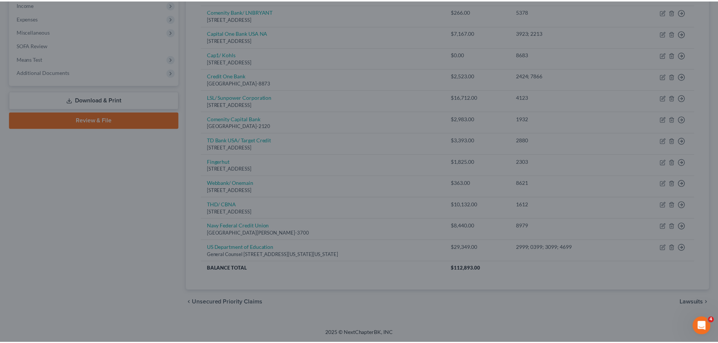
scroll to position [0, 0]
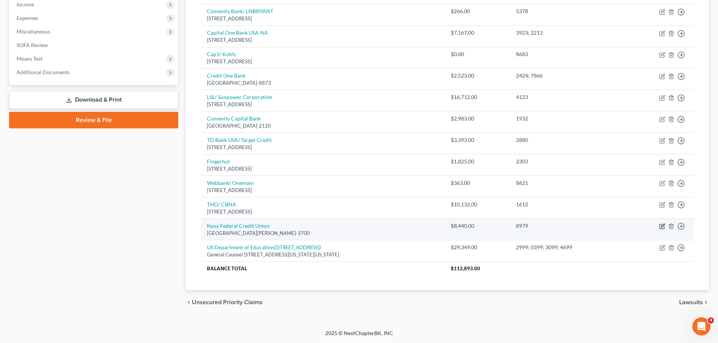
click at [661, 227] on icon "button" at bounding box center [662, 225] width 3 height 3
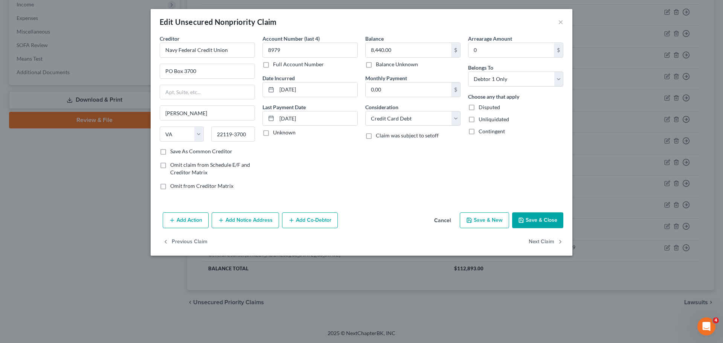
click at [275, 65] on label "Full Account Number" at bounding box center [298, 65] width 51 height 8
click at [276, 65] on input "Full Account Number" at bounding box center [278, 63] width 5 height 5
click at [285, 51] on input "8979" at bounding box center [310, 50] width 95 height 15
click at [408, 50] on input "8,440.00" at bounding box center [409, 50] width 86 height 14
click at [543, 218] on button "Save & Close" at bounding box center [537, 220] width 51 height 16
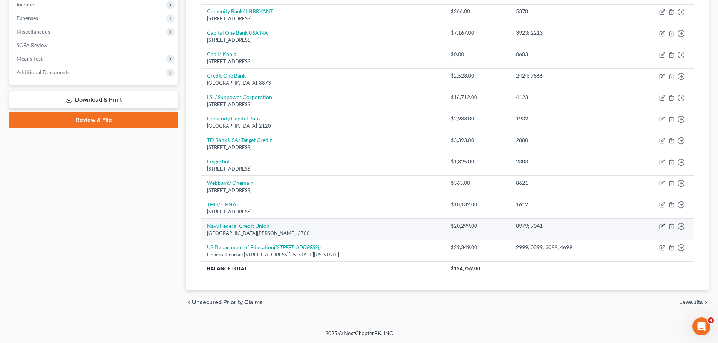
click at [662, 228] on icon "button" at bounding box center [662, 225] width 3 height 3
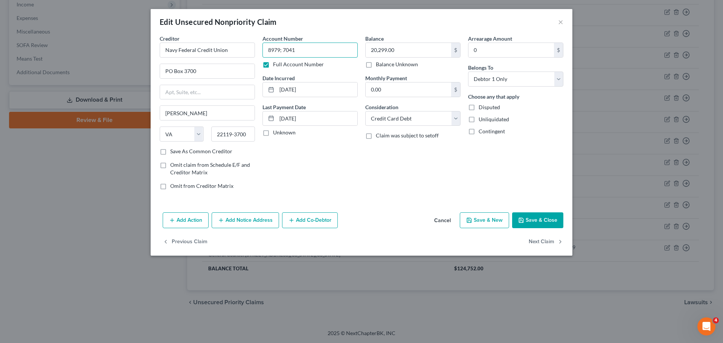
click at [313, 50] on input "8979; 7041" at bounding box center [310, 50] width 95 height 15
click at [403, 47] on input "20,299.00" at bounding box center [409, 50] width 86 height 14
click at [547, 220] on button "Save & Close" at bounding box center [537, 220] width 51 height 16
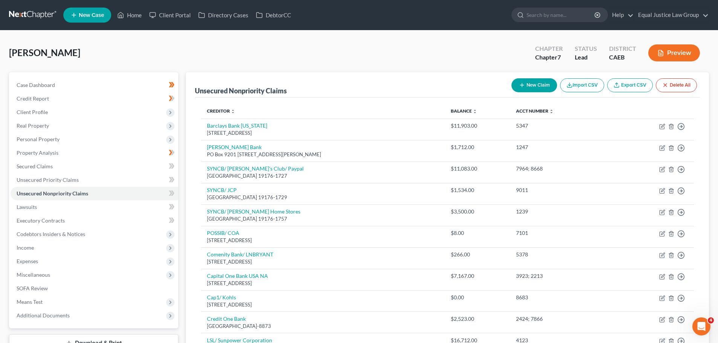
click at [537, 84] on button "New Claim" at bounding box center [534, 85] width 46 height 14
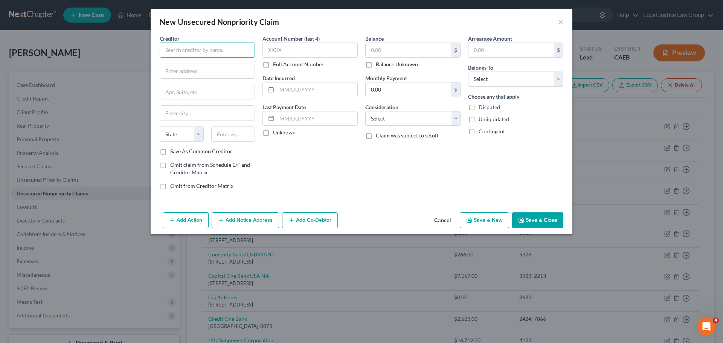
click at [189, 52] on input "text" at bounding box center [207, 50] width 95 height 15
click at [188, 69] on input "text" at bounding box center [207, 71] width 95 height 14
drag, startPoint x: 202, startPoint y: 92, endPoint x: 189, endPoint y: 70, distance: 26.2
click at [162, 93] on input "PO Box 7247" at bounding box center [207, 92] width 95 height 14
click at [204, 71] on input "Lockbox 6112" at bounding box center [207, 71] width 95 height 14
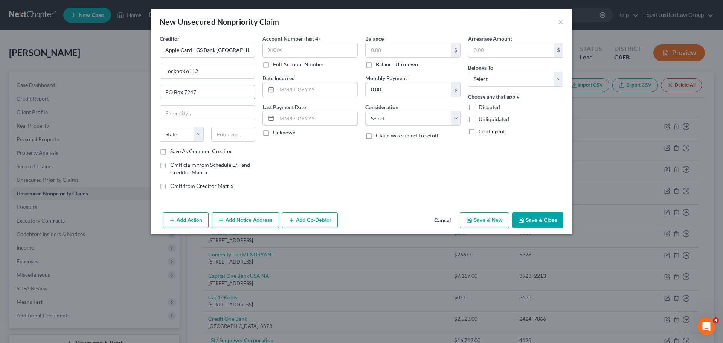
drag, startPoint x: 199, startPoint y: 90, endPoint x: 165, endPoint y: 93, distance: 34.4
click at [165, 93] on input "PO Box 7247" at bounding box center [207, 92] width 95 height 14
click at [212, 70] on input "Lockbox 6112" at bounding box center [207, 71] width 95 height 14
paste input "PO Box 7247"
click at [206, 93] on input "text" at bounding box center [207, 92] width 95 height 14
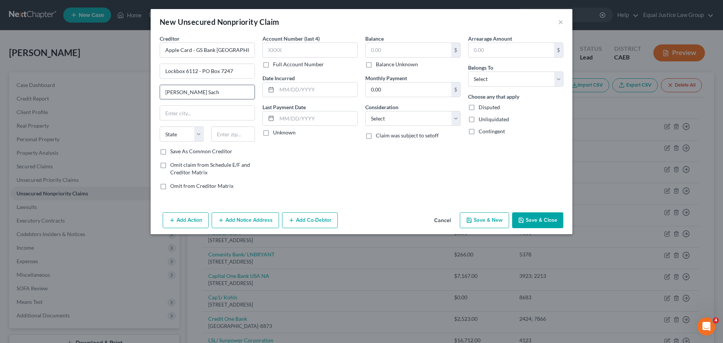
click at [215, 94] on input "[PERSON_NAME] Sach" at bounding box center [207, 92] width 95 height 14
drag, startPoint x: 196, startPoint y: 49, endPoint x: 240, endPoint y: 49, distance: 44.5
click at [240, 49] on input "Apple Card - GS Bank [GEOGRAPHIC_DATA]" at bounding box center [207, 50] width 95 height 15
drag, startPoint x: 229, startPoint y: 92, endPoint x: 160, endPoint y: 94, distance: 69.0
click at [160, 94] on div "[PERSON_NAME] [PERSON_NAME] Bank" at bounding box center [207, 92] width 95 height 15
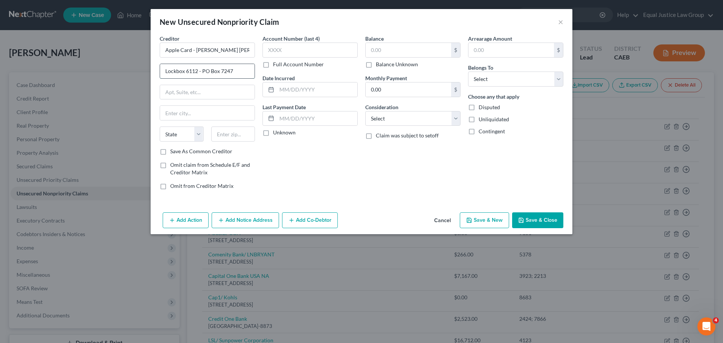
drag, startPoint x: 198, startPoint y: 70, endPoint x: 248, endPoint y: 72, distance: 50.5
click at [248, 72] on input "Lockbox 6112 - PO Box 7247" at bounding box center [207, 71] width 95 height 14
click at [194, 88] on input "text" at bounding box center [207, 92] width 95 height 14
paste input "- PO Box 7247"
drag, startPoint x: 169, startPoint y: 92, endPoint x: 155, endPoint y: 93, distance: 13.6
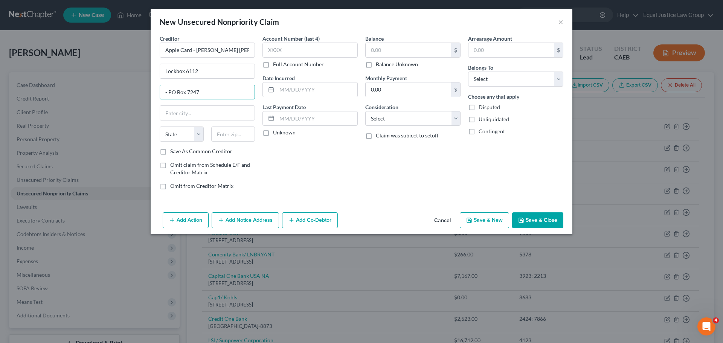
click at [156, 93] on div "Creditor * Apple Card - [PERSON_NAME] [PERSON_NAME] Bank Lockbox 6112 - PO Box …" at bounding box center [207, 115] width 103 height 161
click at [200, 117] on input "text" at bounding box center [207, 113] width 95 height 14
click at [318, 47] on input "text" at bounding box center [310, 50] width 95 height 15
click at [316, 89] on input "text" at bounding box center [317, 89] width 81 height 14
click at [289, 115] on input "text" at bounding box center [317, 119] width 81 height 14
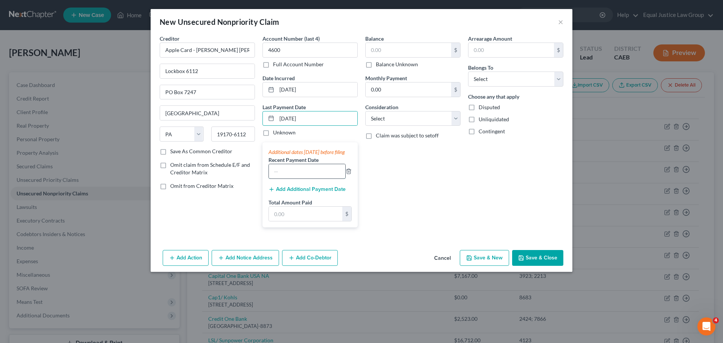
click at [288, 176] on input "text" at bounding box center [307, 171] width 76 height 14
click at [304, 179] on input "550.00" at bounding box center [307, 171] width 76 height 14
click at [300, 221] on input "text" at bounding box center [305, 214] width 73 height 14
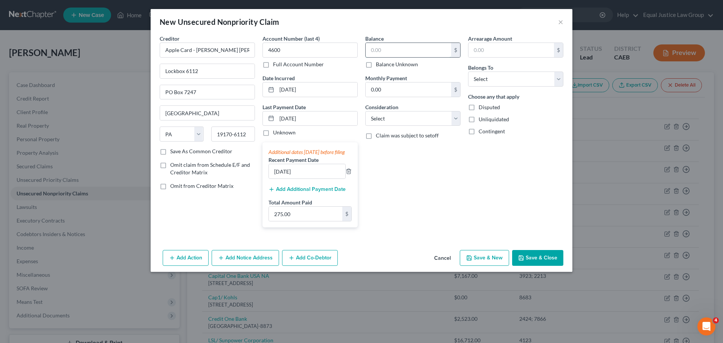
click at [401, 44] on input "text" at bounding box center [409, 50] width 86 height 14
click at [411, 88] on input "0.00" at bounding box center [409, 89] width 86 height 14
click at [391, 121] on select "Select Cable / Satellite Services Collection Agency Credit Card Debt Debt Couns…" at bounding box center [412, 118] width 95 height 15
click at [365, 111] on select "Select Cable / Satellite Services Collection Agency Credit Card Debt Debt Couns…" at bounding box center [412, 118] width 95 height 15
click at [414, 168] on div "Balance 3,030.00 $ Balance Unknown Balance Undetermined 3,030.00 $ Balance Unkn…" at bounding box center [413, 134] width 103 height 199
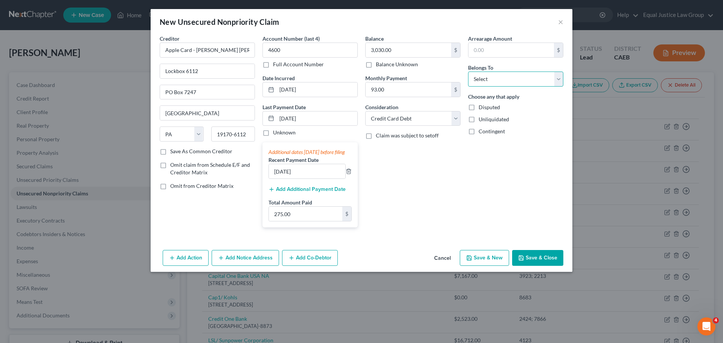
drag, startPoint x: 504, startPoint y: 78, endPoint x: 504, endPoint y: 86, distance: 8.3
click at [504, 78] on select "Select Debtor 1 Only Debtor 2 Only Debtor 1 And Debtor 2 Only At Least One Of T…" at bounding box center [515, 79] width 95 height 15
click at [468, 72] on select "Select Debtor 1 Only Debtor 2 Only Debtor 1 And Debtor 2 Only At Least One Of T…" at bounding box center [515, 79] width 95 height 15
click at [527, 156] on div "Arrearage Amount $ Belongs To * Select Debtor 1 Only Debtor 2 Only Debtor 1 And…" at bounding box center [515, 134] width 103 height 199
click at [541, 263] on button "Save & Close" at bounding box center [537, 258] width 51 height 16
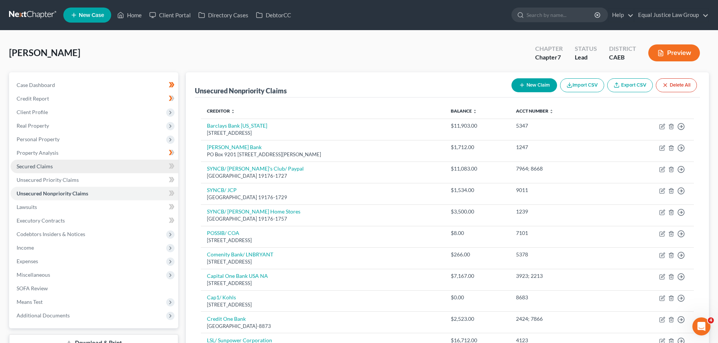
click at [58, 163] on link "Secured Claims" at bounding box center [95, 167] width 168 height 14
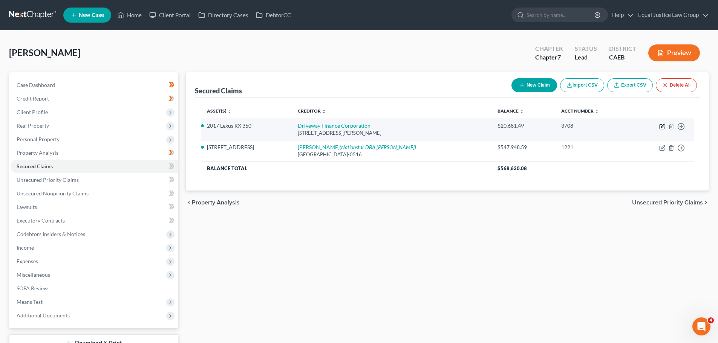
click at [662, 125] on icon "button" at bounding box center [662, 127] width 6 height 6
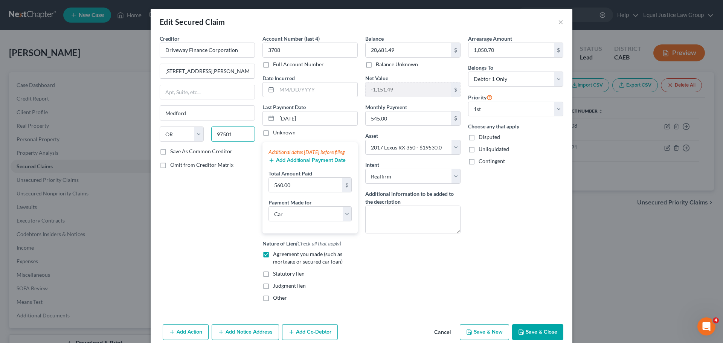
click at [241, 132] on input "97501" at bounding box center [233, 134] width 44 height 15
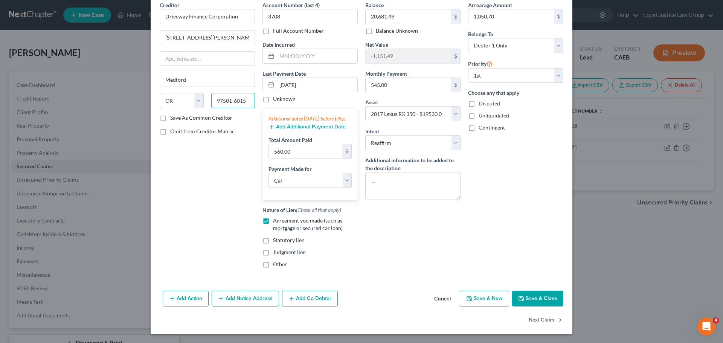
scroll to position [3, 0]
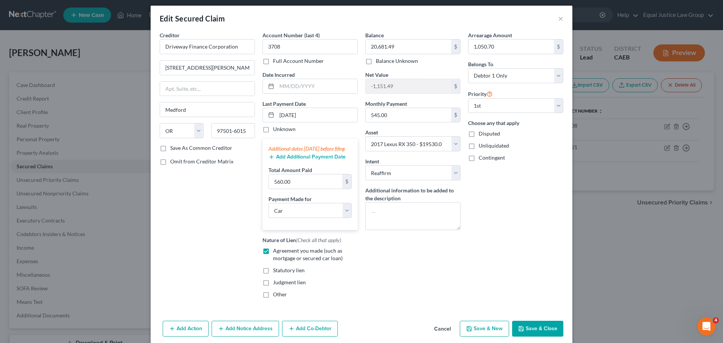
click at [539, 331] on button "Save & Close" at bounding box center [537, 329] width 51 height 16
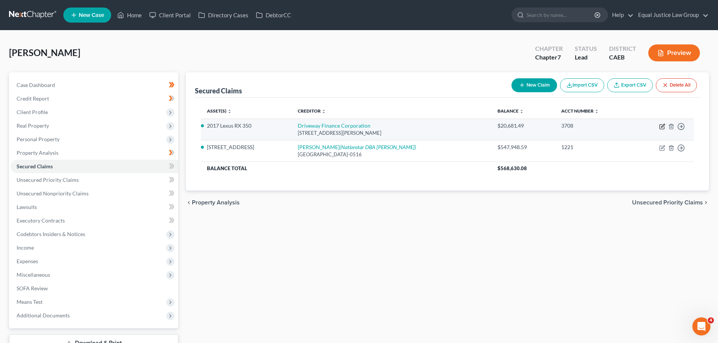
click at [663, 125] on icon "button" at bounding box center [662, 127] width 6 height 6
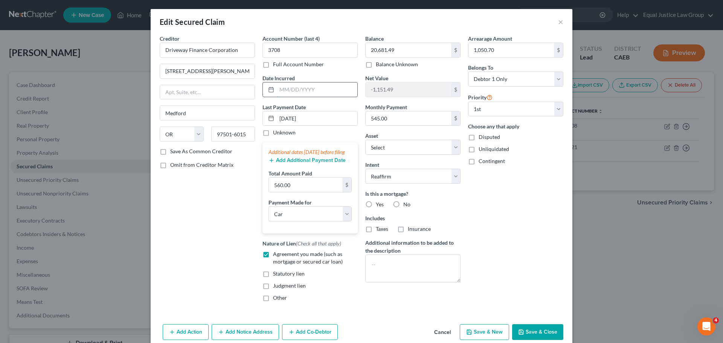
click at [305, 90] on input "text" at bounding box center [317, 89] width 81 height 14
click at [280, 191] on input "560.00" at bounding box center [305, 185] width 73 height 14
click at [290, 192] on input "560.00" at bounding box center [305, 185] width 73 height 14
click at [291, 192] on input "560.00" at bounding box center [305, 185] width 73 height 14
click at [279, 192] on input "560.00" at bounding box center [305, 185] width 73 height 14
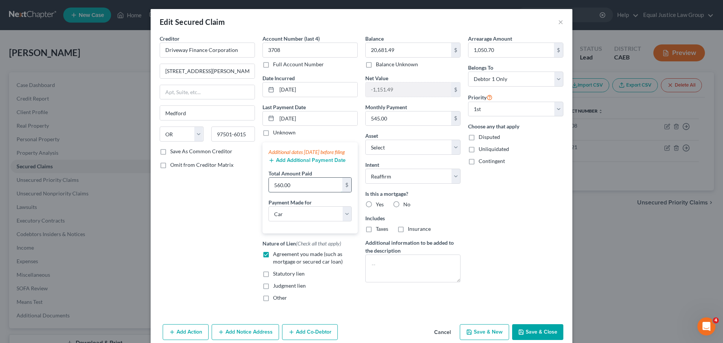
click at [280, 192] on input "560.00" at bounding box center [305, 185] width 73 height 14
click at [317, 192] on input "565.00" at bounding box center [305, 185] width 73 height 14
click at [280, 192] on input "565.00" at bounding box center [305, 185] width 73 height 14
click at [295, 191] on input "560.00" at bounding box center [305, 185] width 73 height 14
click at [403, 203] on label "No" at bounding box center [406, 205] width 7 height 8
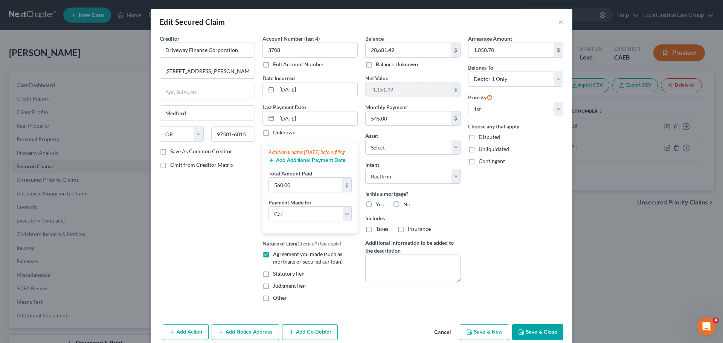
click at [406, 203] on input "No" at bounding box center [408, 203] width 5 height 5
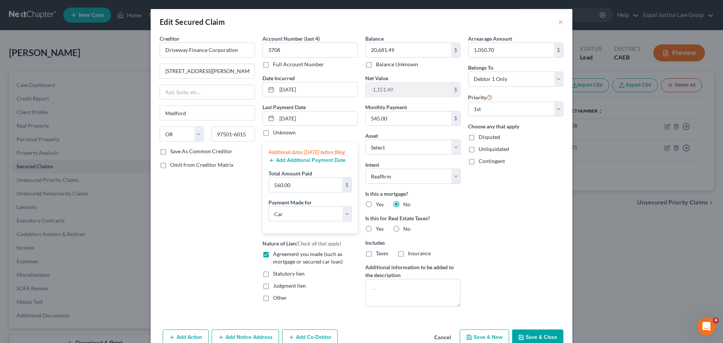
click at [403, 228] on label "No" at bounding box center [406, 229] width 7 height 8
click at [406, 228] on input "No" at bounding box center [408, 227] width 5 height 5
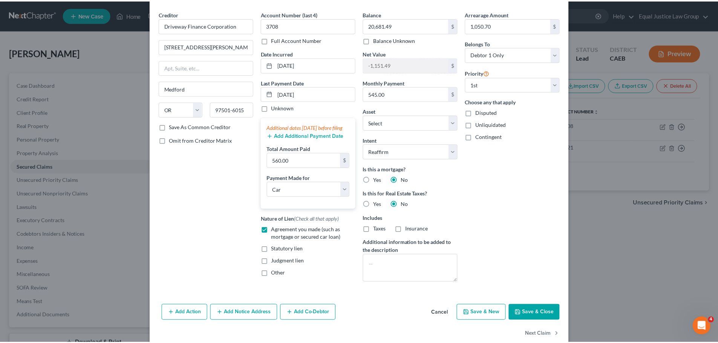
scroll to position [41, 0]
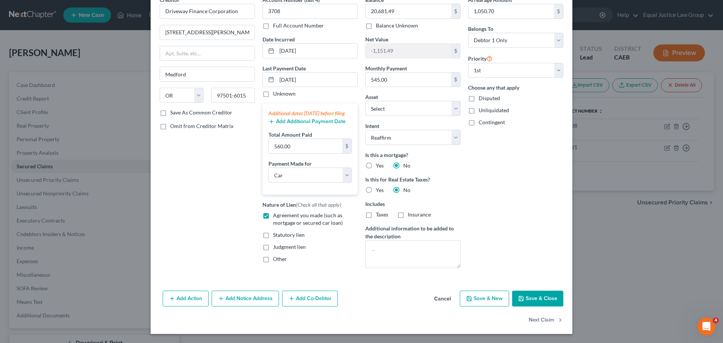
click at [542, 301] on button "Save & Close" at bounding box center [537, 299] width 51 height 16
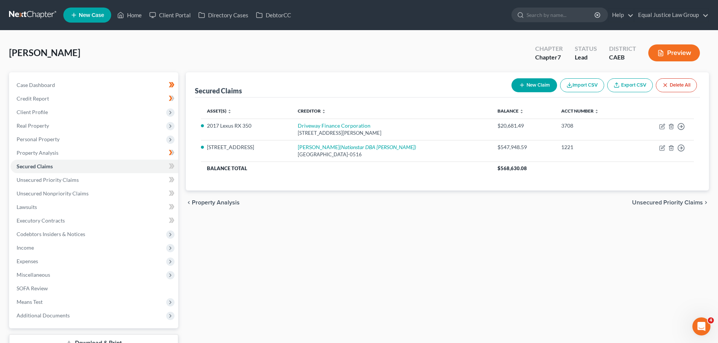
click at [392, 235] on div "Secured Claims New Claim Import CSV Export CSV Delete All Asset(s) expand_more …" at bounding box center [447, 221] width 530 height 299
click at [55, 182] on span "Unsecured Priority Claims" at bounding box center [48, 180] width 62 height 6
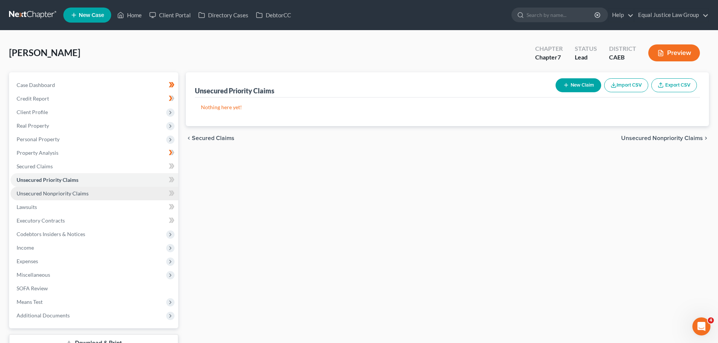
click at [46, 194] on span "Unsecured Nonpriority Claims" at bounding box center [53, 193] width 72 height 6
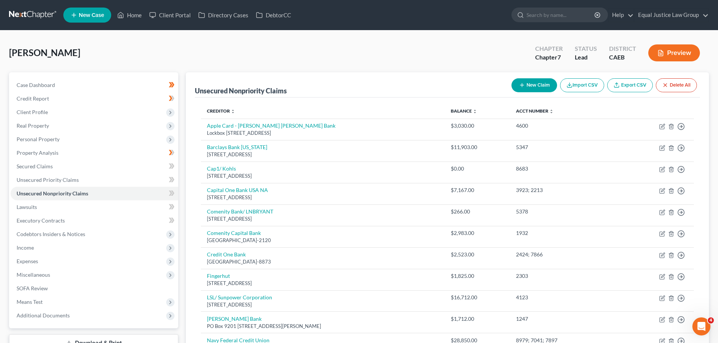
click at [530, 83] on button "New Claim" at bounding box center [534, 85] width 46 height 14
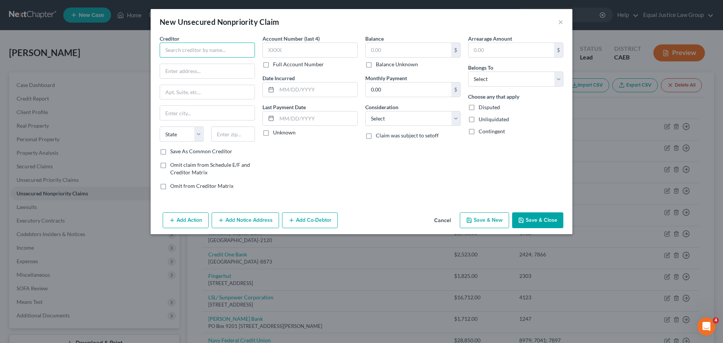
click at [177, 47] on input "text" at bounding box center [207, 50] width 95 height 15
click at [196, 48] on input "text" at bounding box center [207, 50] width 95 height 15
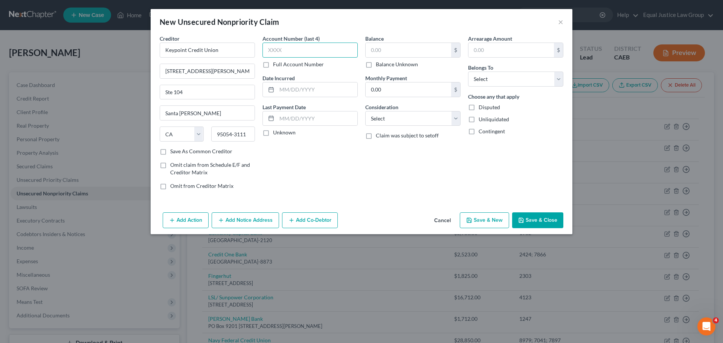
click at [285, 47] on input "text" at bounding box center [310, 50] width 95 height 15
drag, startPoint x: 315, startPoint y: 96, endPoint x: 312, endPoint y: 93, distance: 4.0
click at [316, 96] on input "text" at bounding box center [317, 89] width 81 height 14
click at [308, 120] on input "text" at bounding box center [317, 119] width 81 height 14
click at [380, 50] on input "text" at bounding box center [409, 50] width 86 height 14
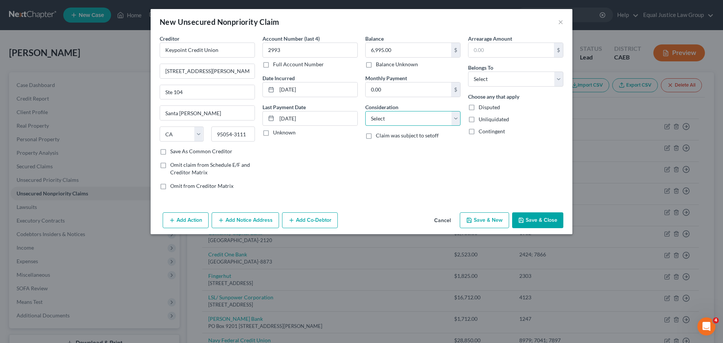
click at [406, 118] on select "Select Cable / Satellite Services Collection Agency Credit Card Debt Debt Couns…" at bounding box center [412, 118] width 95 height 15
click at [365, 111] on select "Select Cable / Satellite Services Collection Agency Credit Card Debt Debt Couns…" at bounding box center [412, 118] width 95 height 15
drag, startPoint x: 457, startPoint y: 118, endPoint x: 453, endPoint y: 125, distance: 8.3
click at [457, 118] on select "Select Cable / Satellite Services Collection Agency Credit Card Debt Debt Couns…" at bounding box center [412, 118] width 95 height 15
click at [365, 111] on select "Select Cable / Satellite Services Collection Agency Credit Card Debt Debt Couns…" at bounding box center [412, 118] width 95 height 15
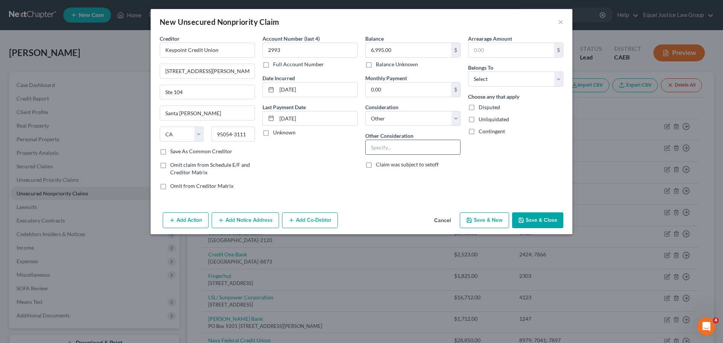
click at [385, 145] on input "text" at bounding box center [413, 147] width 95 height 14
click at [511, 78] on select "Select Debtor 1 Only Debtor 2 Only Debtor 1 And Debtor 2 Only At Least One Of T…" at bounding box center [515, 79] width 95 height 15
click at [468, 72] on select "Select Debtor 1 Only Debtor 2 Only Debtor 1 And Debtor 2 Only At Least One Of T…" at bounding box center [515, 79] width 95 height 15
click at [517, 150] on div "Arrearage Amount $ Belongs To * Select Debtor 1 Only Debtor 2 Only Debtor 1 And…" at bounding box center [515, 115] width 103 height 161
click at [534, 218] on button "Save & Close" at bounding box center [537, 220] width 51 height 16
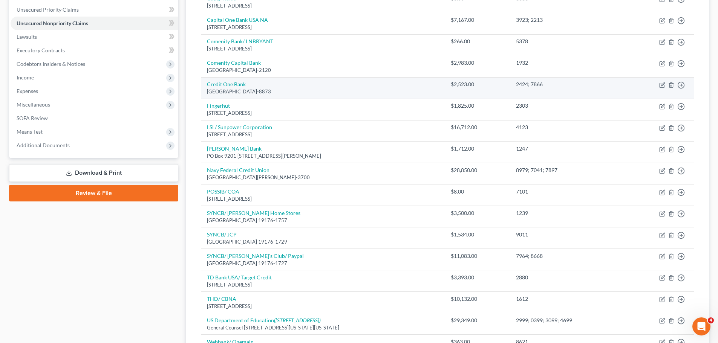
scroll to position [188, 0]
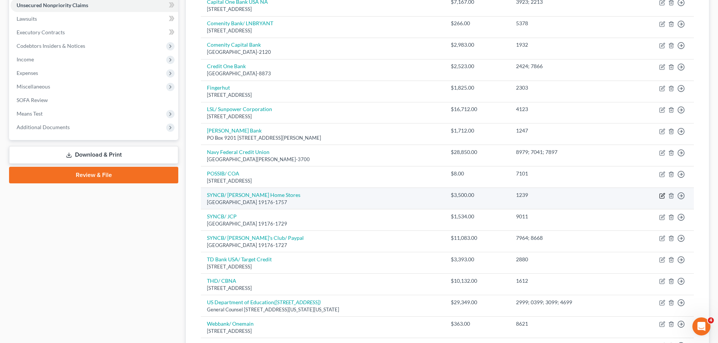
click at [661, 195] on icon "button" at bounding box center [662, 196] width 6 height 6
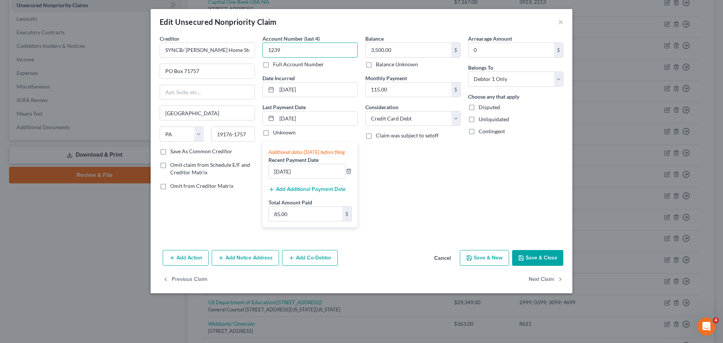
click at [285, 48] on input "1239" at bounding box center [310, 50] width 95 height 15
click at [274, 64] on label "Full Account Number" at bounding box center [298, 65] width 51 height 8
click at [276, 64] on input "Full Account Number" at bounding box center [278, 63] width 5 height 5
click at [289, 51] on input "1239" at bounding box center [310, 50] width 95 height 15
click at [316, 114] on input "[DATE]" at bounding box center [317, 119] width 81 height 14
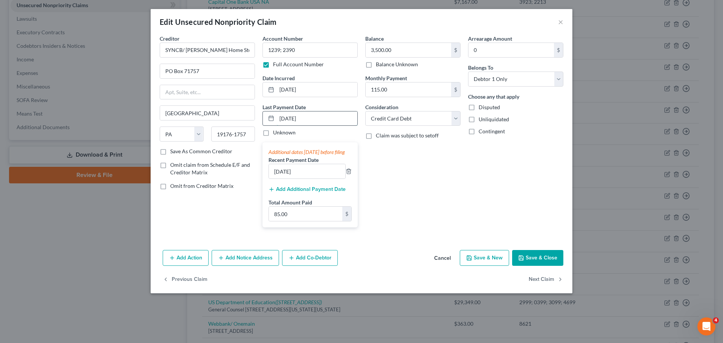
click at [316, 114] on input "[DATE]" at bounding box center [317, 119] width 81 height 14
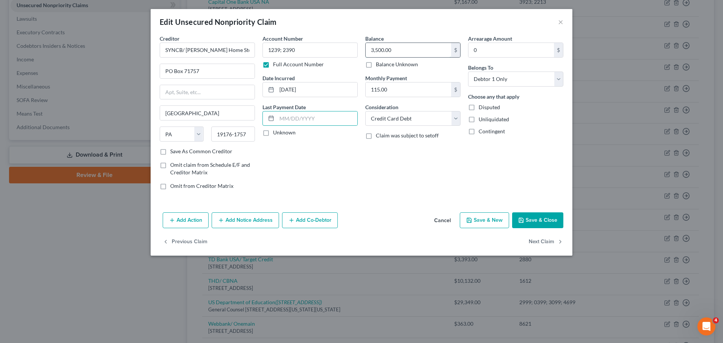
click at [420, 50] on input "3,500.00" at bounding box center [409, 50] width 86 height 14
click at [383, 48] on input "3,500.00" at bounding box center [409, 50] width 86 height 14
click at [533, 157] on div "Arrearage Amount 0 $ Belongs To * Select Debtor 1 Only Debtor 2 Only Debtor 1 A…" at bounding box center [515, 115] width 103 height 161
click at [425, 95] on input "115.00" at bounding box center [409, 89] width 86 height 14
click at [538, 119] on div "Unliquidated" at bounding box center [515, 120] width 95 height 8
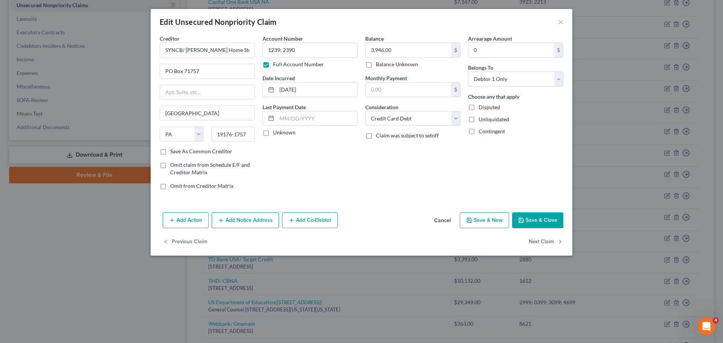
click at [530, 220] on button "Save & Close" at bounding box center [537, 220] width 51 height 16
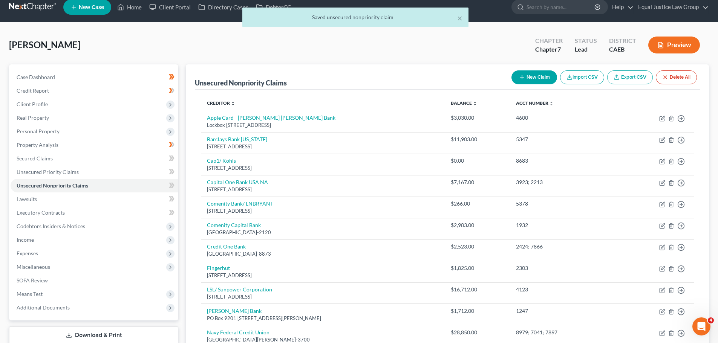
scroll to position [0, 0]
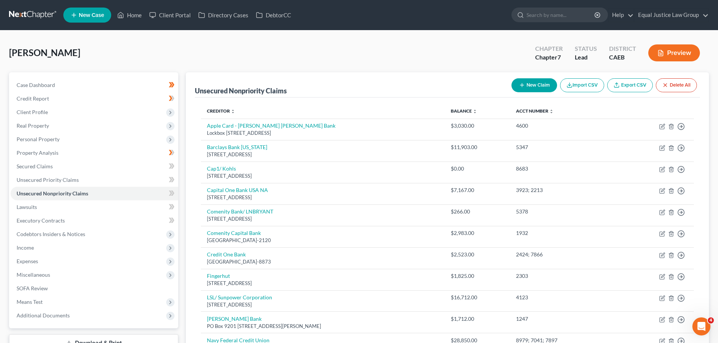
click at [529, 87] on button "New Claim" at bounding box center [534, 85] width 46 height 14
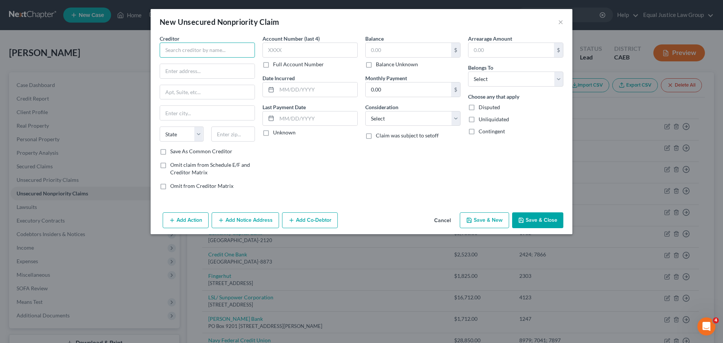
click at [186, 48] on input "text" at bounding box center [207, 50] width 95 height 15
click at [204, 71] on input "text" at bounding box center [207, 71] width 95 height 14
click at [316, 40] on label "Account Number (last 4)" at bounding box center [291, 39] width 57 height 8
click at [312, 48] on input "text" at bounding box center [310, 50] width 95 height 15
click at [322, 89] on input "text" at bounding box center [317, 89] width 81 height 14
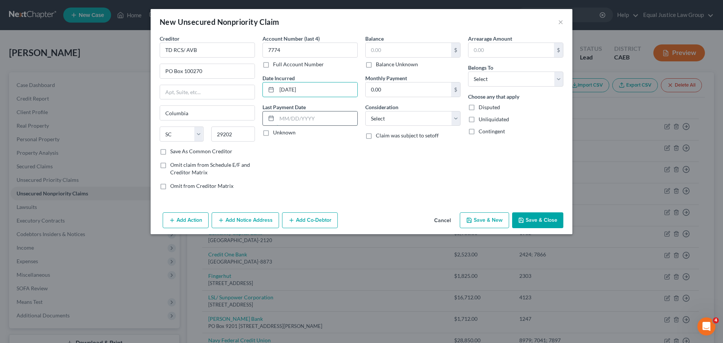
click at [302, 116] on input "text" at bounding box center [317, 119] width 81 height 14
click at [409, 42] on div "Balance $ Balance Unknown Balance Undetermined $ Balance Unknown" at bounding box center [412, 52] width 95 height 34
click at [409, 46] on input "text" at bounding box center [409, 50] width 86 height 14
drag, startPoint x: 420, startPoint y: 119, endPoint x: 417, endPoint y: 124, distance: 5.6
click at [420, 119] on select "Select Cable / Satellite Services Collection Agency Credit Card Debt Debt Couns…" at bounding box center [412, 118] width 95 height 15
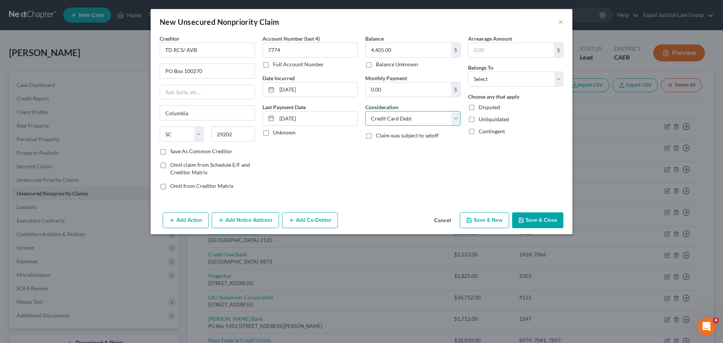
click at [365, 111] on select "Select Cable / Satellite Services Collection Agency Credit Card Debt Debt Couns…" at bounding box center [412, 118] width 95 height 15
click at [514, 161] on div "Arrearage Amount $ Belongs To * Select Debtor 1 Only Debtor 2 Only Debtor 1 And…" at bounding box center [515, 115] width 103 height 161
drag, startPoint x: 502, startPoint y: 78, endPoint x: 500, endPoint y: 85, distance: 7.3
click at [502, 78] on select "Select Debtor 1 Only Debtor 2 Only Debtor 1 And Debtor 2 Only At Least One Of T…" at bounding box center [515, 79] width 95 height 15
click at [468, 72] on select "Select Debtor 1 Only Debtor 2 Only Debtor 1 And Debtor 2 Only At Least One Of T…" at bounding box center [515, 79] width 95 height 15
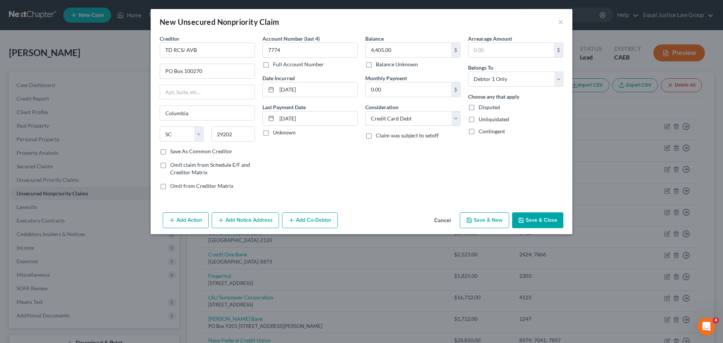
click at [537, 219] on button "Save & Close" at bounding box center [537, 220] width 51 height 16
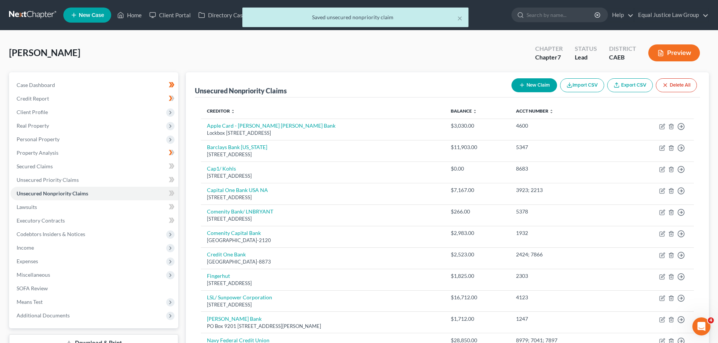
click at [533, 82] on button "New Claim" at bounding box center [534, 85] width 46 height 14
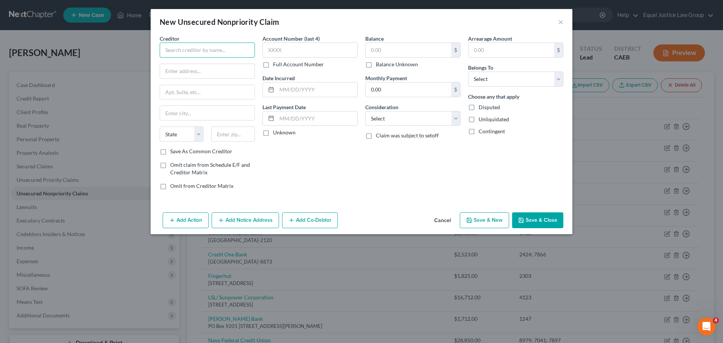
click at [204, 53] on input "text" at bounding box center [207, 50] width 95 height 15
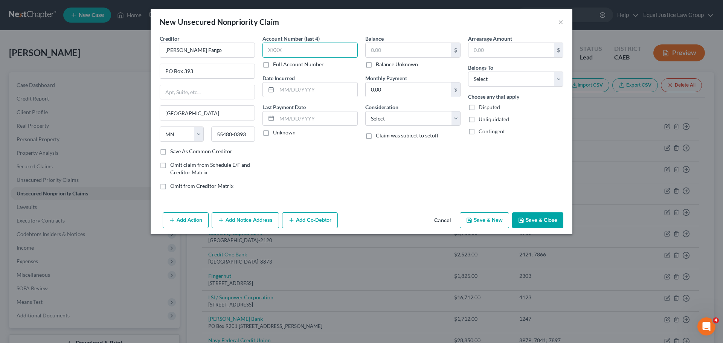
click at [294, 47] on input "text" at bounding box center [310, 50] width 95 height 15
click at [292, 88] on input "text" at bounding box center [317, 89] width 81 height 14
click at [383, 117] on select "Select Cable / Satellite Services Collection Agency Credit Card Debt Debt Couns…" at bounding box center [412, 118] width 95 height 15
click at [365, 111] on select "Select Cable / Satellite Services Collection Agency Credit Card Debt Debt Couns…" at bounding box center [412, 118] width 95 height 15
click at [449, 178] on div "Balance 0.00 $ Balance Unknown Balance Undetermined 0.00 $ Balance Unknown Mont…" at bounding box center [413, 115] width 103 height 161
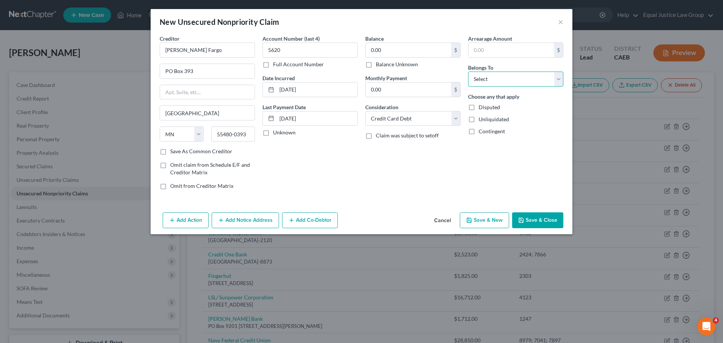
drag, startPoint x: 503, startPoint y: 80, endPoint x: 501, endPoint y: 86, distance: 6.2
click at [503, 80] on select "Select Debtor 1 Only Debtor 2 Only Debtor 1 And Debtor 2 Only At Least One Of T…" at bounding box center [515, 79] width 95 height 15
click at [468, 72] on select "Select Debtor 1 Only Debtor 2 Only Debtor 1 And Debtor 2 Only At Least One Of T…" at bounding box center [515, 79] width 95 height 15
click at [515, 164] on div "Arrearage Amount $ Belongs To * Select Debtor 1 Only Debtor 2 Only Debtor 1 And…" at bounding box center [515, 115] width 103 height 161
click at [542, 220] on button "Save & Close" at bounding box center [537, 220] width 51 height 16
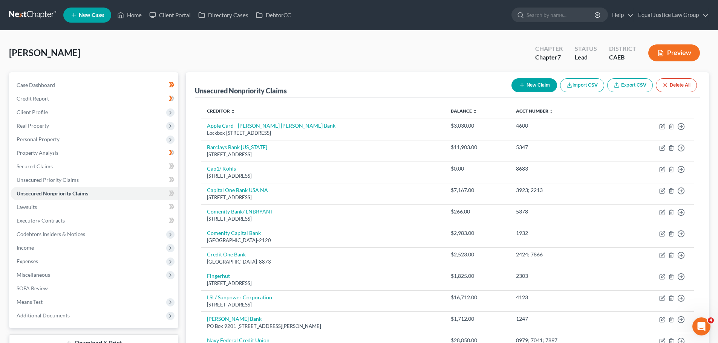
click at [535, 84] on button "New Claim" at bounding box center [534, 85] width 46 height 14
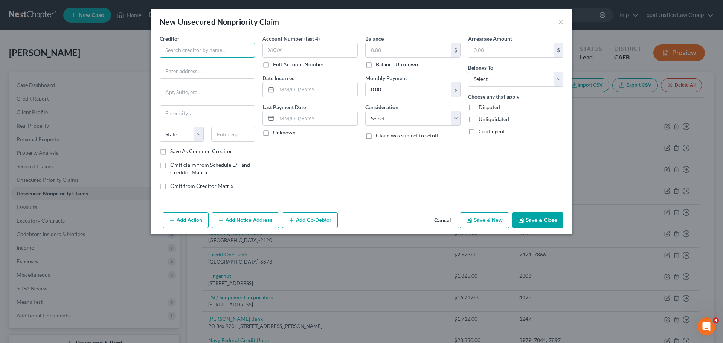
click at [178, 48] on input "text" at bounding box center [207, 50] width 95 height 15
click at [222, 133] on input "text" at bounding box center [233, 134] width 44 height 15
click at [287, 41] on label "Account Number (last 4)" at bounding box center [291, 39] width 57 height 8
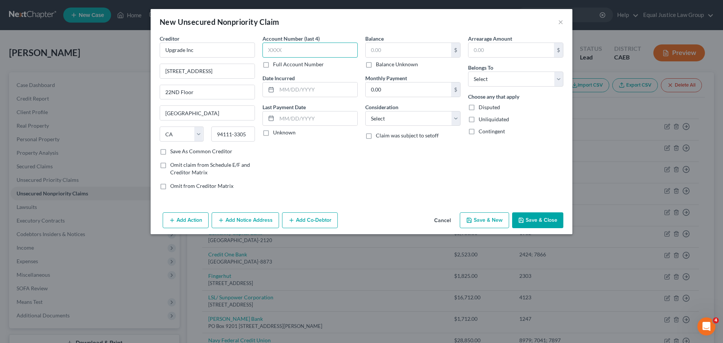
click at [289, 44] on input "text" at bounding box center [310, 50] width 95 height 15
click at [313, 90] on input "text" at bounding box center [317, 89] width 81 height 14
click at [306, 114] on input "text" at bounding box center [317, 119] width 81 height 14
click at [422, 50] on input "text" at bounding box center [409, 50] width 86 height 14
drag, startPoint x: 501, startPoint y: 78, endPoint x: 498, endPoint y: 86, distance: 9.0
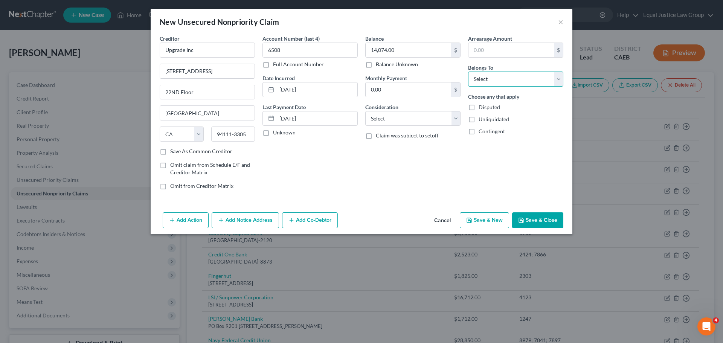
click at [501, 78] on select "Select Debtor 1 Only Debtor 2 Only Debtor 1 And Debtor 2 Only At Least One Of T…" at bounding box center [515, 79] width 95 height 15
click at [468, 72] on select "Select Debtor 1 Only Debtor 2 Only Debtor 1 And Debtor 2 Only At Least One Of T…" at bounding box center [515, 79] width 95 height 15
click at [458, 115] on select "Select Cable / Satellite Services Collection Agency Credit Card Debt Debt Couns…" at bounding box center [412, 118] width 95 height 15
click at [454, 118] on select "Select Cable / Satellite Services Collection Agency Credit Card Debt Debt Couns…" at bounding box center [412, 118] width 95 height 15
click at [365, 111] on select "Select Cable / Satellite Services Collection Agency Credit Card Debt Debt Couns…" at bounding box center [412, 118] width 95 height 15
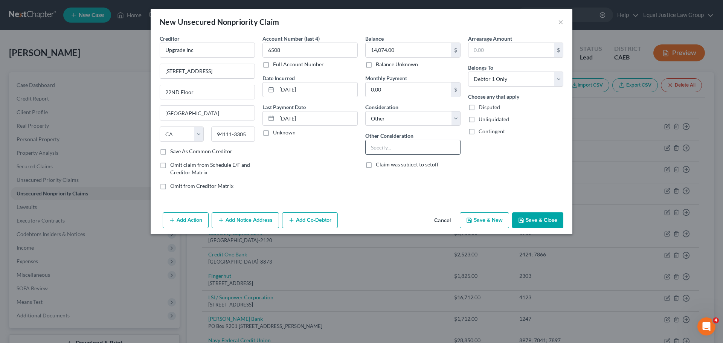
click at [393, 147] on input "text" at bounding box center [413, 147] width 95 height 14
click at [507, 173] on div "Arrearage Amount $ Belongs To * Select Debtor 1 Only Debtor 2 Only Debtor 1 And…" at bounding box center [515, 115] width 103 height 161
click at [538, 219] on button "Save & Close" at bounding box center [537, 220] width 51 height 16
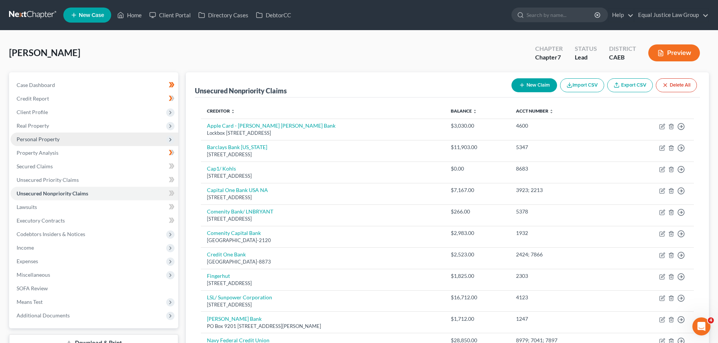
drag, startPoint x: 47, startPoint y: 123, endPoint x: 116, endPoint y: 133, distance: 70.1
click at [47, 123] on span "Real Property" at bounding box center [33, 125] width 32 height 6
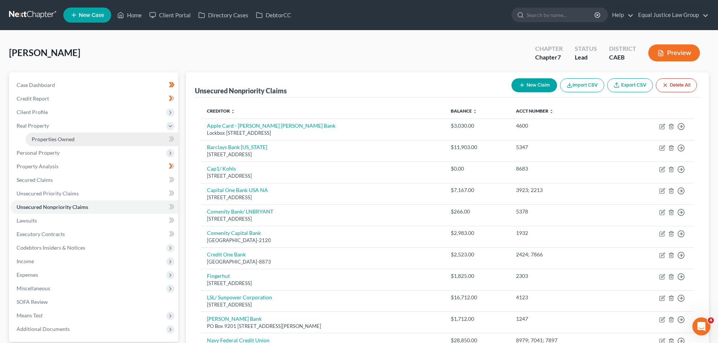
click at [46, 137] on span "Properties Owned" at bounding box center [53, 139] width 43 height 6
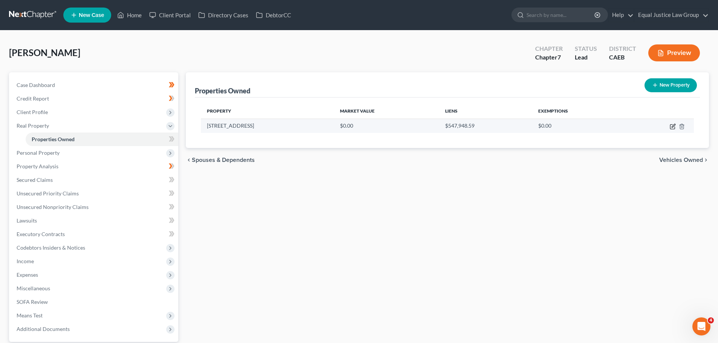
click at [673, 125] on icon "button" at bounding box center [672, 127] width 6 height 6
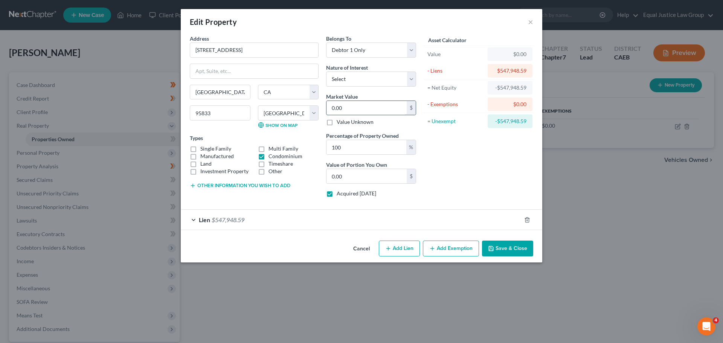
click at [353, 105] on input "0.00" at bounding box center [367, 108] width 80 height 14
paste input "523,7"
click at [369, 171] on input "523,700.00" at bounding box center [367, 176] width 80 height 14
click at [465, 172] on div "Asset Calculator Value $523,700.00 - Liens $547,948.59 = Net Equity -$24,248.59…" at bounding box center [478, 119] width 117 height 169
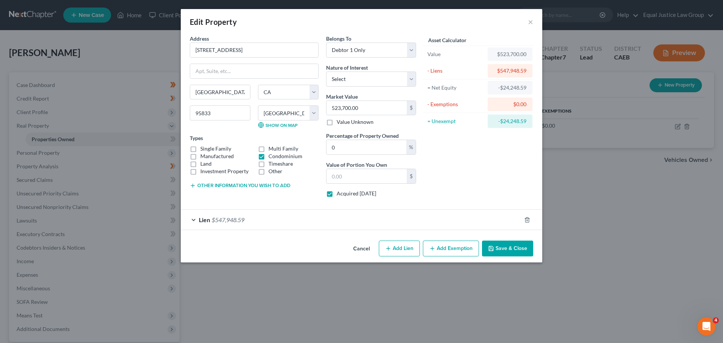
click at [509, 249] on button "Save & Close" at bounding box center [507, 249] width 51 height 16
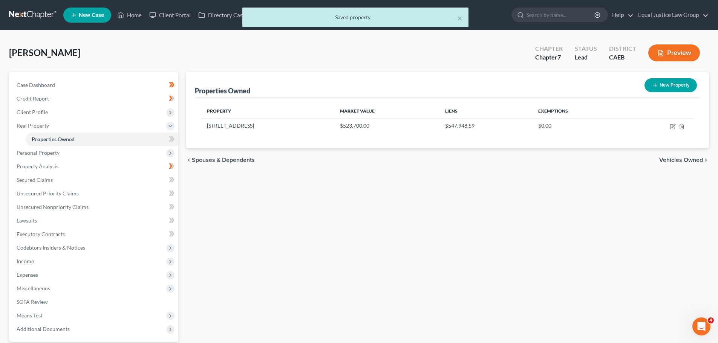
click at [431, 233] on div "Properties Owned New Property Property Market Value Liens Exemptions [STREET_AD…" at bounding box center [447, 228] width 530 height 313
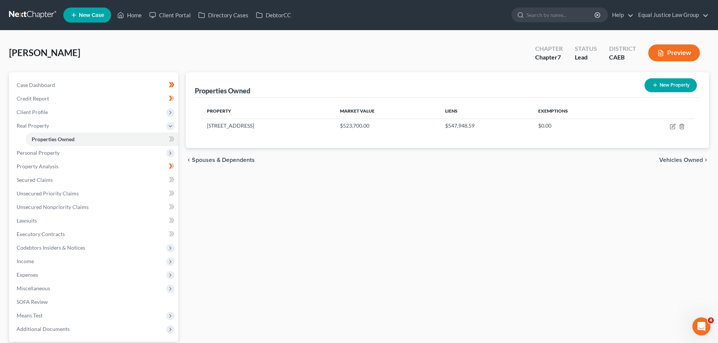
click at [299, 191] on div "Properties Owned New Property Property Market Value Liens Exemptions [STREET_AD…" at bounding box center [447, 228] width 530 height 313
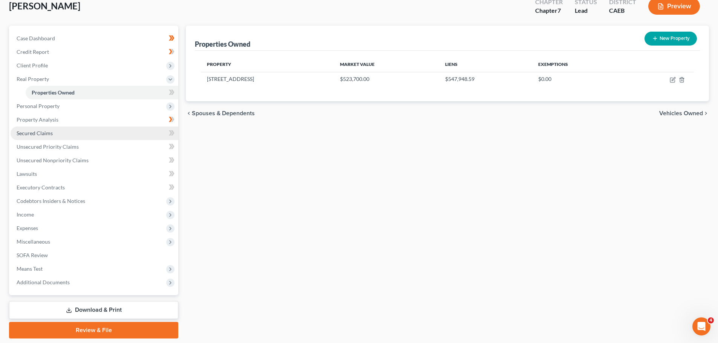
scroll to position [33, 0]
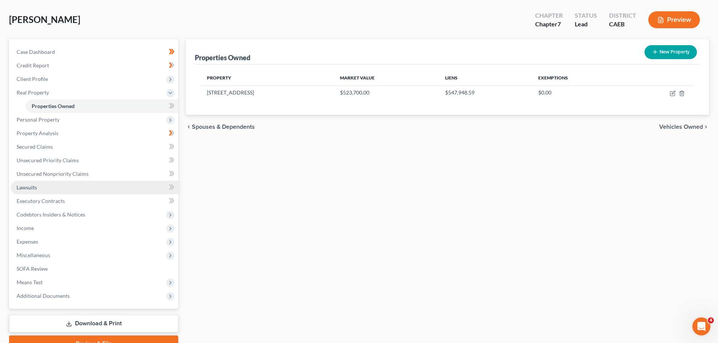
click at [52, 188] on link "Lawsuits" at bounding box center [95, 188] width 168 height 14
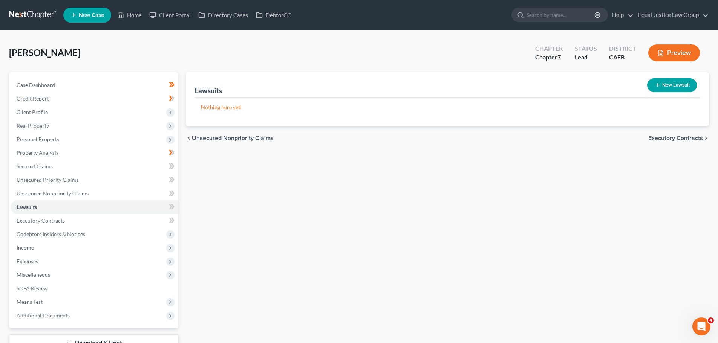
click at [678, 83] on button "New Lawsuit" at bounding box center [672, 85] width 50 height 14
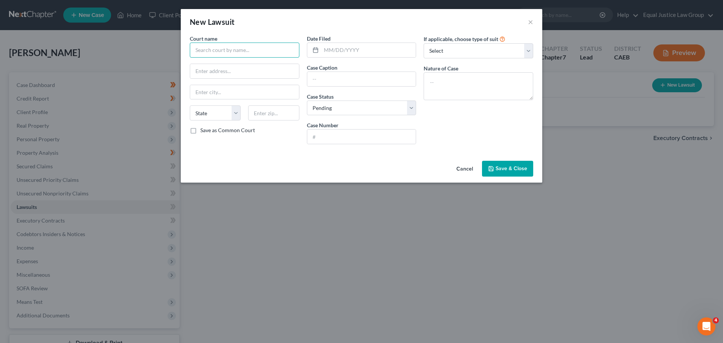
click at [237, 49] on input "text" at bounding box center [245, 50] width 110 height 15
click at [231, 51] on input "text" at bounding box center [245, 50] width 110 height 15
click at [240, 73] on input "text" at bounding box center [244, 71] width 109 height 14
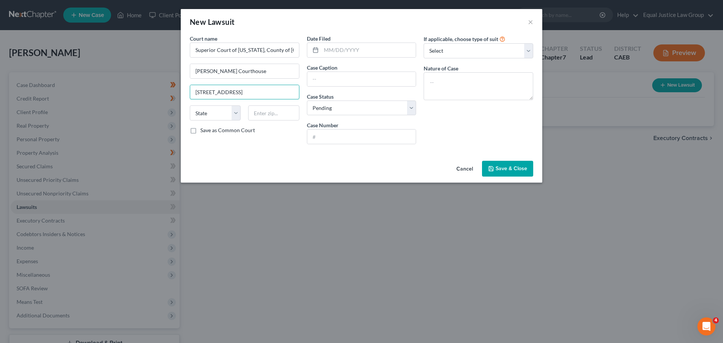
drag, startPoint x: 242, startPoint y: 90, endPoint x: 186, endPoint y: 90, distance: 56.1
click at [186, 90] on div "Court name * Superior Court of [US_STATE], County of Sacramento [PERSON_NAME] C…" at bounding box center [244, 93] width 117 height 116
click at [222, 69] on input "[PERSON_NAME] Courthouse" at bounding box center [244, 71] width 109 height 14
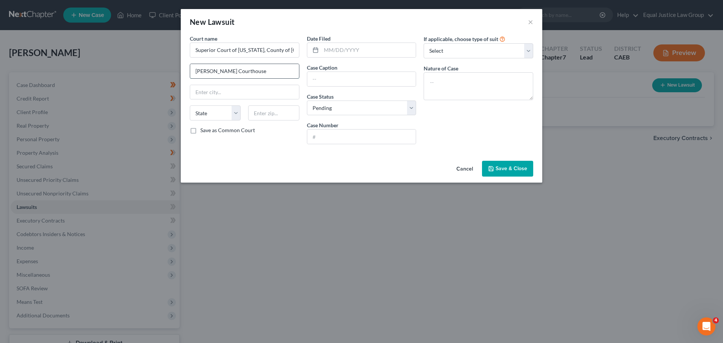
paste input "[STREET_ADDRESS]"
click at [211, 87] on input "text" at bounding box center [244, 92] width 109 height 14
click at [336, 47] on input "text" at bounding box center [368, 50] width 95 height 14
click at [342, 75] on input "text" at bounding box center [361, 79] width 109 height 14
click at [330, 74] on input "text" at bounding box center [361, 79] width 109 height 14
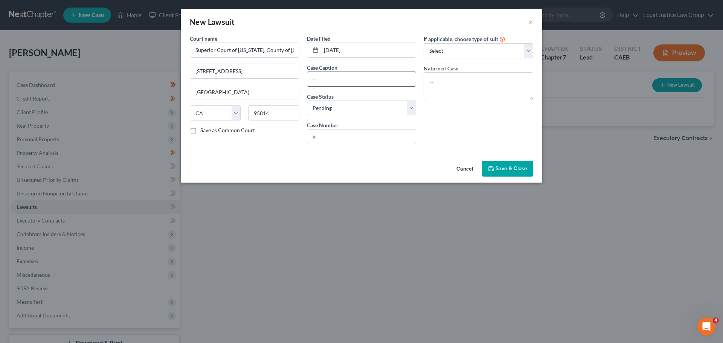
paste input "[US_STATE] STATE EMPLOYEES CREDIT UNION vs [PERSON_NAME]"
click at [356, 105] on select "Select Pending On Appeal Concluded" at bounding box center [362, 108] width 110 height 15
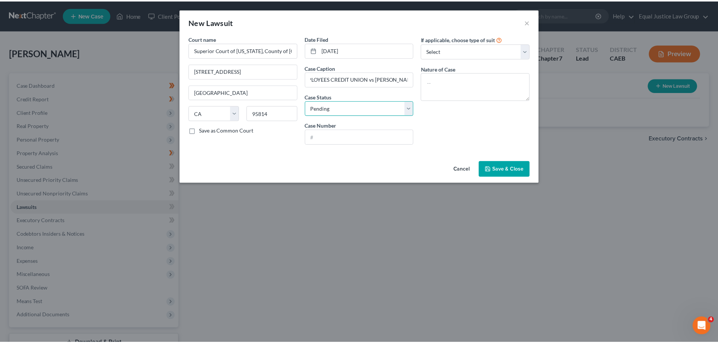
scroll to position [0, 0]
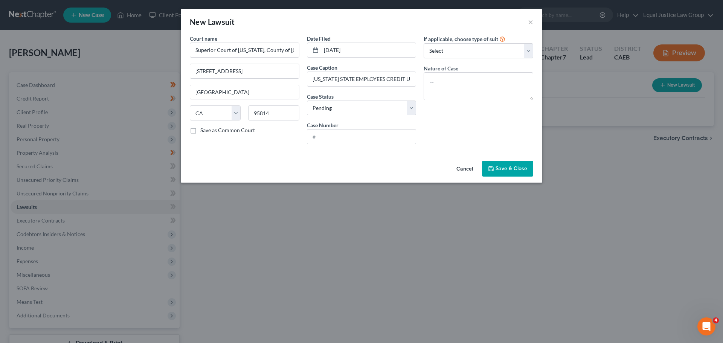
click at [584, 169] on div "New Lawsuit × Court name * Superior Court of [US_STATE], County of Sacramento […" at bounding box center [361, 171] width 723 height 343
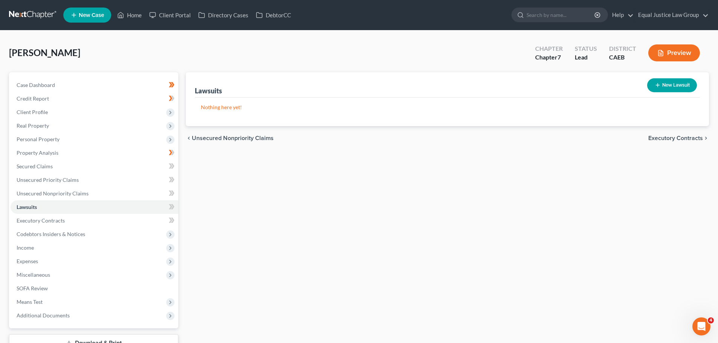
click at [223, 110] on p "Nothing here yet!" at bounding box center [447, 108] width 493 height 8
click at [661, 81] on button "New Lawsuit" at bounding box center [672, 85] width 50 height 14
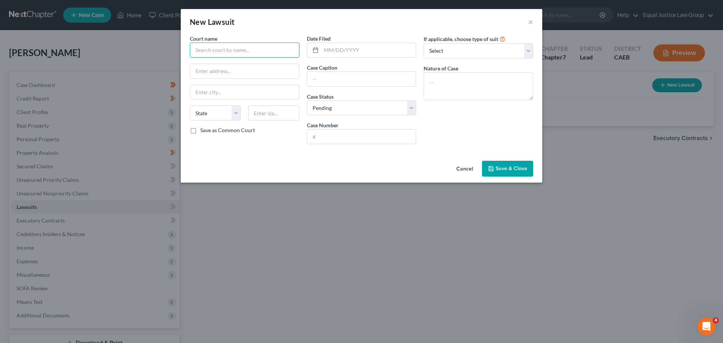
click at [246, 52] on input "text" at bounding box center [245, 50] width 110 height 15
click at [238, 50] on input "text" at bounding box center [245, 50] width 110 height 15
click at [228, 50] on input "text" at bounding box center [245, 50] width 110 height 15
click at [214, 72] on input "text" at bounding box center [244, 71] width 109 height 14
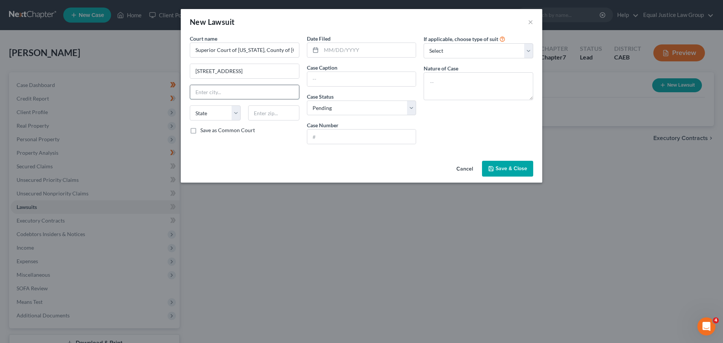
click at [226, 95] on input "text" at bounding box center [244, 92] width 109 height 14
click at [355, 52] on input "text" at bounding box center [368, 50] width 95 height 14
paste input "[US_STATE] STATE EMPLOYEES CREDIT UNION vs [PERSON_NAME]"
click at [346, 107] on select "Select Pending On Appeal Concluded" at bounding box center [362, 108] width 110 height 15
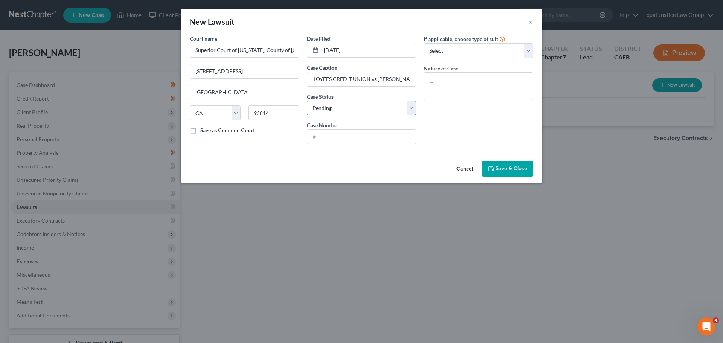
scroll to position [0, 0]
click at [307, 101] on select "Select Pending On Appeal Concluded" at bounding box center [362, 108] width 110 height 15
click at [455, 143] on div "If applicable, choose type of suit Select Repossession Garnishment Foreclosure …" at bounding box center [478, 93] width 117 height 116
click at [354, 137] on input "text" at bounding box center [361, 137] width 109 height 14
click at [475, 47] on select "Select Repossession Garnishment Foreclosure Attached, Seized, Or Levied Other" at bounding box center [479, 50] width 110 height 15
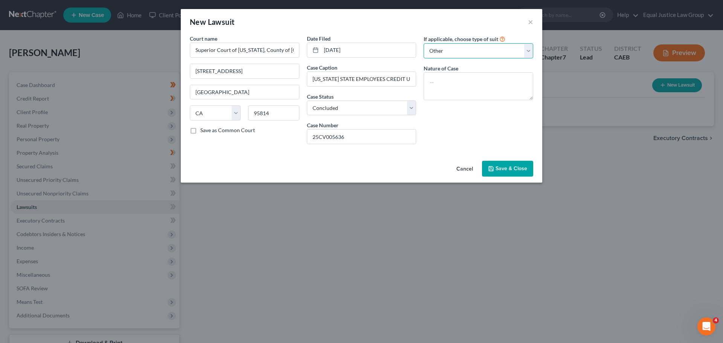
click at [424, 43] on select "Select Repossession Garnishment Foreclosure Attached, Seized, Or Levied Other" at bounding box center [479, 50] width 110 height 15
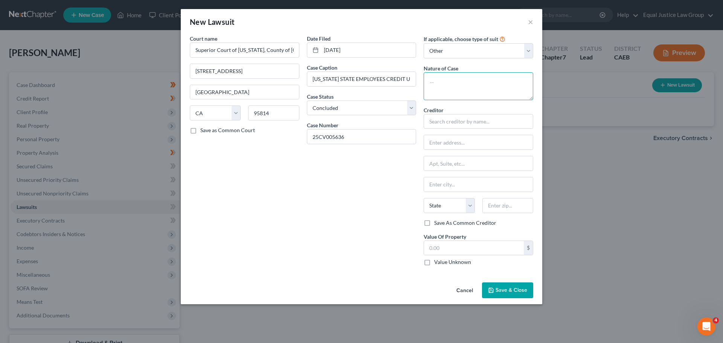
click at [466, 86] on textarea at bounding box center [479, 86] width 110 height 28
click at [448, 81] on textarea at bounding box center [479, 86] width 110 height 28
paste textarea "Limited Civil (Breach of Contract/Warranty)"
click at [450, 123] on input "text" at bounding box center [479, 121] width 110 height 15
click at [455, 247] on input "text" at bounding box center [474, 248] width 100 height 14
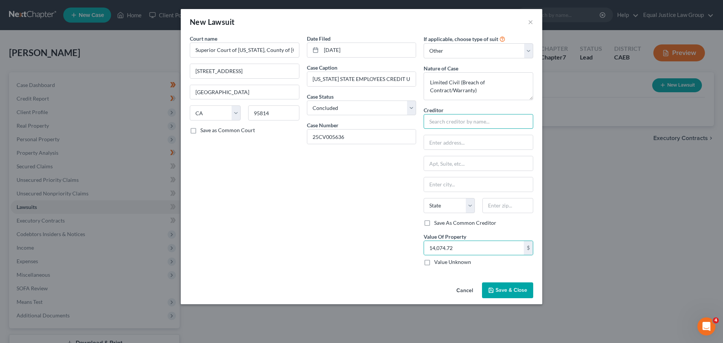
click at [447, 120] on input "text" at bounding box center [479, 121] width 110 height 15
click at [458, 121] on input "text" at bounding box center [479, 121] width 110 height 15
click at [519, 121] on input "[US_STATE] State Employees Credit Union" at bounding box center [479, 121] width 110 height 15
click at [527, 122] on input "[US_STATE] State Employees Credit Union" at bounding box center [479, 121] width 110 height 15
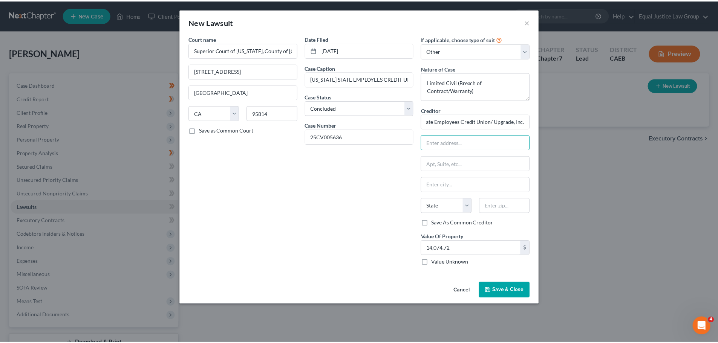
scroll to position [0, 0]
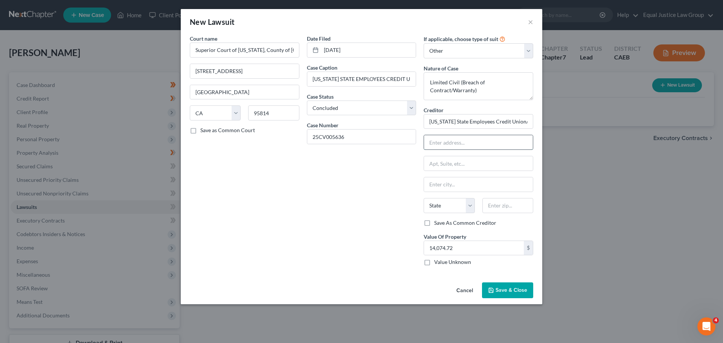
click at [450, 144] on input "text" at bounding box center [478, 142] width 109 height 14
click at [449, 185] on input "text" at bounding box center [478, 184] width 109 height 14
click at [441, 170] on input "text" at bounding box center [478, 163] width 109 height 14
click at [441, 185] on input "text" at bounding box center [478, 184] width 109 height 14
click at [392, 206] on div "Date Filed [DATE] Case Caption [US_STATE] STATE EMPLOYEES CREDIT UNION vs [PERS…" at bounding box center [361, 153] width 117 height 237
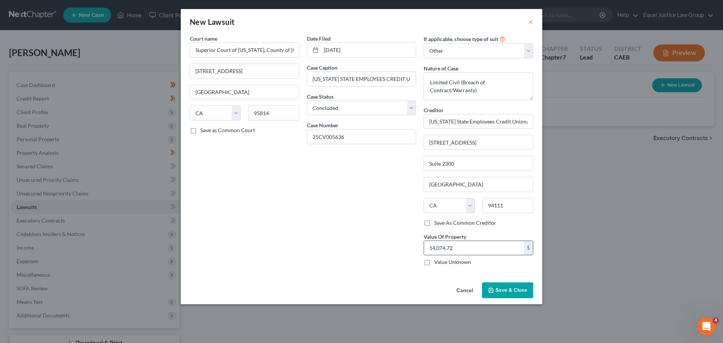
click at [456, 247] on input "14,074.72" at bounding box center [474, 248] width 100 height 14
click at [510, 291] on span "Save & Close" at bounding box center [512, 290] width 32 height 6
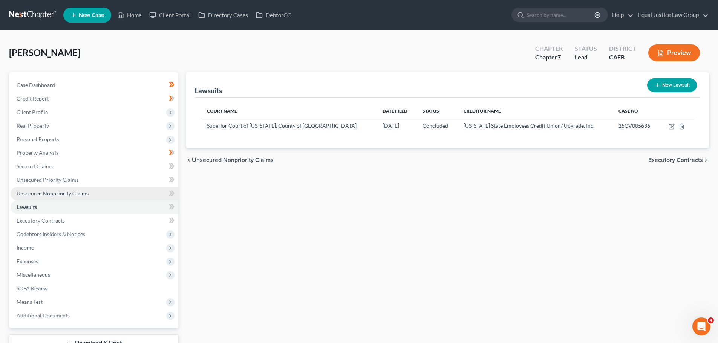
click at [60, 193] on span "Unsecured Nonpriority Claims" at bounding box center [53, 193] width 72 height 6
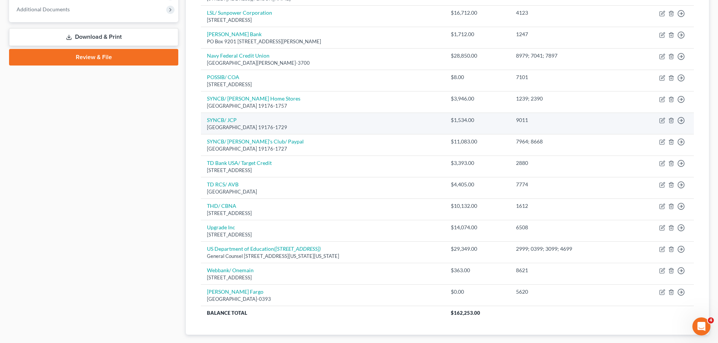
scroll to position [351, 0]
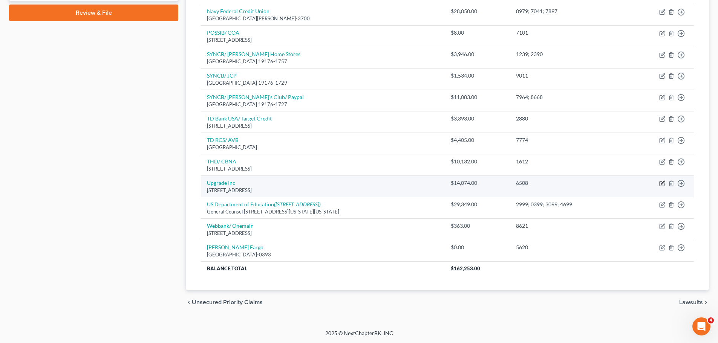
click at [663, 183] on icon "button" at bounding box center [662, 183] width 6 height 6
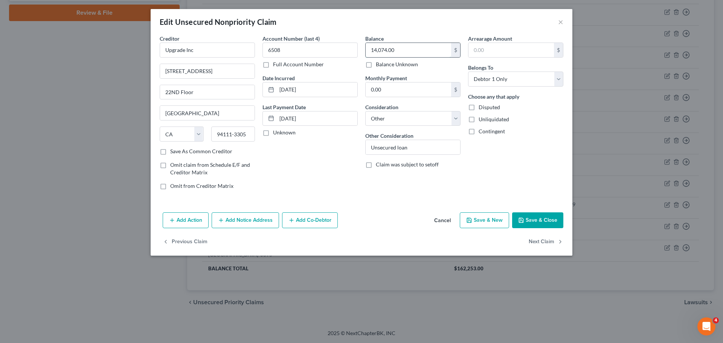
click at [408, 47] on input "14,074.00" at bounding box center [409, 50] width 86 height 14
click at [533, 219] on button "Save & Close" at bounding box center [537, 220] width 51 height 16
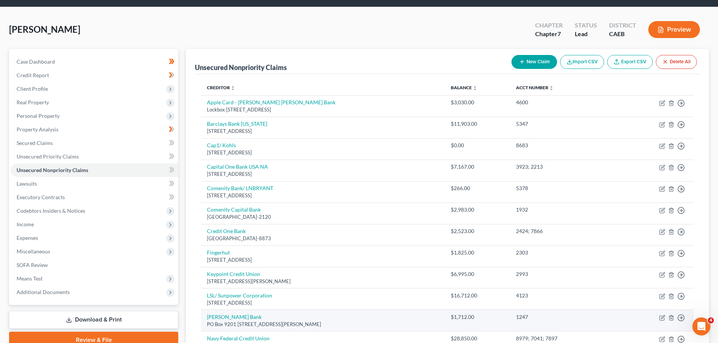
scroll to position [0, 0]
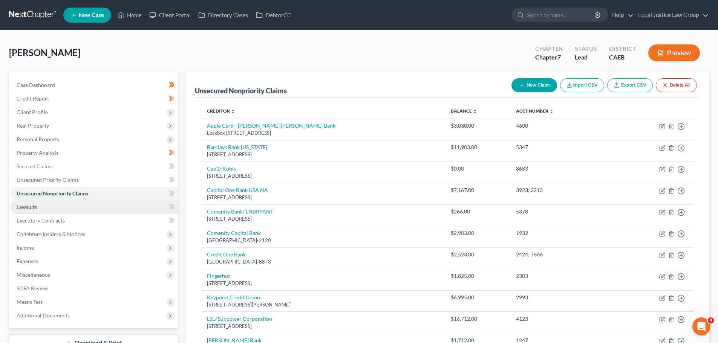
click at [45, 211] on link "Lawsuits" at bounding box center [95, 207] width 168 height 14
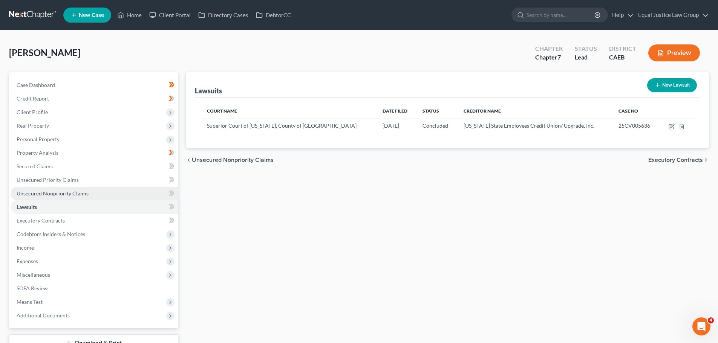
click at [47, 192] on span "Unsecured Nonpriority Claims" at bounding box center [53, 193] width 72 height 6
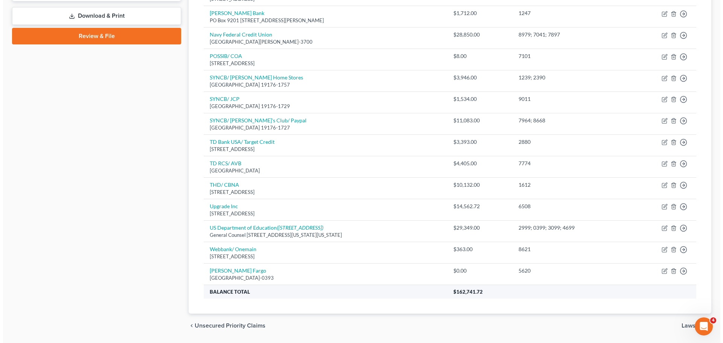
scroll to position [351, 0]
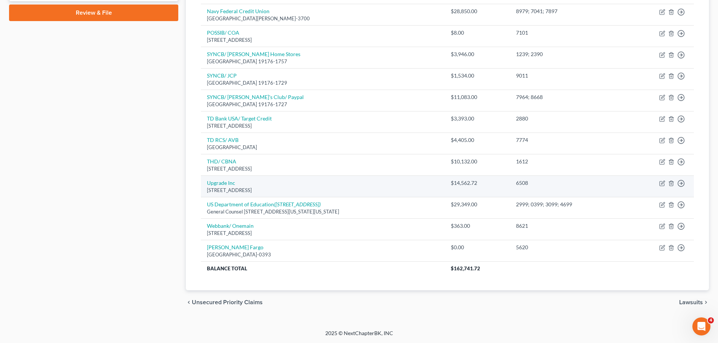
click at [658, 182] on td "Move to D Move to E Move to G Move to Notice Only" at bounding box center [659, 186] width 69 height 21
click at [661, 183] on icon "button" at bounding box center [662, 182] width 3 height 3
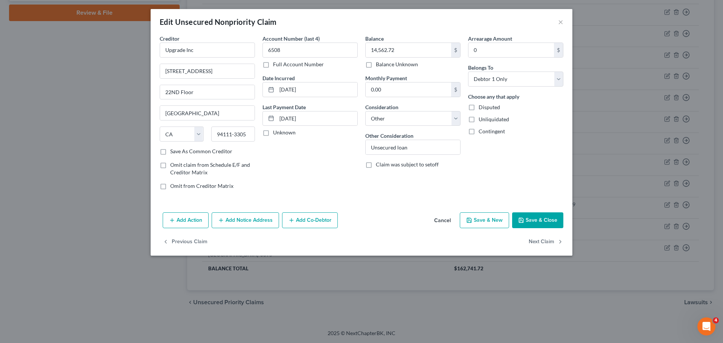
click at [190, 218] on button "Add Action" at bounding box center [186, 220] width 46 height 16
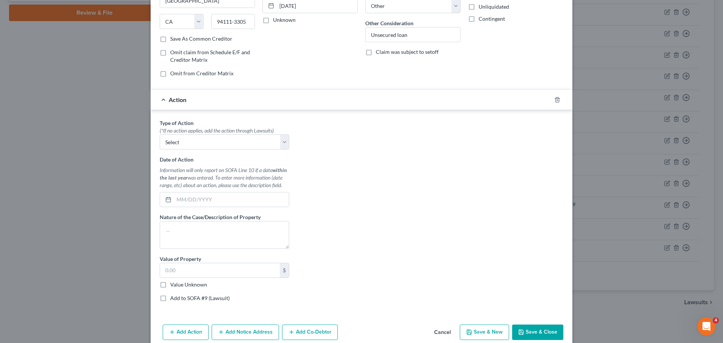
scroll to position [113, 0]
click at [280, 138] on select "Select Repossession Garnishment Foreclosure Personal Injury Attached, Seized, O…" at bounding box center [225, 141] width 130 height 15
click at [160, 134] on select "Select Repossession Garnishment Foreclosure Personal Injury Attached, Seized, O…" at bounding box center [225, 141] width 130 height 15
click at [374, 185] on div "Type of Action * (*If no action applies, add the action through Lawsuits) Selec…" at bounding box center [361, 213] width 411 height 189
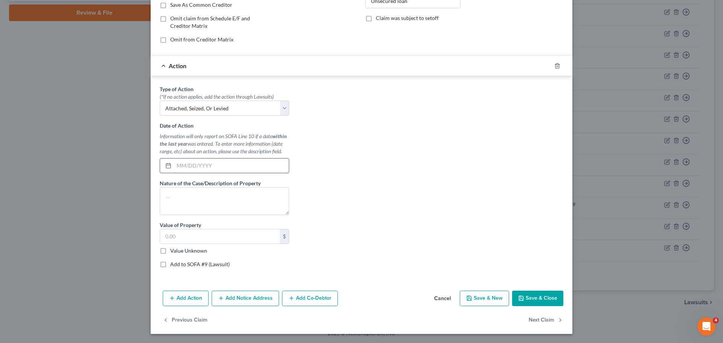
click at [211, 167] on input "text" at bounding box center [231, 166] width 115 height 14
click at [194, 194] on textarea at bounding box center [225, 201] width 130 height 28
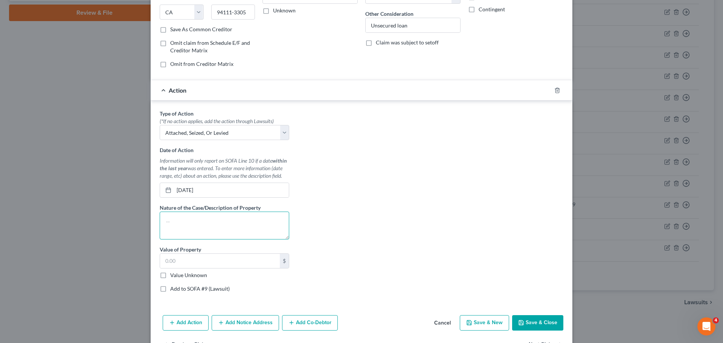
scroll to position [109, 0]
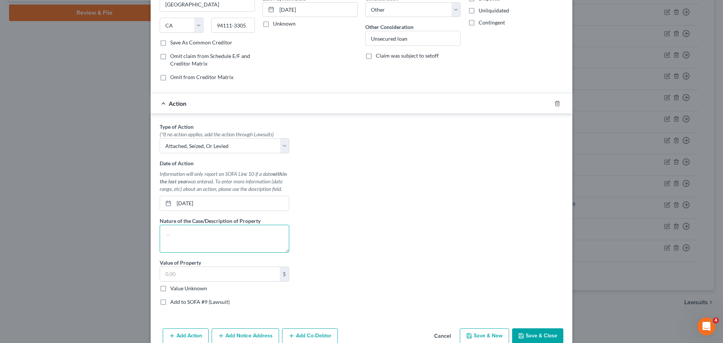
paste textarea "Limited Civil (Breach of Contract/Warranty)"
click at [371, 194] on div "Type of Action * (*If no action applies, add the action through Lawsuits) Selec…" at bounding box center [361, 217] width 411 height 189
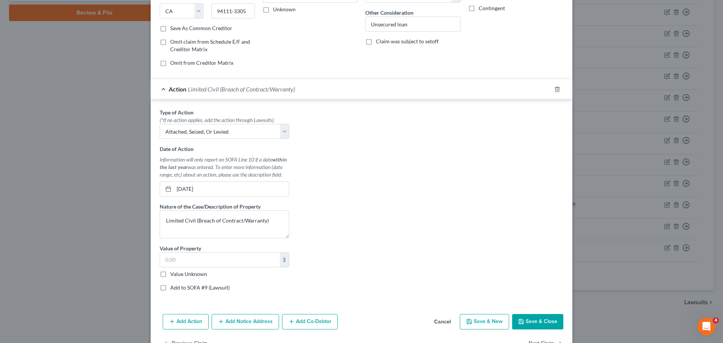
scroll to position [147, 0]
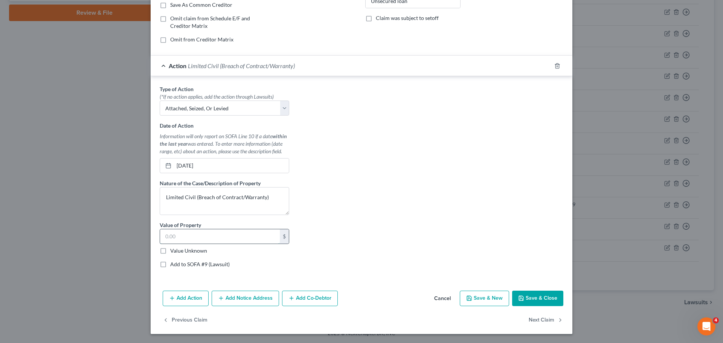
click at [196, 236] on input "text" at bounding box center [220, 236] width 120 height 14
drag, startPoint x: 159, startPoint y: 264, endPoint x: 169, endPoint y: 236, distance: 29.4
click at [170, 264] on label "Add to SOFA #9 (Lawsuit)" at bounding box center [200, 265] width 60 height 8
click at [173, 264] on input "Add to SOFA #9 (Lawsuit)" at bounding box center [175, 263] width 5 height 5
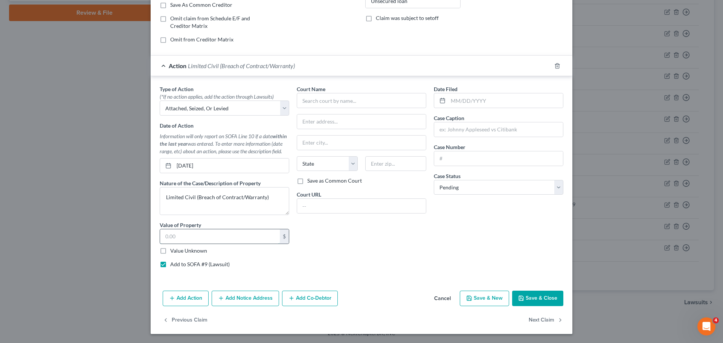
click at [170, 237] on input "text" at bounding box center [220, 236] width 120 height 14
click at [195, 233] on input "text" at bounding box center [220, 236] width 120 height 14
click at [318, 97] on input "text" at bounding box center [362, 100] width 130 height 15
click at [301, 95] on input "text" at bounding box center [362, 100] width 130 height 15
drag, startPoint x: 333, startPoint y: 205, endPoint x: 336, endPoint y: 208, distance: 4.3
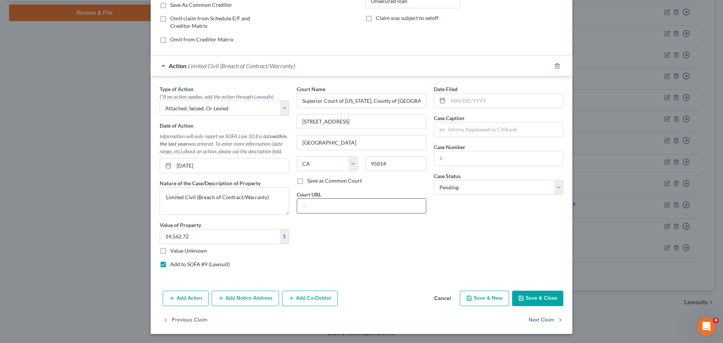
click at [333, 204] on input "text" at bounding box center [361, 206] width 129 height 14
drag, startPoint x: 354, startPoint y: 205, endPoint x: 358, endPoint y: 203, distance: 4.9
click at [354, 204] on input "text" at bounding box center [361, 206] width 129 height 14
paste input "[URL][DOMAIN_NAME]"
click at [489, 97] on input "text" at bounding box center [505, 100] width 115 height 14
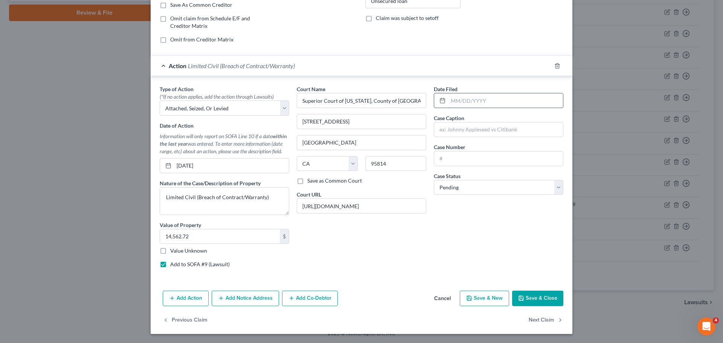
drag, startPoint x: 460, startPoint y: 100, endPoint x: 464, endPoint y: 98, distance: 4.1
click at [460, 100] on input "text" at bounding box center [505, 100] width 115 height 14
click at [476, 126] on input "text" at bounding box center [498, 129] width 129 height 14
click at [460, 126] on input "text" at bounding box center [498, 129] width 129 height 14
paste input "[US_STATE] STATE EMPLOYEES CREDIT UNION vs [PERSON_NAME]"
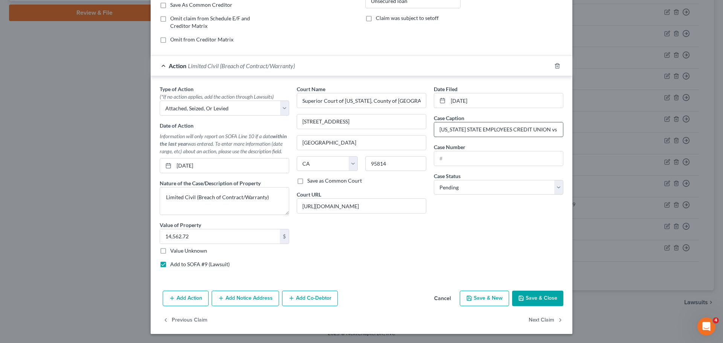
scroll to position [0, 34]
click at [456, 156] on input "text" at bounding box center [498, 158] width 129 height 14
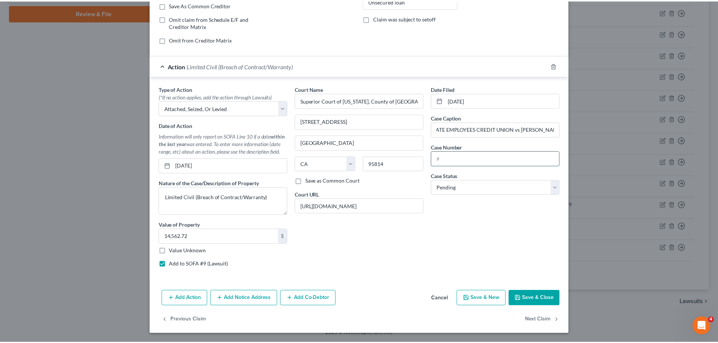
scroll to position [0, 0]
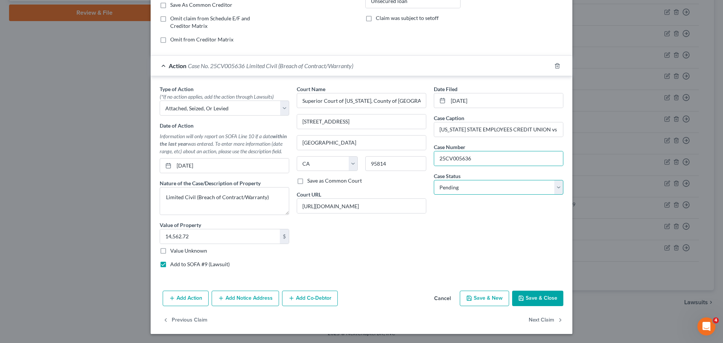
click at [469, 185] on select "Select Pending On Appeal Concluded" at bounding box center [499, 187] width 130 height 15
click at [434, 180] on select "Select Pending On Appeal Concluded" at bounding box center [499, 187] width 130 height 15
click at [512, 233] on div "Date Filed [DATE] Case Caption [US_STATE] STATE EMPLOYEES CREDIT UNION vs [PERS…" at bounding box center [498, 179] width 137 height 189
click at [532, 296] on button "Save & Close" at bounding box center [537, 299] width 51 height 16
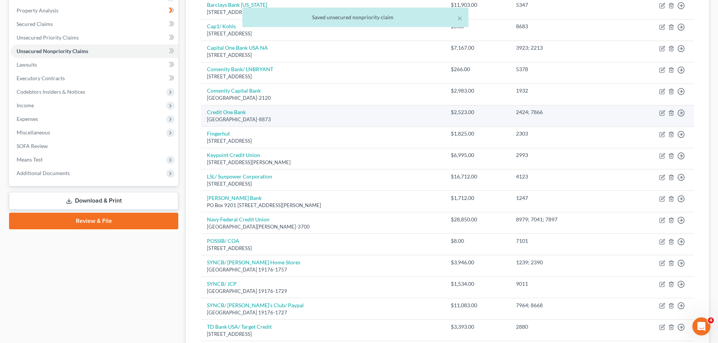
scroll to position [12, 0]
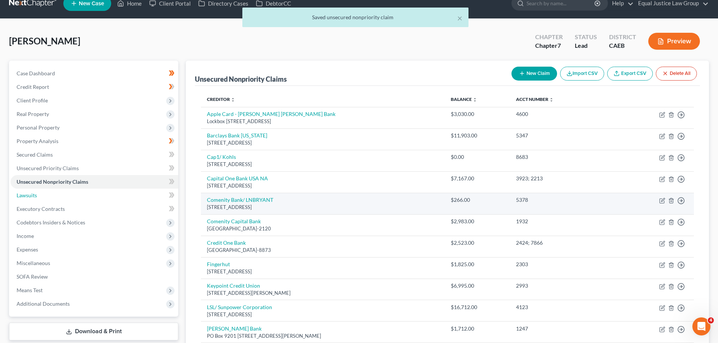
drag, startPoint x: 37, startPoint y: 198, endPoint x: 490, endPoint y: 210, distance: 453.7
click at [37, 198] on span "Lawsuits" at bounding box center [27, 195] width 20 height 6
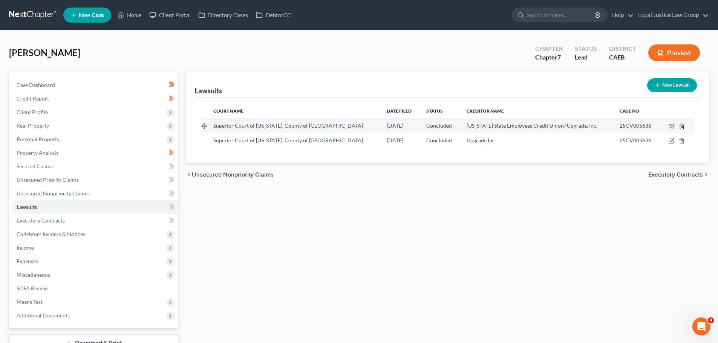
click at [683, 127] on icon "button" at bounding box center [681, 126] width 3 height 5
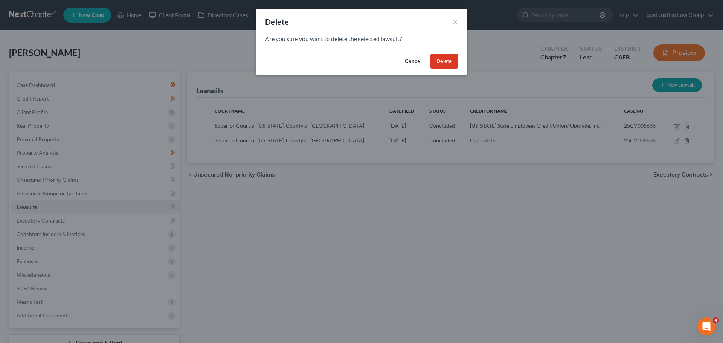
click at [441, 59] on button "Delete" at bounding box center [444, 61] width 27 height 15
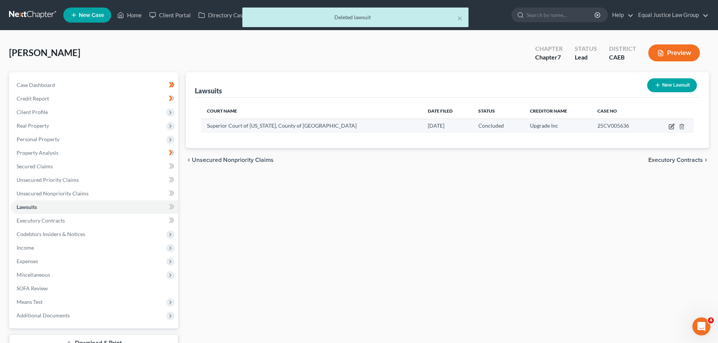
click at [671, 126] on icon "button" at bounding box center [671, 125] width 3 height 3
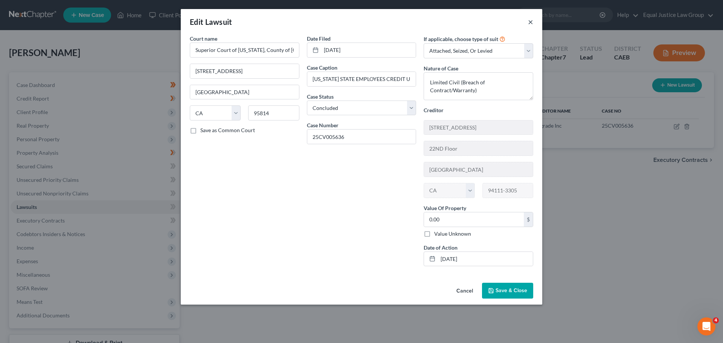
click at [530, 20] on button "×" at bounding box center [530, 21] width 5 height 9
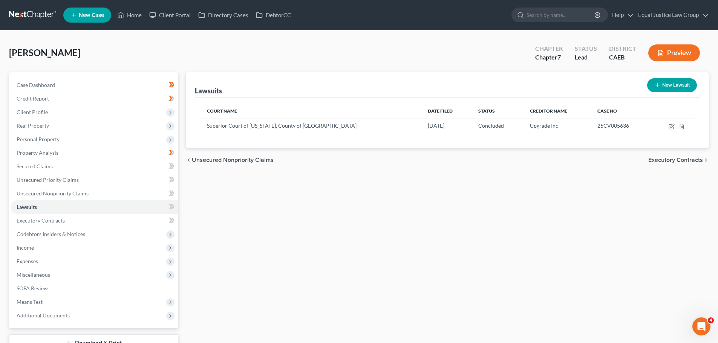
click at [591, 185] on div "Lawsuits New Lawsuit Court Name Date Filed Status Creditor Name Case No Superio…" at bounding box center [447, 221] width 530 height 299
click at [47, 193] on span "Unsecured Nonpriority Claims" at bounding box center [53, 193] width 72 height 6
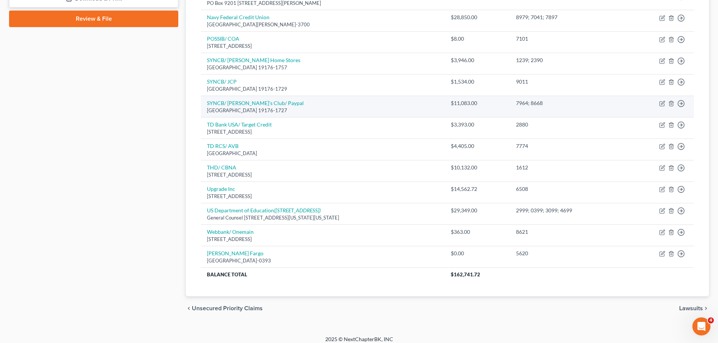
scroll to position [351, 0]
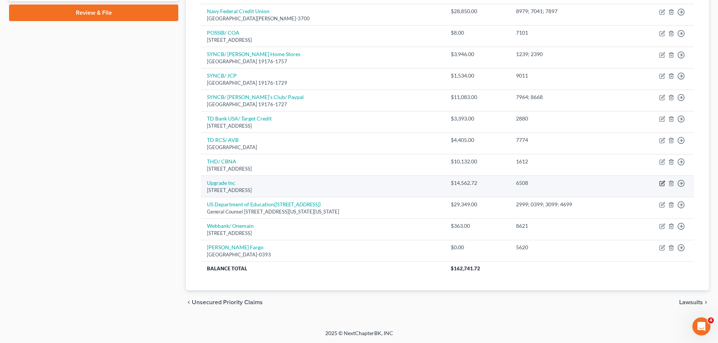
click at [662, 182] on icon "button" at bounding box center [661, 184] width 5 height 5
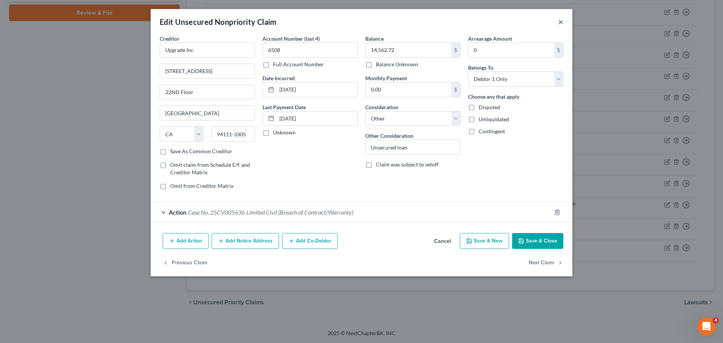
click at [561, 22] on button "×" at bounding box center [560, 21] width 5 height 9
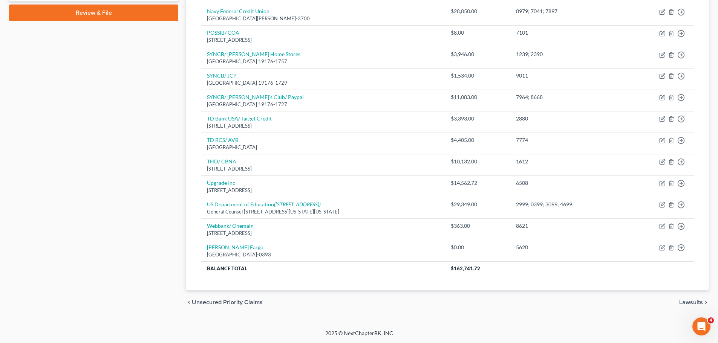
click at [83, 136] on div "Case Dashboard Payments Invoices Payments Payments Credit Report Client Profile" at bounding box center [93, 18] width 177 height 593
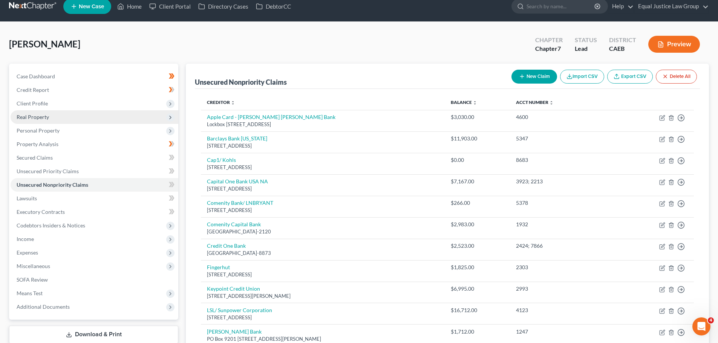
scroll to position [0, 0]
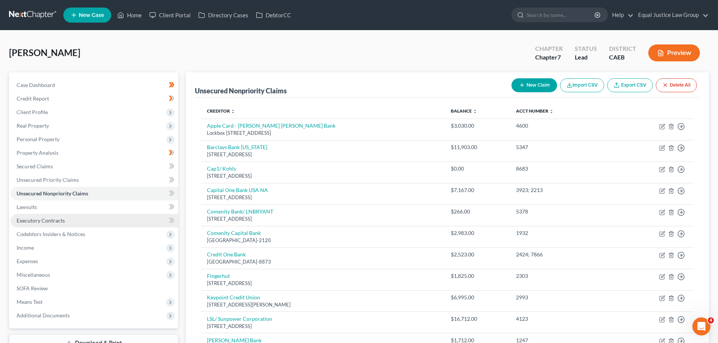
click at [38, 223] on span "Executory Contracts" at bounding box center [41, 220] width 48 height 6
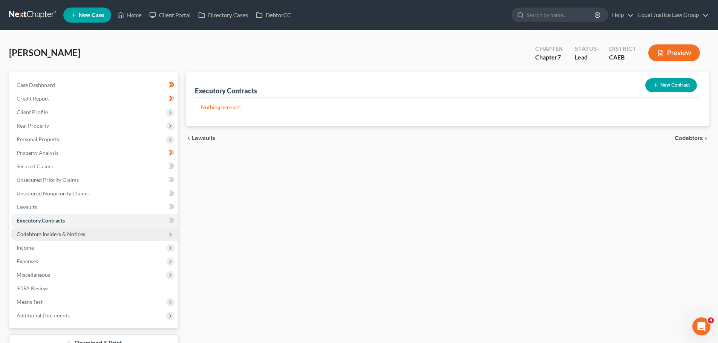
click at [50, 233] on span "Codebtors Insiders & Notices" at bounding box center [51, 234] width 69 height 6
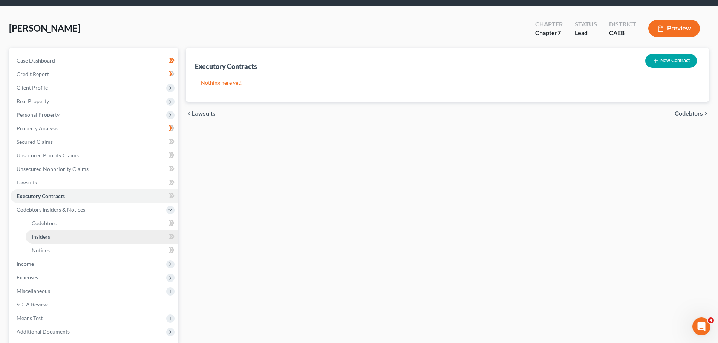
scroll to position [38, 0]
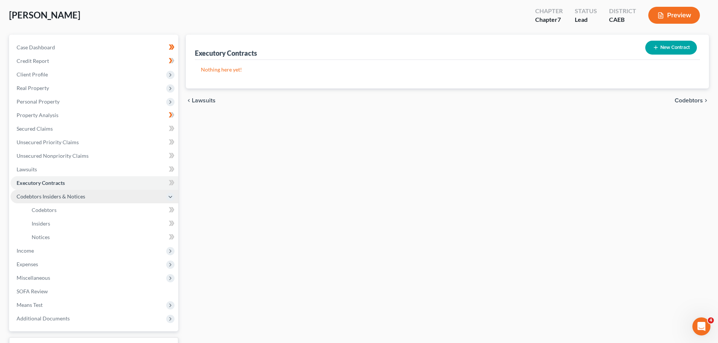
click at [69, 198] on span "Codebtors Insiders & Notices" at bounding box center [51, 196] width 69 height 6
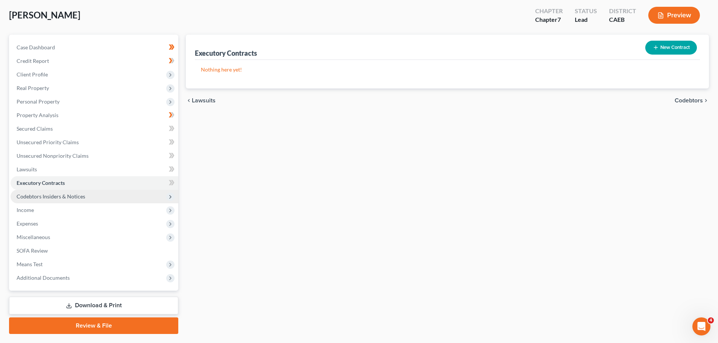
click at [38, 197] on span "Codebtors Insiders & Notices" at bounding box center [51, 196] width 69 height 6
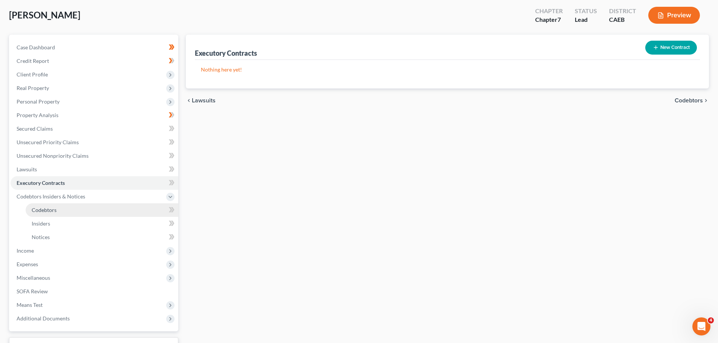
click at [38, 207] on span "Codebtors" at bounding box center [44, 210] width 25 height 6
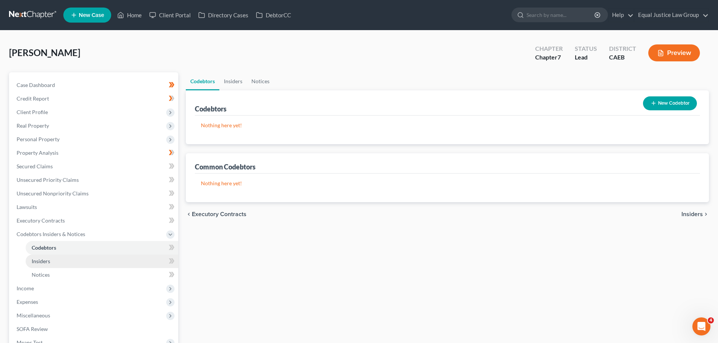
click at [42, 261] on span "Insiders" at bounding box center [41, 261] width 18 height 6
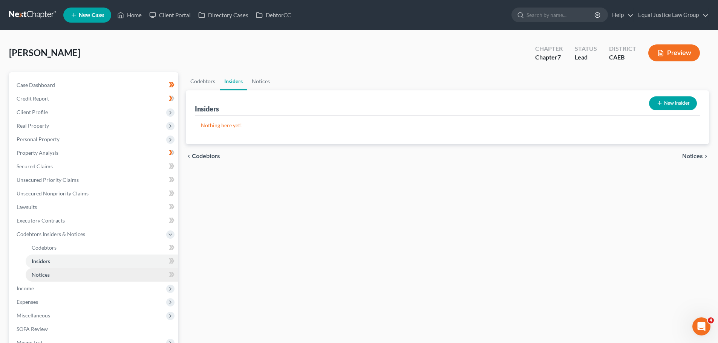
click at [48, 276] on span "Notices" at bounding box center [41, 275] width 18 height 6
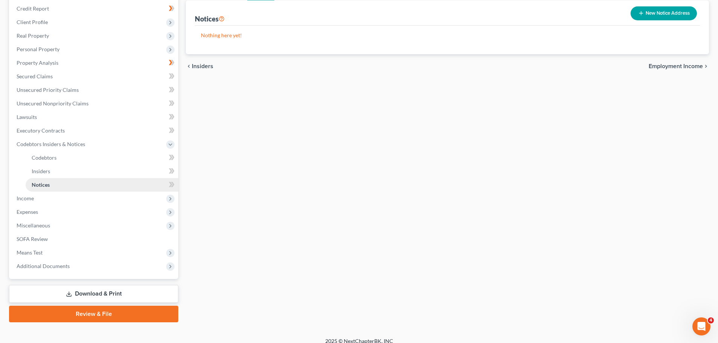
scroll to position [98, 0]
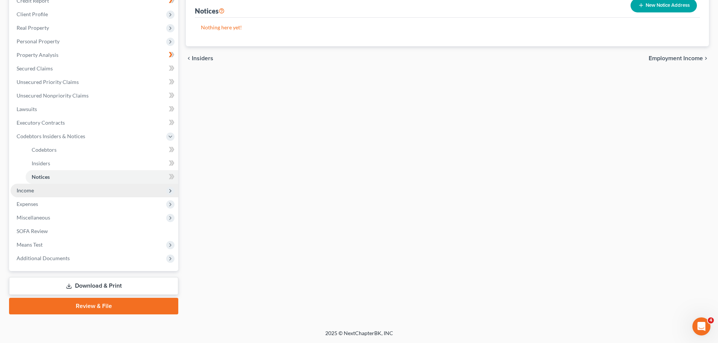
click at [42, 189] on span "Income" at bounding box center [95, 191] width 168 height 14
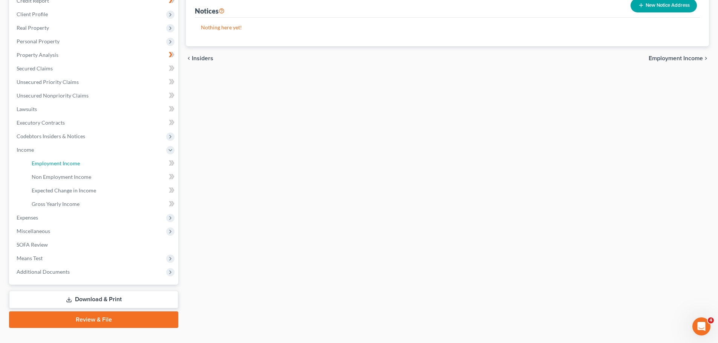
drag, startPoint x: 56, startPoint y: 163, endPoint x: 395, endPoint y: 160, distance: 339.4
click at [56, 163] on span "Employment Income" at bounding box center [56, 163] width 48 height 6
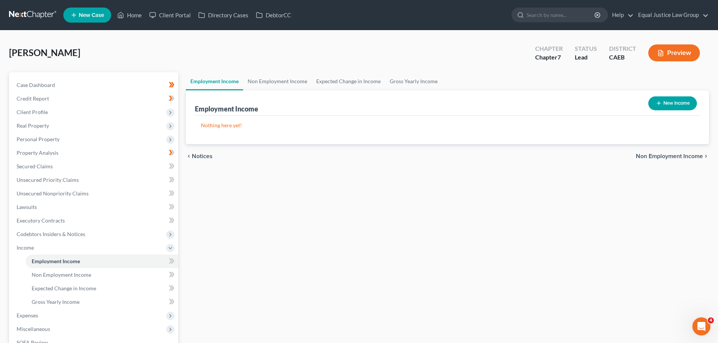
click at [658, 101] on icon "button" at bounding box center [658, 103] width 6 height 6
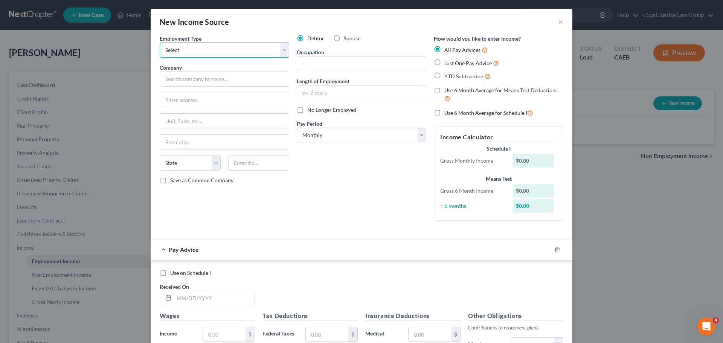
click at [244, 51] on select "Select Full or [DEMOGRAPHIC_DATA] Employment Self Employment" at bounding box center [225, 50] width 130 height 15
click at [160, 43] on select "Select Full or [DEMOGRAPHIC_DATA] Employment Self Employment" at bounding box center [225, 50] width 130 height 15
click at [203, 80] on input "text" at bounding box center [225, 79] width 130 height 15
click at [190, 77] on input "text" at bounding box center [225, 79] width 130 height 15
click at [335, 55] on div "Occupation" at bounding box center [362, 59] width 130 height 23
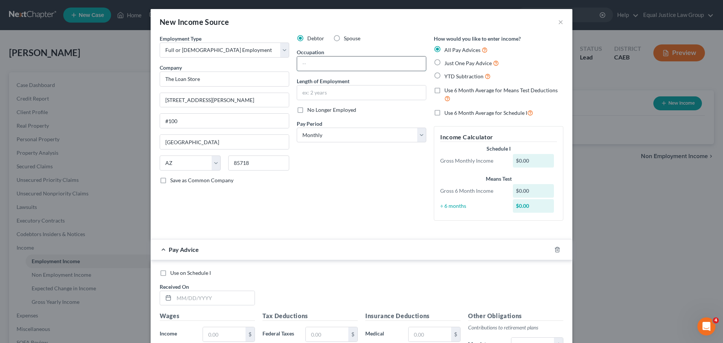
click at [337, 59] on input "text" at bounding box center [361, 64] width 129 height 14
click at [308, 94] on input "text" at bounding box center [361, 93] width 129 height 14
click at [348, 134] on select "Select Monthly Twice Monthly Every Other Week Weekly" at bounding box center [362, 135] width 130 height 15
click at [297, 128] on select "Select Monthly Twice Monthly Every Other Week Weekly" at bounding box center [362, 135] width 130 height 15
click at [387, 163] on div "Debtor Spouse Occupation Mortgage Underwriter Length of Employment 10 months No…" at bounding box center [361, 131] width 137 height 192
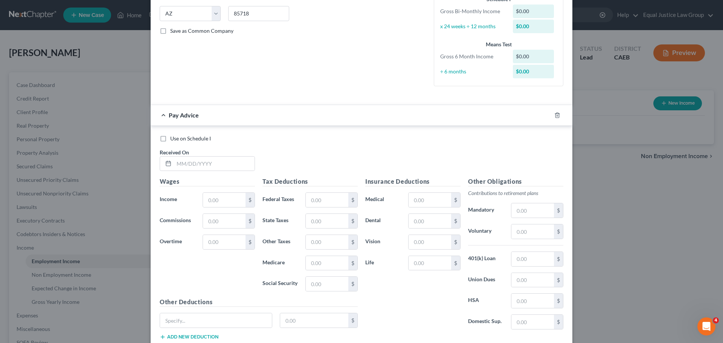
scroll to position [151, 0]
click at [202, 159] on input "text" at bounding box center [214, 163] width 81 height 14
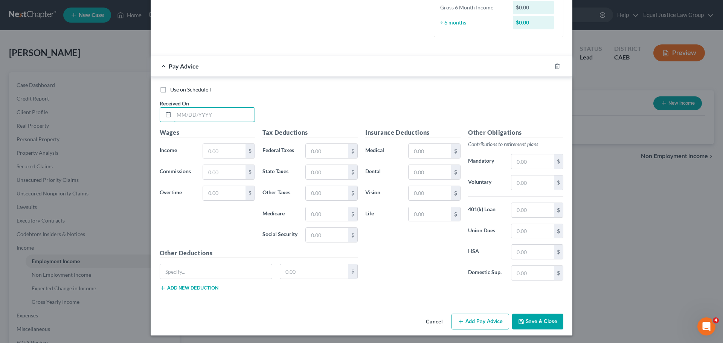
scroll to position [200, 0]
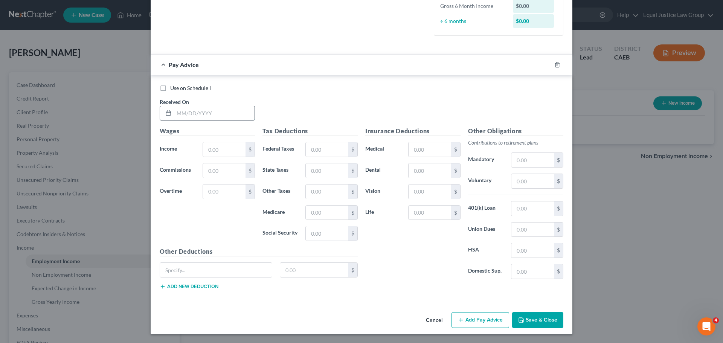
click at [193, 114] on input "text" at bounding box center [214, 113] width 81 height 14
click at [233, 150] on input "text" at bounding box center [224, 149] width 43 height 14
click at [223, 194] on input "text" at bounding box center [224, 192] width 43 height 14
click at [343, 147] on input "text" at bounding box center [327, 149] width 43 height 14
click at [331, 173] on input "text" at bounding box center [327, 170] width 43 height 14
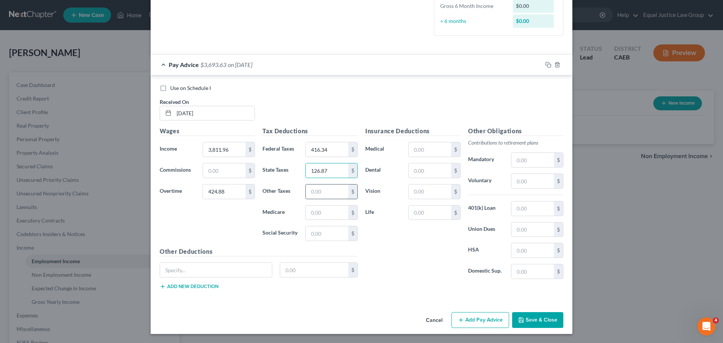
click at [330, 191] on input "text" at bounding box center [327, 192] width 43 height 14
click at [333, 216] on input "text" at bounding box center [327, 213] width 43 height 14
click at [330, 232] on input "text" at bounding box center [327, 233] width 43 height 14
click at [431, 148] on input "text" at bounding box center [430, 149] width 43 height 14
click at [422, 150] on input "text" at bounding box center [430, 149] width 43 height 14
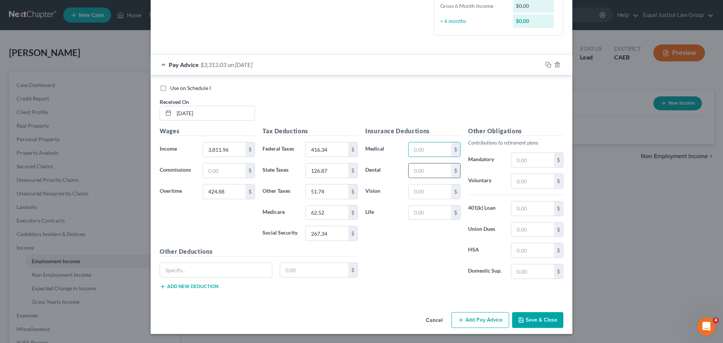
click at [423, 167] on input "text" at bounding box center [430, 170] width 43 height 14
click at [433, 214] on input "text" at bounding box center [430, 213] width 43 height 14
click at [195, 270] on input "text" at bounding box center [216, 270] width 112 height 14
click at [306, 265] on input "text" at bounding box center [314, 270] width 69 height 14
click at [186, 286] on button "Add new deduction" at bounding box center [189, 287] width 59 height 6
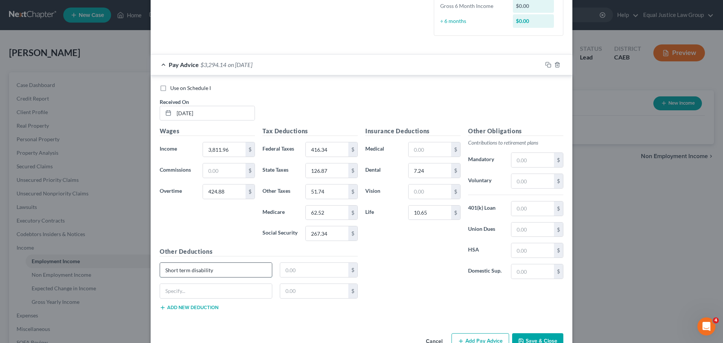
click at [181, 269] on input "Short term disability" at bounding box center [216, 270] width 112 height 14
click at [183, 285] on input "text" at bounding box center [216, 291] width 112 height 14
click at [311, 275] on input "text" at bounding box center [314, 270] width 69 height 14
click at [313, 171] on input "126.87" at bounding box center [327, 170] width 43 height 14
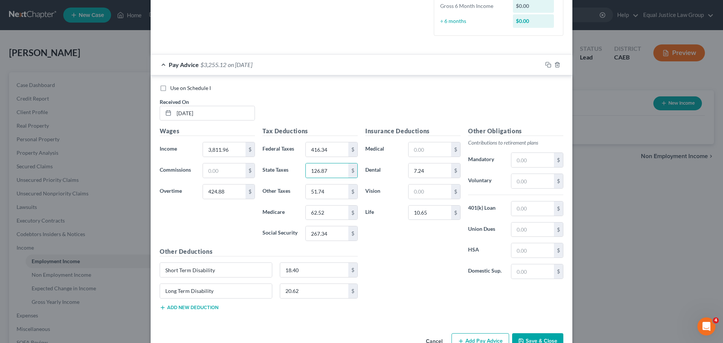
click at [393, 276] on div "Insurance Deductions Medical $ Dental 7.24 $ Vision $ Life 10.65 $" at bounding box center [413, 206] width 103 height 159
click at [214, 169] on input "text" at bounding box center [224, 170] width 43 height 14
click at [231, 148] on input "3,811.96" at bounding box center [224, 149] width 43 height 14
click at [277, 117] on div "Use on Schedule I Received On * [DATE]" at bounding box center [361, 105] width 411 height 43
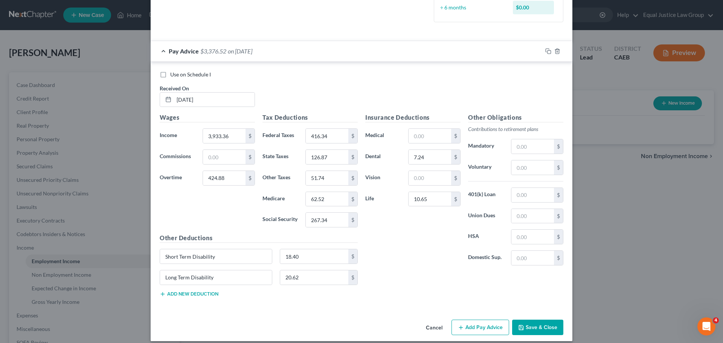
scroll to position [221, 0]
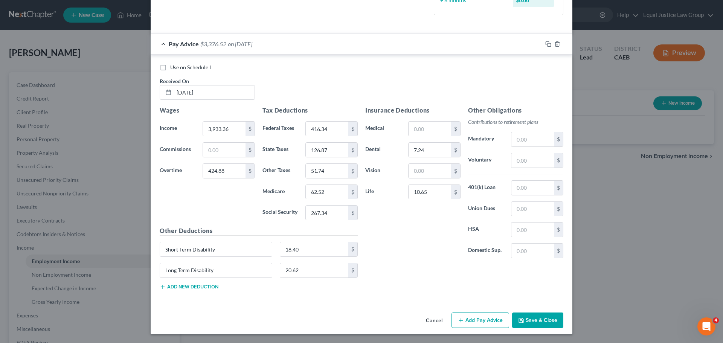
click at [468, 323] on button "Add Pay Advice" at bounding box center [481, 321] width 58 height 16
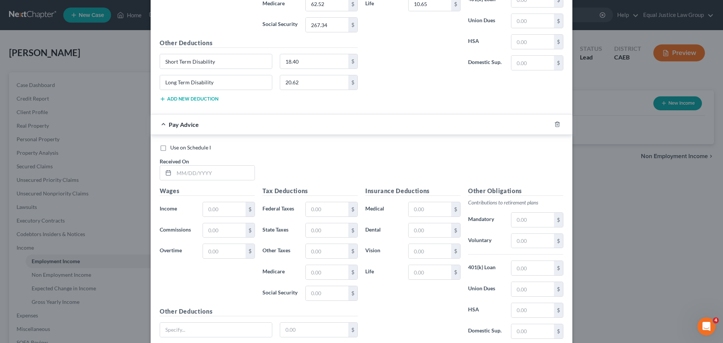
scroll to position [409, 0]
click at [194, 172] on input "text" at bounding box center [214, 172] width 81 height 14
drag, startPoint x: 226, startPoint y: 206, endPoint x: 222, endPoint y: 206, distance: 4.1
click at [226, 206] on input "text" at bounding box center [224, 209] width 43 height 14
click at [222, 208] on input "3,544." at bounding box center [224, 209] width 43 height 14
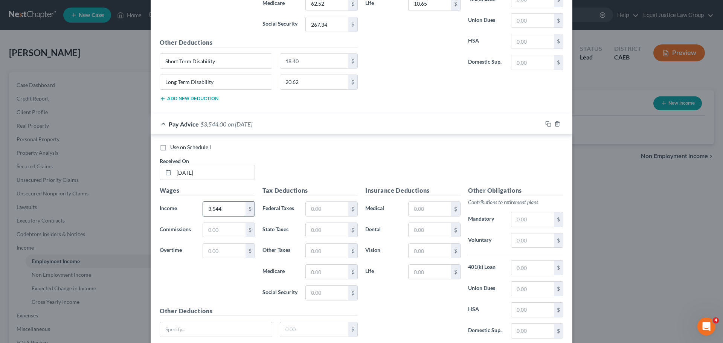
click at [222, 207] on input "3,544." at bounding box center [224, 209] width 43 height 14
click at [221, 227] on input "text" at bounding box center [224, 230] width 43 height 14
click at [223, 247] on input "text" at bounding box center [224, 251] width 43 height 14
click at [319, 208] on input "text" at bounding box center [327, 209] width 43 height 14
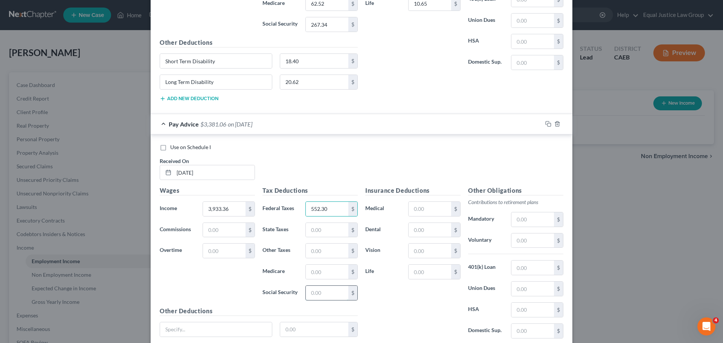
click at [321, 290] on input "text" at bounding box center [327, 293] width 43 height 14
click at [325, 229] on input "text" at bounding box center [327, 230] width 43 height 14
click at [307, 273] on input "text" at bounding box center [327, 272] width 43 height 14
click at [316, 230] on input "text" at bounding box center [327, 230] width 43 height 14
click at [313, 247] on input "text" at bounding box center [327, 251] width 43 height 14
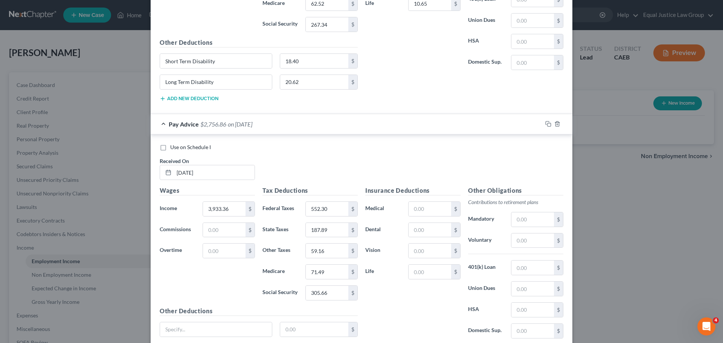
click at [355, 140] on div "Use on Schedule I Received On * [DATE] Wages Income * 3,933.36 $ Commissions $ …" at bounding box center [362, 247] width 422 height 226
click at [425, 223] on input "text" at bounding box center [430, 230] width 43 height 14
click at [423, 275] on input "text" at bounding box center [430, 272] width 43 height 14
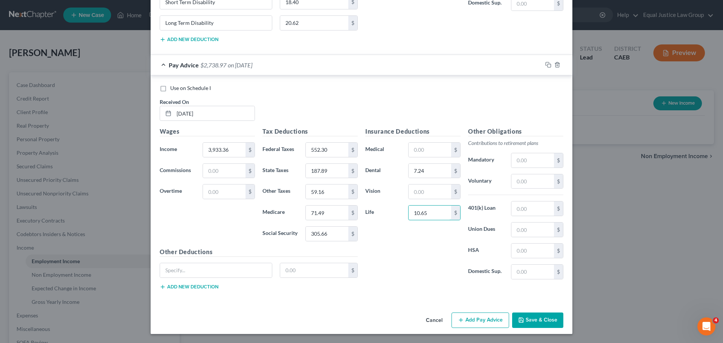
scroll to position [431, 0]
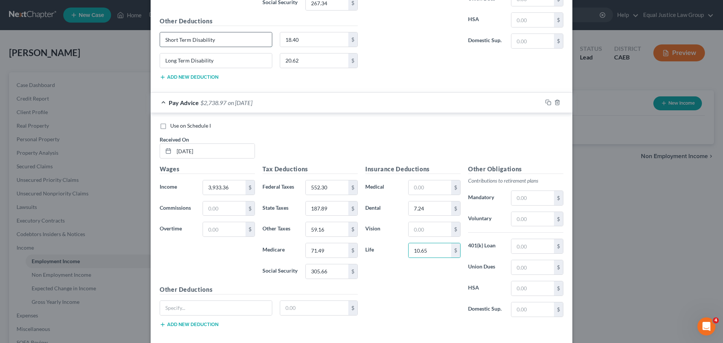
click at [189, 41] on input "Short Term Disability" at bounding box center [216, 39] width 112 height 14
click at [185, 307] on input "text" at bounding box center [216, 308] width 112 height 14
paste input "Short Term Disability"
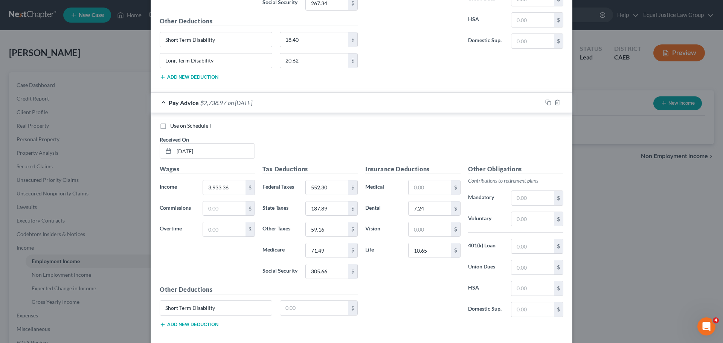
click at [182, 323] on button "Add new deduction" at bounding box center [189, 325] width 59 height 6
click at [181, 61] on input "Long Term Disability" at bounding box center [216, 60] width 112 height 14
click at [180, 61] on input "Long Term Disability" at bounding box center [216, 60] width 112 height 14
click at [170, 327] on input "text" at bounding box center [216, 329] width 112 height 14
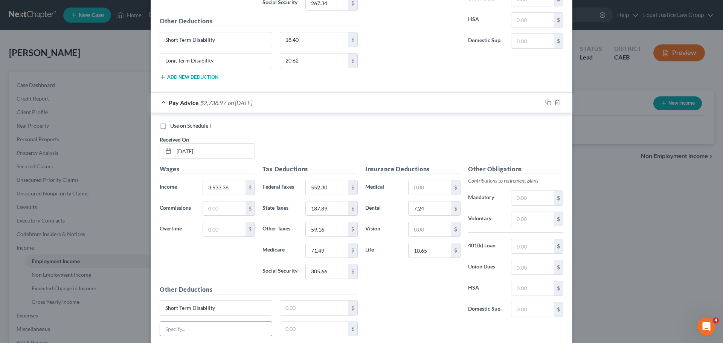
paste input "Long Term Disability"
click at [301, 310] on input "text" at bounding box center [314, 308] width 69 height 14
click at [309, 325] on input "text" at bounding box center [314, 329] width 69 height 14
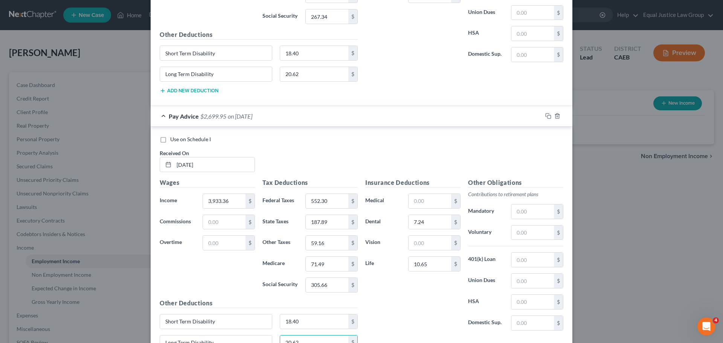
scroll to position [414, 0]
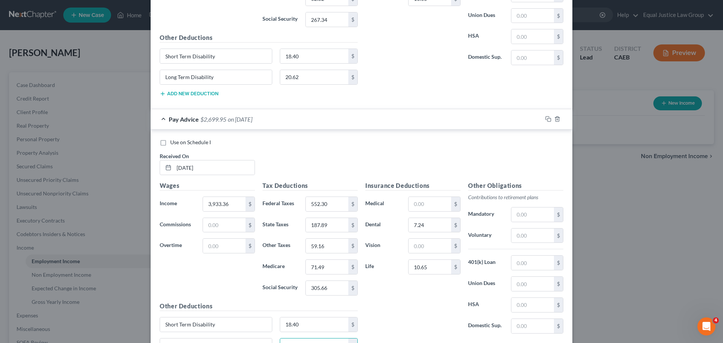
click at [358, 153] on div "Use on Schedule I Received On * [DATE]" at bounding box center [361, 160] width 411 height 43
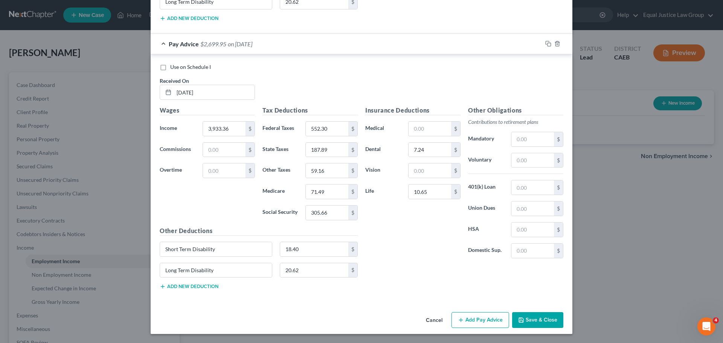
scroll to position [452, 0]
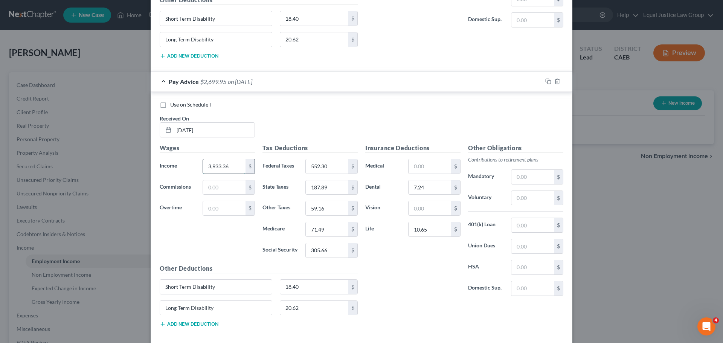
click at [238, 168] on input "3,933.36" at bounding box center [224, 166] width 43 height 14
click at [228, 194] on input "text" at bounding box center [224, 187] width 43 height 14
click at [225, 206] on input "text" at bounding box center [224, 208] width 43 height 14
click at [344, 116] on div "Use on Schedule I Received On * [DATE]" at bounding box center [361, 122] width 411 height 43
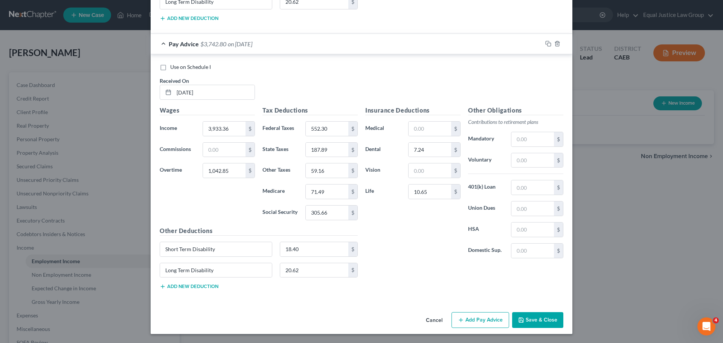
click at [477, 320] on button "Add Pay Advice" at bounding box center [481, 320] width 58 height 16
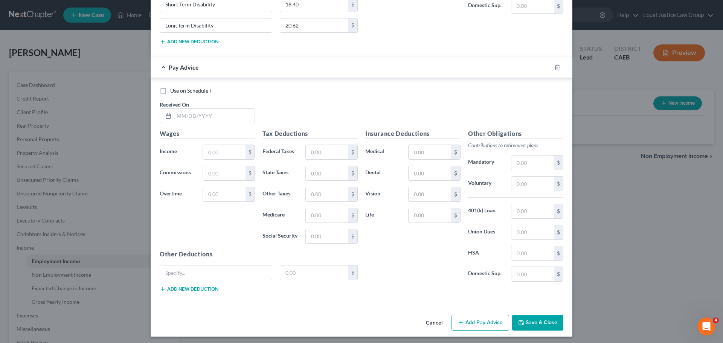
scroll to position [737, 0]
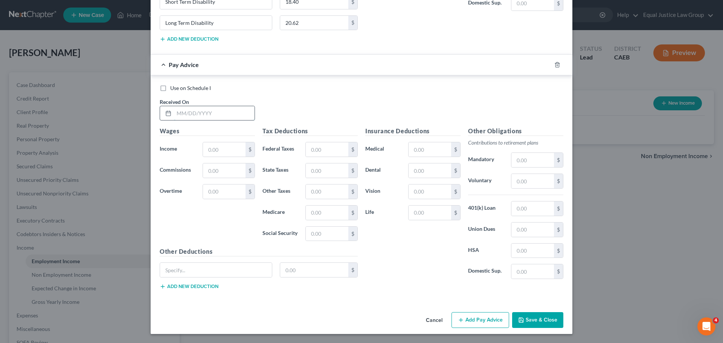
click at [240, 115] on input "text" at bounding box center [214, 113] width 81 height 14
click at [228, 148] on input "text" at bounding box center [224, 149] width 43 height 14
click at [216, 170] on input "text" at bounding box center [224, 170] width 43 height 14
click at [225, 190] on input "text" at bounding box center [224, 192] width 43 height 14
click at [333, 145] on input "text" at bounding box center [327, 149] width 43 height 14
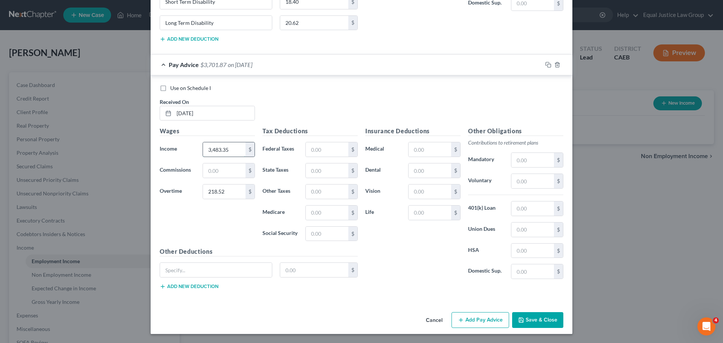
click at [234, 150] on input "3,483.35" at bounding box center [224, 149] width 43 height 14
click at [283, 79] on div "Use on Schedule I Received On * [DATE] Wages Income * 4,066.07 $ Commissions $ …" at bounding box center [362, 188] width 422 height 226
click at [286, 95] on div "Use on Schedule I Received On * [DATE]" at bounding box center [361, 105] width 411 height 43
click at [217, 170] on input "text" at bounding box center [224, 170] width 43 height 14
click at [306, 146] on input "text" at bounding box center [327, 149] width 43 height 14
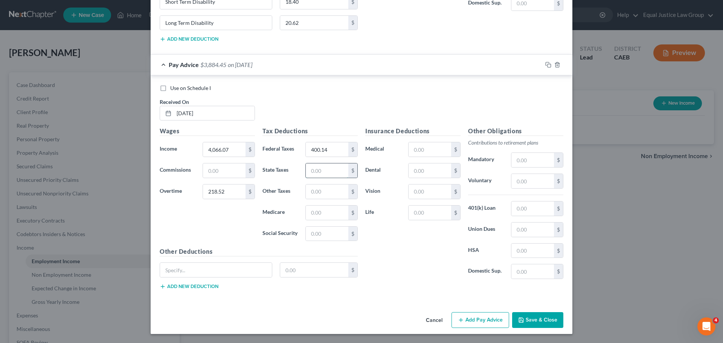
click at [337, 174] on input "text" at bounding box center [327, 170] width 43 height 14
click at [328, 190] on input "text" at bounding box center [327, 192] width 43 height 14
click at [331, 207] on input "text" at bounding box center [327, 213] width 43 height 14
click at [321, 229] on input "text" at bounding box center [327, 234] width 43 height 14
click at [419, 167] on input "text" at bounding box center [430, 170] width 43 height 14
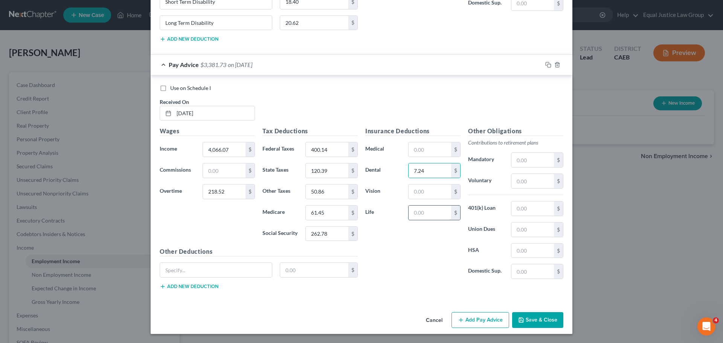
click at [409, 216] on input "text" at bounding box center [430, 213] width 43 height 14
click at [214, 266] on input "text" at bounding box center [216, 270] width 112 height 14
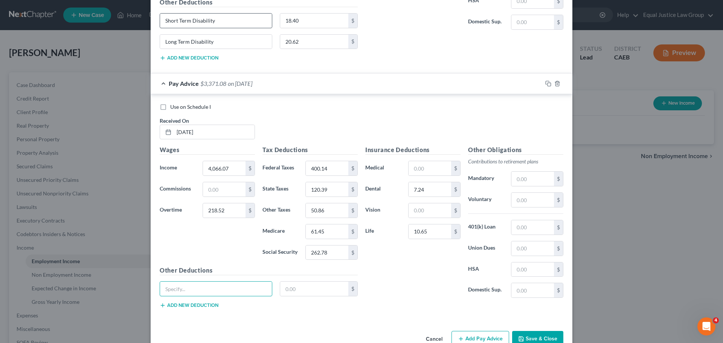
scroll to position [699, 0]
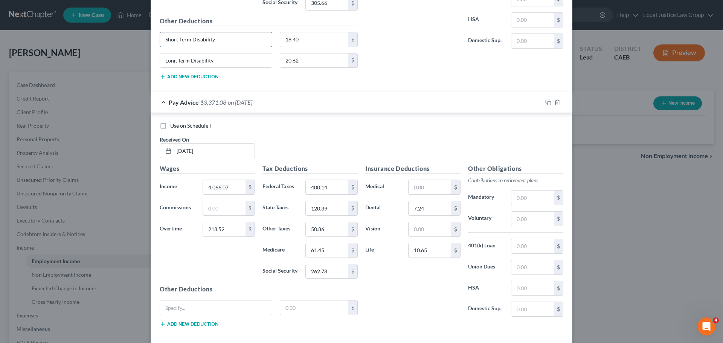
click at [203, 40] on input "Short Term Disability" at bounding box center [216, 39] width 112 height 14
click at [192, 310] on input "text" at bounding box center [216, 308] width 112 height 14
paste input "Short Term Disability"
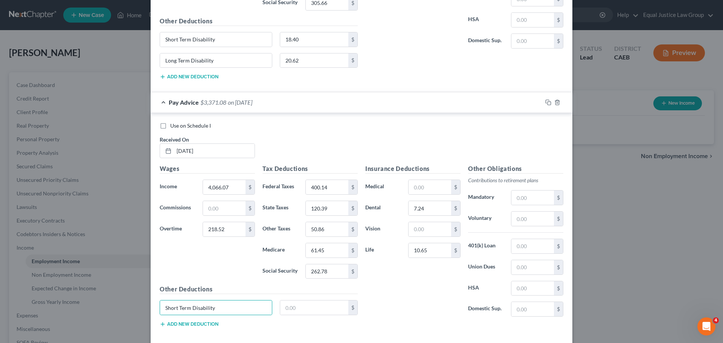
click at [189, 325] on button "Add new deduction" at bounding box center [189, 324] width 59 height 6
click at [199, 56] on input "Long Term Disability" at bounding box center [216, 60] width 112 height 14
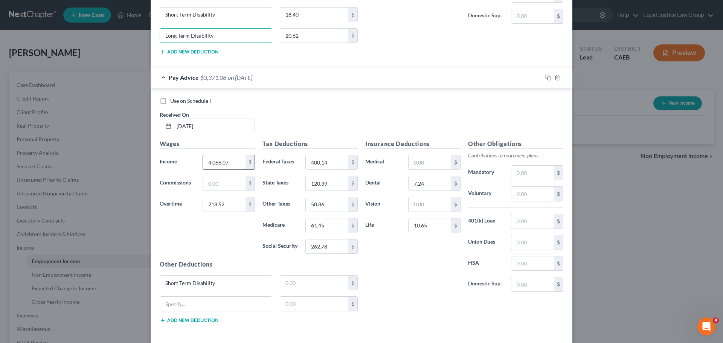
scroll to position [737, 0]
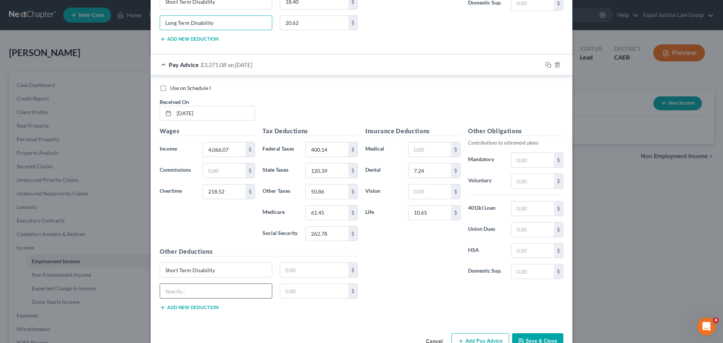
click at [195, 292] on input "text" at bounding box center [216, 291] width 112 height 14
paste input "Long Term Disability"
click at [309, 271] on input "text" at bounding box center [314, 270] width 69 height 14
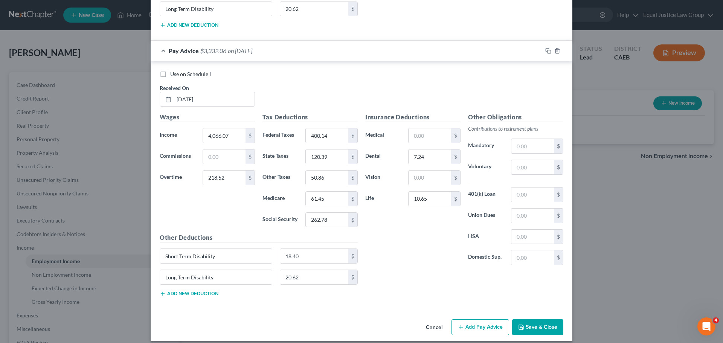
scroll to position [758, 0]
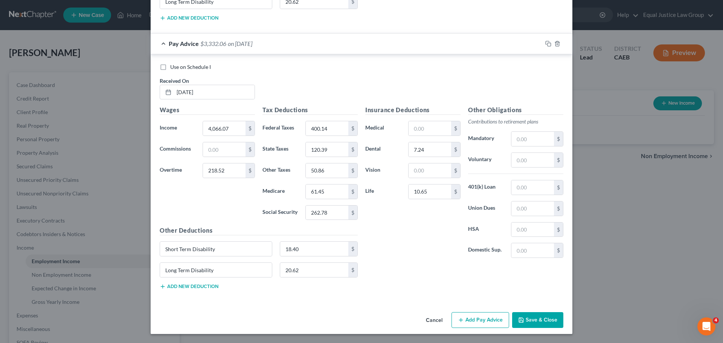
click at [471, 321] on button "Add Pay Advice" at bounding box center [481, 320] width 58 height 16
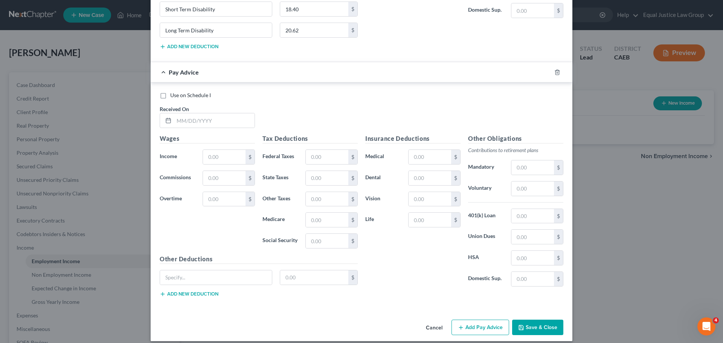
scroll to position [1005, 0]
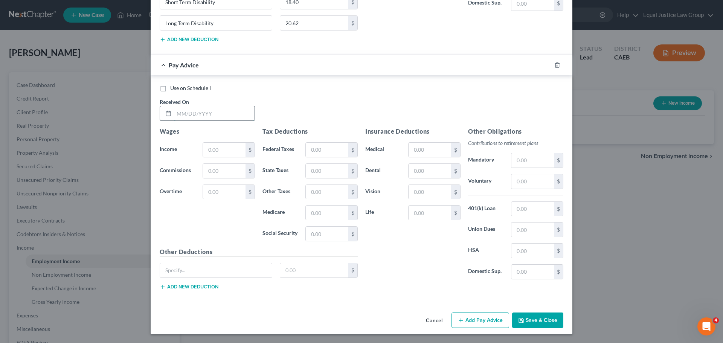
click at [185, 115] on input "text" at bounding box center [214, 113] width 81 height 14
click at [183, 114] on input "03/.31/2025" at bounding box center [214, 113] width 81 height 14
click at [227, 151] on input "text" at bounding box center [224, 150] width 43 height 14
click at [228, 150] on input "5,918.25" at bounding box center [224, 150] width 43 height 14
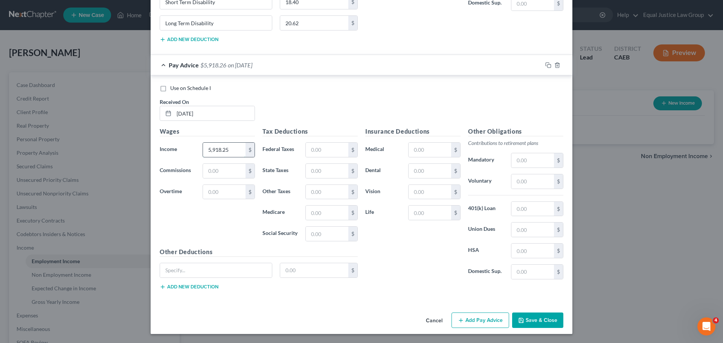
click at [228, 150] on input "5,918.25" at bounding box center [224, 150] width 43 height 14
click at [223, 197] on input "text" at bounding box center [224, 192] width 43 height 14
click at [332, 150] on input "text" at bounding box center [327, 150] width 43 height 14
click at [336, 176] on input "text" at bounding box center [327, 171] width 43 height 14
click at [336, 191] on input "text" at bounding box center [327, 192] width 43 height 14
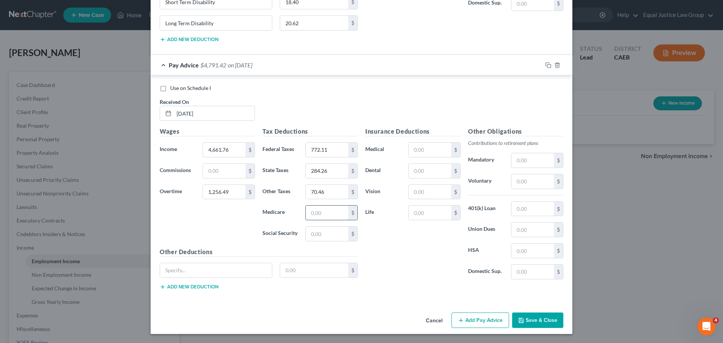
click at [318, 215] on input "text" at bounding box center [327, 213] width 43 height 14
click at [312, 229] on input "text" at bounding box center [327, 234] width 43 height 14
click at [415, 168] on input "text" at bounding box center [430, 171] width 43 height 14
click at [428, 208] on input "text" at bounding box center [430, 213] width 43 height 14
click at [225, 269] on input "text" at bounding box center [216, 270] width 112 height 14
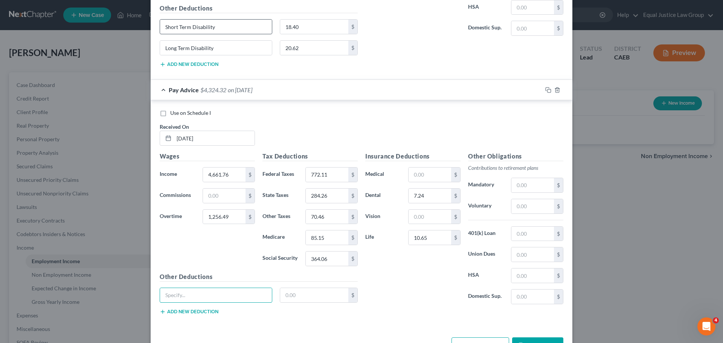
scroll to position [967, 0]
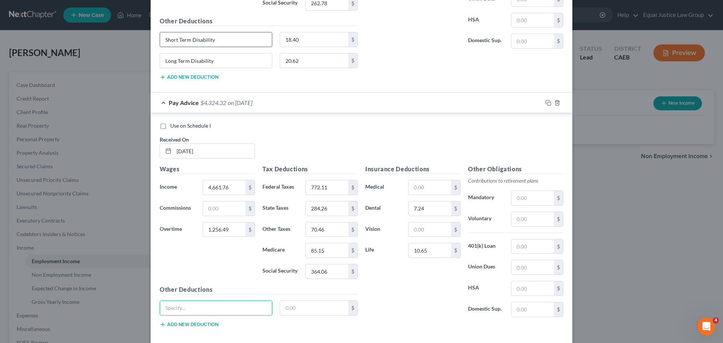
click at [212, 38] on input "Short Term Disability" at bounding box center [216, 39] width 112 height 14
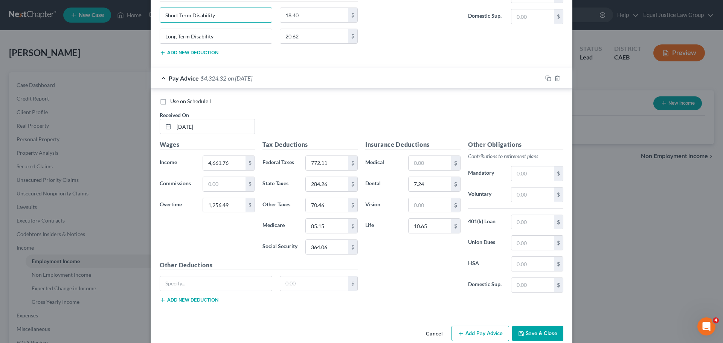
scroll to position [1005, 0]
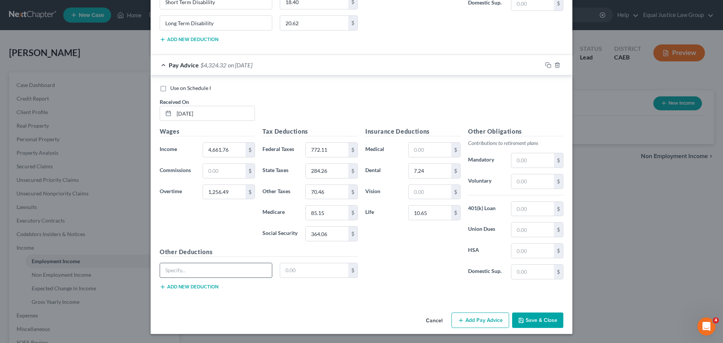
click at [196, 272] on input "text" at bounding box center [216, 270] width 112 height 14
paste input "Short Term Disability"
click at [182, 283] on div "Short Term Disability $" at bounding box center [259, 273] width 206 height 21
click at [183, 286] on button "Add new deduction" at bounding box center [189, 287] width 59 height 6
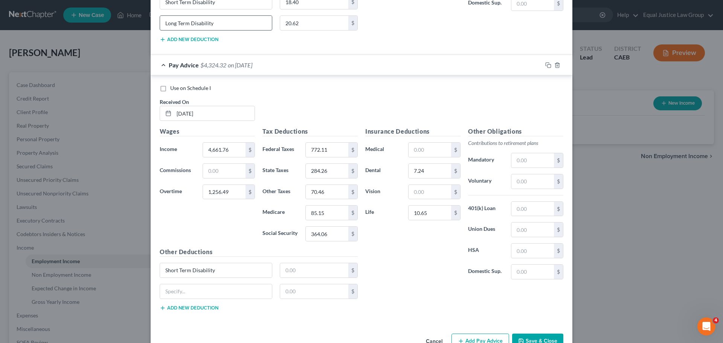
click at [190, 26] on input "Long Term Disability" at bounding box center [216, 23] width 112 height 14
click at [190, 25] on input "Long Term Disability" at bounding box center [216, 23] width 112 height 14
click at [191, 23] on input "Long Term Disability" at bounding box center [216, 23] width 112 height 14
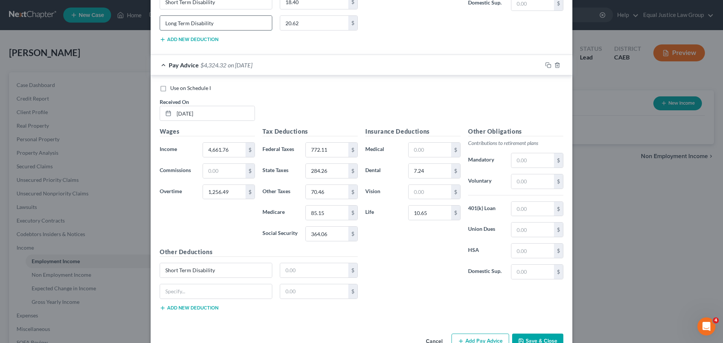
click at [191, 23] on input "Long Term Disability" at bounding box center [216, 23] width 112 height 14
click at [179, 289] on input "text" at bounding box center [216, 291] width 112 height 14
paste input "Long Term Disability"
click at [289, 268] on input "text" at bounding box center [314, 270] width 69 height 14
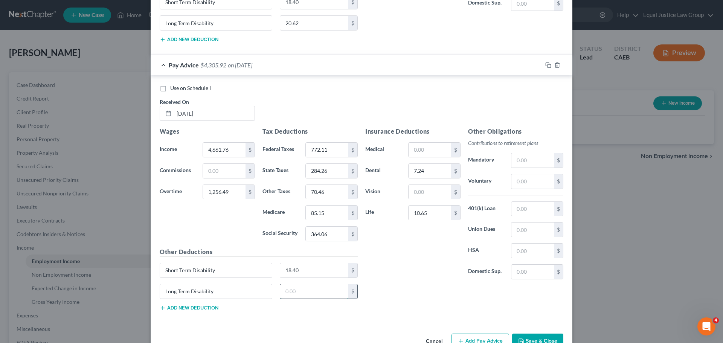
click at [313, 292] on input "text" at bounding box center [314, 291] width 69 height 14
click at [393, 275] on div "Insurance Deductions Medical $ Dental 7.24 $ Vision $ Life 10.65 $" at bounding box center [413, 206] width 103 height 159
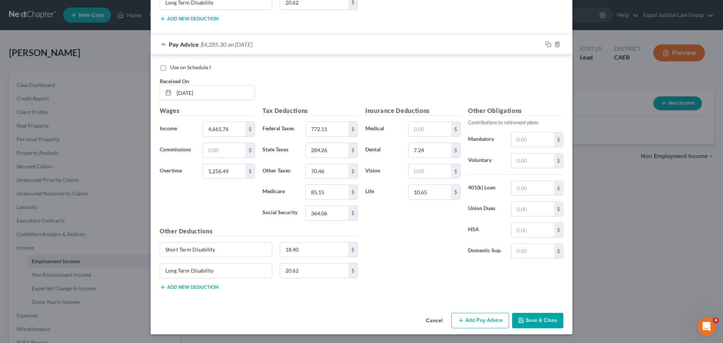
scroll to position [1026, 0]
click at [488, 319] on button "Add Pay Advice" at bounding box center [481, 321] width 58 height 16
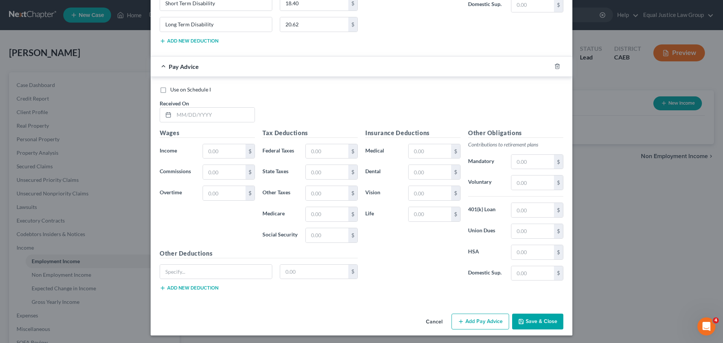
scroll to position [1274, 0]
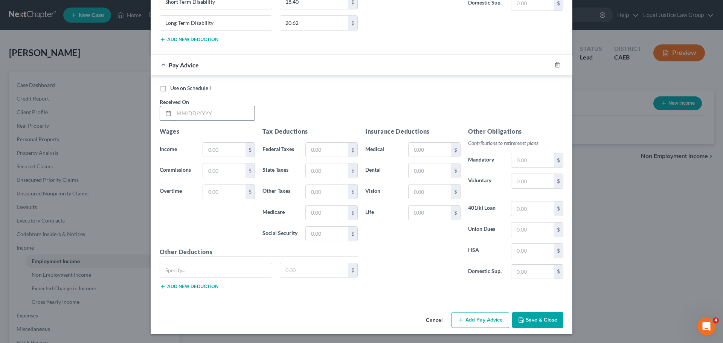
click at [183, 111] on input "text" at bounding box center [214, 113] width 81 height 14
click at [223, 148] on input "text" at bounding box center [224, 150] width 43 height 14
click at [215, 188] on input "text" at bounding box center [224, 192] width 43 height 14
click at [316, 147] on input "text" at bounding box center [327, 150] width 43 height 14
click at [324, 173] on input "text" at bounding box center [327, 170] width 43 height 14
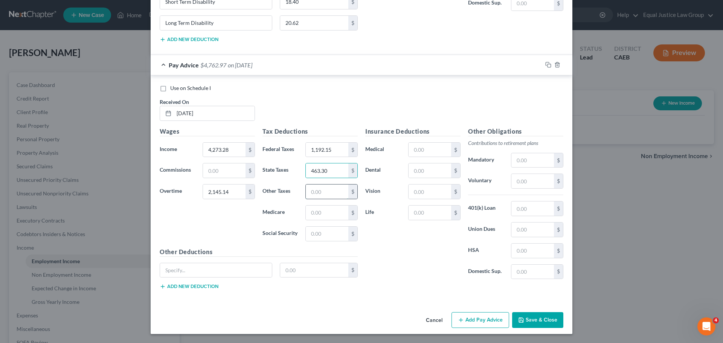
click at [310, 190] on input "text" at bounding box center [327, 192] width 43 height 14
click at [313, 208] on input "text" at bounding box center [327, 213] width 43 height 14
click at [304, 224] on div "Tax Deductions Federal Taxes 1,192.15 $ State Taxes 463.30 $ Other Taxes 91.47 …" at bounding box center [310, 187] width 103 height 121
click at [319, 233] on input "text" at bounding box center [327, 234] width 43 height 14
click at [425, 168] on input "text" at bounding box center [430, 170] width 43 height 14
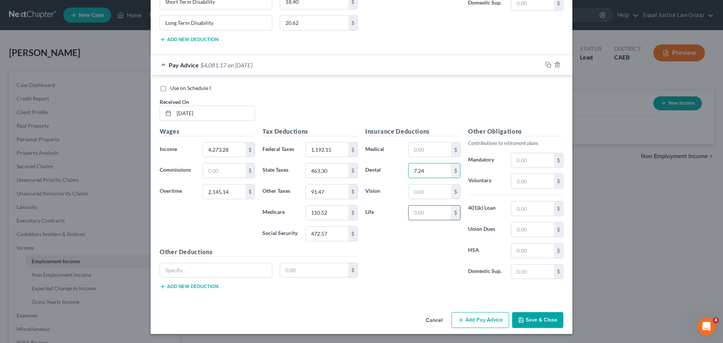
click at [427, 214] on input "text" at bounding box center [430, 213] width 43 height 14
click at [225, 270] on input "text" at bounding box center [216, 270] width 112 height 14
click at [208, 5] on input "Short Term Disability" at bounding box center [216, 2] width 112 height 14
click at [207, 4] on input "Short Term Disability" at bounding box center [216, 2] width 112 height 14
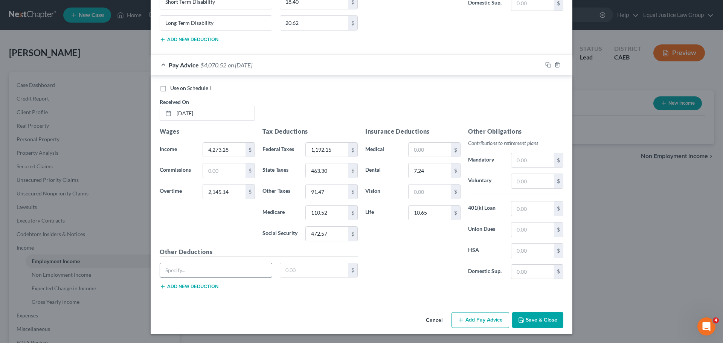
click at [182, 268] on input "text" at bounding box center [216, 270] width 112 height 14
paste input "Short Term Disability"
click at [179, 286] on button "Add new deduction" at bounding box center [189, 287] width 59 height 6
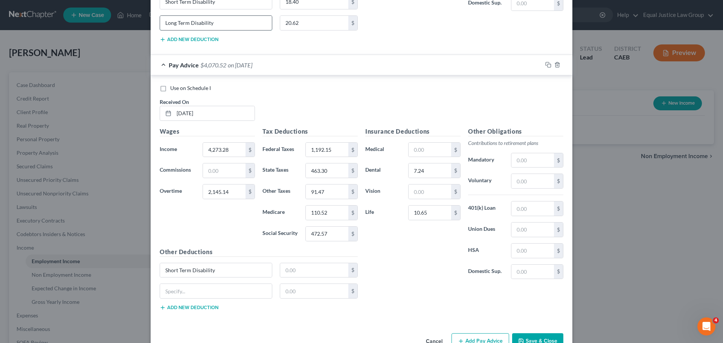
click at [197, 23] on input "Long Term Disability" at bounding box center [216, 23] width 112 height 14
click at [186, 292] on input "text" at bounding box center [216, 291] width 112 height 14
paste input "Long Term Disability"
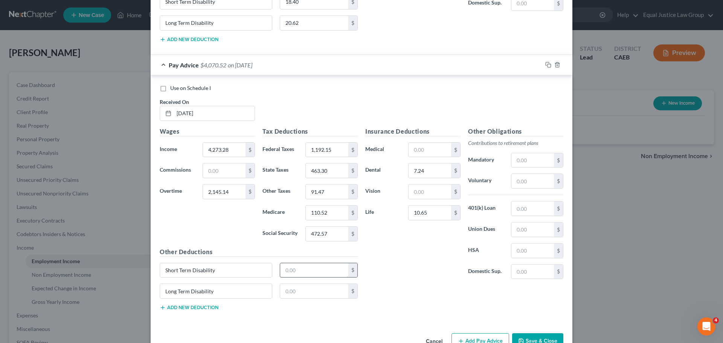
click at [290, 267] on input "text" at bounding box center [314, 270] width 69 height 14
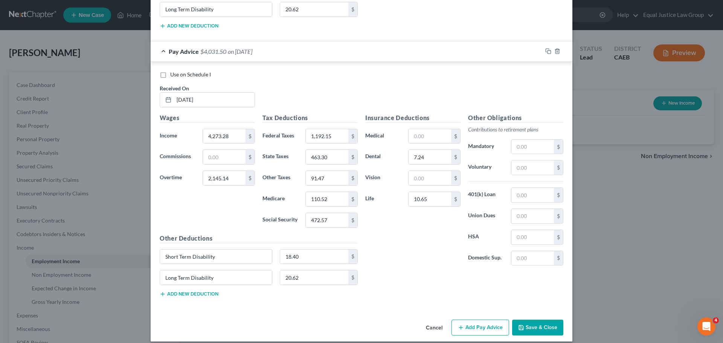
scroll to position [1295, 0]
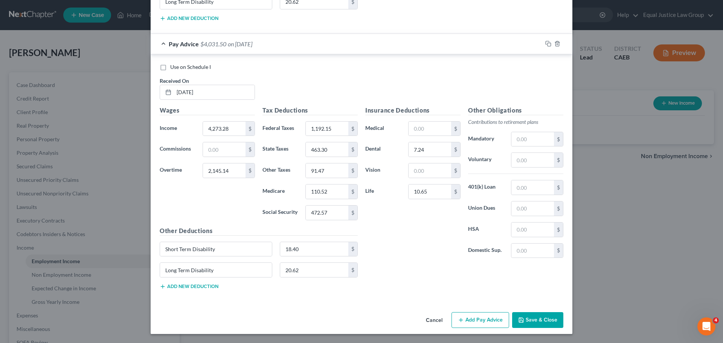
click at [482, 321] on button "Add Pay Advice" at bounding box center [481, 320] width 58 height 16
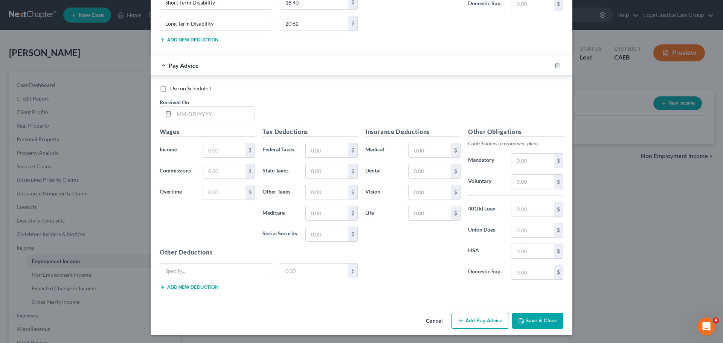
scroll to position [1542, 0]
click at [194, 105] on div "Received On *" at bounding box center [207, 109] width 103 height 23
click at [195, 110] on input "text" at bounding box center [214, 113] width 81 height 14
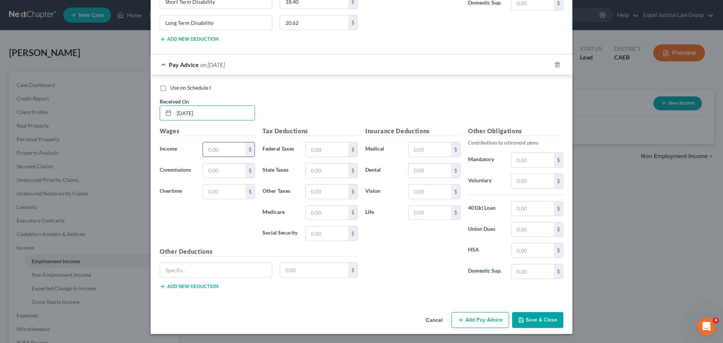
click at [211, 154] on input "text" at bounding box center [224, 149] width 43 height 14
click at [217, 174] on input "text" at bounding box center [224, 170] width 43 height 14
click at [314, 151] on input "text" at bounding box center [327, 149] width 43 height 14
click at [336, 171] on input "text" at bounding box center [327, 170] width 43 height 14
click at [316, 187] on input "text" at bounding box center [327, 192] width 43 height 14
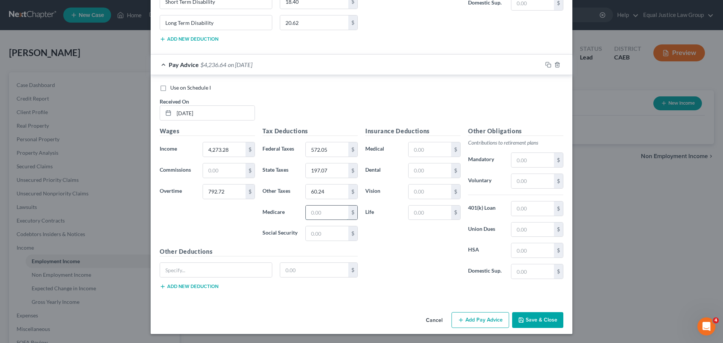
click at [333, 214] on input "text" at bounding box center [327, 213] width 43 height 14
click at [324, 231] on input "text" at bounding box center [327, 233] width 43 height 14
click at [422, 170] on input "text" at bounding box center [430, 170] width 43 height 14
click at [200, 270] on input "text" at bounding box center [216, 270] width 112 height 14
click at [196, 3] on input "Short Term Disability" at bounding box center [216, 2] width 112 height 14
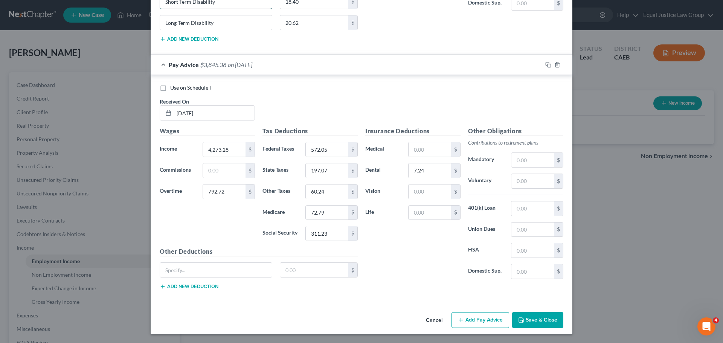
click at [196, 3] on input "Short Term Disability" at bounding box center [216, 2] width 112 height 14
click at [188, 274] on input "text" at bounding box center [216, 270] width 112 height 14
paste input "Short Term Disability"
click at [185, 286] on button "Add new deduction" at bounding box center [189, 287] width 59 height 6
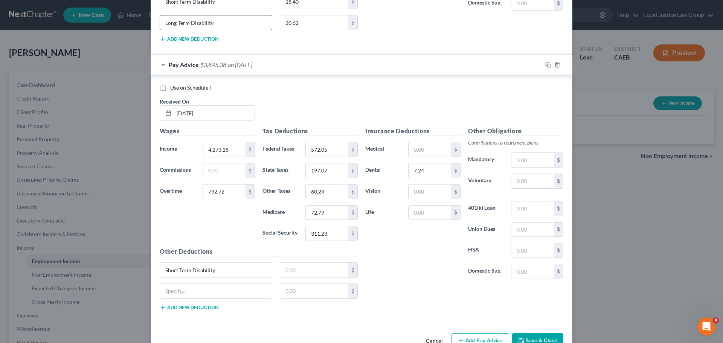
click at [180, 22] on input "Long Term Disability" at bounding box center [216, 22] width 112 height 14
click at [205, 293] on input "text" at bounding box center [216, 291] width 112 height 14
paste input "Long Term Disability"
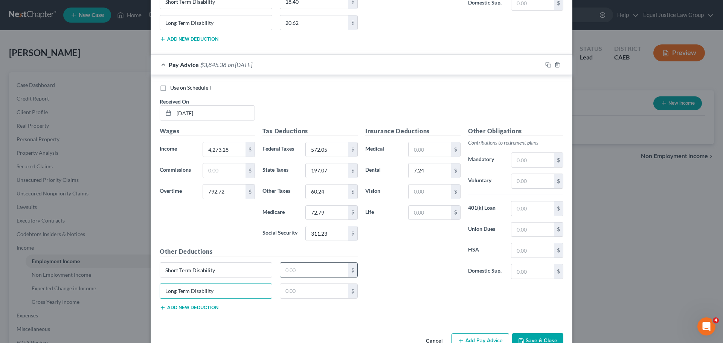
click at [295, 271] on input "text" at bounding box center [314, 270] width 69 height 14
click at [296, 294] on input "text" at bounding box center [314, 291] width 69 height 14
click at [423, 210] on input "text" at bounding box center [430, 213] width 43 height 14
click at [399, 238] on div "Insurance Deductions Medical $ Dental 7.24 $ Vision $ Life 10.65 $" at bounding box center [413, 206] width 103 height 159
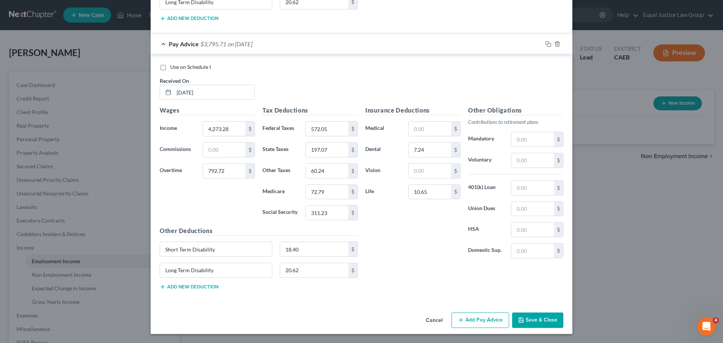
click at [475, 318] on button "Add Pay Advice" at bounding box center [481, 321] width 58 height 16
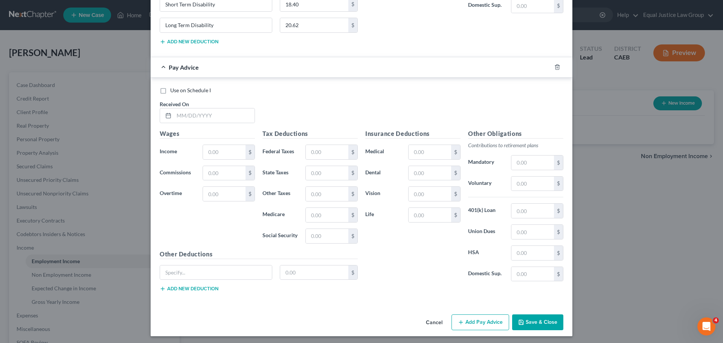
scroll to position [1810, 0]
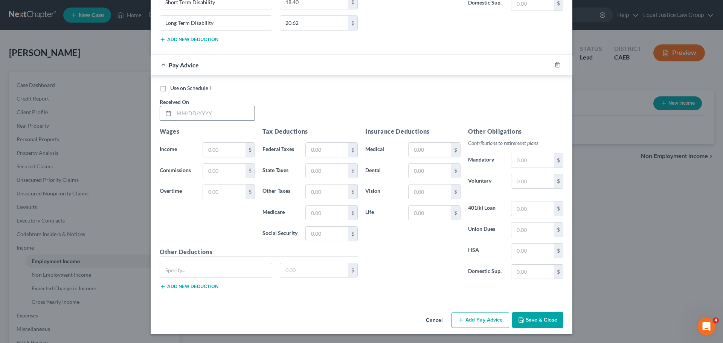
click at [199, 115] on input "text" at bounding box center [214, 113] width 81 height 14
click at [213, 150] on input "text" at bounding box center [224, 150] width 43 height 14
click at [215, 187] on input "text" at bounding box center [224, 192] width 43 height 14
click at [223, 152] on input "3,269.69" at bounding box center [224, 150] width 43 height 14
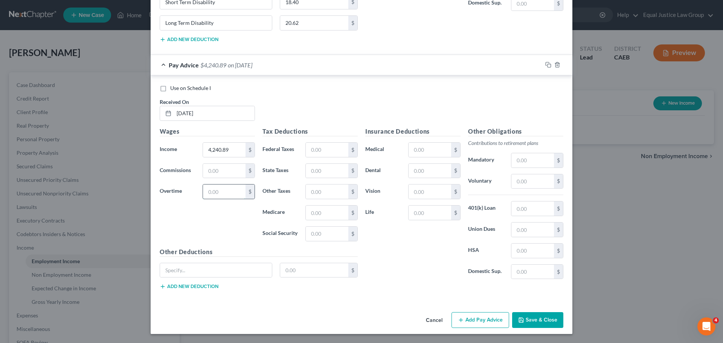
click at [224, 192] on input "text" at bounding box center [224, 192] width 43 height 14
click at [277, 106] on div "Use on Schedule I Received On * [DATE]" at bounding box center [361, 105] width 411 height 43
click at [323, 148] on input "text" at bounding box center [327, 150] width 43 height 14
click at [331, 170] on input "text" at bounding box center [327, 171] width 43 height 14
click at [324, 197] on input "text" at bounding box center [327, 192] width 43 height 14
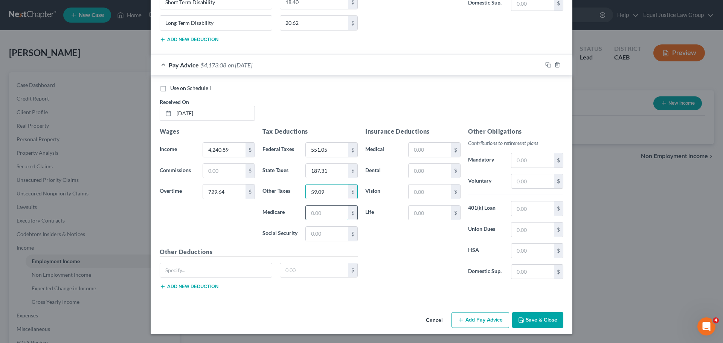
click at [344, 219] on input "text" at bounding box center [327, 213] width 43 height 14
click at [324, 234] on input "text" at bounding box center [327, 234] width 43 height 14
click at [414, 169] on input "text" at bounding box center [430, 171] width 43 height 14
click at [420, 211] on input "text" at bounding box center [430, 213] width 43 height 14
click at [199, 267] on input "text" at bounding box center [216, 270] width 112 height 14
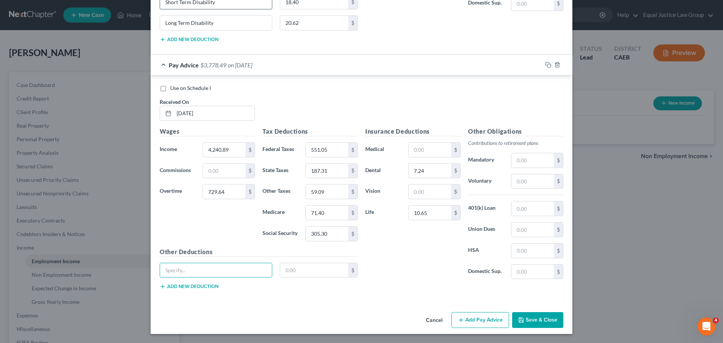
click at [195, 2] on input "Short Term Disability" at bounding box center [216, 2] width 112 height 14
paste input "Short Term Disability"
click at [188, 284] on button "Add new deduction" at bounding box center [189, 287] width 59 height 6
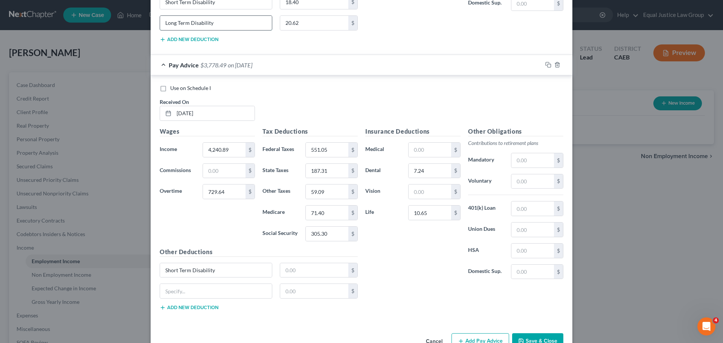
click at [186, 24] on input "Long Term Disability" at bounding box center [216, 23] width 112 height 14
paste input "Long Term Disability"
click at [314, 264] on input "text" at bounding box center [314, 270] width 69 height 14
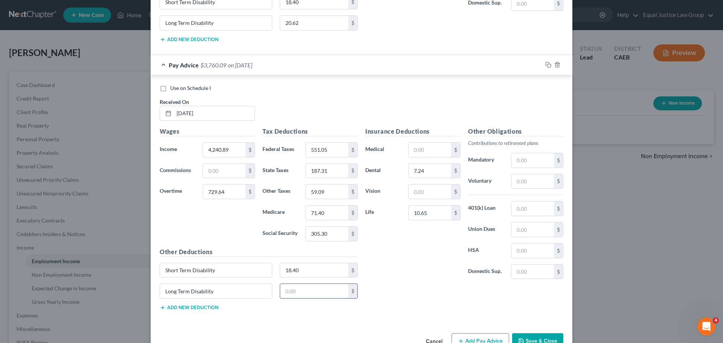
click at [315, 293] on input "text" at bounding box center [314, 291] width 69 height 14
click at [391, 236] on div "Insurance Deductions Medical $ Dental 7.24 $ Vision $ Life 10.65 $" at bounding box center [413, 206] width 103 height 159
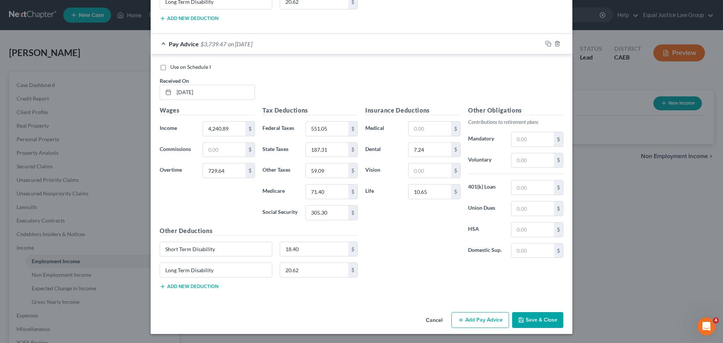
click at [474, 316] on button "Add Pay Advice" at bounding box center [481, 320] width 58 height 16
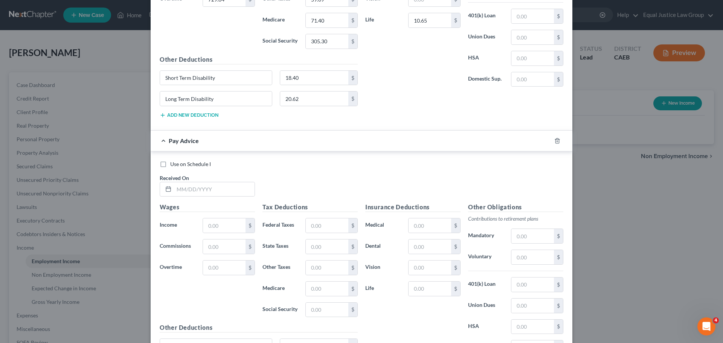
scroll to position [2079, 0]
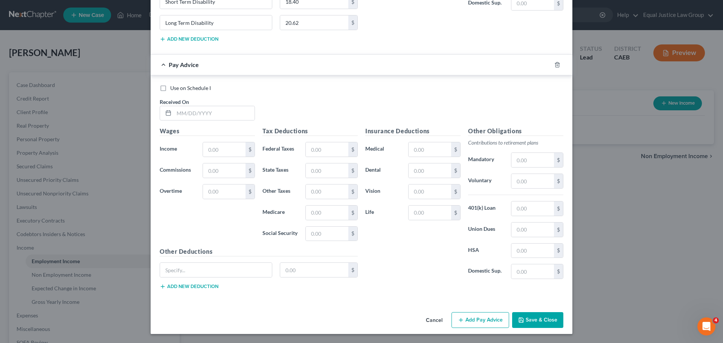
click at [483, 321] on button "Add Pay Advice" at bounding box center [481, 320] width 58 height 16
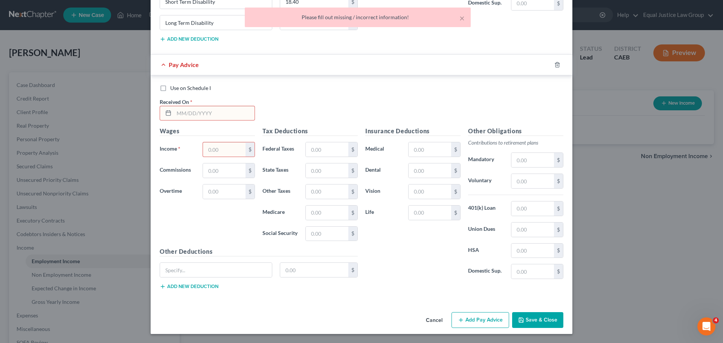
click at [223, 121] on div "Use on Schedule I Received On *" at bounding box center [361, 105] width 411 height 43
click at [226, 113] on input "text" at bounding box center [214, 113] width 81 height 14
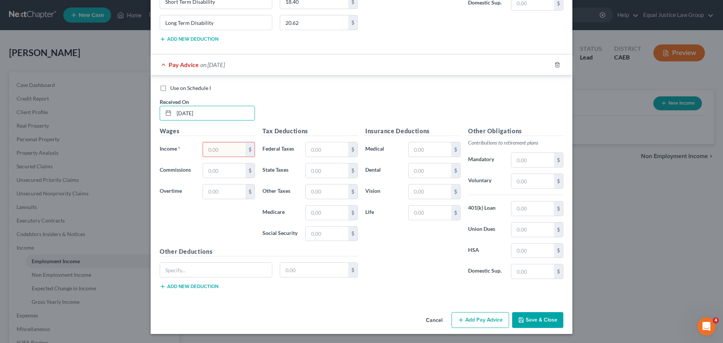
click at [225, 148] on input "text" at bounding box center [224, 149] width 43 height 14
click at [212, 189] on input "text" at bounding box center [224, 192] width 43 height 14
click at [331, 115] on div "Use on Schedule I Received On * [DATE]" at bounding box center [361, 105] width 411 height 43
click at [326, 150] on input "text" at bounding box center [327, 149] width 43 height 14
click at [218, 170] on input "text" at bounding box center [224, 170] width 43 height 14
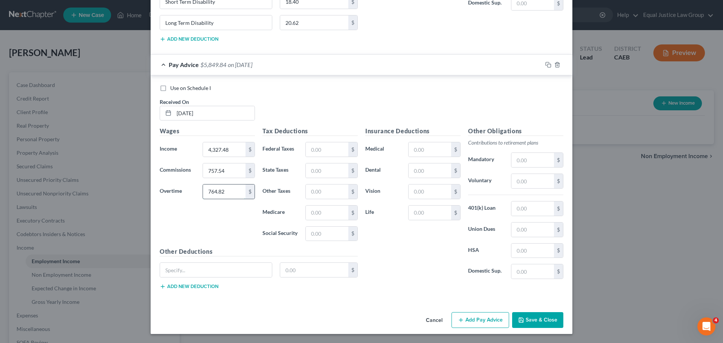
click at [234, 192] on input "764.82" at bounding box center [224, 192] width 43 height 14
click at [242, 222] on div "Wages Income * 4,327.48 $ Commissions 757.54 $ Overtime 764.82 $" at bounding box center [207, 187] width 103 height 121
click at [318, 149] on input "text" at bounding box center [327, 149] width 43 height 14
click at [309, 168] on input "text" at bounding box center [327, 170] width 43 height 14
click at [329, 186] on input "text" at bounding box center [327, 192] width 43 height 14
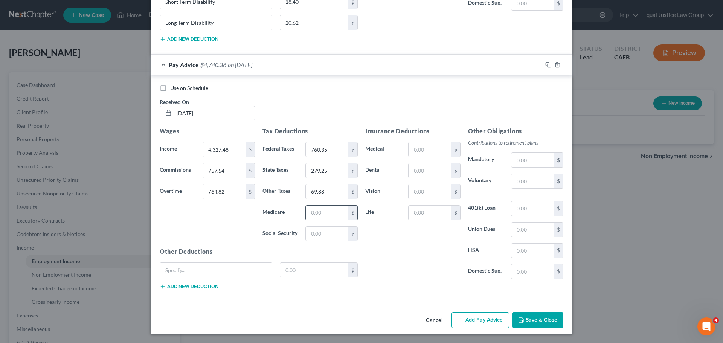
click at [330, 210] on input "text" at bounding box center [327, 213] width 43 height 14
click at [328, 235] on input "text" at bounding box center [327, 234] width 43 height 14
click at [430, 149] on input "text" at bounding box center [430, 149] width 43 height 14
click at [429, 168] on input "text" at bounding box center [430, 170] width 43 height 14
click at [423, 209] on input "text" at bounding box center [430, 213] width 43 height 14
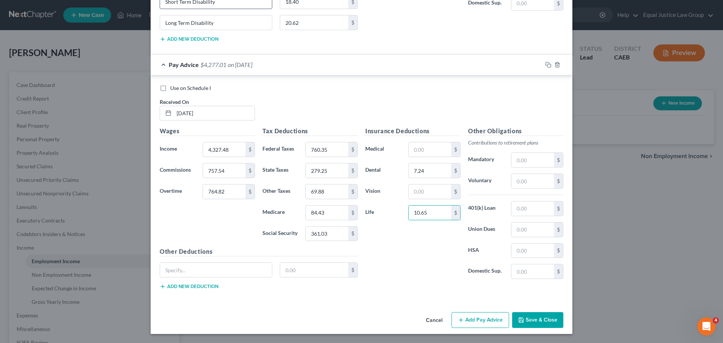
click at [188, 2] on input "Short Term Disability" at bounding box center [216, 2] width 112 height 14
paste input "Short Term Disability"
click at [197, 286] on button "Add new deduction" at bounding box center [189, 287] width 59 height 6
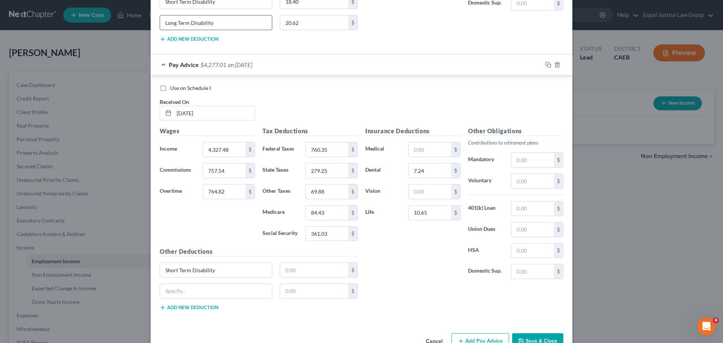
click at [185, 24] on input "Long Term Disability" at bounding box center [216, 22] width 112 height 14
paste input "Long Term Disability"
click at [293, 273] on input "text" at bounding box center [314, 270] width 69 height 14
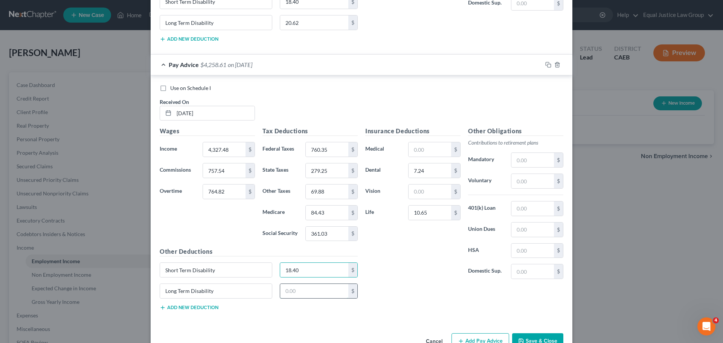
click at [296, 294] on input "text" at bounding box center [314, 291] width 69 height 14
click at [411, 291] on div "Insurance Deductions Medical $ Dental 7.24 $ Vision $ Life 10.65 $ Other Obliga…" at bounding box center [465, 222] width 206 height 190
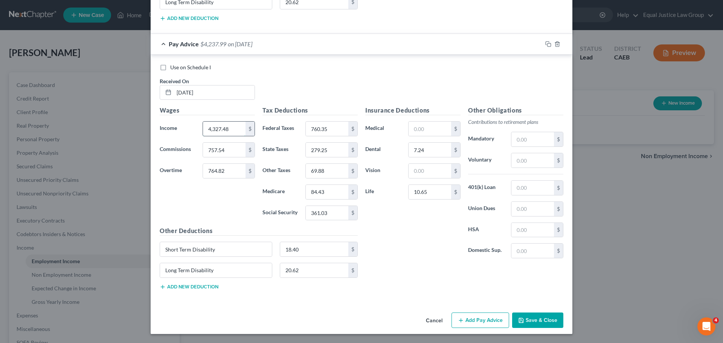
click at [233, 129] on input "4,327.48" at bounding box center [224, 129] width 43 height 14
click at [223, 172] on input "764.82" at bounding box center [224, 171] width 43 height 14
click at [231, 123] on input "4,334.76" at bounding box center [224, 129] width 43 height 14
click at [232, 153] on input "757.54" at bounding box center [224, 150] width 43 height 14
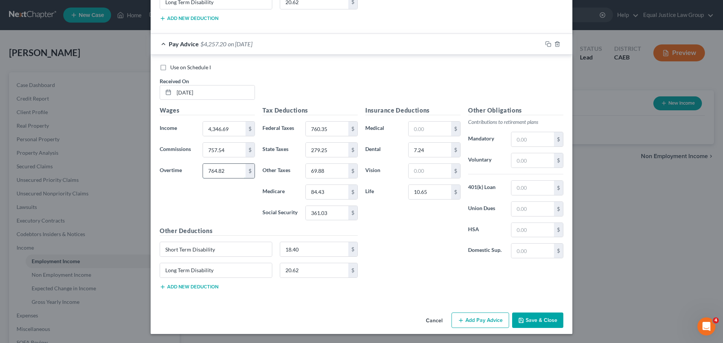
click at [232, 169] on input "764.82" at bounding box center [224, 171] width 43 height 14
click at [231, 210] on div "Wages Income * 4,346.69 $ Commissions 757.54 $ Overtime 764.82 $" at bounding box center [207, 166] width 103 height 121
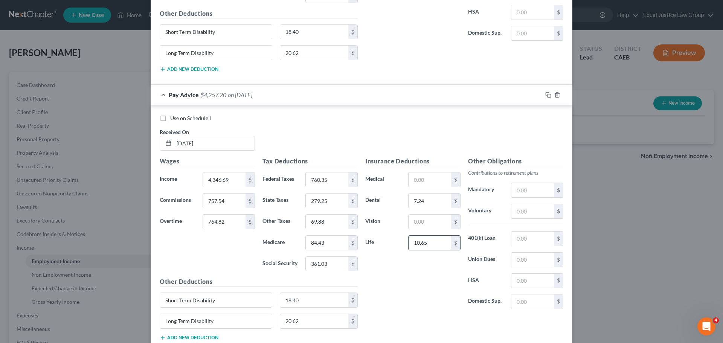
scroll to position [2062, 0]
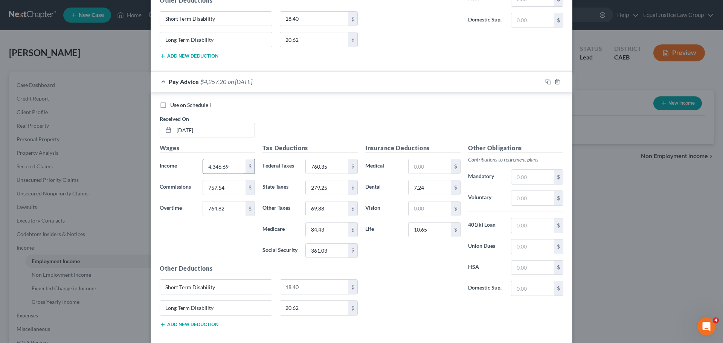
click at [230, 167] on input "4,346.69" at bounding box center [224, 166] width 43 height 14
click at [281, 99] on div "Use on Schedule I Received On * [DATE] Wages Income * 4,346.90 $ Commissions 75…" at bounding box center [362, 215] width 422 height 247
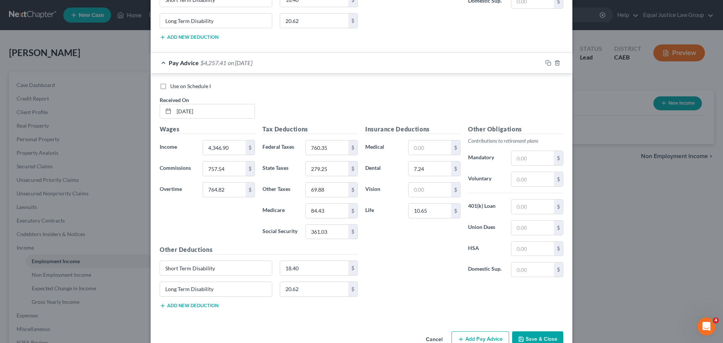
scroll to position [2100, 0]
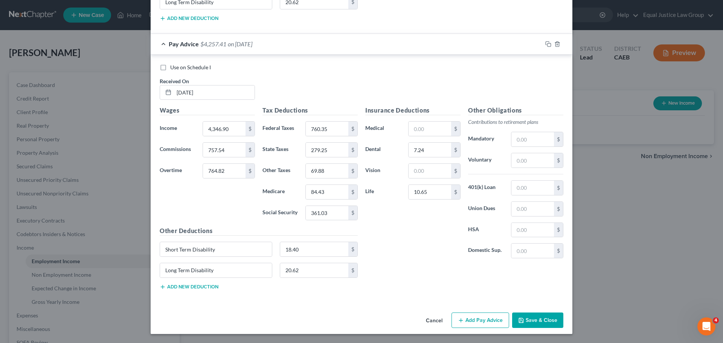
click at [488, 322] on button "Add Pay Advice" at bounding box center [481, 321] width 58 height 16
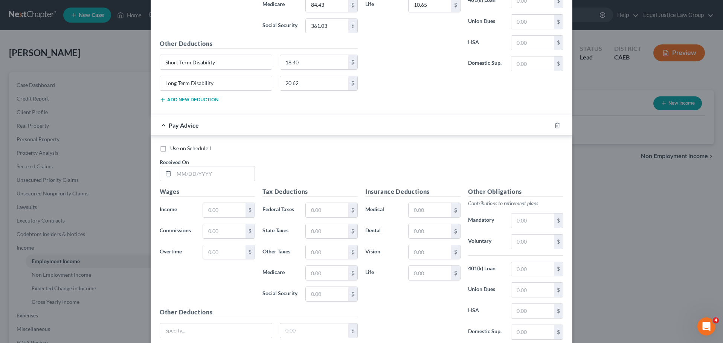
scroll to position [2288, 0]
drag, startPoint x: 189, startPoint y: 167, endPoint x: 196, endPoint y: 168, distance: 6.9
click at [189, 167] on input "text" at bounding box center [214, 172] width 81 height 14
click at [229, 213] on input "text" at bounding box center [224, 209] width 43 height 14
click at [225, 207] on input "text" at bounding box center [224, 209] width 43 height 14
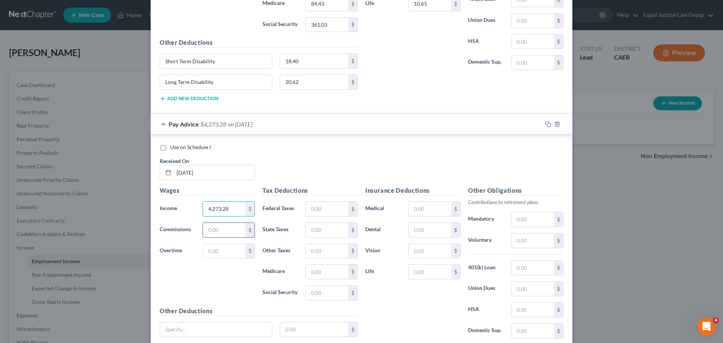
click at [220, 230] on input "text" at bounding box center [224, 230] width 43 height 14
click at [211, 253] on input "text" at bounding box center [224, 251] width 43 height 14
click at [214, 266] on div "Wages Income * 4,273.28 $ Commissions $ Overtime 473.46 $" at bounding box center [207, 246] width 103 height 121
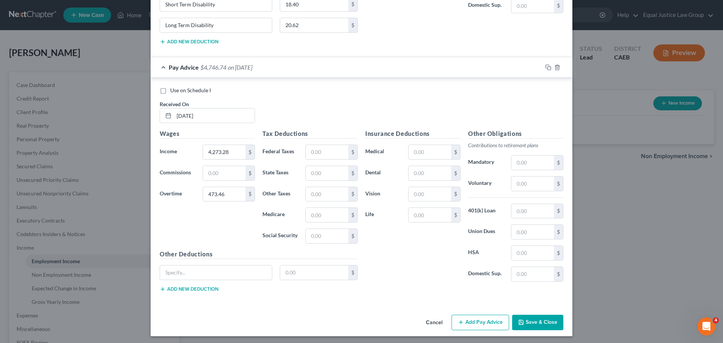
scroll to position [2347, 0]
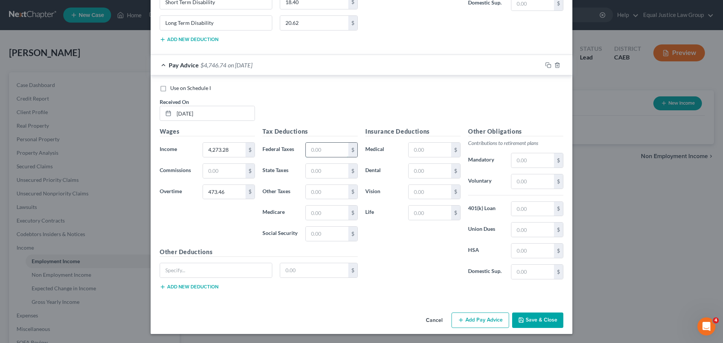
click at [333, 151] on input "text" at bounding box center [327, 150] width 43 height 14
click at [332, 169] on input "text" at bounding box center [327, 171] width 43 height 14
click at [333, 189] on input "text" at bounding box center [327, 192] width 43 height 14
click at [319, 211] on input "text" at bounding box center [327, 213] width 43 height 14
click at [328, 232] on input "text" at bounding box center [327, 234] width 43 height 14
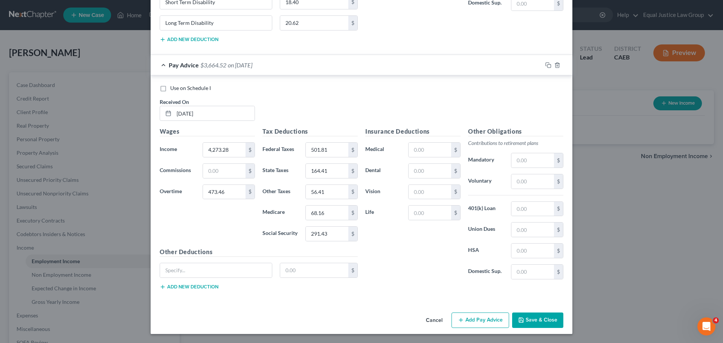
click at [402, 238] on div "Insurance Deductions Medical $ Dental $ Vision $ Life $" at bounding box center [413, 206] width 103 height 159
click at [420, 168] on input "text" at bounding box center [430, 171] width 43 height 14
click at [425, 211] on input "text" at bounding box center [430, 213] width 43 height 14
click at [186, 1] on input "Short Term Disability" at bounding box center [216, 2] width 112 height 14
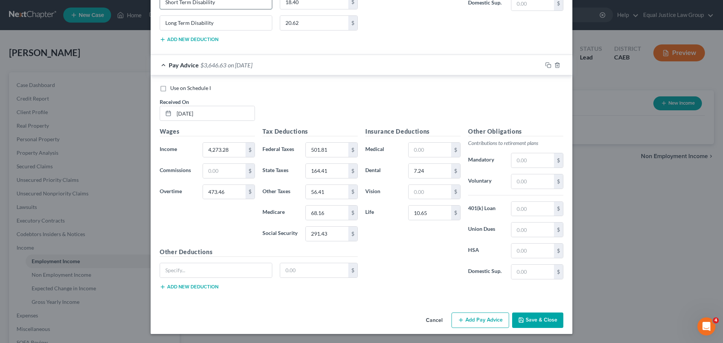
click at [186, 1] on input "Short Term Disability" at bounding box center [216, 2] width 112 height 14
paste input "Short Term Disability"
click at [186, 284] on button "Add new deduction" at bounding box center [189, 287] width 59 height 6
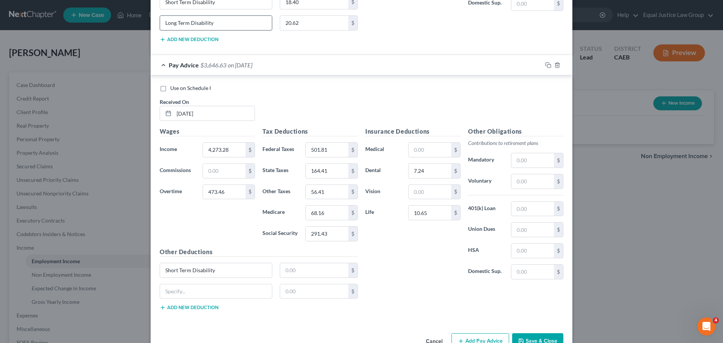
click at [180, 23] on input "Long Term Disability" at bounding box center [216, 23] width 112 height 14
paste input "Long Term Disability"
click at [293, 271] on input "text" at bounding box center [314, 270] width 69 height 14
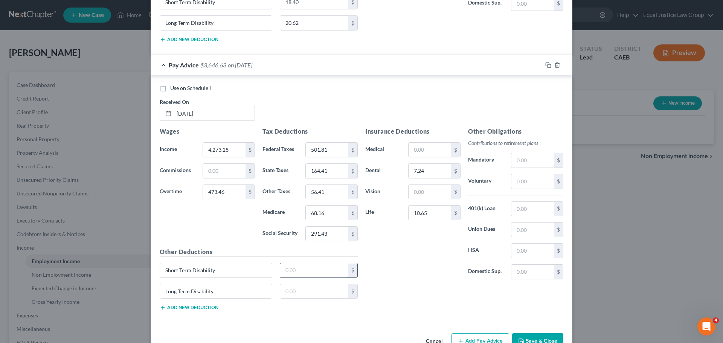
click at [299, 271] on input "text" at bounding box center [314, 270] width 69 height 14
click at [312, 290] on input "text" at bounding box center [314, 291] width 69 height 14
click at [403, 263] on div "Insurance Deductions Medical $ Dental 7.24 $ Vision $ Life 10.65 $" at bounding box center [413, 206] width 103 height 159
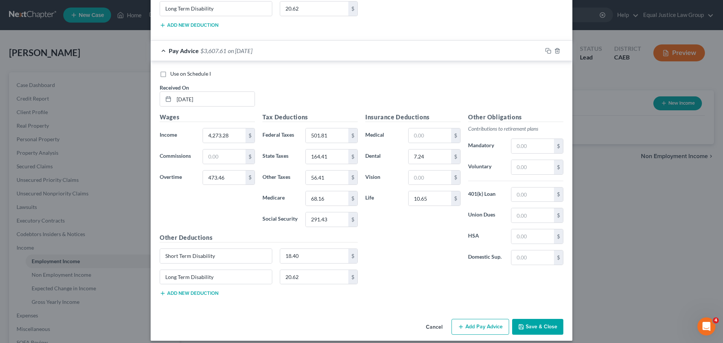
scroll to position [2368, 0]
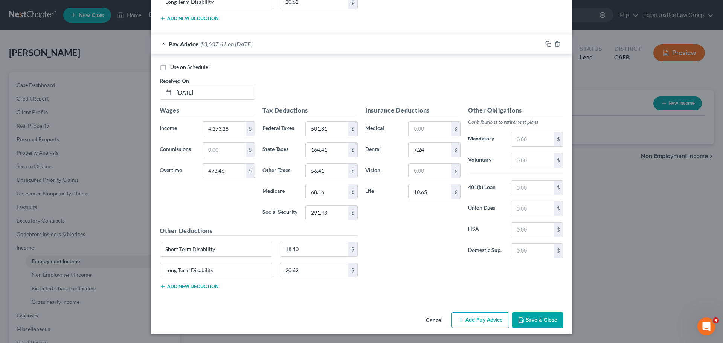
click at [486, 319] on button "Add Pay Advice" at bounding box center [481, 320] width 58 height 16
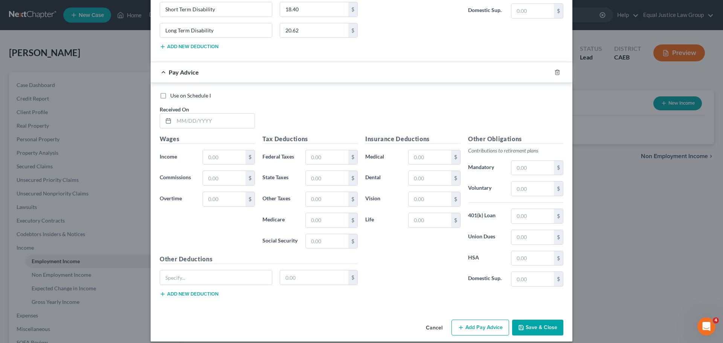
scroll to position [2616, 0]
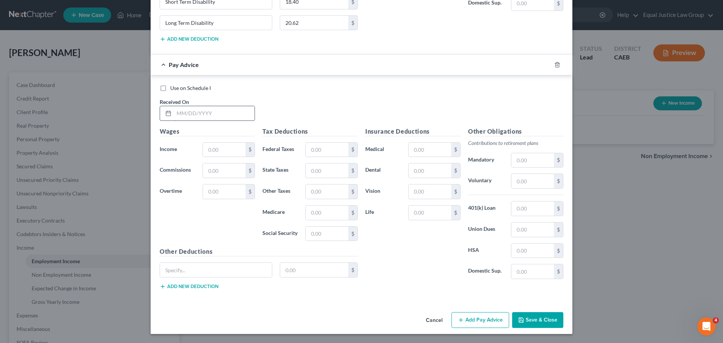
click at [218, 111] on input "text" at bounding box center [214, 113] width 81 height 14
click at [195, 112] on input "text" at bounding box center [214, 113] width 81 height 14
click at [227, 150] on input "text" at bounding box center [224, 150] width 43 height 14
click at [297, 112] on div "Use on Schedule I Received On * [DATE]" at bounding box center [361, 105] width 411 height 43
click at [222, 149] on input "text" at bounding box center [224, 150] width 43 height 14
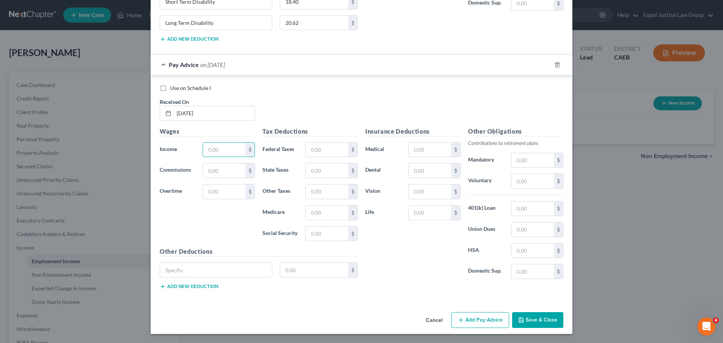
click at [371, 86] on div "Use on Schedule I" at bounding box center [362, 88] width 404 height 8
click at [215, 147] on input "text" at bounding box center [224, 150] width 43 height 14
click at [312, 101] on div "Use on Schedule I Received On * [DATE]" at bounding box center [361, 105] width 411 height 43
drag, startPoint x: 230, startPoint y: 148, endPoint x: 241, endPoint y: 138, distance: 14.4
click at [230, 148] on input "text" at bounding box center [224, 150] width 43 height 14
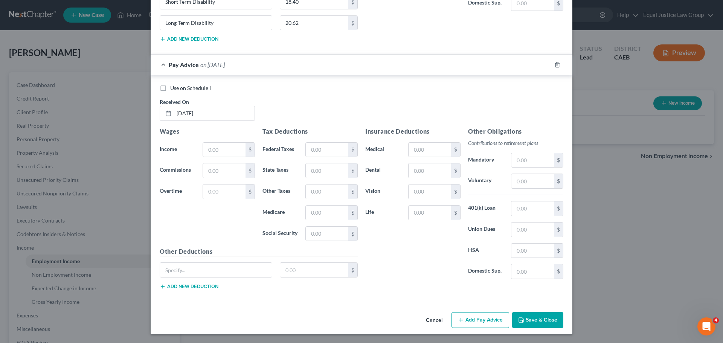
click at [330, 93] on div "Use on Schedule I Received On * [DATE]" at bounding box center [361, 105] width 411 height 43
click at [238, 150] on input "text" at bounding box center [224, 150] width 43 height 14
click at [232, 149] on input "text" at bounding box center [224, 150] width 43 height 14
click at [203, 191] on input "text" at bounding box center [224, 192] width 43 height 14
click at [214, 149] on input "text" at bounding box center [224, 150] width 43 height 14
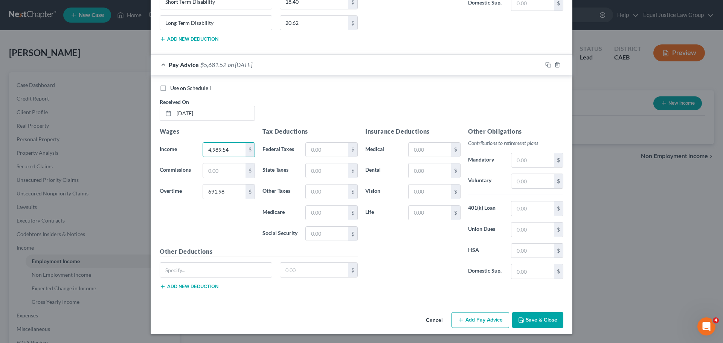
click at [318, 87] on div "Use on Schedule I" at bounding box center [362, 88] width 404 height 8
click at [317, 148] on input "text" at bounding box center [327, 150] width 43 height 14
click at [319, 171] on input "text" at bounding box center [327, 170] width 43 height 14
click at [322, 196] on input "text" at bounding box center [327, 192] width 43 height 14
click at [335, 207] on input "text" at bounding box center [327, 213] width 43 height 14
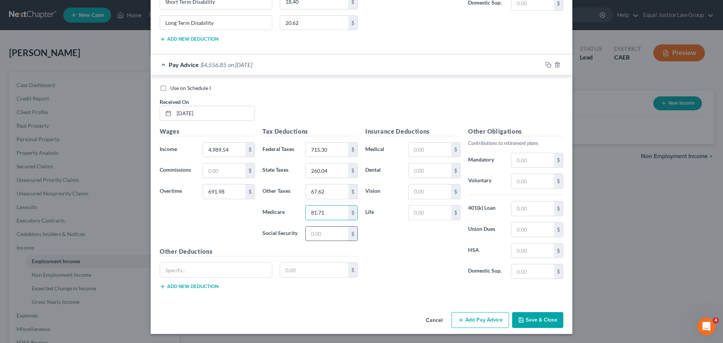
click at [317, 231] on input "text" at bounding box center [327, 234] width 43 height 14
click at [408, 252] on div "Insurance Deductions Medical $ Dental $ Vision $ Life $" at bounding box center [413, 206] width 103 height 159
click at [419, 171] on input "text" at bounding box center [430, 170] width 43 height 14
click at [425, 213] on input "text" at bounding box center [430, 213] width 43 height 14
click at [193, 3] on input "Short Term Disability" at bounding box center [216, 2] width 112 height 14
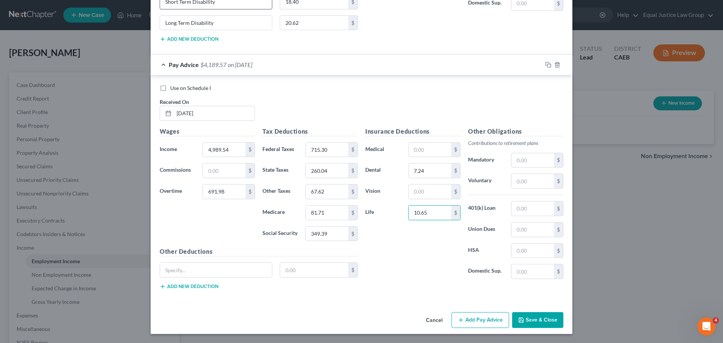
click at [193, 3] on input "Short Term Disability" at bounding box center [216, 2] width 112 height 14
click at [194, 3] on input "Short Term Disability" at bounding box center [216, 2] width 112 height 14
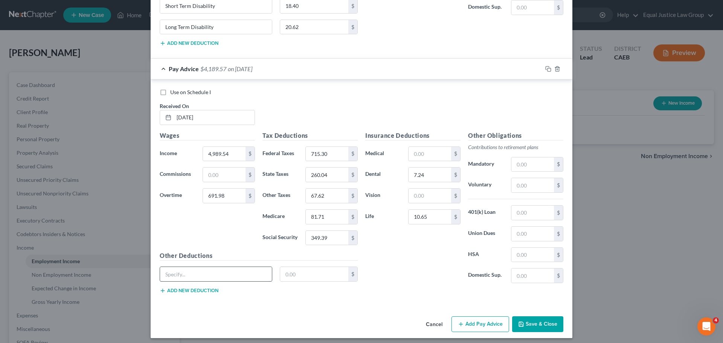
paste input "Short Term Disability"
click at [206, 291] on button "Add new deduction" at bounding box center [189, 291] width 59 height 6
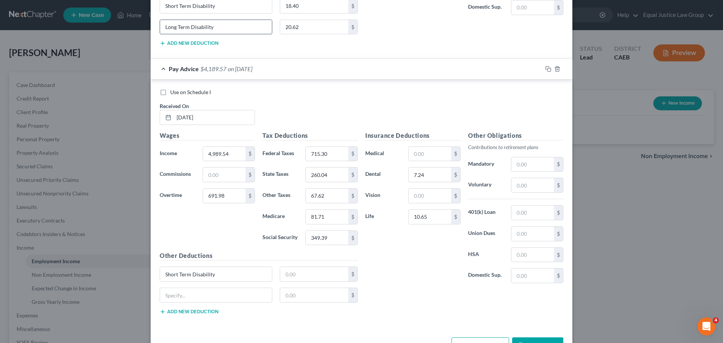
click at [188, 26] on input "Long Term Disability" at bounding box center [216, 27] width 112 height 14
paste input "Long Term Disability"
click at [300, 275] on input "text" at bounding box center [314, 274] width 69 height 14
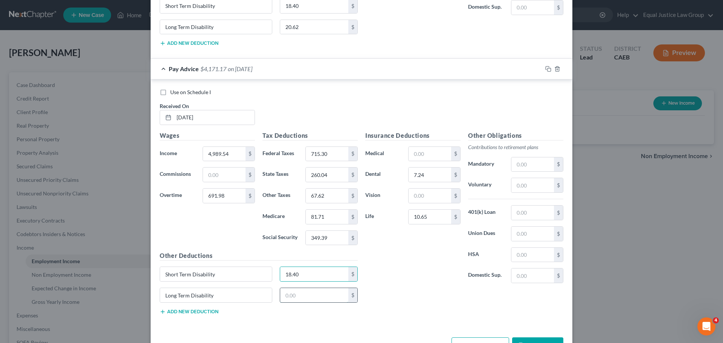
click at [304, 291] on input "text" at bounding box center [314, 295] width 69 height 14
click at [396, 291] on div "Insurance Deductions Medical $ Dental 7.24 $ Vision $ Life 10.65 $ Other Obliga…" at bounding box center [465, 226] width 206 height 190
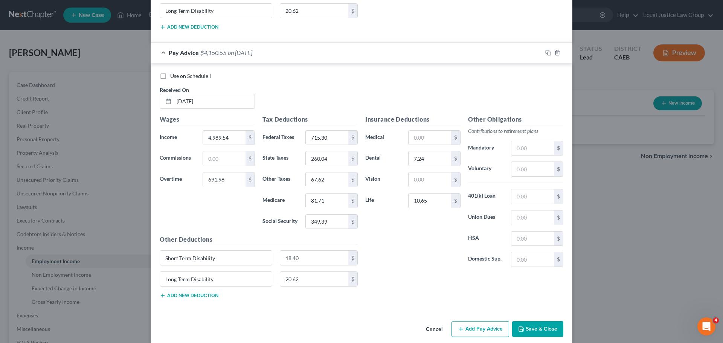
scroll to position [2637, 0]
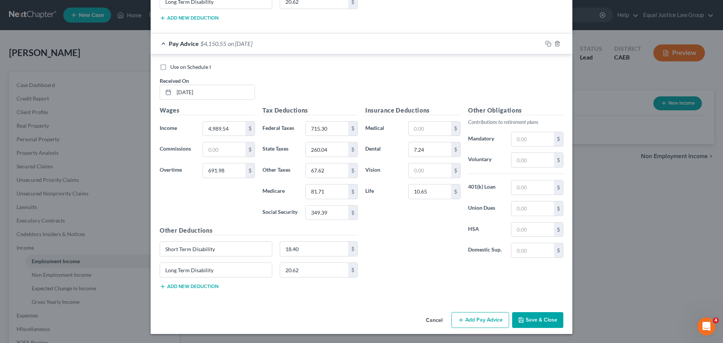
click at [486, 319] on button "Add Pay Advice" at bounding box center [481, 320] width 58 height 16
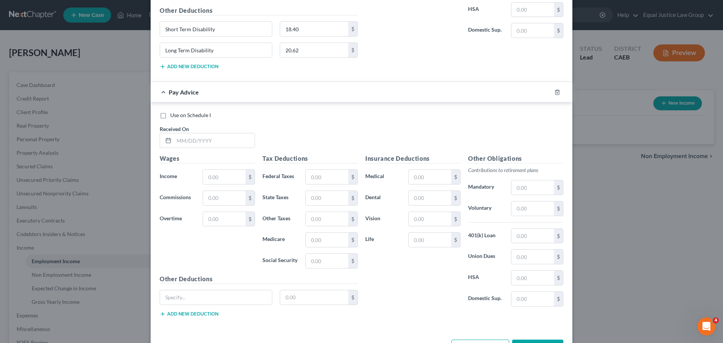
scroll to position [2884, 0]
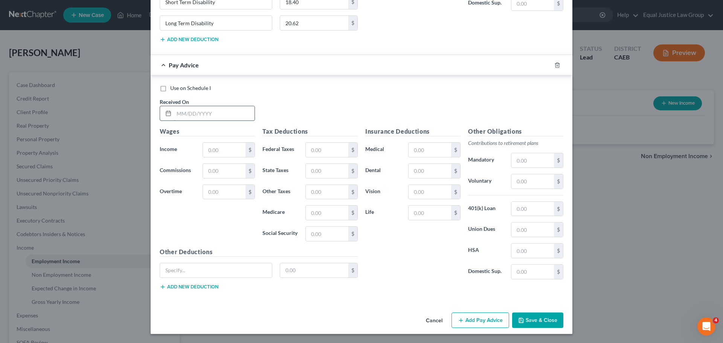
click at [214, 116] on input "text" at bounding box center [214, 113] width 81 height 14
click at [234, 149] on input "text" at bounding box center [224, 150] width 43 height 14
drag, startPoint x: 231, startPoint y: 130, endPoint x: 228, endPoint y: 137, distance: 7.3
click at [231, 130] on h5 "Wages" at bounding box center [207, 131] width 95 height 9
click at [214, 191] on input "text" at bounding box center [224, 192] width 43 height 14
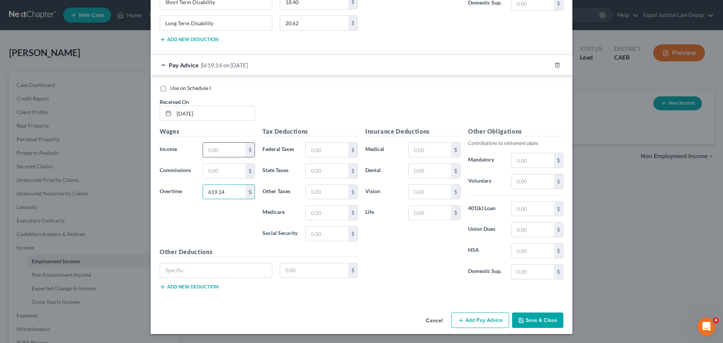
click at [217, 153] on input "text" at bounding box center [224, 150] width 43 height 14
click at [302, 98] on div "Use on Schedule I Received On * [DATE]" at bounding box center [361, 105] width 411 height 43
click at [206, 167] on input "text" at bounding box center [224, 171] width 43 height 14
click at [280, 104] on div "Use on Schedule I Received On * [DATE]" at bounding box center [361, 105] width 411 height 43
click at [314, 148] on input "text" at bounding box center [327, 150] width 43 height 14
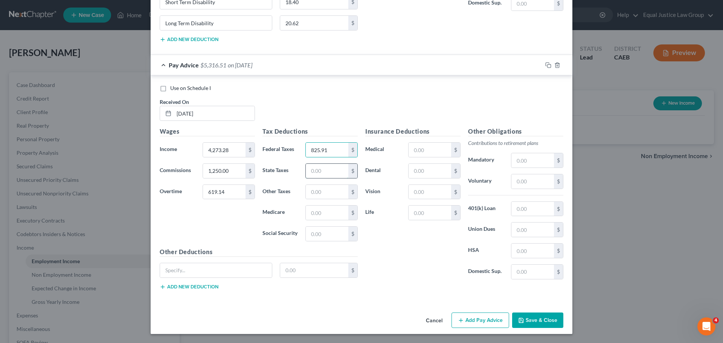
click at [318, 169] on input "text" at bounding box center [327, 171] width 43 height 14
click at [334, 191] on input "text" at bounding box center [327, 192] width 43 height 14
click at [327, 214] on input "text" at bounding box center [327, 213] width 43 height 14
click at [323, 236] on input "text" at bounding box center [327, 234] width 43 height 14
click at [425, 174] on input "text" at bounding box center [430, 171] width 43 height 14
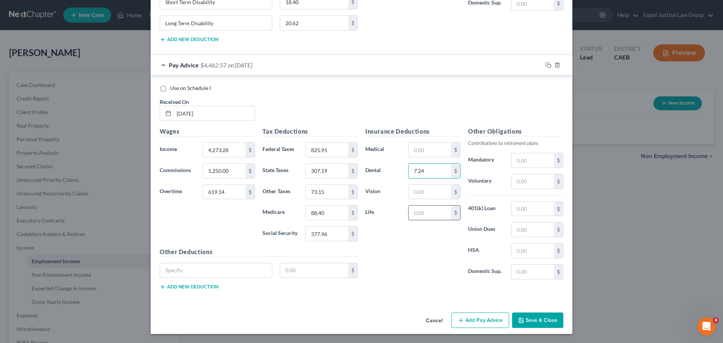
click at [431, 211] on input "text" at bounding box center [430, 213] width 43 height 14
click at [413, 254] on div "Insurance Deductions Medical $ Dental 7.24 $ Vision $ Life 10.65 $" at bounding box center [413, 206] width 103 height 159
click at [180, 3] on input "Short Term Disability" at bounding box center [216, 2] width 112 height 14
click at [180, 2] on div "Other Deductions Short Term Disability 18.40 $ Long Term Disability 20.62 $ Add…" at bounding box center [259, 14] width 206 height 70
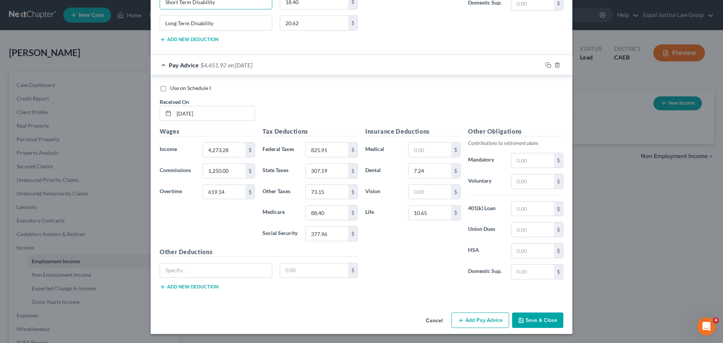
scroll to position [2868, 0]
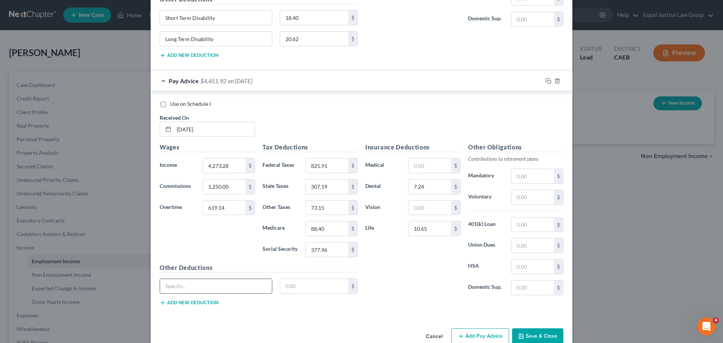
paste input "Short Term Disability"
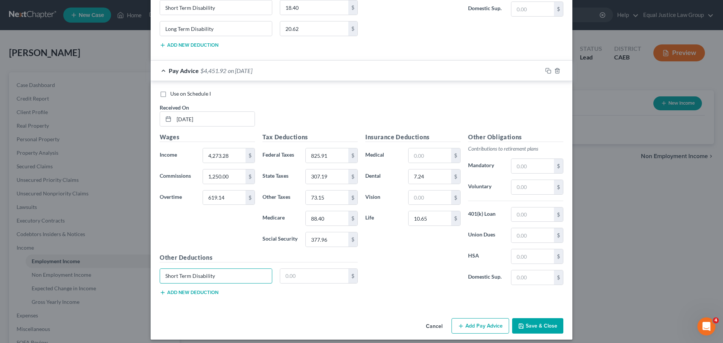
scroll to position [2884, 0]
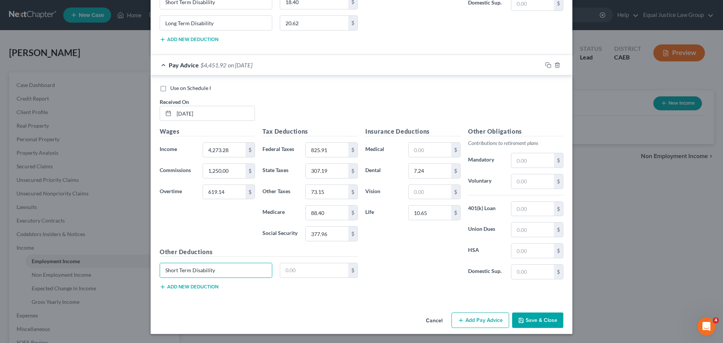
click at [208, 290] on button "Add new deduction" at bounding box center [189, 287] width 59 height 6
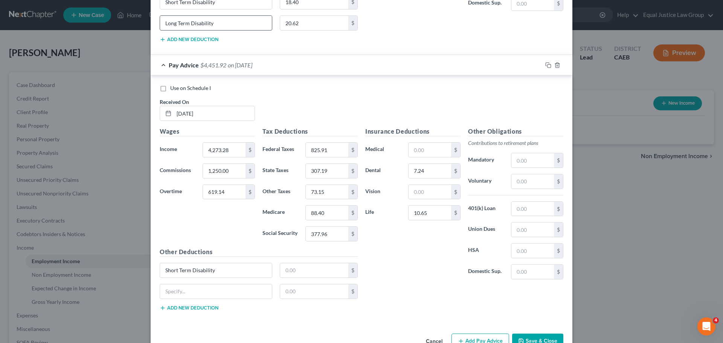
click at [192, 22] on input "Long Term Disability" at bounding box center [216, 23] width 112 height 14
paste input "Long Term Disability"
click at [292, 272] on input "text" at bounding box center [314, 270] width 69 height 14
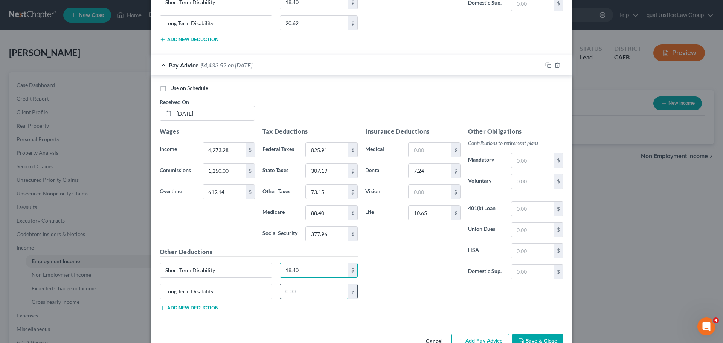
click at [298, 289] on input "text" at bounding box center [314, 291] width 69 height 14
click at [412, 258] on div "Insurance Deductions Medical $ Dental 7.24 $ Vision $ Life 10.65 $" at bounding box center [413, 206] width 103 height 159
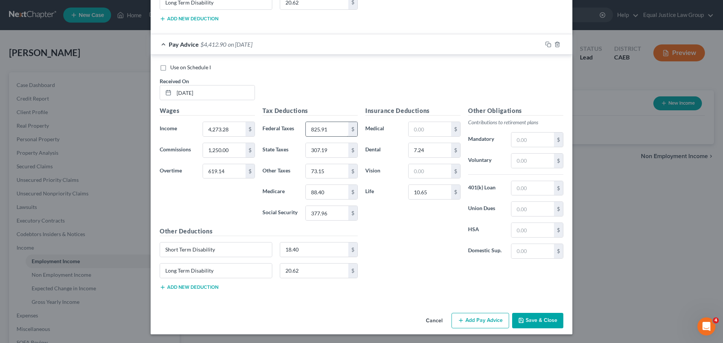
scroll to position [2905, 0]
click at [465, 319] on button "Add Pay Advice" at bounding box center [481, 321] width 58 height 16
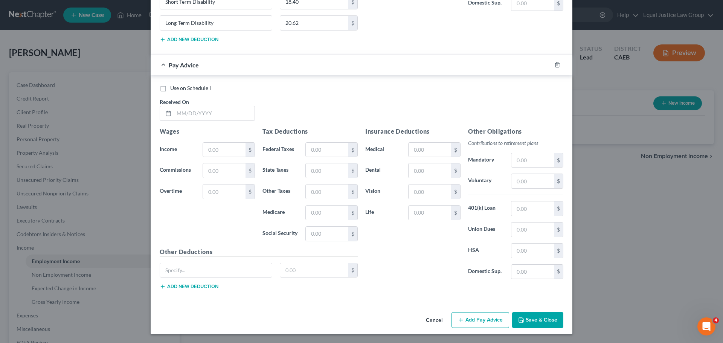
scroll to position [3115, 0]
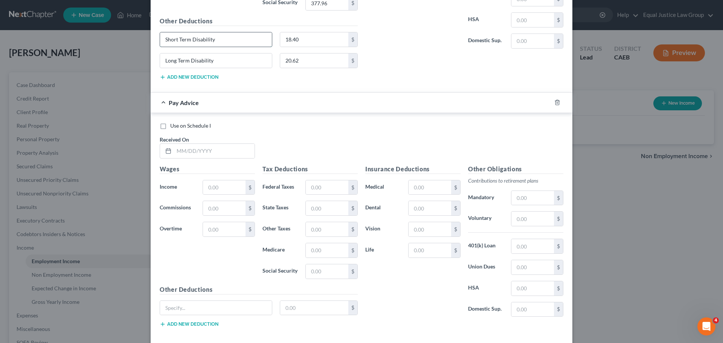
click at [196, 41] on input "Short Term Disability" at bounding box center [216, 39] width 112 height 14
click at [196, 40] on input "Short Term Disability" at bounding box center [216, 39] width 112 height 14
paste input "Short Term Disability"
click at [207, 325] on button "Add new deduction" at bounding box center [189, 324] width 59 height 6
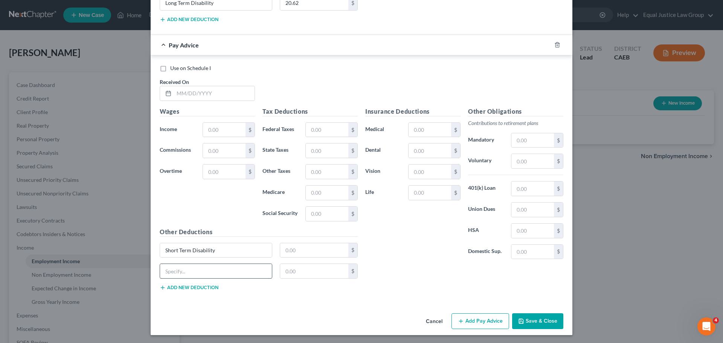
scroll to position [3174, 0]
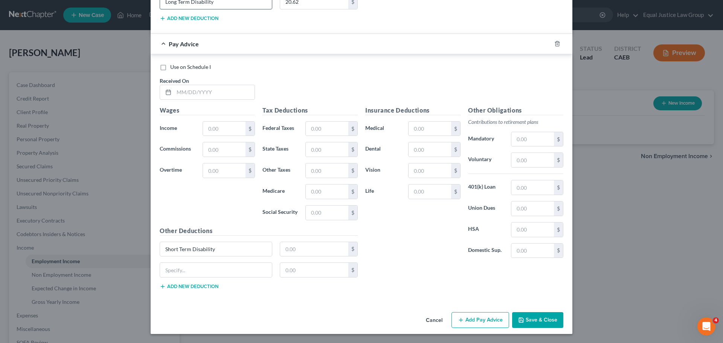
click at [180, 4] on input "Long Term Disability" at bounding box center [216, 2] width 112 height 14
paste input "Long Term Disability"
click at [208, 87] on input "text" at bounding box center [214, 92] width 81 height 14
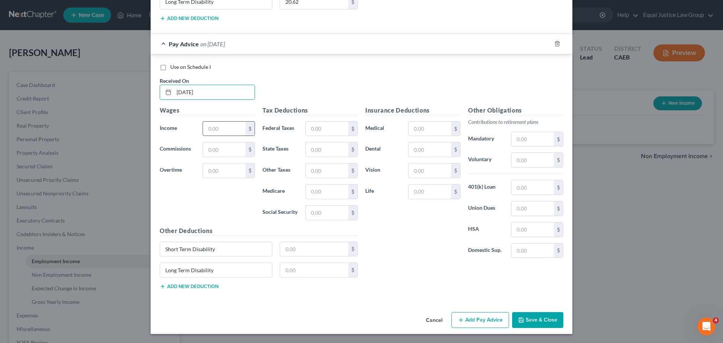
click at [212, 127] on input "text" at bounding box center [224, 129] width 43 height 14
click at [236, 171] on input "text" at bounding box center [224, 170] width 43 height 14
click at [326, 127] on input "text" at bounding box center [327, 129] width 43 height 14
click at [339, 144] on input "text" at bounding box center [327, 149] width 43 height 14
click at [336, 163] on input "text" at bounding box center [327, 170] width 43 height 14
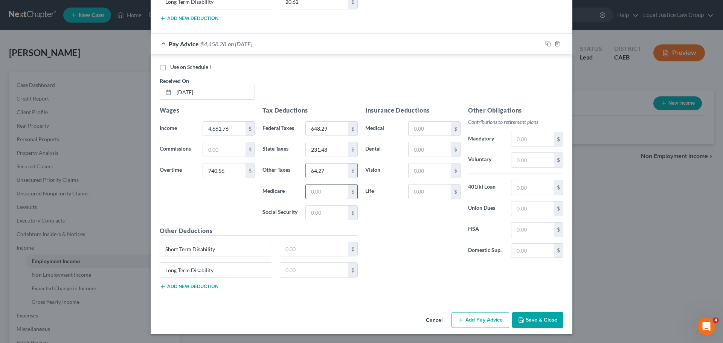
click at [334, 191] on input "text" at bounding box center [327, 192] width 43 height 14
click at [328, 206] on input "text" at bounding box center [327, 213] width 43 height 14
click at [403, 255] on div "Insurance Deductions Medical $ Dental $ Vision $ Life $" at bounding box center [413, 185] width 103 height 159
click at [417, 152] on input "text" at bounding box center [430, 149] width 43 height 14
click at [420, 190] on input "text" at bounding box center [430, 192] width 43 height 14
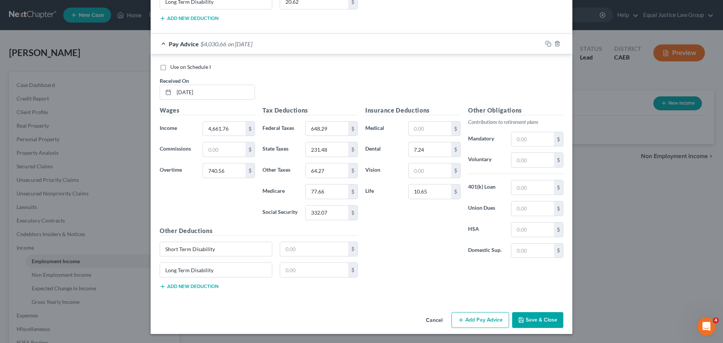
click at [276, 245] on div "$" at bounding box center [319, 249] width 86 height 15
click at [280, 247] on input "text" at bounding box center [314, 249] width 69 height 14
click at [293, 269] on input "text" at bounding box center [314, 270] width 69 height 14
click at [405, 233] on div "Insurance Deductions Medical $ Dental 7.24 $ Vision $ Life 10.65 $" at bounding box center [413, 185] width 103 height 159
click at [462, 317] on button "Add Pay Advice" at bounding box center [481, 320] width 58 height 16
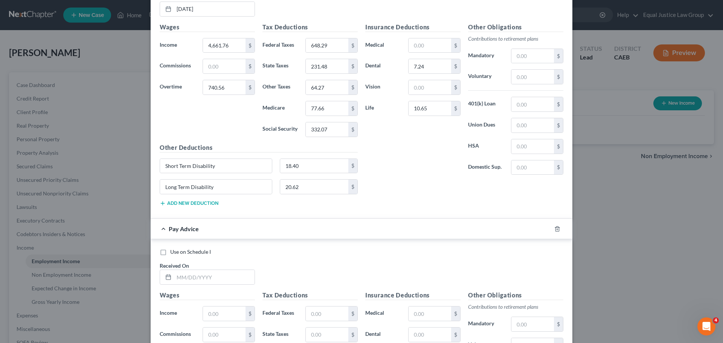
scroll to position [3421, 0]
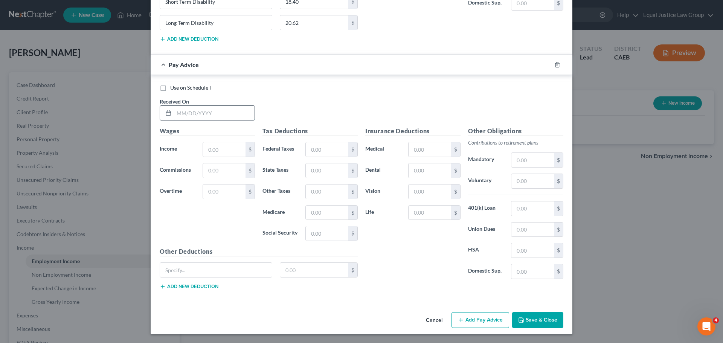
click at [189, 112] on input "text" at bounding box center [214, 113] width 81 height 14
click at [212, 141] on div "Wages Income * $ Commissions $ Overtime $" at bounding box center [207, 187] width 103 height 121
click at [215, 147] on input "text" at bounding box center [224, 149] width 43 height 14
click at [223, 148] on input "3,866.35" at bounding box center [224, 149] width 43 height 14
click at [223, 147] on input "3,866.35" at bounding box center [224, 149] width 43 height 14
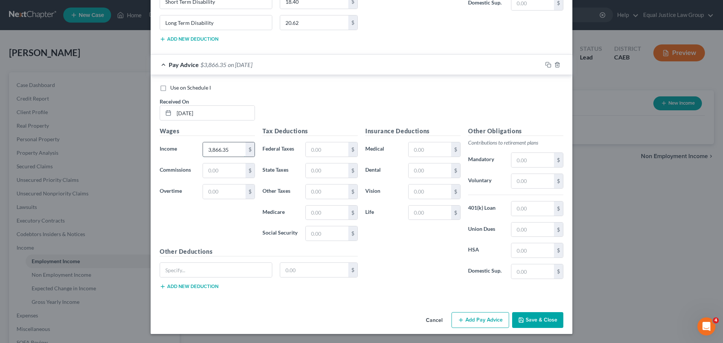
click at [223, 147] on input "3,866.35" at bounding box center [224, 149] width 43 height 14
click at [211, 189] on input "text" at bounding box center [224, 192] width 43 height 14
click at [313, 100] on div "Use on Schedule I Received On * [DATE]" at bounding box center [361, 105] width 411 height 43
click at [181, 2] on input "Short Term Disability" at bounding box center [216, 2] width 112 height 14
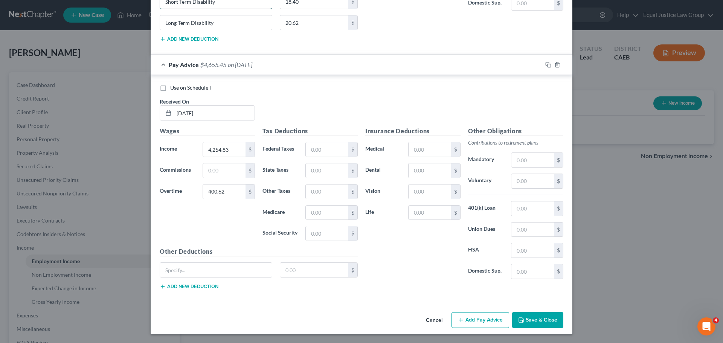
click at [181, 2] on input "Short Term Disability" at bounding box center [216, 2] width 112 height 14
paste input "Short Term Disability"
click at [193, 285] on button "Add new deduction" at bounding box center [189, 287] width 59 height 6
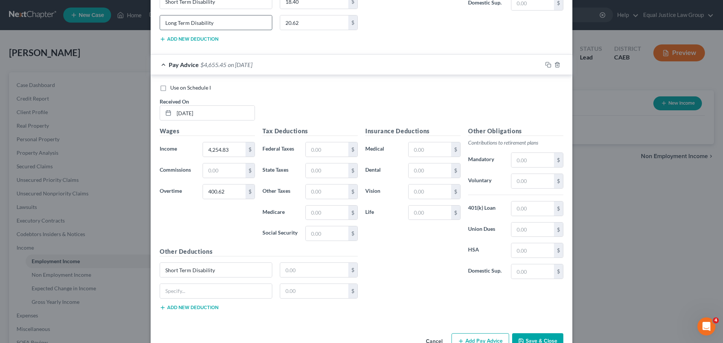
click at [194, 23] on input "Long Term Disability" at bounding box center [216, 22] width 112 height 14
paste input "Long Term Disability"
click at [290, 270] on input "text" at bounding box center [314, 270] width 69 height 14
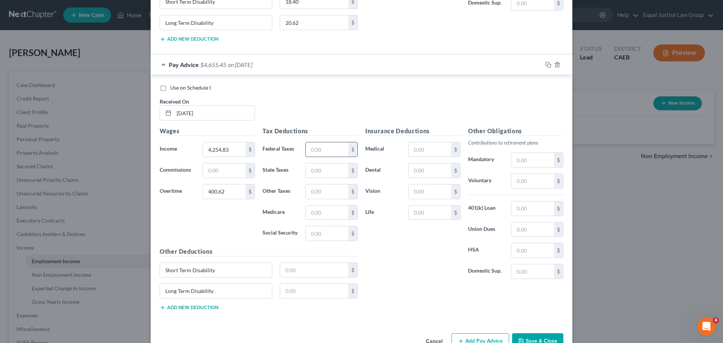
click at [315, 146] on input "text" at bounding box center [327, 149] width 43 height 14
click at [326, 170] on input "text" at bounding box center [327, 170] width 43 height 14
click at [324, 232] on input "text" at bounding box center [327, 233] width 43 height 14
click at [328, 210] on input "text" at bounding box center [327, 213] width 43 height 14
click at [313, 189] on input "text" at bounding box center [327, 192] width 43 height 14
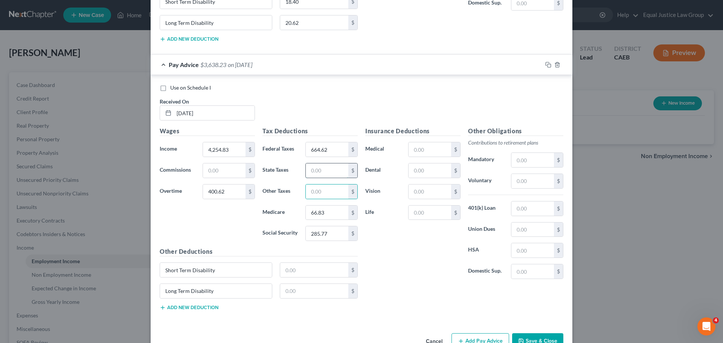
click at [310, 171] on input "text" at bounding box center [327, 170] width 43 height 14
click at [319, 189] on input "text" at bounding box center [327, 192] width 43 height 14
click at [410, 258] on div "Insurance Deductions Medical $ Dental $ Vision $ Life $" at bounding box center [413, 206] width 103 height 159
click at [422, 170] on input "text" at bounding box center [430, 170] width 43 height 14
click at [421, 209] on input "text" at bounding box center [430, 213] width 43 height 14
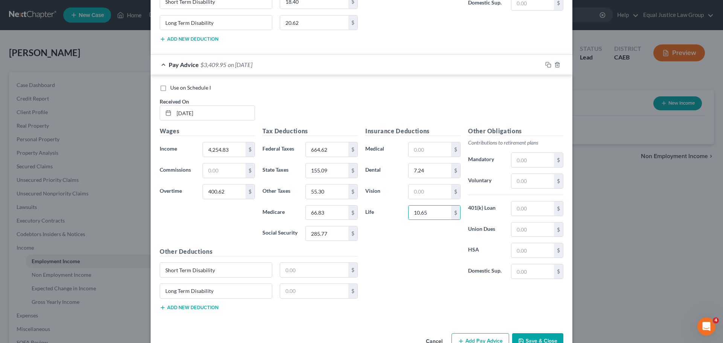
click at [416, 244] on div "Insurance Deductions Medical $ Dental 7.24 $ Vision $ Life 10.65 $" at bounding box center [413, 206] width 103 height 159
click at [299, 271] on input "text" at bounding box center [314, 270] width 69 height 14
drag, startPoint x: 303, startPoint y: 282, endPoint x: 304, endPoint y: 294, distance: 12.1
click at [303, 283] on div "Short Term Disability 18.40 $" at bounding box center [259, 273] width 206 height 21
click at [304, 293] on input "text" at bounding box center [314, 291] width 69 height 14
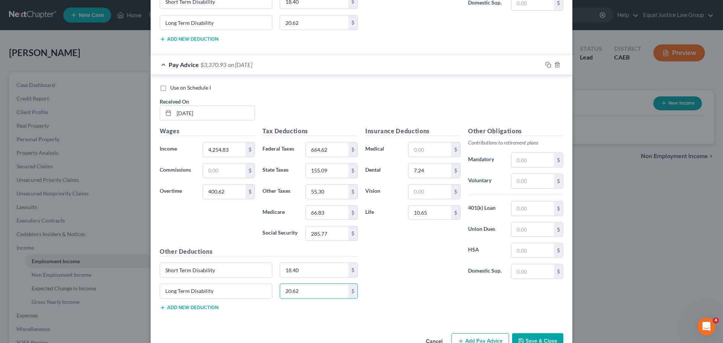
click at [440, 295] on div "Insurance Deductions Medical $ Dental 7.24 $ Vision $ Life 10.65 $ Other Obliga…" at bounding box center [465, 222] width 206 height 190
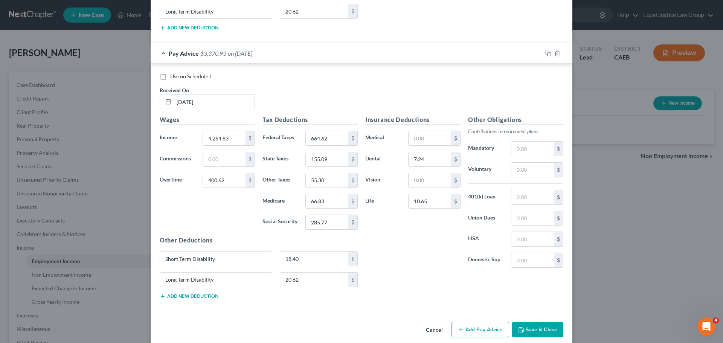
scroll to position [3442, 0]
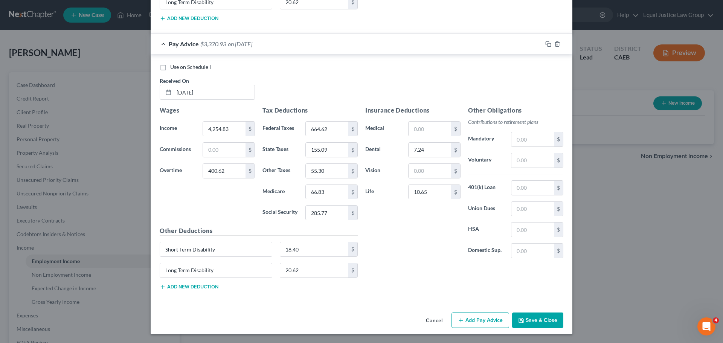
drag, startPoint x: 473, startPoint y: 323, endPoint x: 448, endPoint y: 245, distance: 82.0
click at [473, 322] on button "Add Pay Advice" at bounding box center [481, 321] width 58 height 16
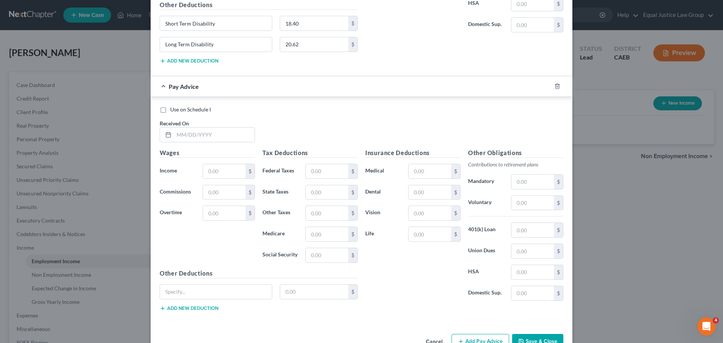
scroll to position [3689, 0]
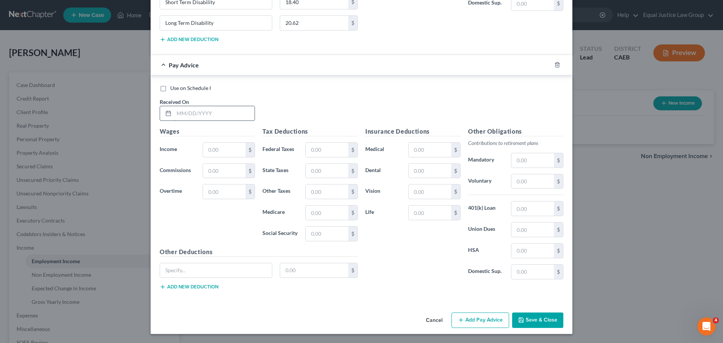
click at [186, 108] on input "text" at bounding box center [214, 113] width 81 height 14
click at [225, 148] on input "text" at bounding box center [224, 150] width 43 height 14
click at [224, 150] on input "text" at bounding box center [224, 150] width 43 height 14
click at [225, 150] on input "text" at bounding box center [224, 150] width 43 height 14
click at [214, 175] on input "text" at bounding box center [224, 171] width 43 height 14
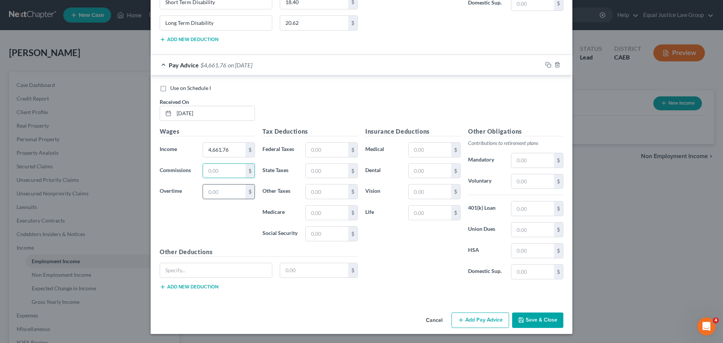
click at [209, 193] on input "text" at bounding box center [224, 192] width 43 height 14
click at [299, 103] on div "Use on Schedule I Received On * [DATE]" at bounding box center [361, 105] width 411 height 43
click at [316, 149] on input "text" at bounding box center [327, 150] width 43 height 14
click at [324, 170] on input "text" at bounding box center [327, 171] width 43 height 14
click at [323, 192] on input "text" at bounding box center [327, 192] width 43 height 14
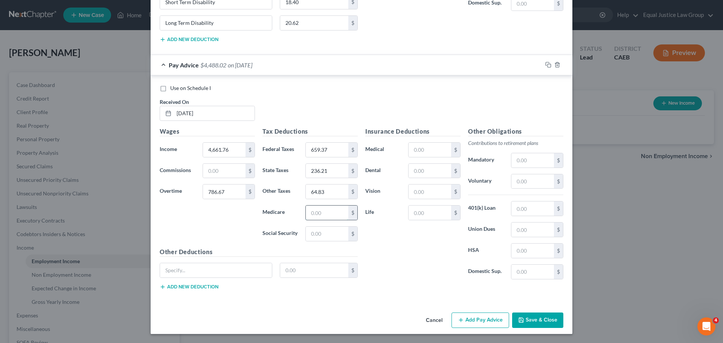
click at [315, 208] on input "text" at bounding box center [327, 213] width 43 height 14
click at [326, 237] on input "text" at bounding box center [327, 234] width 43 height 14
click at [432, 148] on input "text" at bounding box center [430, 150] width 43 height 14
click at [437, 173] on input "text" at bounding box center [430, 171] width 43 height 14
click at [187, 4] on input "Short Term Disability" at bounding box center [216, 2] width 112 height 14
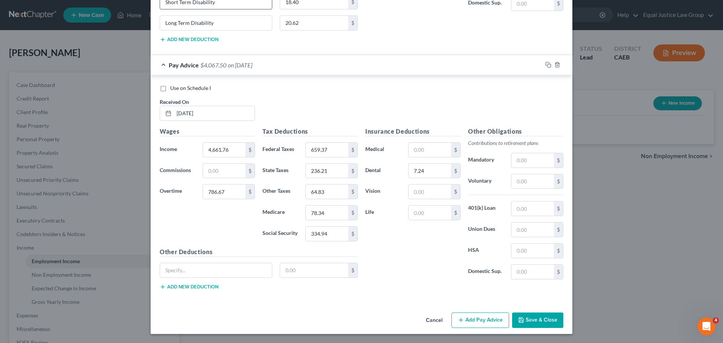
click at [187, 4] on input "Short Term Disability" at bounding box center [216, 2] width 112 height 14
click at [187, 3] on input "Short Term Disability" at bounding box center [216, 2] width 112 height 14
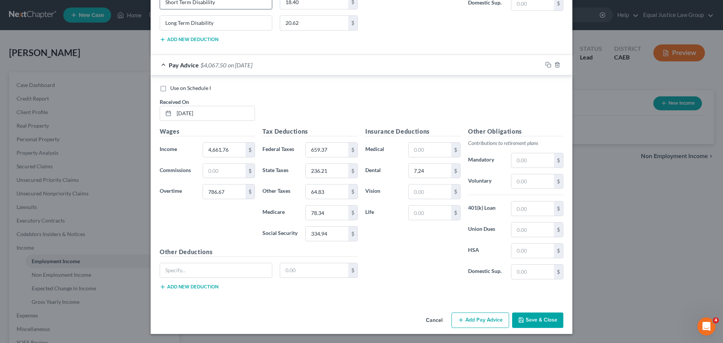
click at [187, 3] on input "Short Term Disability" at bounding box center [216, 2] width 112 height 14
click at [180, 3] on input "Short Term Disability" at bounding box center [216, 2] width 112 height 14
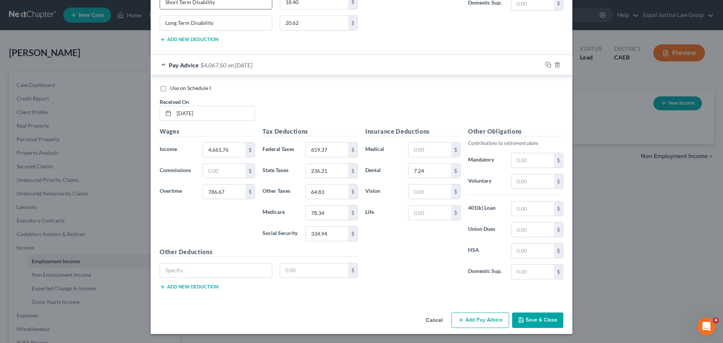
click at [180, 3] on input "Short Term Disability" at bounding box center [216, 2] width 112 height 14
click at [209, 2] on input "Short Term Disability" at bounding box center [216, 2] width 112 height 14
click at [210, 3] on input "Short Term Disability" at bounding box center [216, 2] width 112 height 14
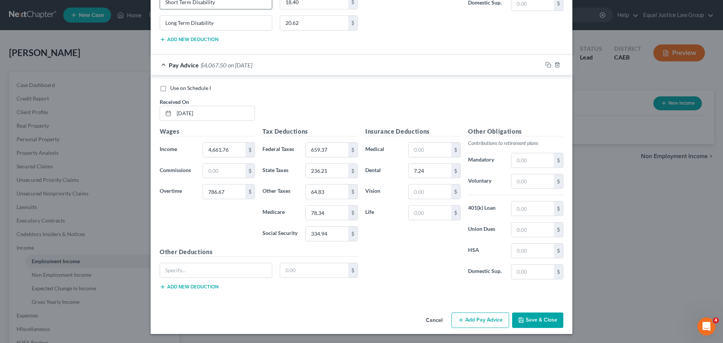
click at [210, 3] on input "Short Term Disability" at bounding box center [216, 2] width 112 height 14
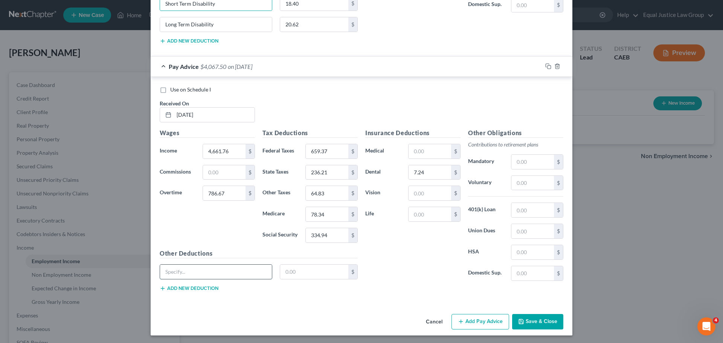
click at [199, 265] on input "text" at bounding box center [216, 272] width 112 height 14
paste input "Short Term Disability"
click at [197, 287] on button "Add new deduction" at bounding box center [189, 289] width 59 height 6
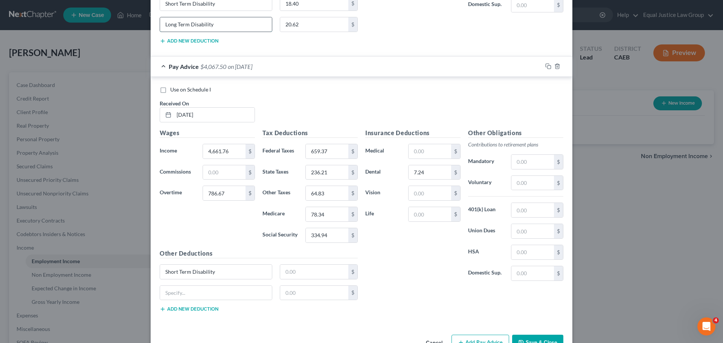
click at [188, 25] on input "Long Term Disability" at bounding box center [216, 24] width 112 height 14
click at [187, 25] on input "Long Term Disability" at bounding box center [216, 24] width 112 height 14
click at [193, 293] on input "text" at bounding box center [216, 293] width 112 height 14
paste input "Long Term Disability"
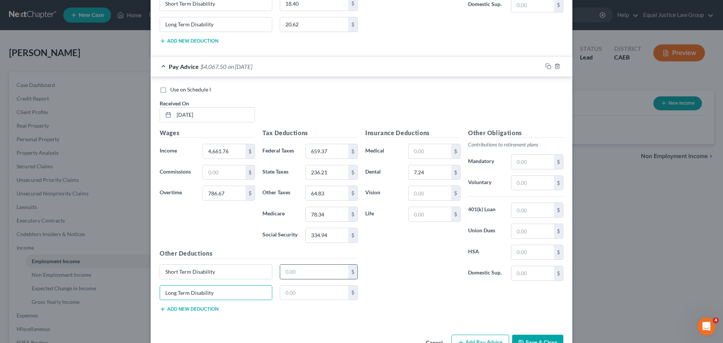
click at [286, 271] on input "text" at bounding box center [314, 272] width 69 height 14
click at [316, 297] on input "text" at bounding box center [314, 293] width 69 height 14
click at [429, 278] on div "Insurance Deductions Medical $ Dental 7.24 $ Vision $ Life $" at bounding box center [413, 207] width 103 height 159
click at [425, 214] on input "text" at bounding box center [430, 214] width 43 height 14
click at [407, 245] on div "Insurance Deductions Medical $ Dental 7.24 $ Vision $ Life 10.65 $" at bounding box center [413, 207] width 103 height 159
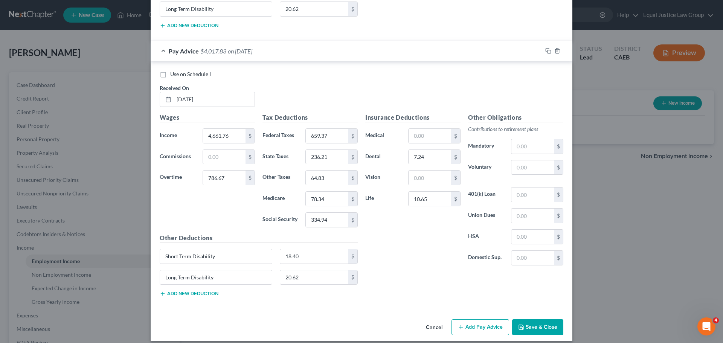
scroll to position [3711, 0]
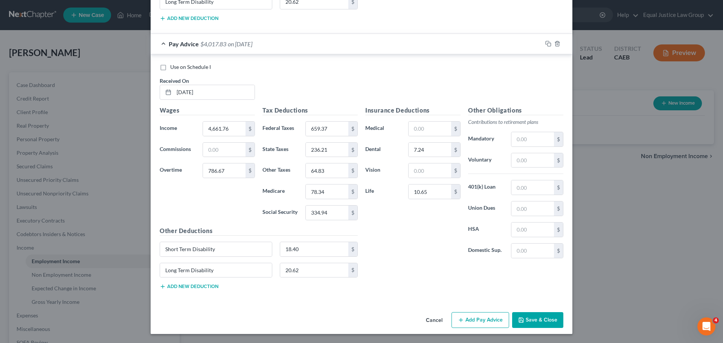
click at [535, 317] on button "Save & Close" at bounding box center [537, 320] width 51 height 16
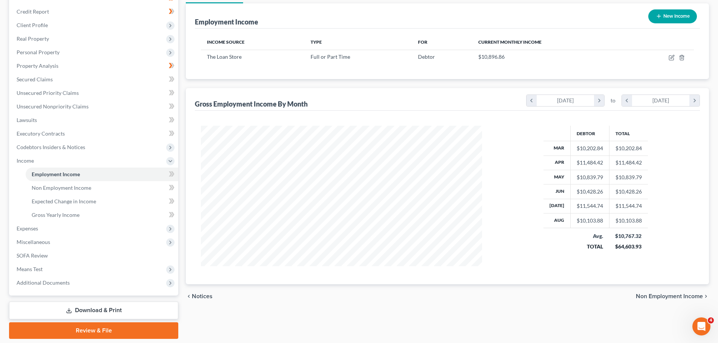
scroll to position [74, 0]
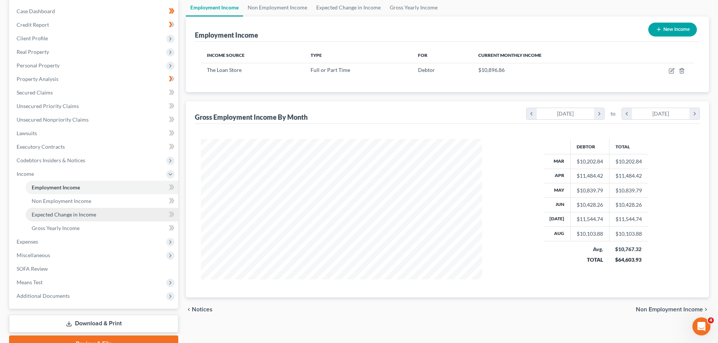
click at [65, 215] on span "Expected Change in Income" at bounding box center [64, 214] width 64 height 6
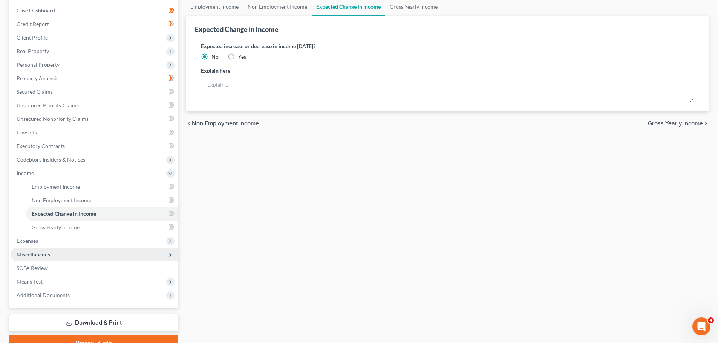
scroll to position [75, 0]
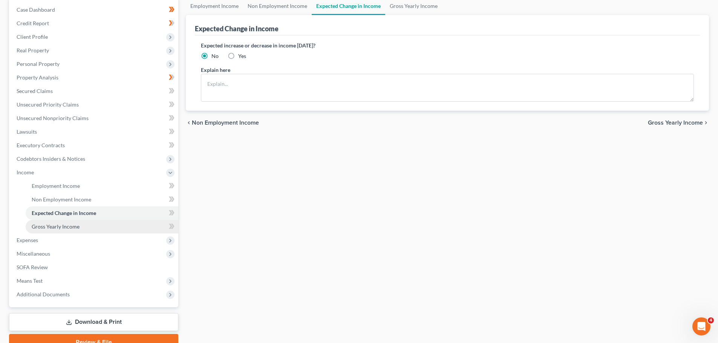
click at [73, 226] on span "Gross Yearly Income" at bounding box center [56, 226] width 48 height 6
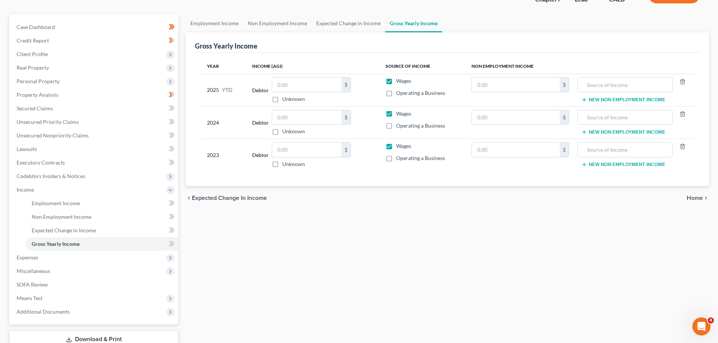
scroll to position [75, 0]
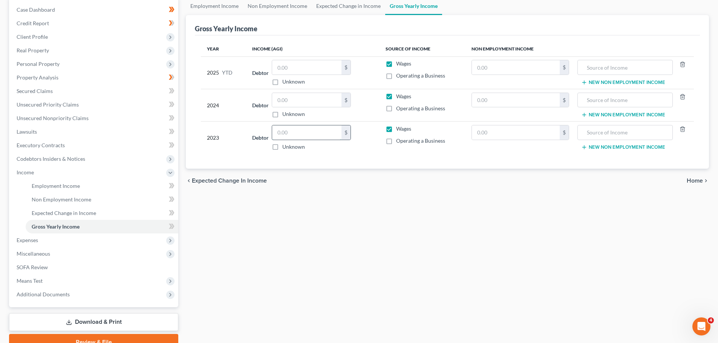
click at [297, 134] on input "text" at bounding box center [306, 132] width 69 height 14
click at [412, 174] on div "chevron_left Expected Change in Income Home chevron_right" at bounding box center [447, 181] width 523 height 24
click at [607, 130] on input "text" at bounding box center [624, 132] width 87 height 14
click at [368, 99] on div "Debtor $ Unknown Balance Undetermined $ Unknown" at bounding box center [312, 106] width 121 height 26
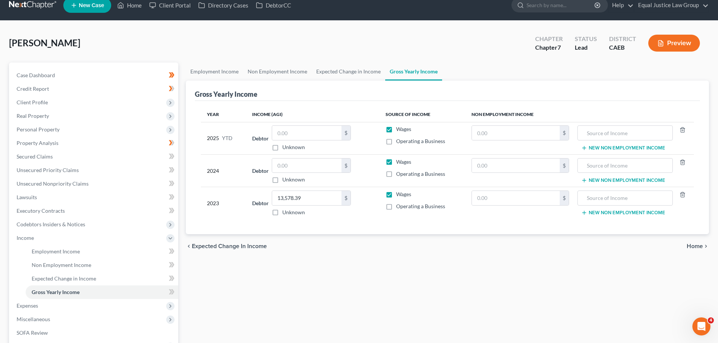
scroll to position [0, 0]
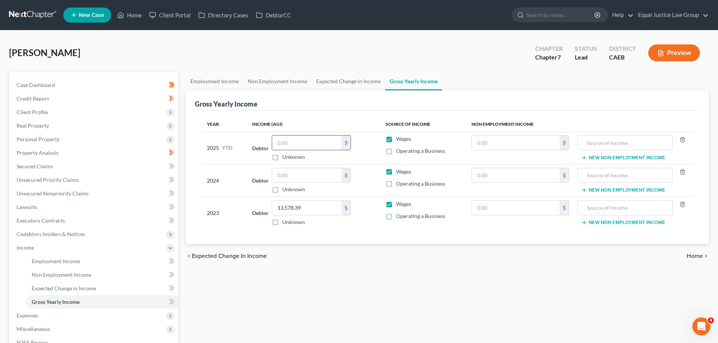
click at [286, 142] on input "text" at bounding box center [306, 143] width 69 height 14
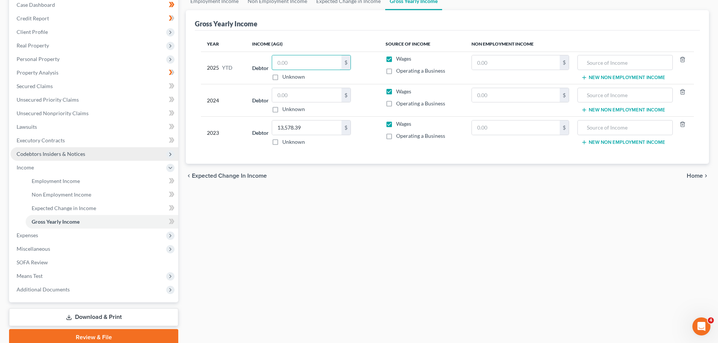
scroll to position [112, 0]
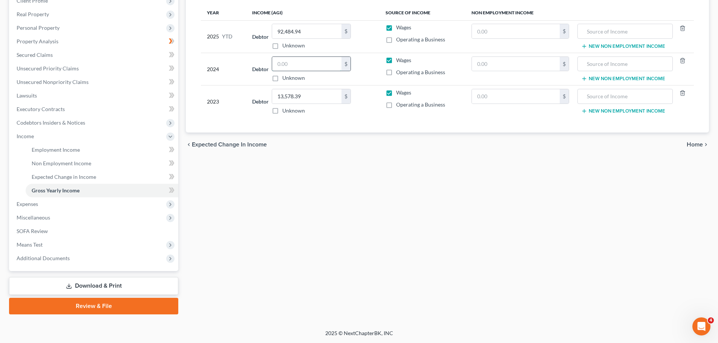
click at [302, 61] on input "text" at bounding box center [306, 64] width 69 height 14
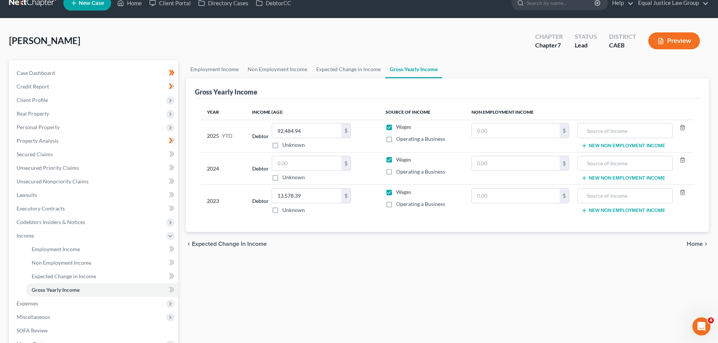
scroll to position [0, 0]
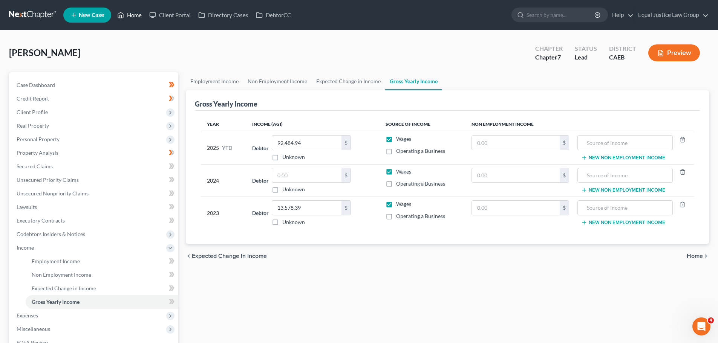
click at [123, 14] on icon at bounding box center [120, 15] width 5 height 6
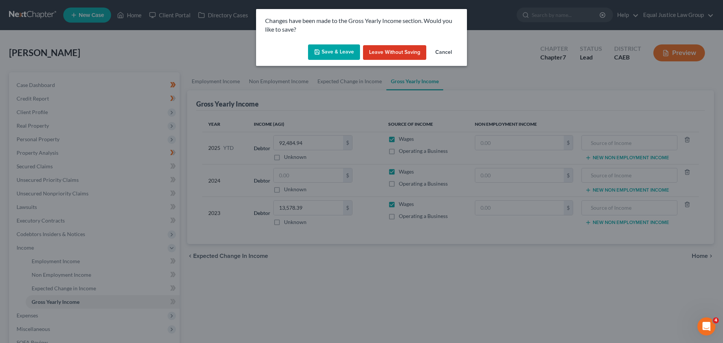
click at [332, 49] on button "Save & Leave" at bounding box center [334, 52] width 52 height 16
